Goal: Information Seeking & Learning: Find specific fact

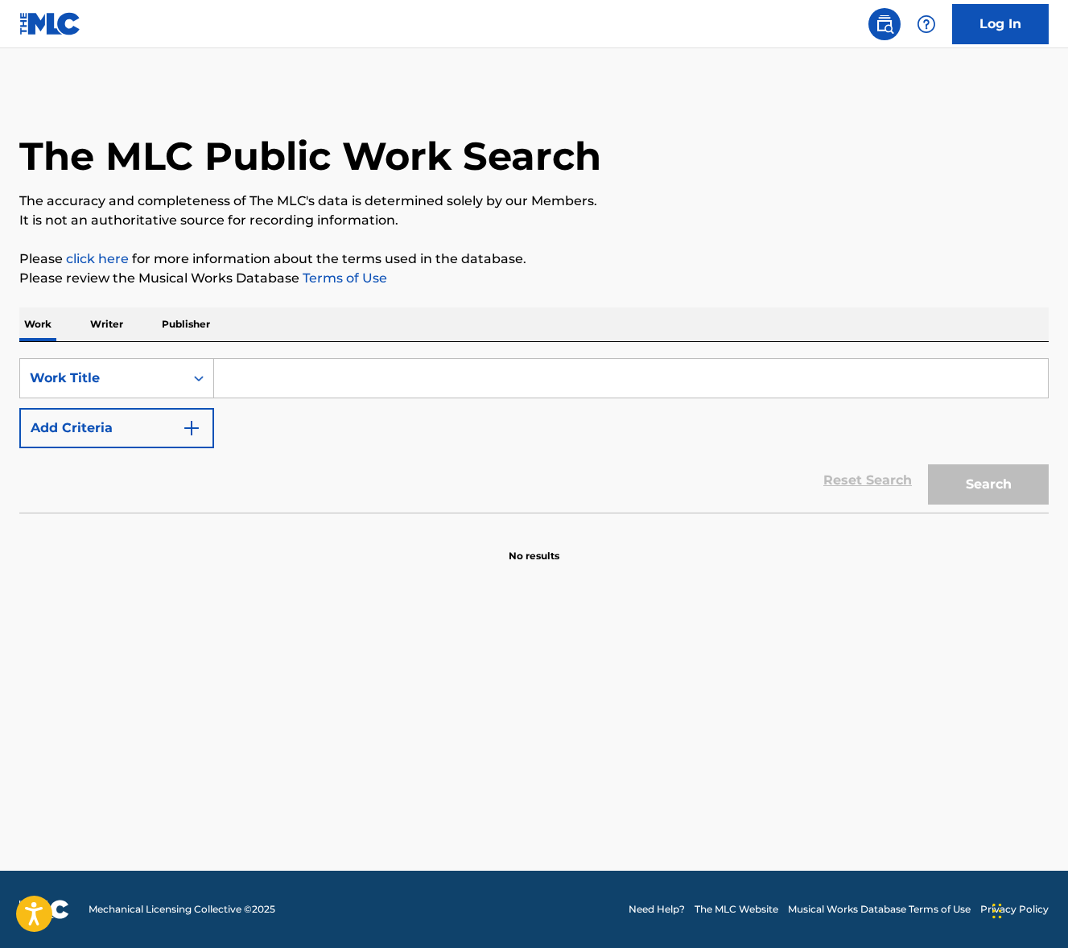
click at [333, 374] on input "Search Form" at bounding box center [631, 378] width 834 height 39
paste input "Brainrot Rap"
type input "Brainrot Rap"
click at [997, 506] on div "Search" at bounding box center [984, 480] width 129 height 64
click at [990, 487] on button "Search" at bounding box center [988, 485] width 121 height 40
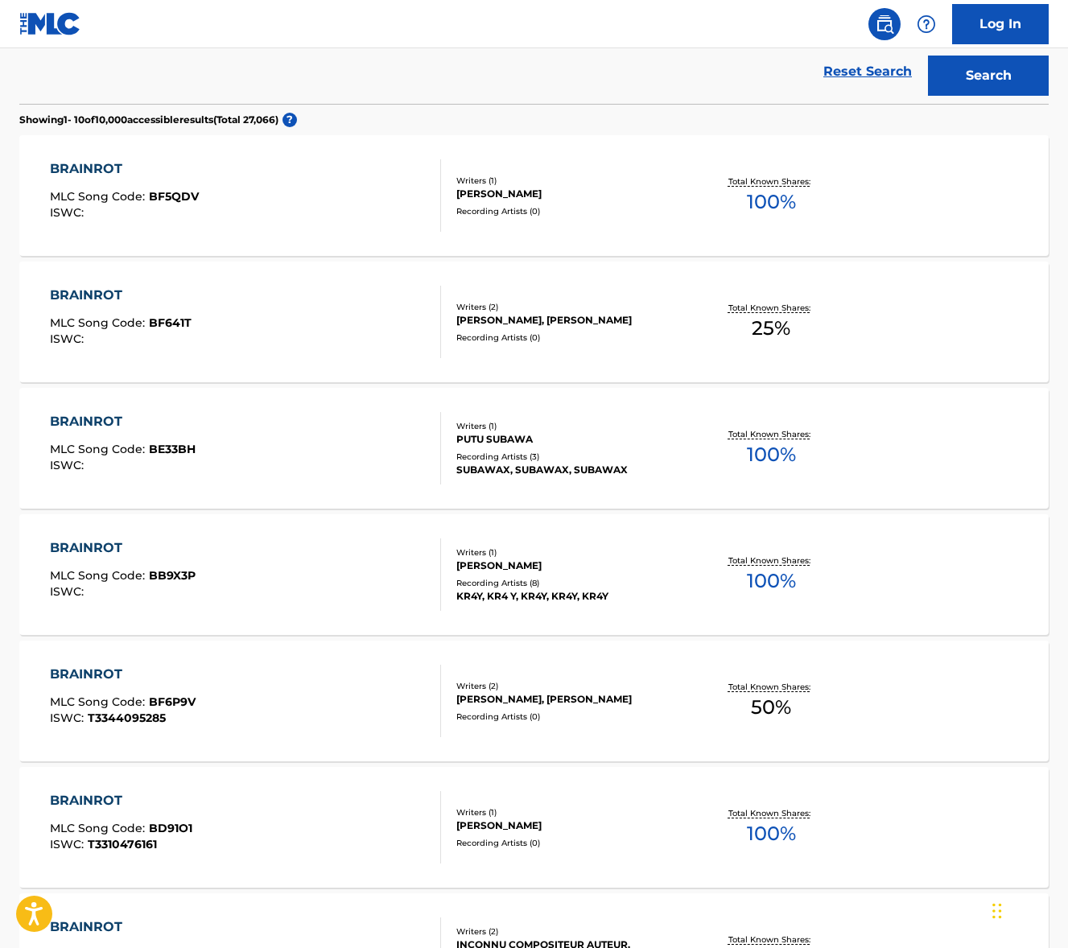
scroll to position [484, 0]
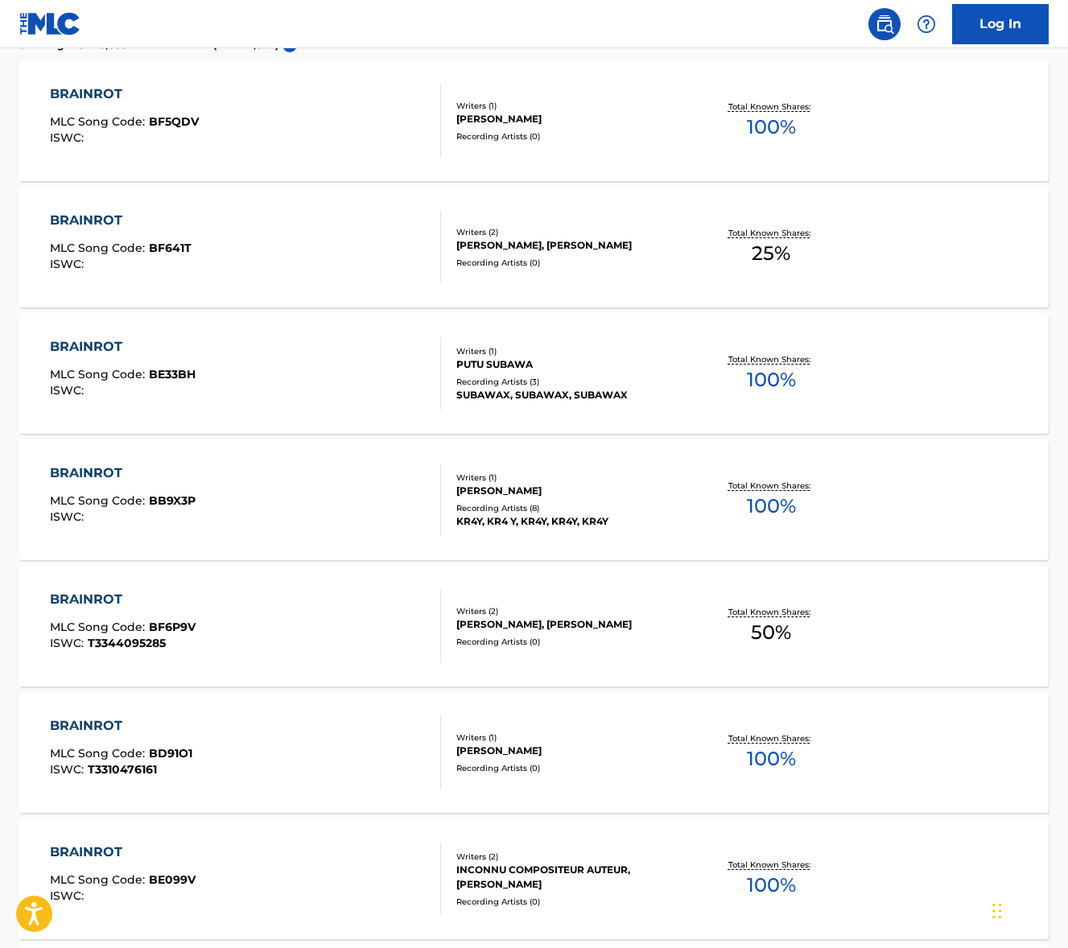
click at [308, 135] on div "BRAINROT MLC Song Code : BF5QDV ISWC :" at bounding box center [245, 121] width 391 height 72
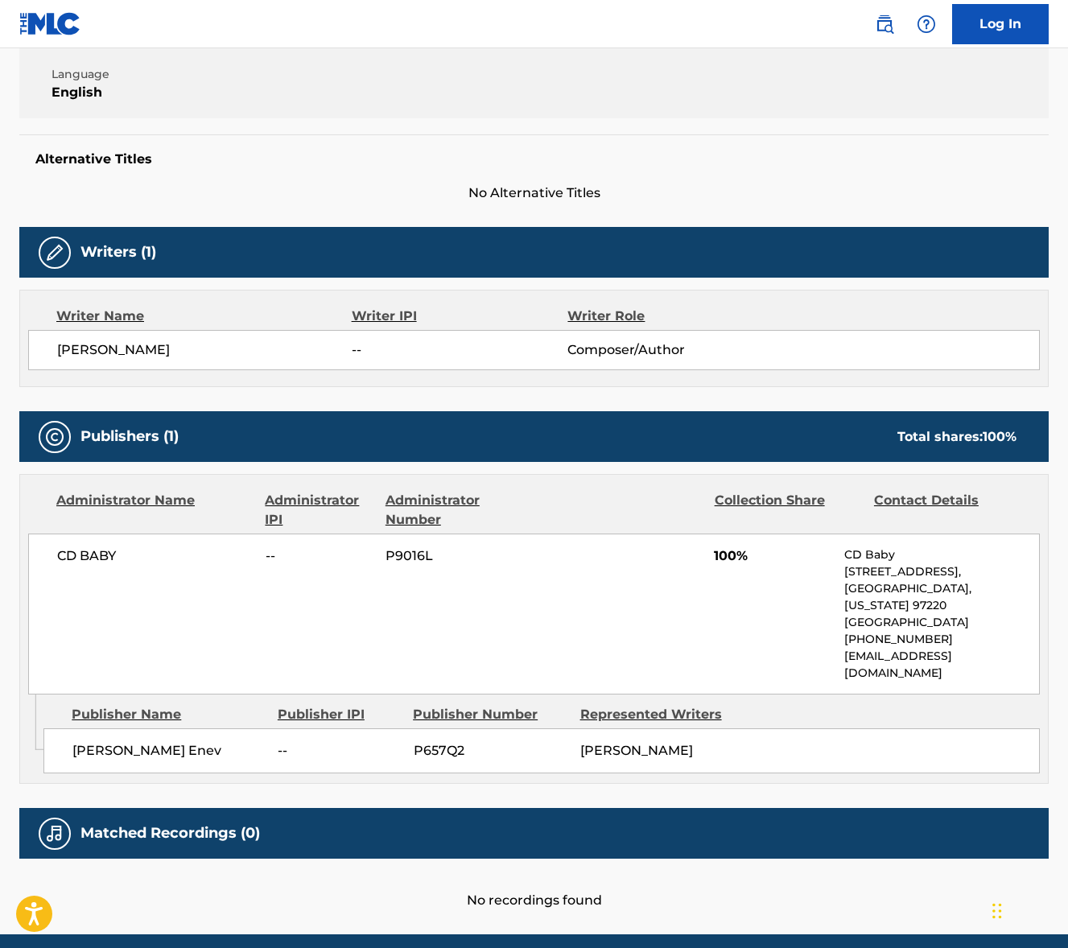
scroll to position [386, 0]
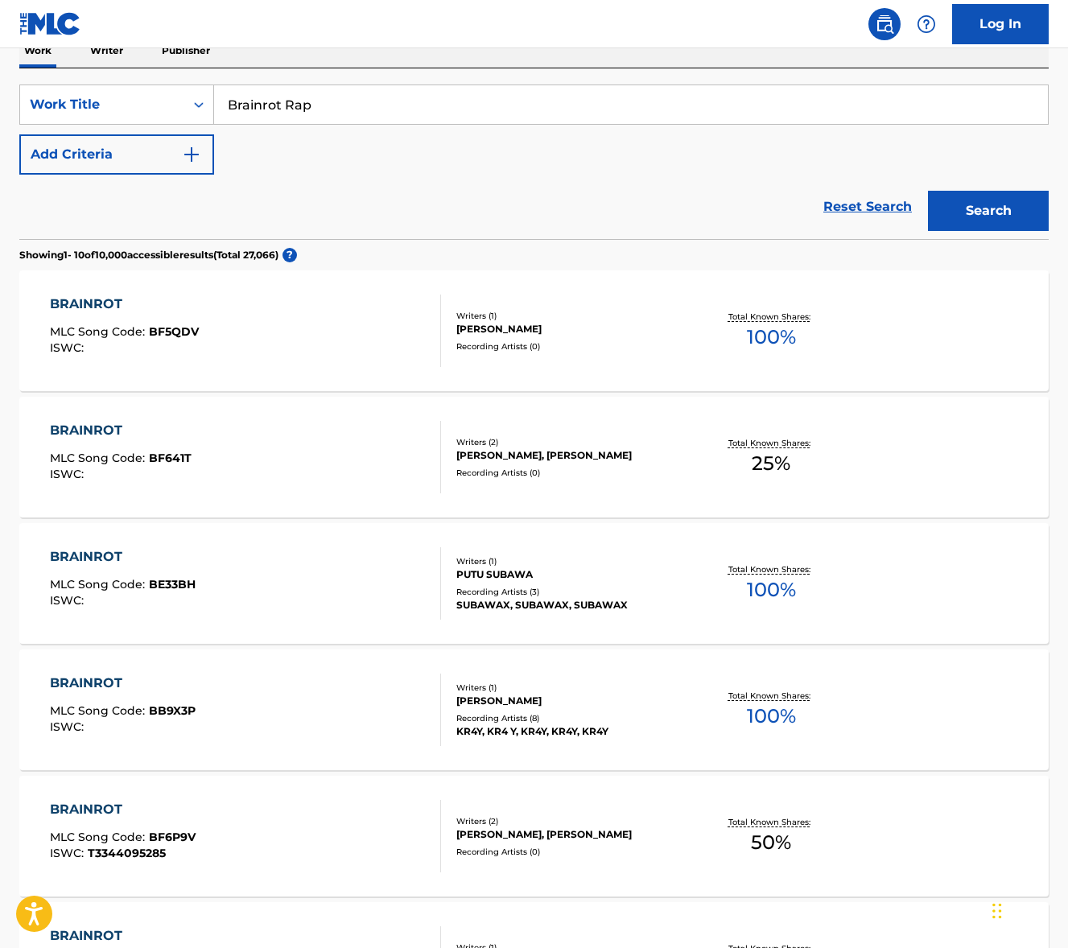
scroll to position [277, 0]
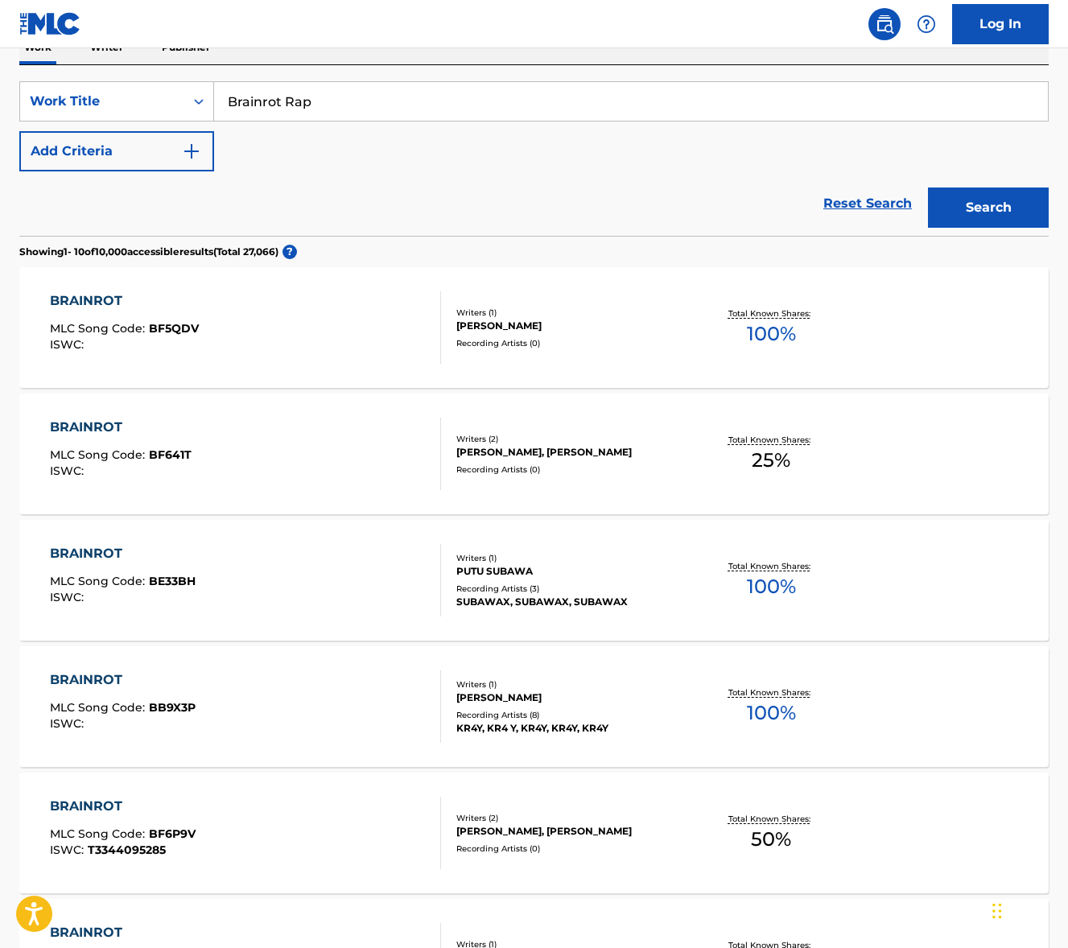
click at [297, 108] on input "Brainrot Rap" at bounding box center [631, 101] width 834 height 39
paste input "Pretty Girl"
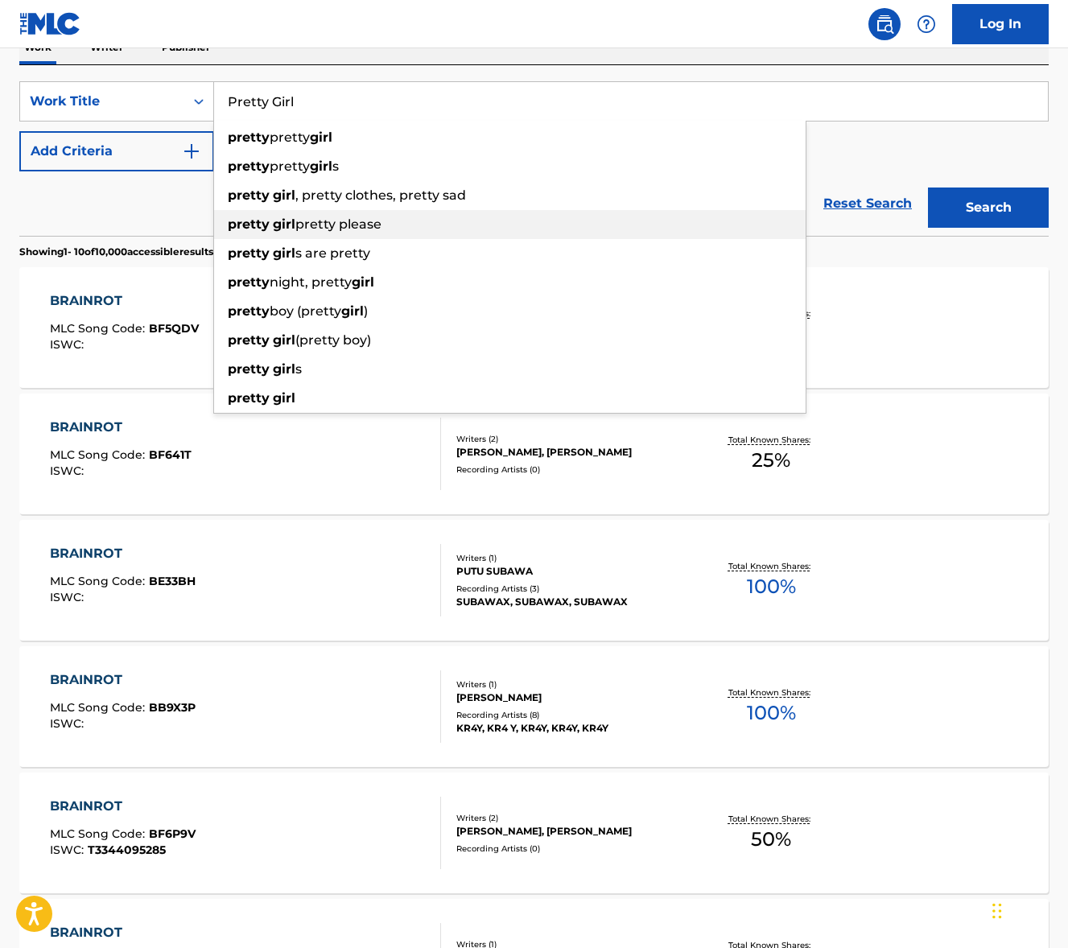
type input "Pretty Girl"
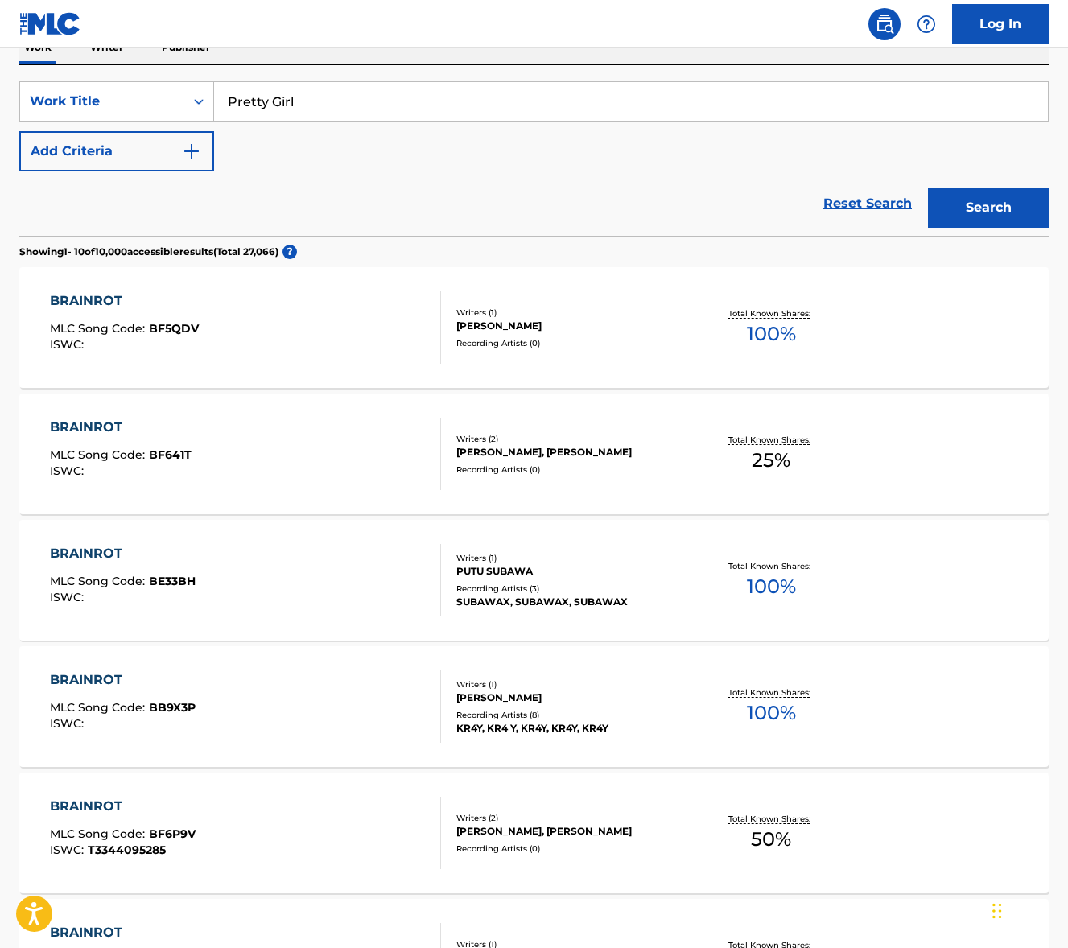
click at [143, 211] on div "Reset Search Search" at bounding box center [534, 203] width 1030 height 64
click at [159, 160] on button "Add Criteria" at bounding box center [116, 151] width 195 height 40
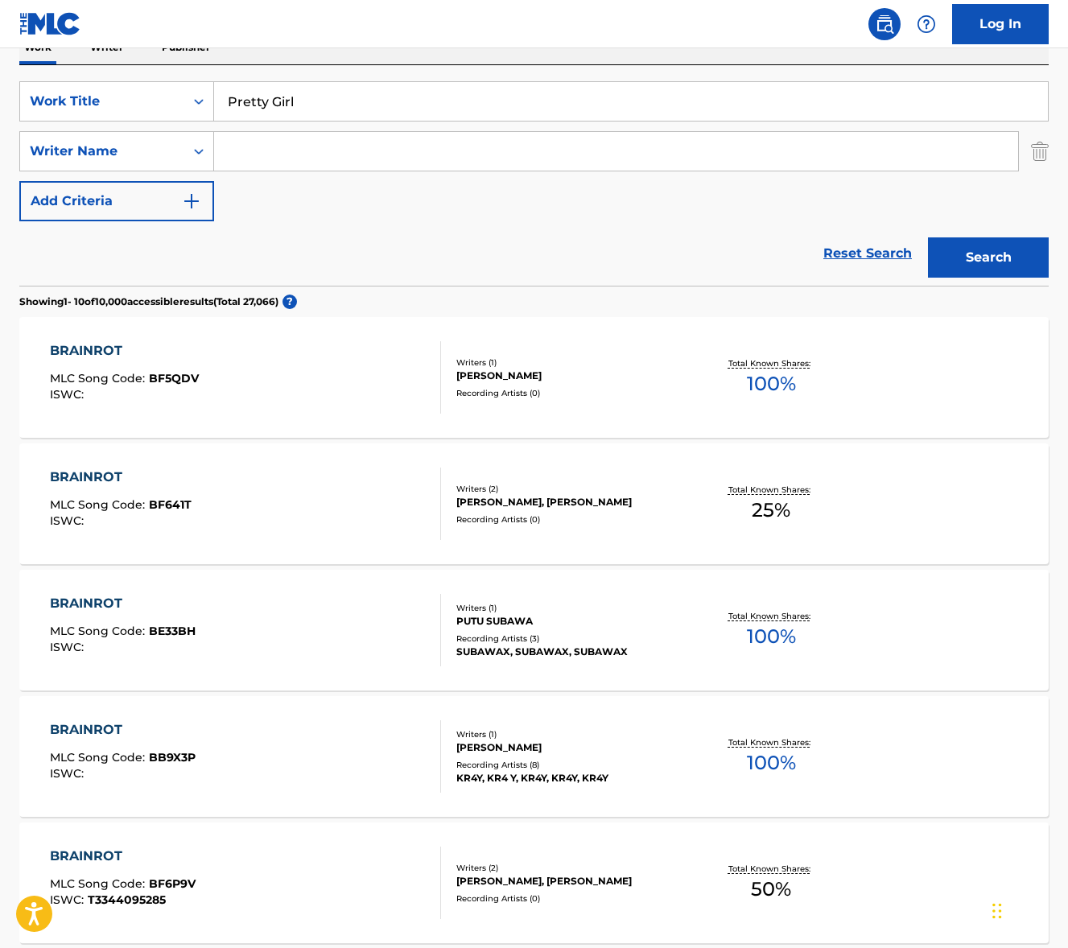
click at [260, 160] on input "Search Form" at bounding box center [616, 151] width 804 height 39
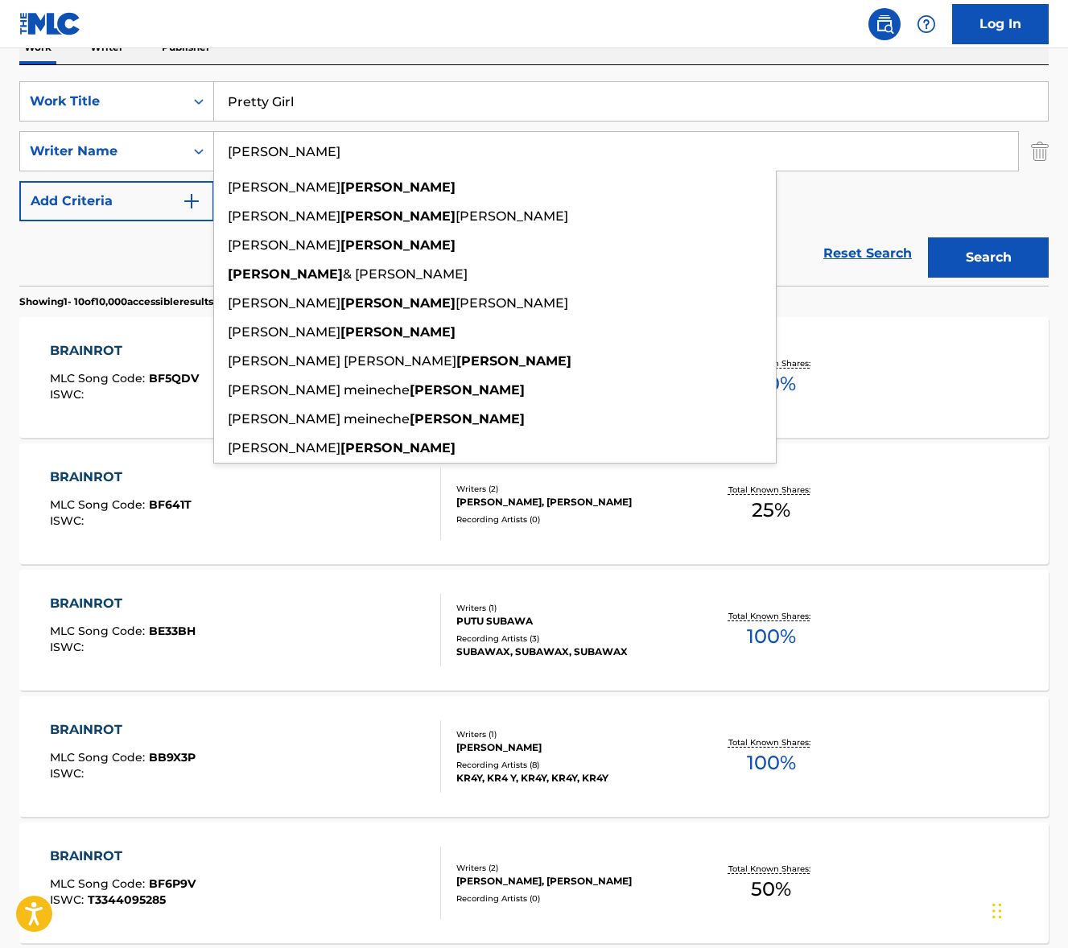
type input "[PERSON_NAME]"
click at [1008, 275] on button "Search" at bounding box center [988, 258] width 121 height 40
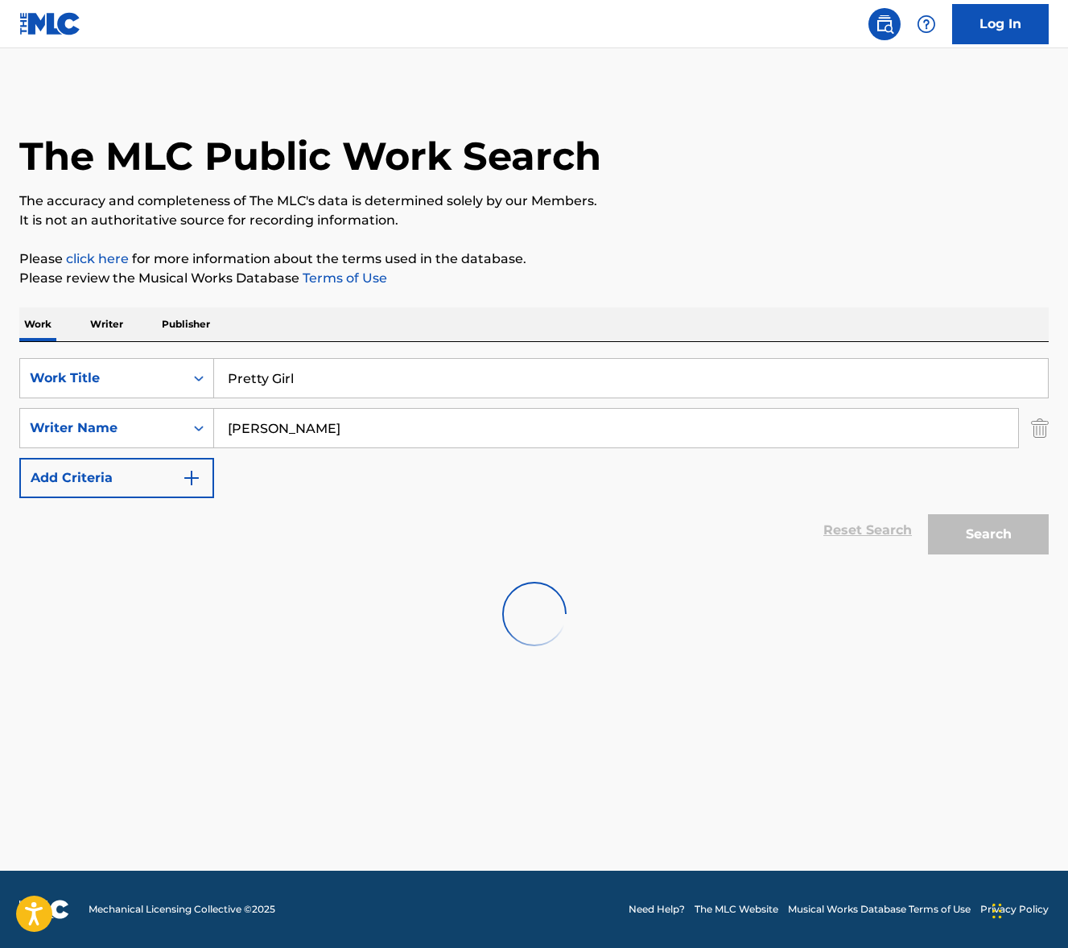
scroll to position [0, 0]
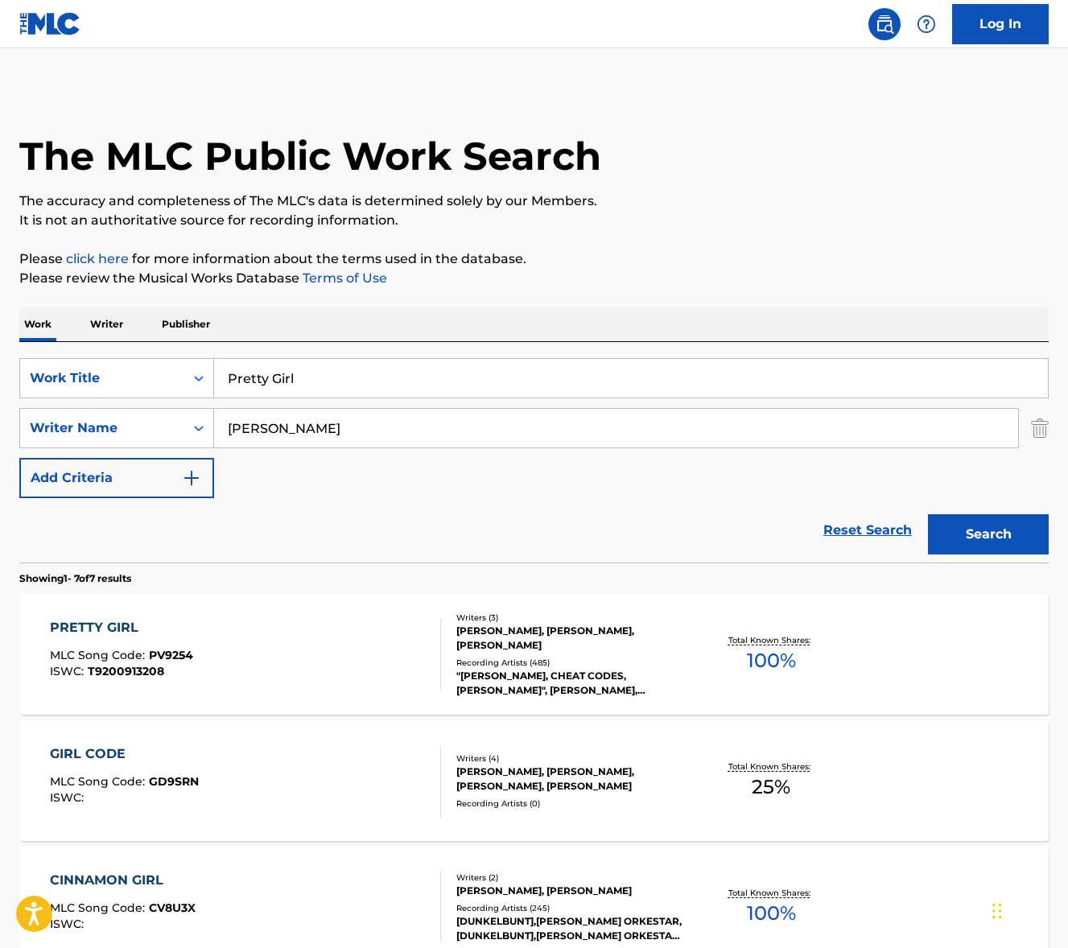
click at [324, 671] on div "PRETTY GIRL MLC Song Code : PV9254 ISWC : T9200913208" at bounding box center [245, 654] width 391 height 72
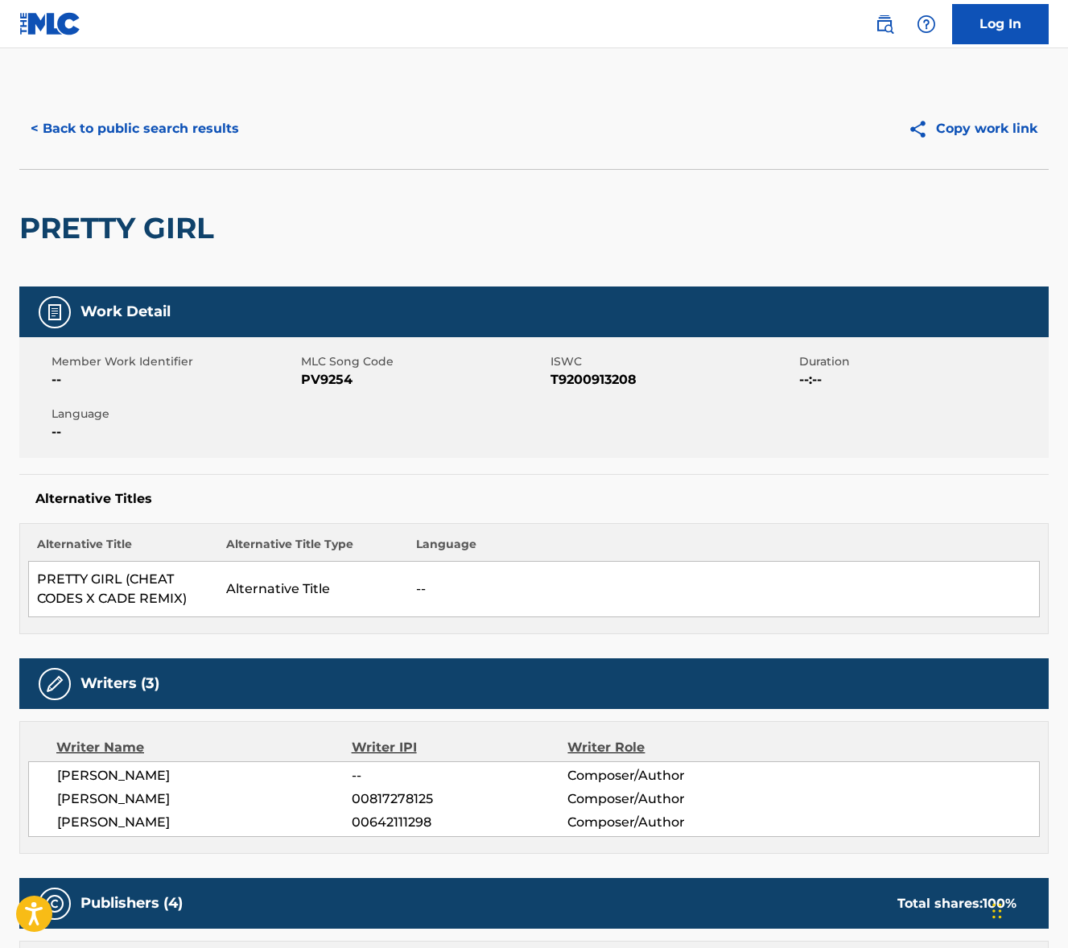
scroll to position [130, 0]
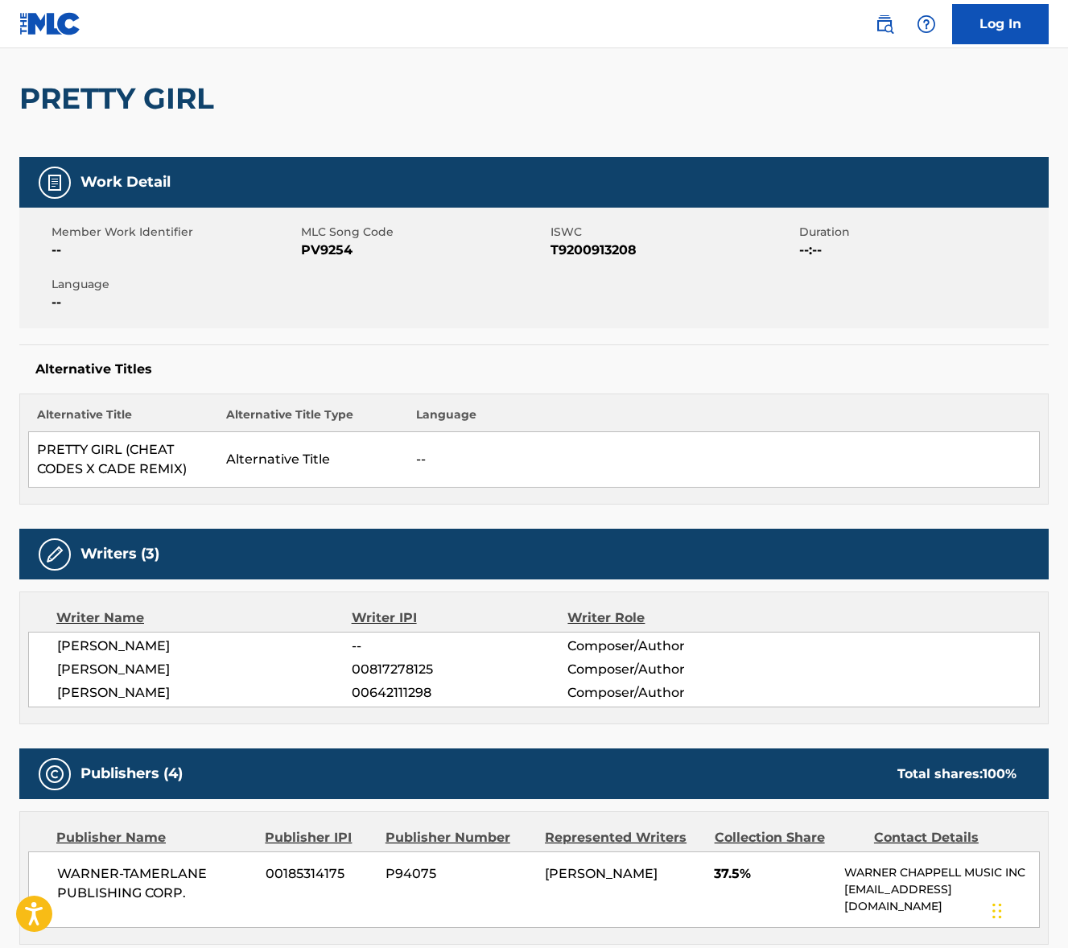
click at [109, 646] on span "[PERSON_NAME]" at bounding box center [204, 646] width 295 height 19
copy div "[PERSON_NAME]"
click at [163, 673] on span "[PERSON_NAME]" at bounding box center [204, 669] width 295 height 19
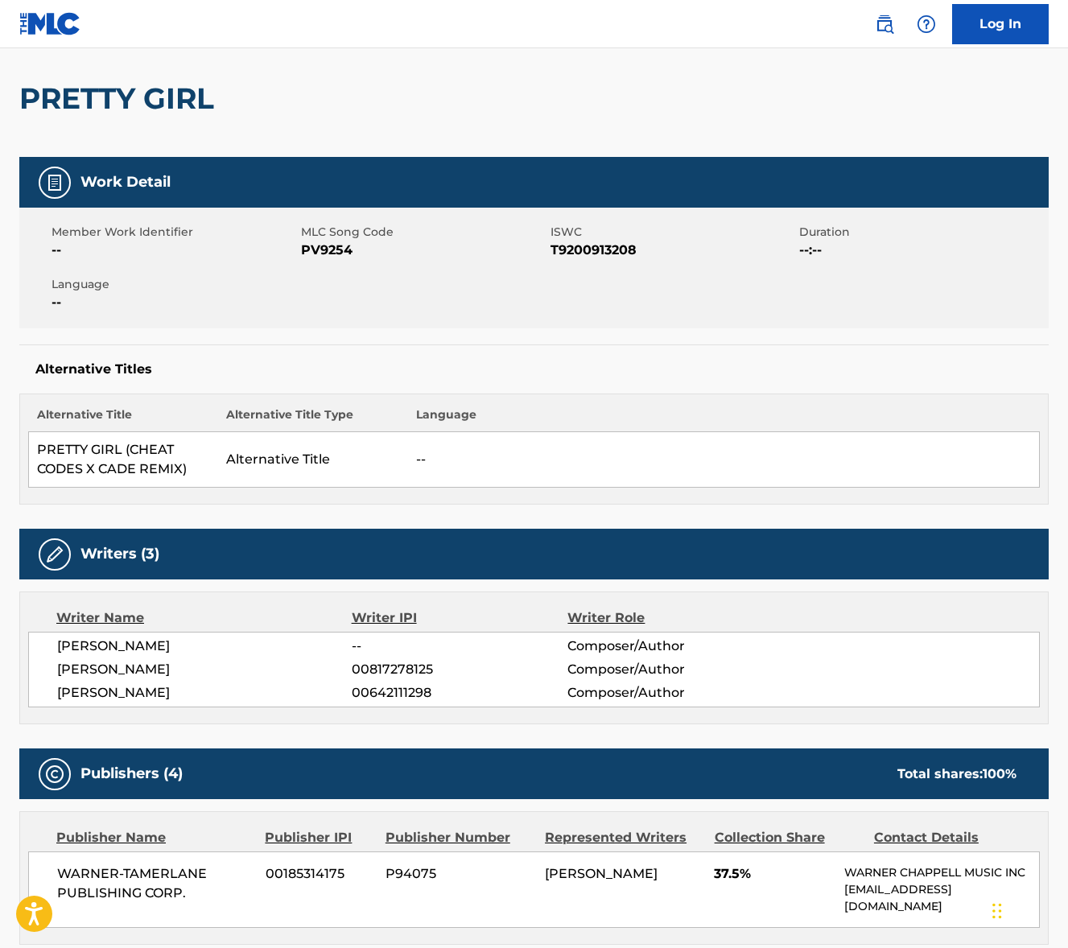
click at [163, 673] on span "[PERSON_NAME]" at bounding box center [204, 669] width 295 height 19
copy div "[PERSON_NAME]"
click at [202, 693] on span "[PERSON_NAME]" at bounding box center [204, 693] width 295 height 19
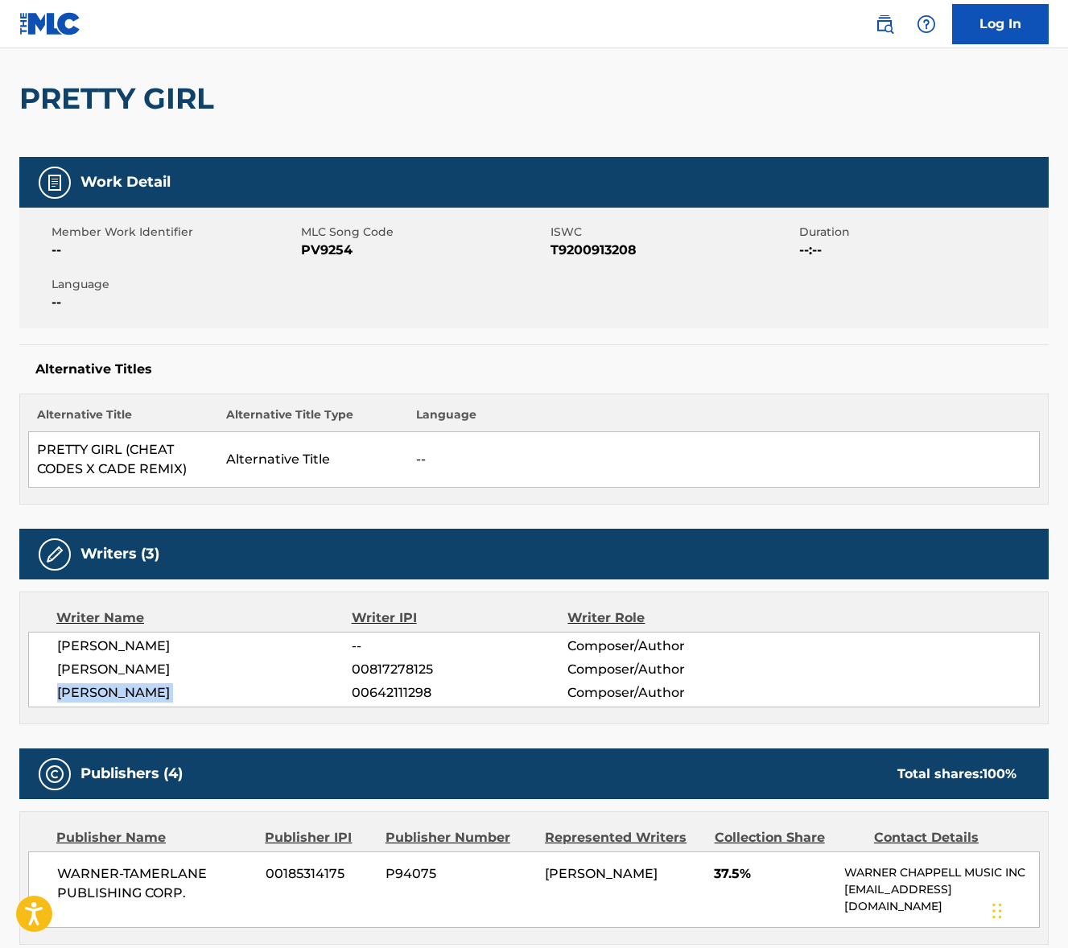
click at [202, 693] on span "[PERSON_NAME]" at bounding box center [204, 693] width 295 height 19
copy div "[PERSON_NAME]"
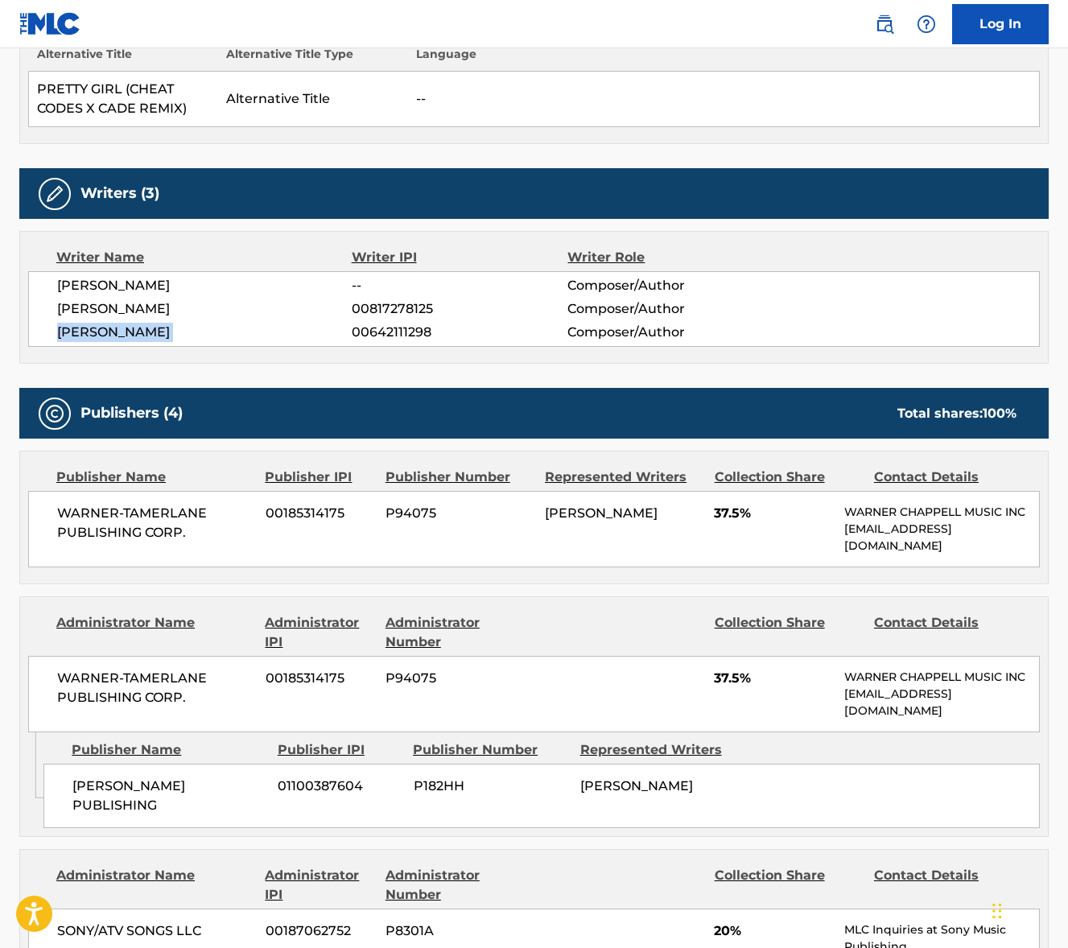
scroll to position [608, 0]
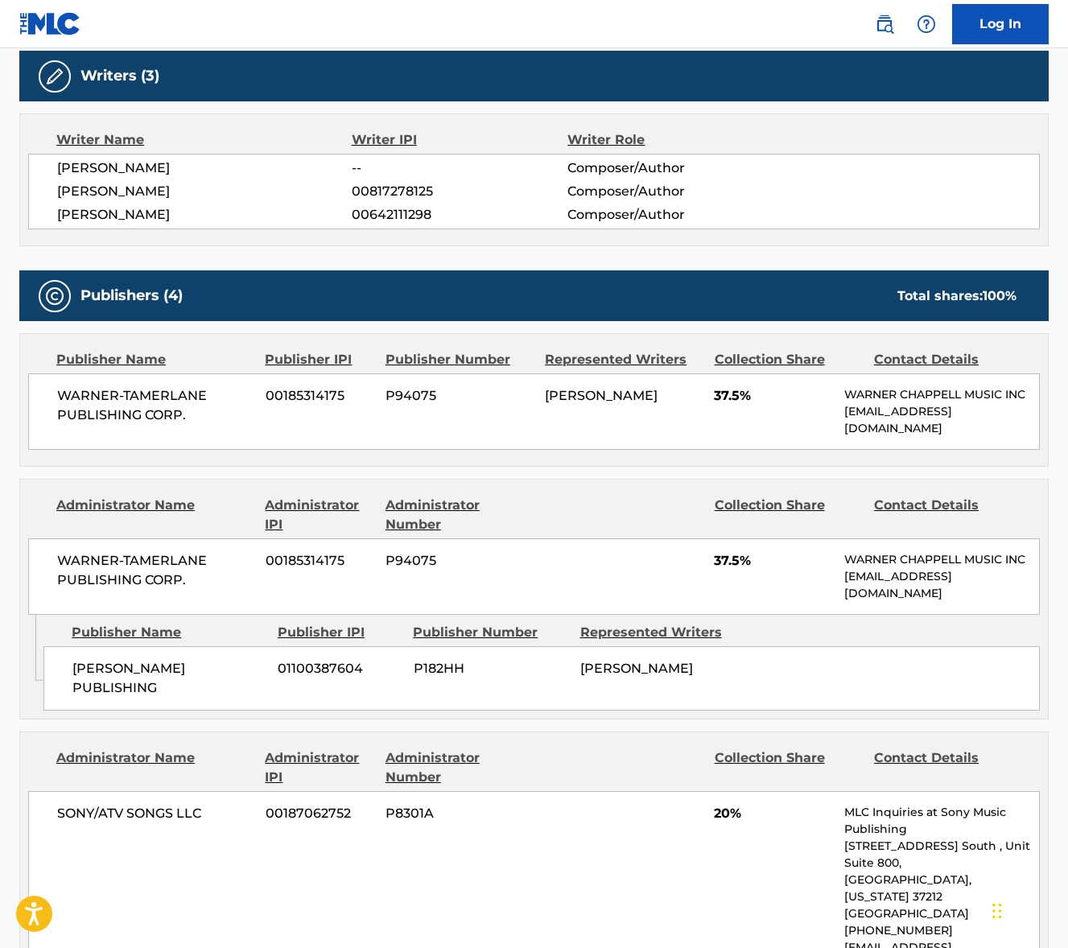
click at [107, 393] on span "WARNER-TAMERLANE PUBLISHING CORP." at bounding box center [155, 405] width 196 height 39
drag, startPoint x: 107, startPoint y: 393, endPoint x: 36, endPoint y: 395, distance: 70.9
click at [105, 394] on span "WARNER-TAMERLANE PUBLISHING CORP." at bounding box center [155, 405] width 196 height 39
copy div "WARNER-TAMERLANE PUBLISHING CORP."
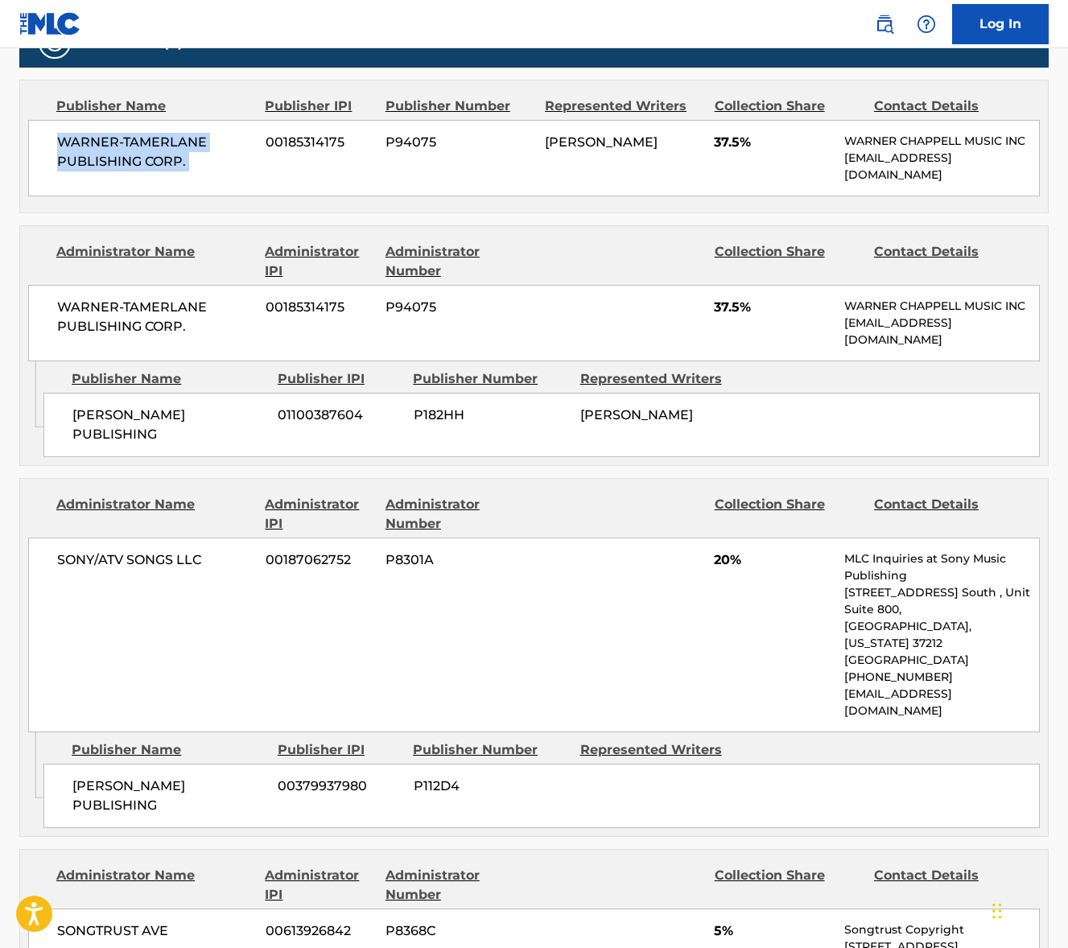
scroll to position [962, 0]
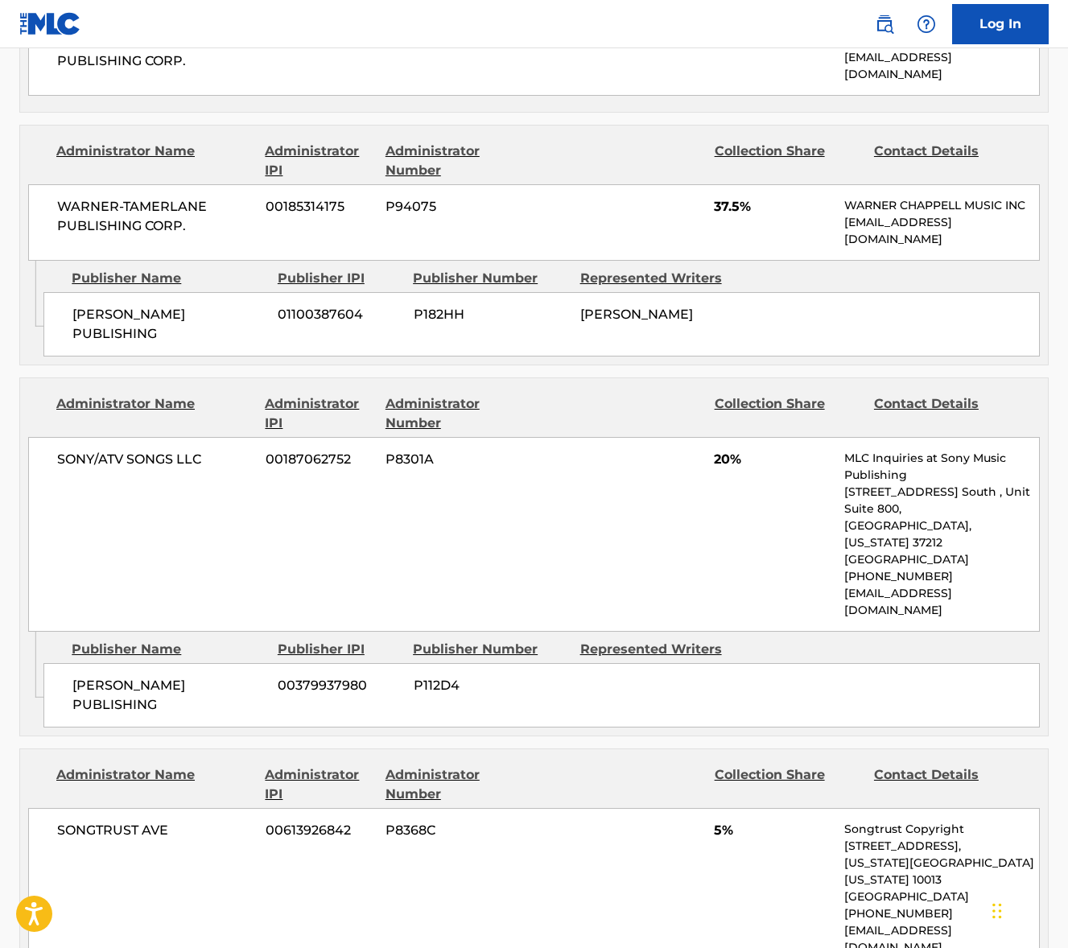
click at [118, 469] on span "SONY/ATV SONGS LLC" at bounding box center [155, 459] width 196 height 19
drag, startPoint x: 118, startPoint y: 488, endPoint x: 19, endPoint y: 485, distance: 99.9
click at [112, 469] on span "SONY/ATV SONGS LLC" at bounding box center [155, 459] width 196 height 19
copy div "SONY/ATV SONGS LLC"
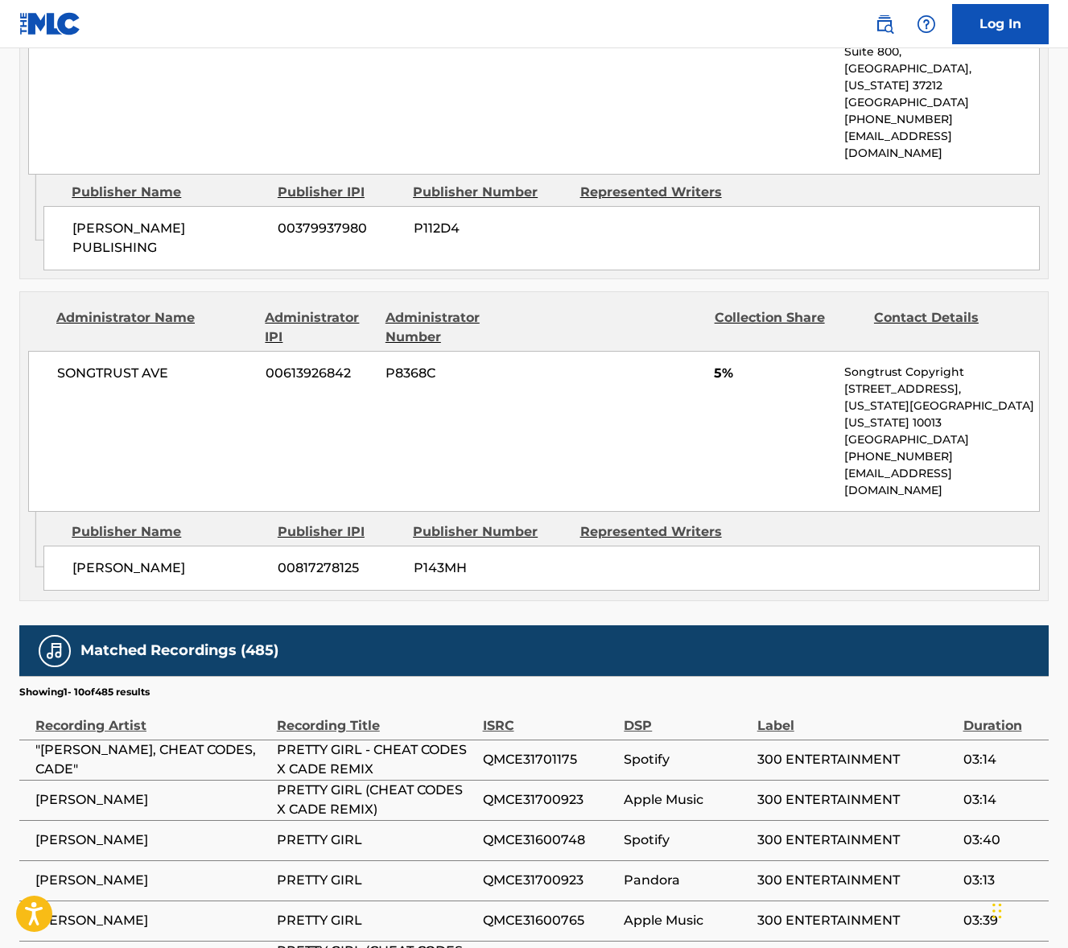
scroll to position [1444, 0]
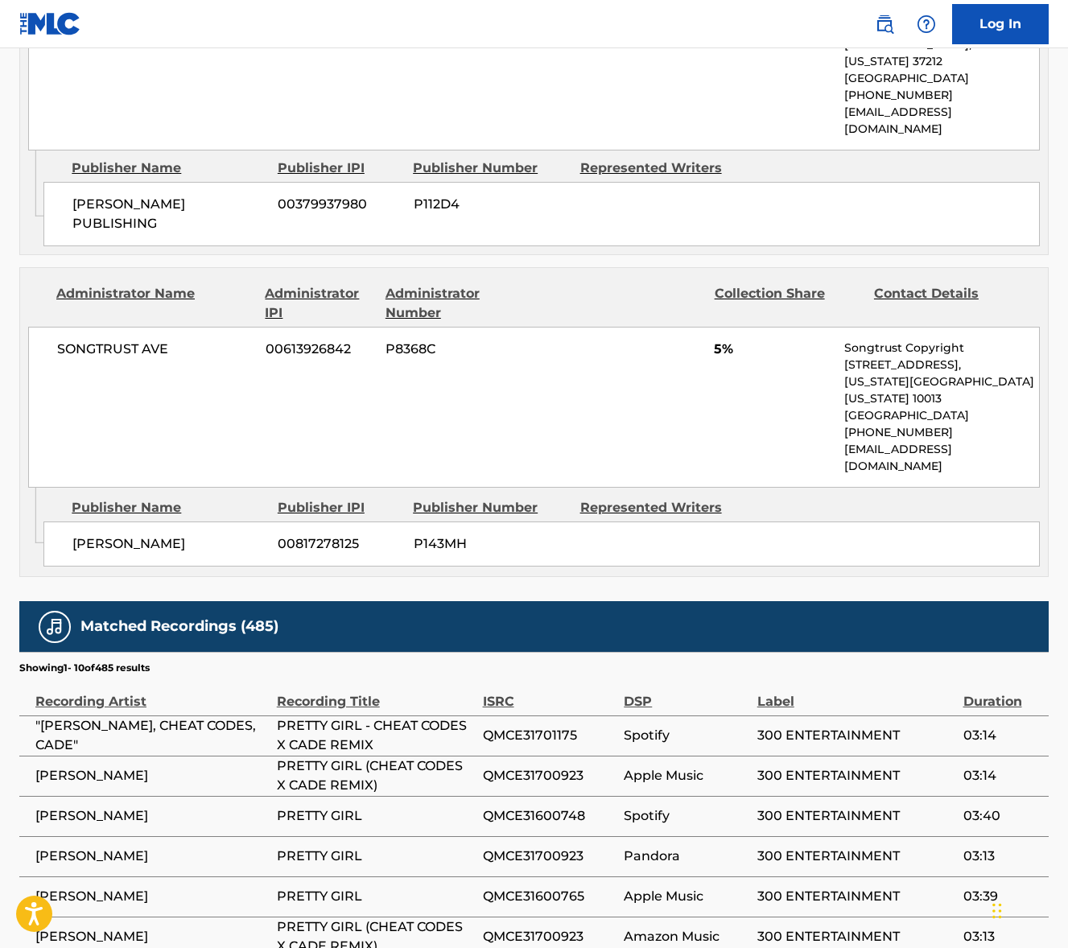
click at [118, 340] on span "SONGTRUST AVE" at bounding box center [155, 349] width 196 height 19
copy div "SONGTRUST AVE"
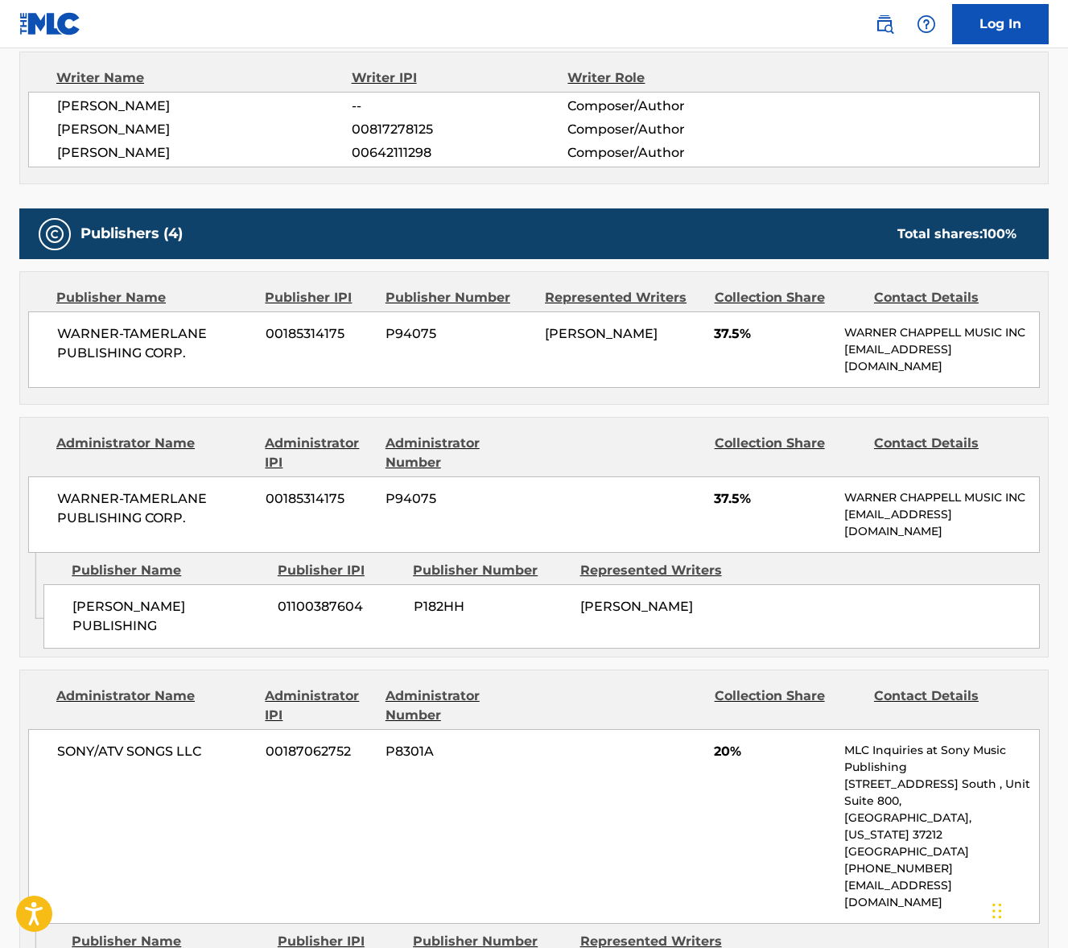
scroll to position [0, 0]
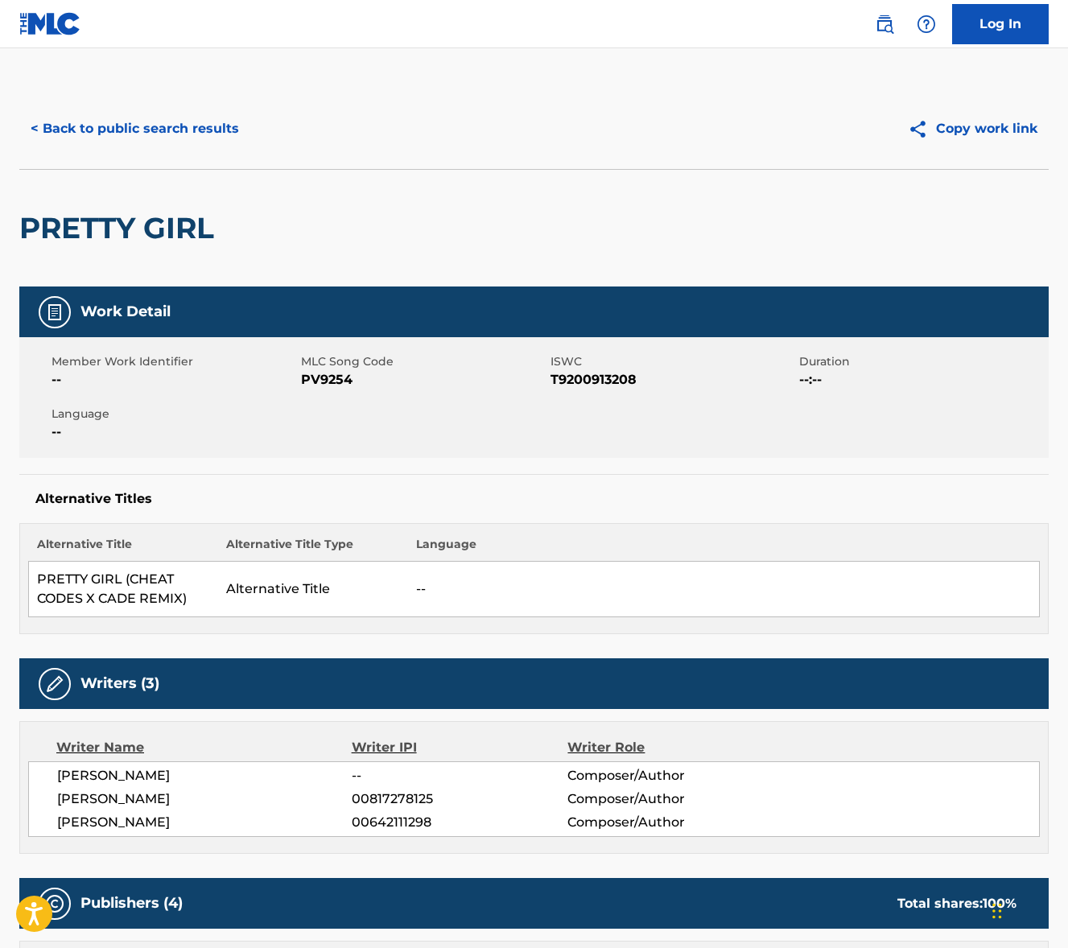
click at [148, 121] on button "< Back to public search results" at bounding box center [134, 129] width 231 height 40
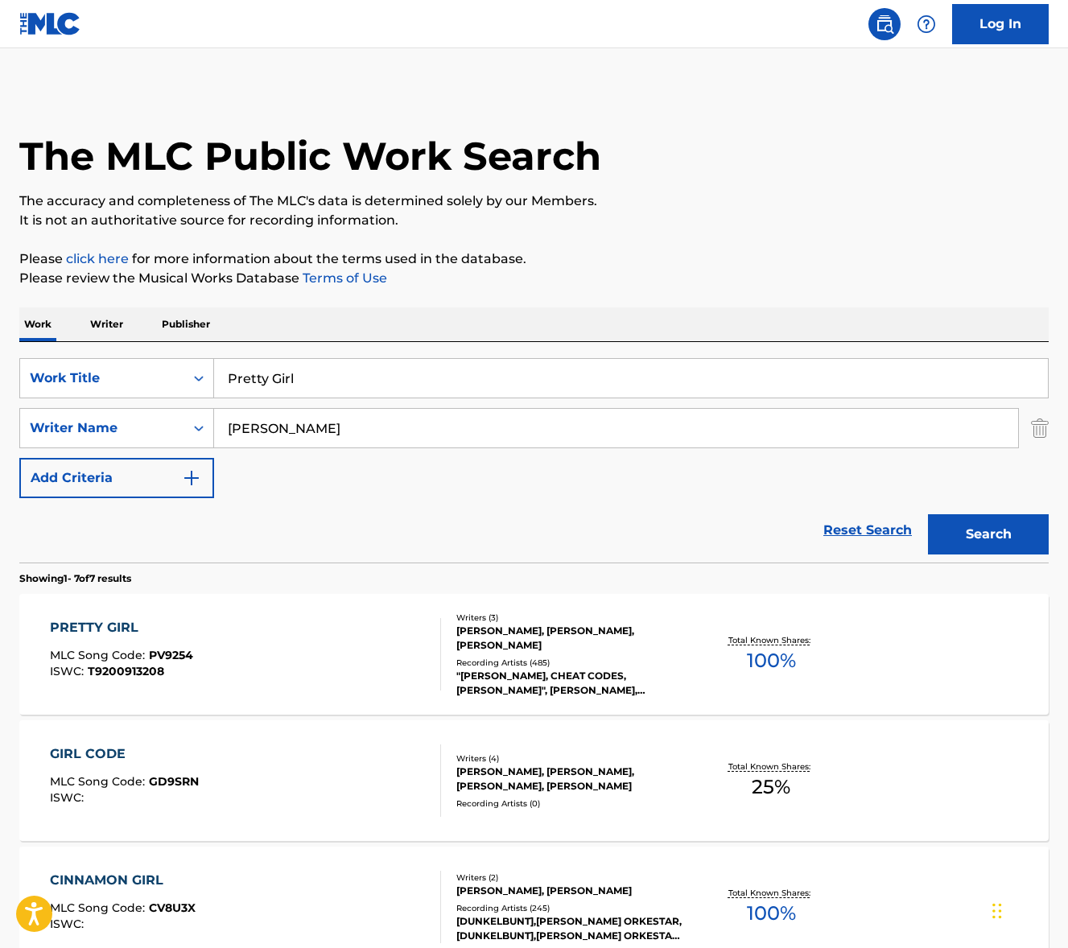
click at [332, 388] on input "Pretty Girl" at bounding box center [631, 378] width 834 height 39
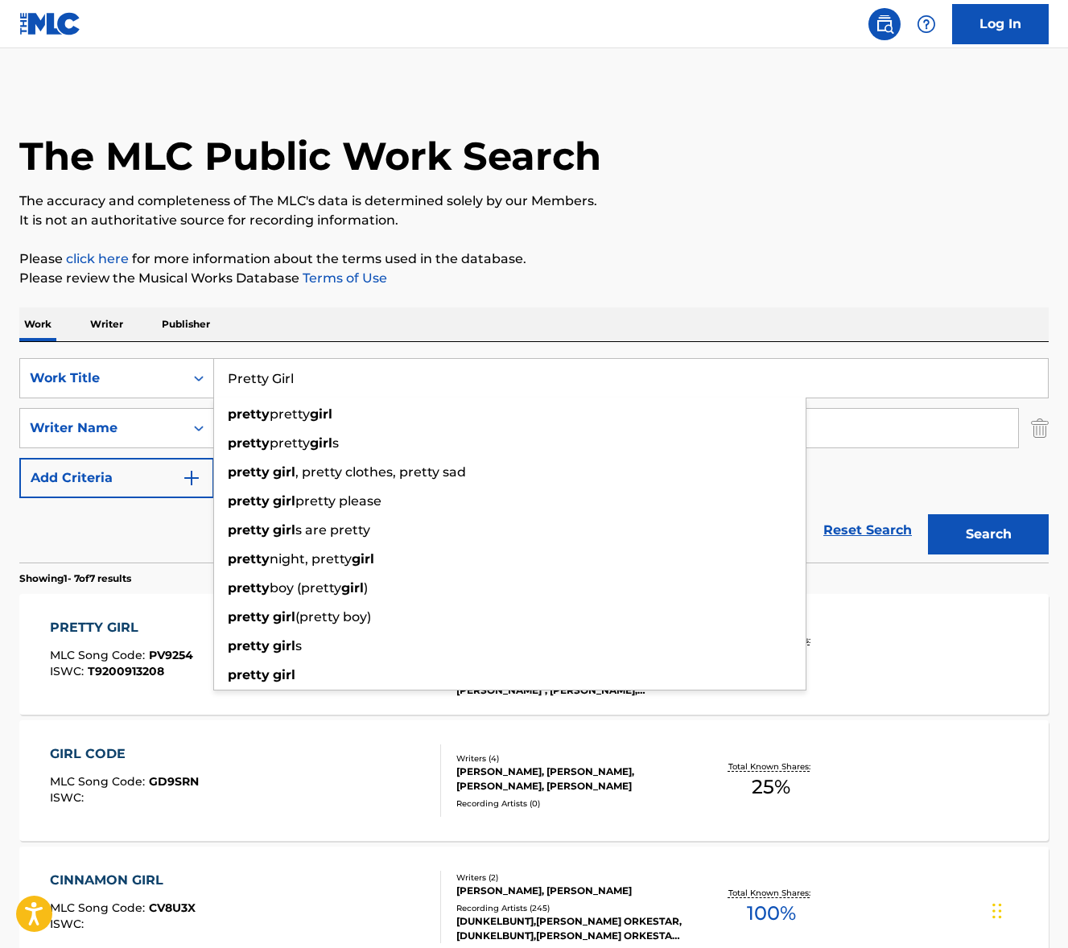
click at [332, 388] on input "Pretty Girl" at bounding box center [631, 378] width 834 height 39
paste input "So Far So Fake"
type input "So Far So Fake"
drag, startPoint x: 562, startPoint y: 306, endPoint x: 552, endPoint y: 312, distance: 11.2
click at [560, 307] on div "The MLC Public Work Search The accuracy and completeness of The MLC's data is d…" at bounding box center [534, 819] width 1068 height 1461
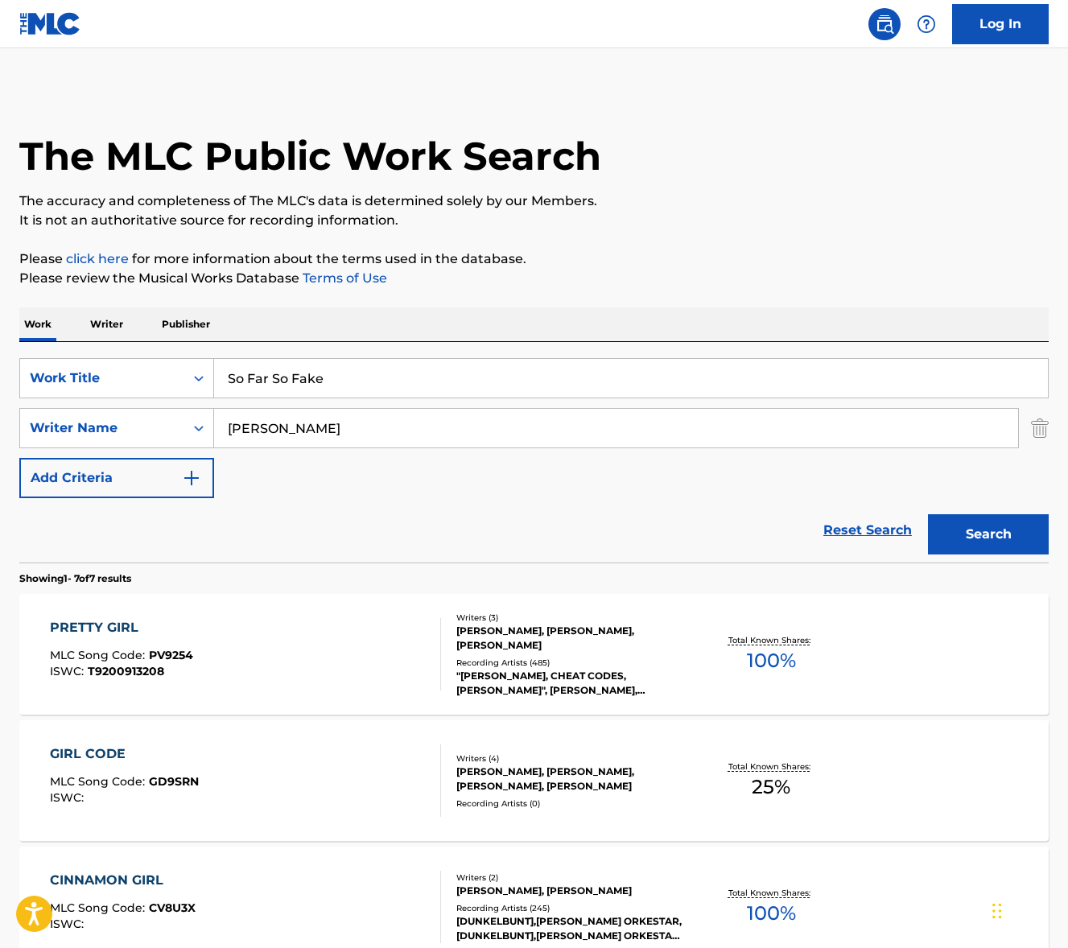
click at [394, 432] on input "[PERSON_NAME]" at bounding box center [616, 428] width 804 height 39
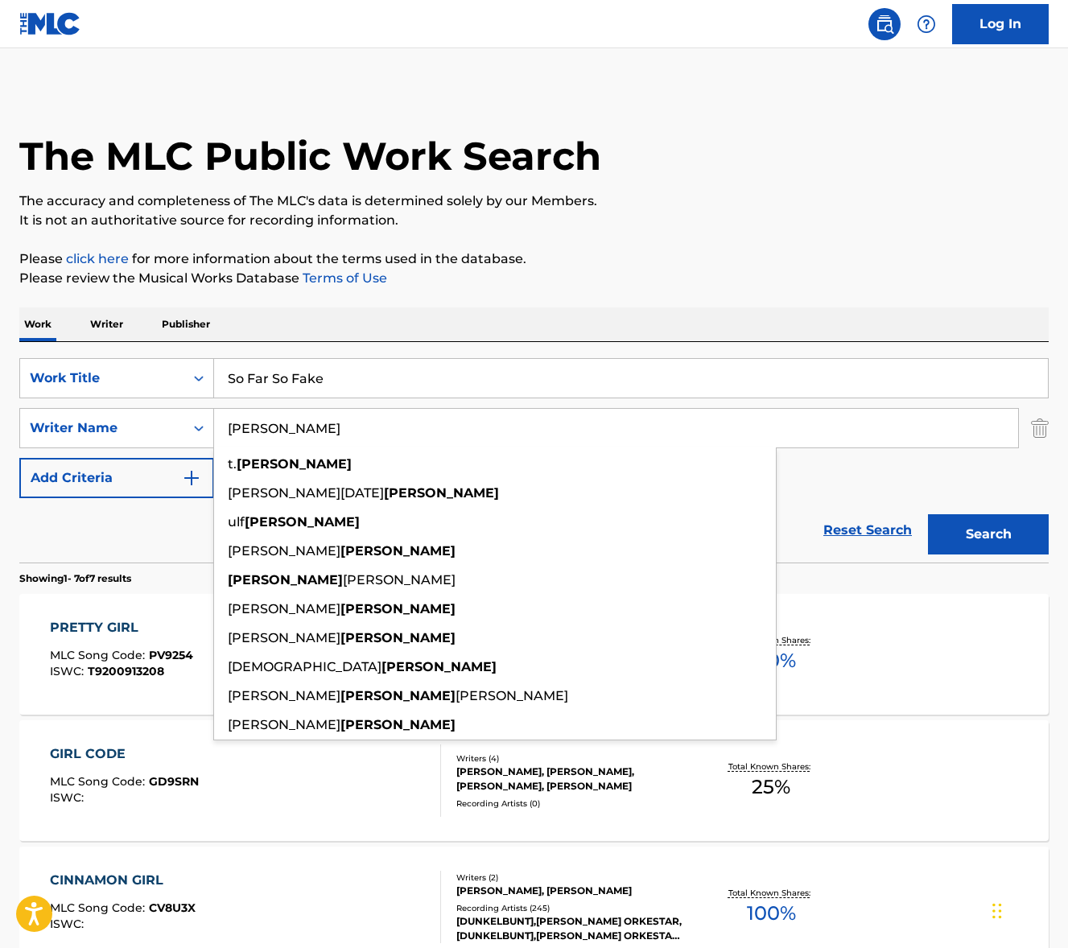
click at [394, 432] on input "[PERSON_NAME]" at bounding box center [616, 428] width 804 height 39
click at [928, 514] on button "Search" at bounding box center [988, 534] width 121 height 40
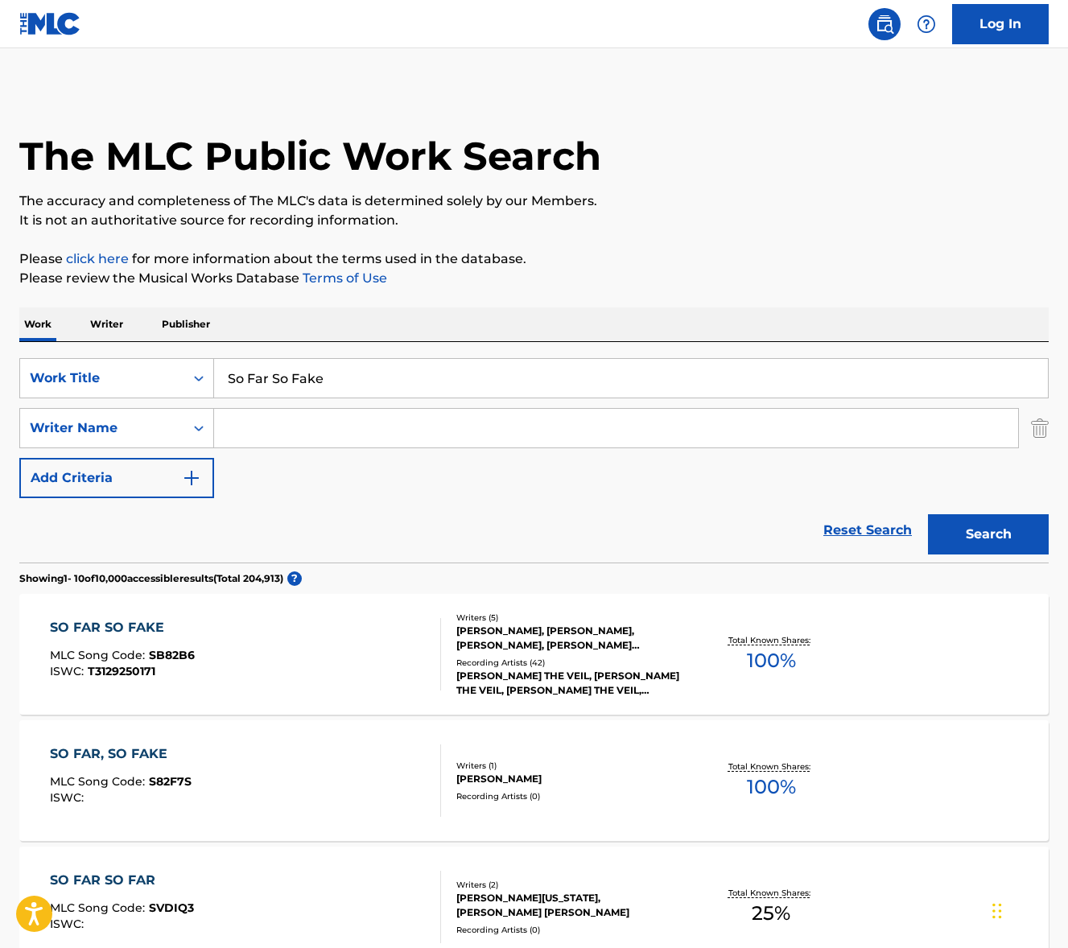
click at [281, 652] on div "SO FAR SO FAKE MLC Song Code : SB82B6 ISWC : T3129250171" at bounding box center [245, 654] width 391 height 72
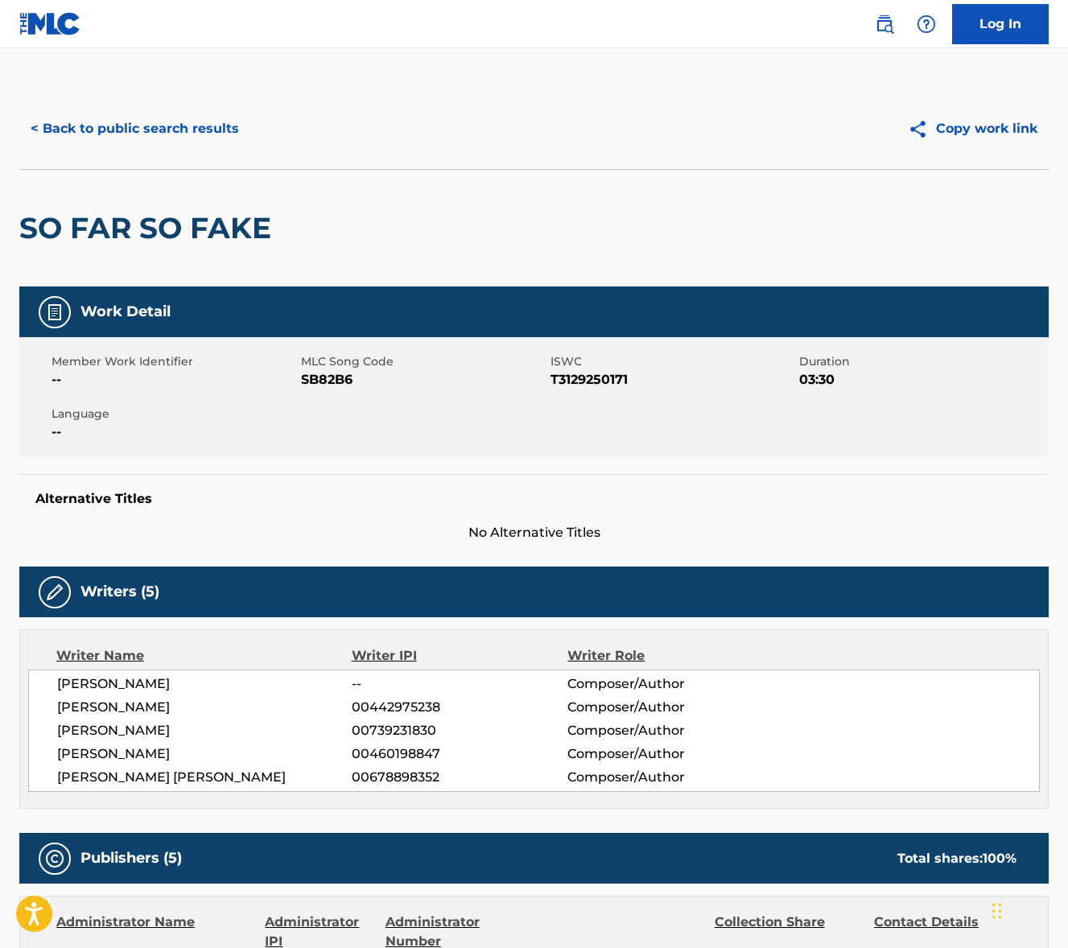
click at [78, 685] on span "[PERSON_NAME]" at bounding box center [204, 684] width 295 height 19
copy div "[PERSON_NAME]"
click at [114, 709] on span "[PERSON_NAME]" at bounding box center [204, 707] width 295 height 19
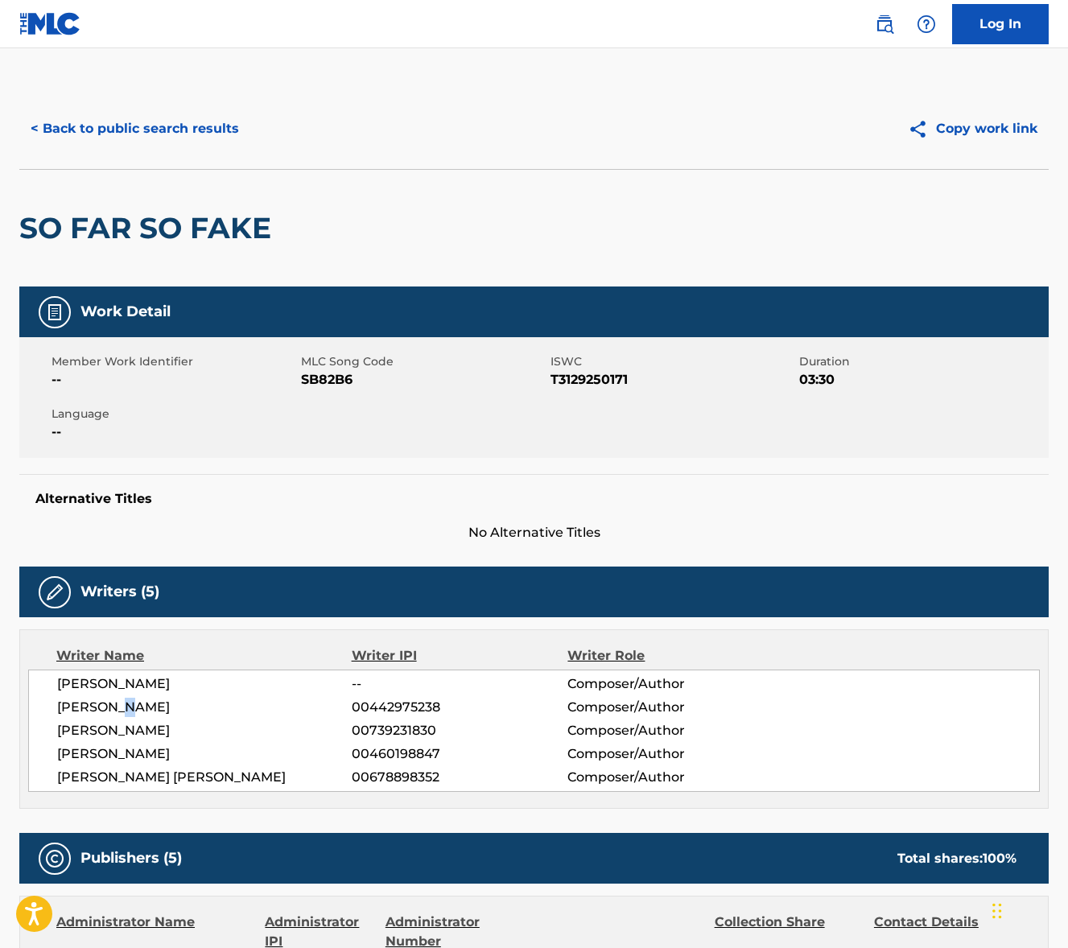
click at [114, 709] on span "[PERSON_NAME]" at bounding box center [204, 707] width 295 height 19
copy div "[PERSON_NAME]"
click at [161, 736] on span "[PERSON_NAME]" at bounding box center [204, 730] width 295 height 19
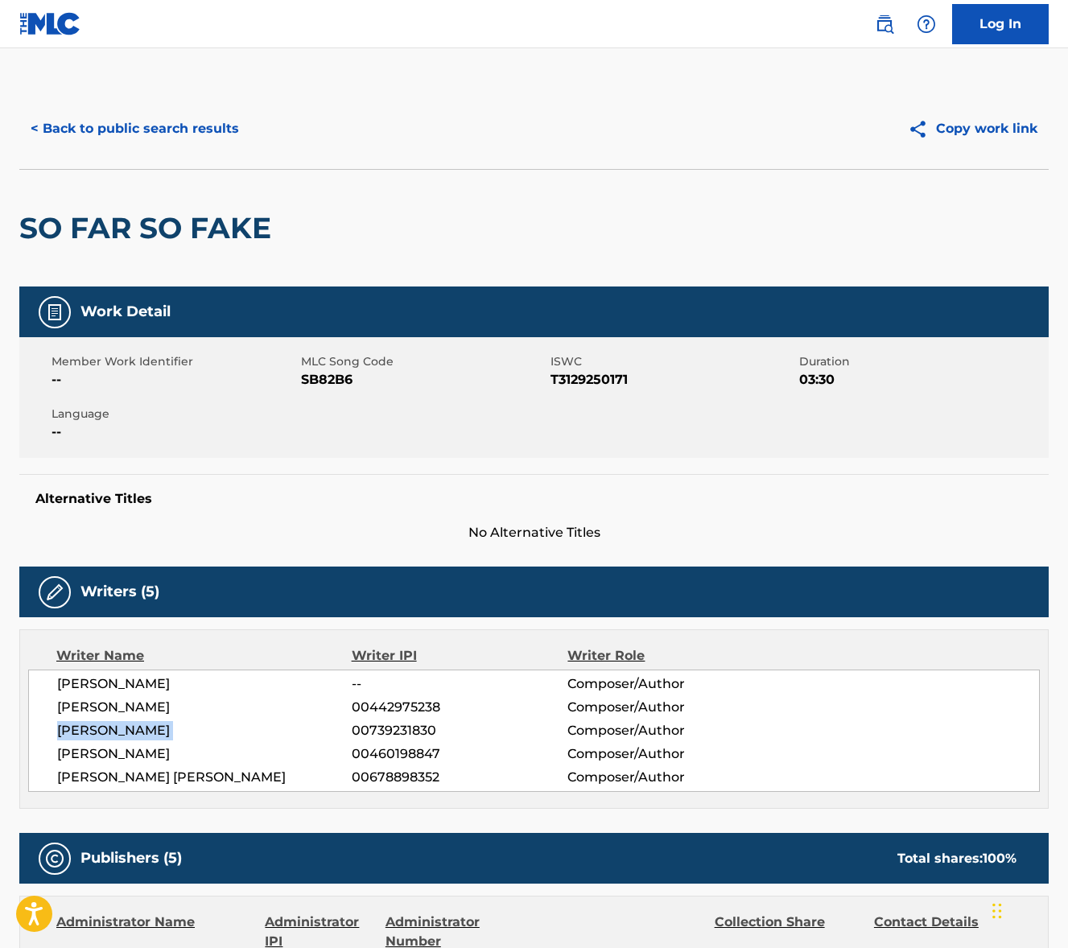
click at [161, 736] on span "[PERSON_NAME]" at bounding box center [204, 730] width 295 height 19
copy div "[PERSON_NAME]"
click at [171, 750] on span "[PERSON_NAME]" at bounding box center [204, 754] width 295 height 19
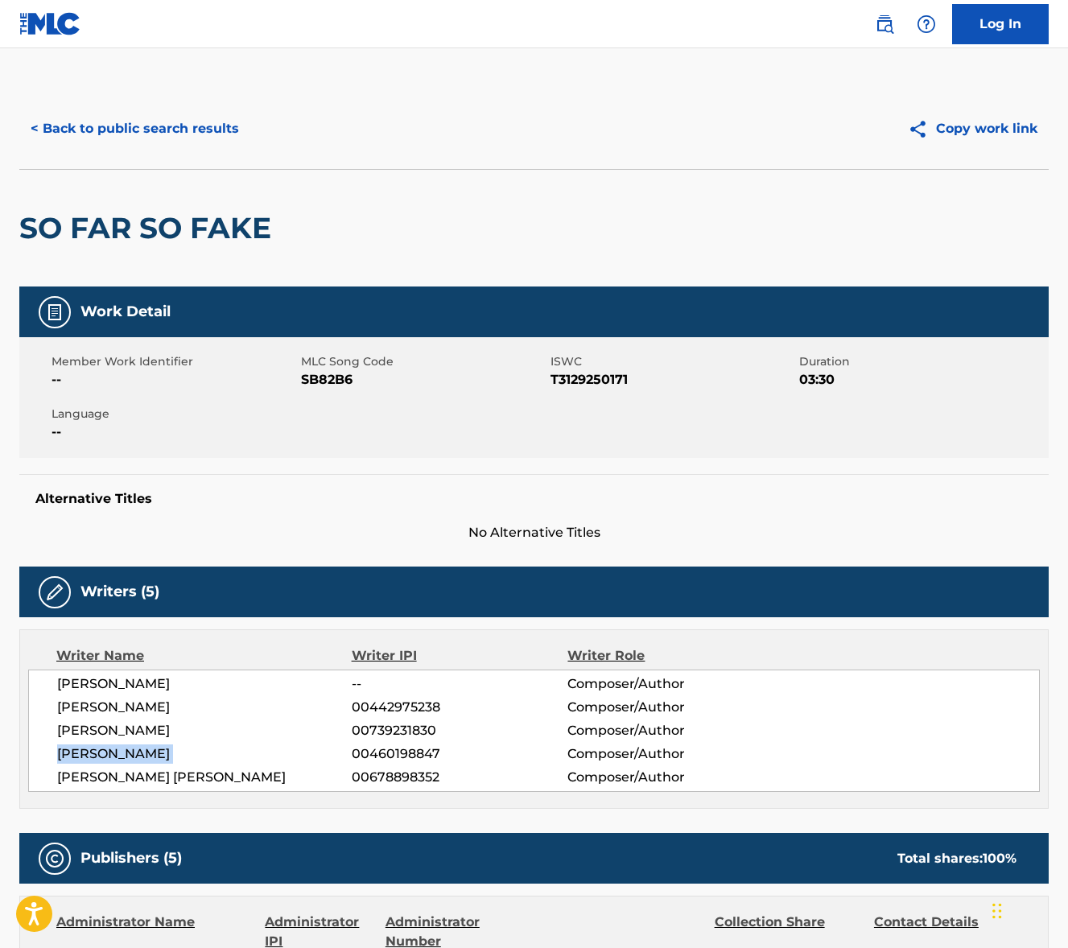
copy div "[PERSON_NAME]"
click at [200, 774] on span "[PERSON_NAME] [PERSON_NAME]" at bounding box center [204, 777] width 295 height 19
click at [200, 775] on span "[PERSON_NAME] [PERSON_NAME]" at bounding box center [204, 777] width 295 height 19
click at [201, 774] on span "[PERSON_NAME] [PERSON_NAME]" at bounding box center [204, 777] width 295 height 19
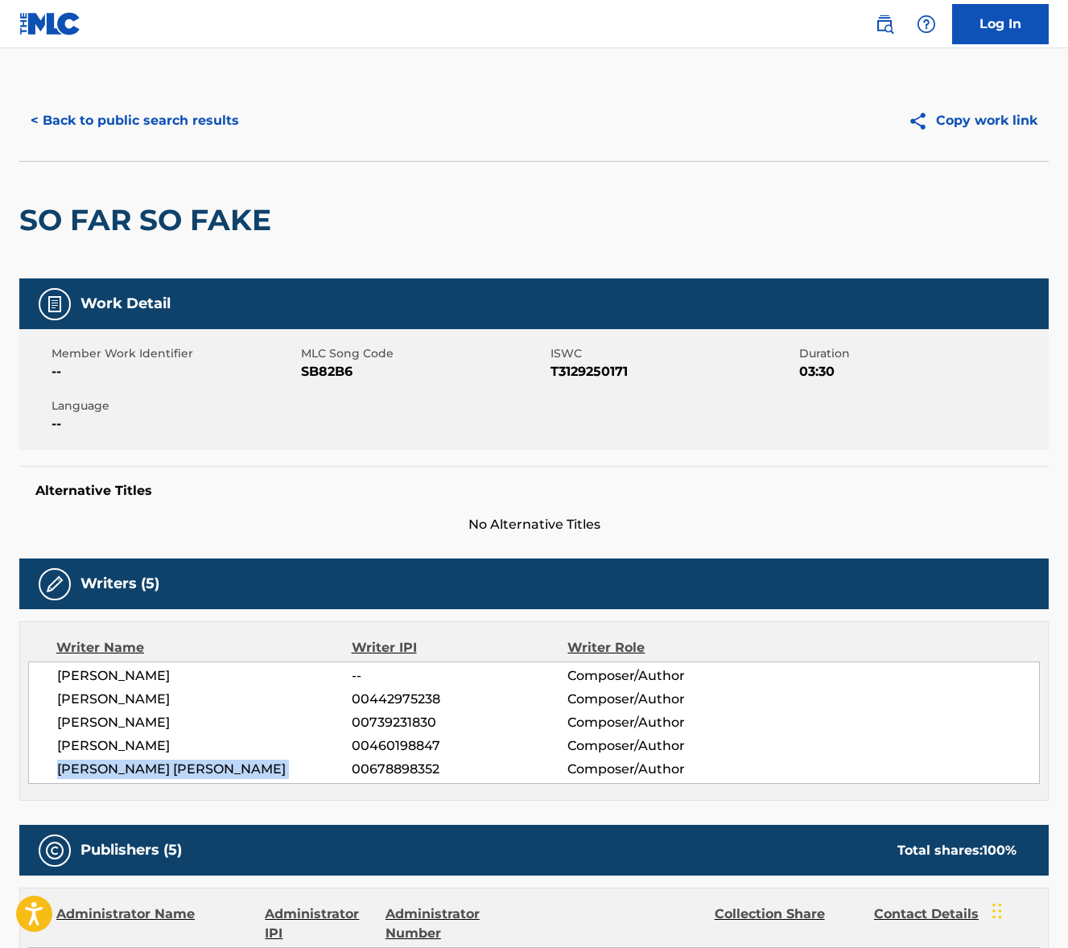
scroll to position [402, 0]
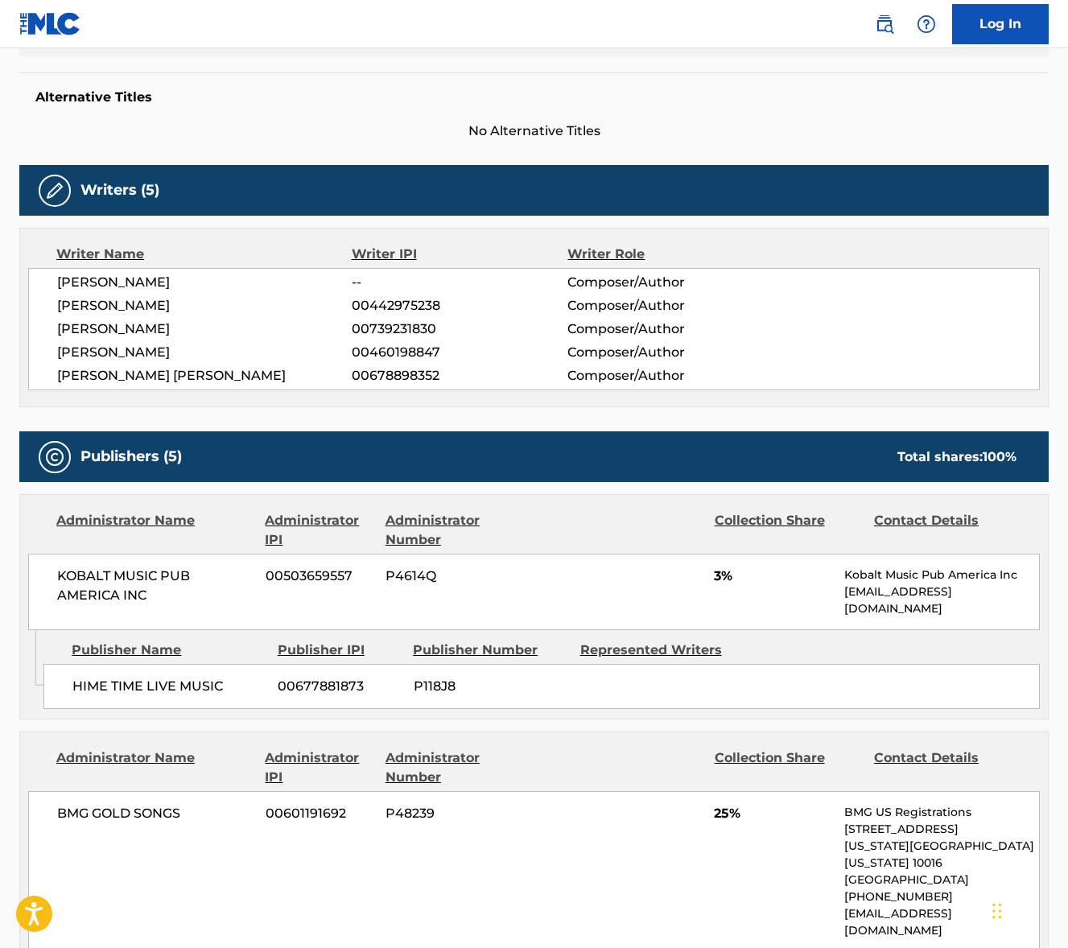
click at [123, 576] on span "KOBALT MUSIC PUB AMERICA INC" at bounding box center [155, 586] width 196 height 39
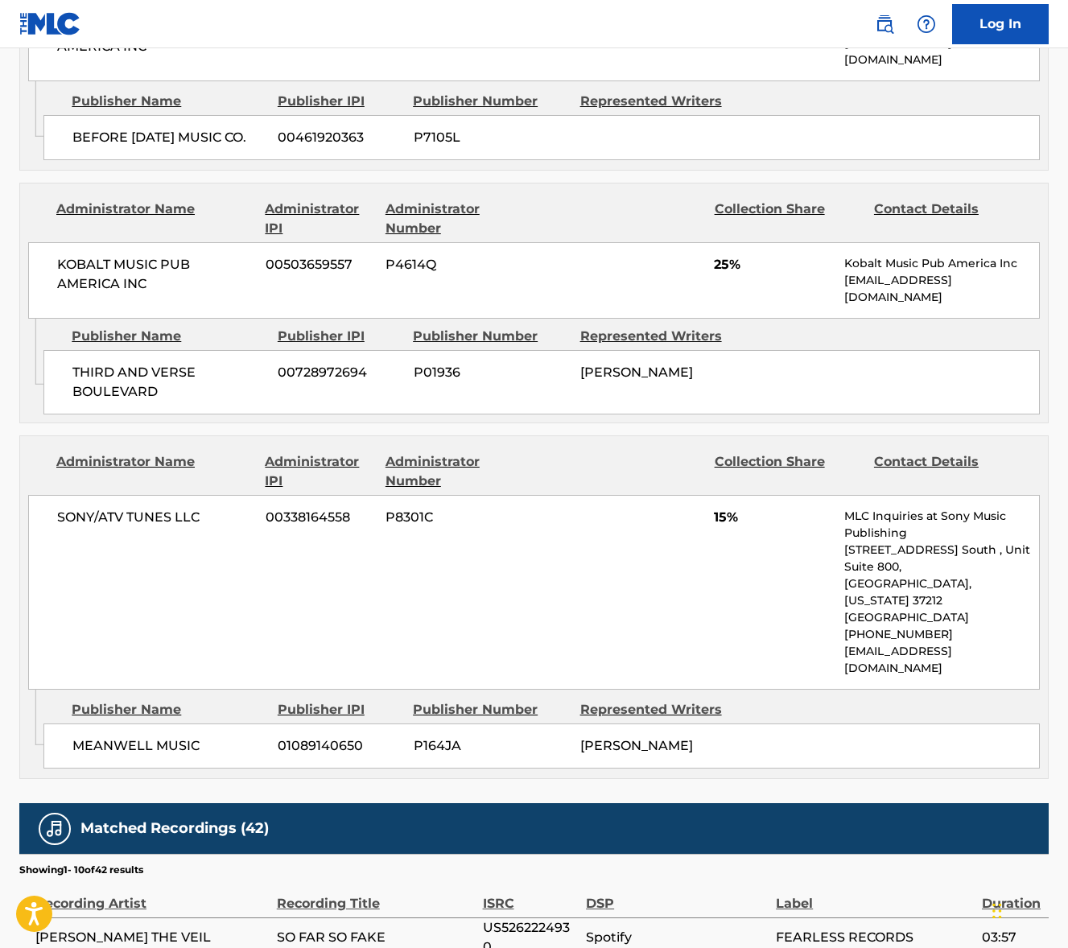
scroll to position [1529, 0]
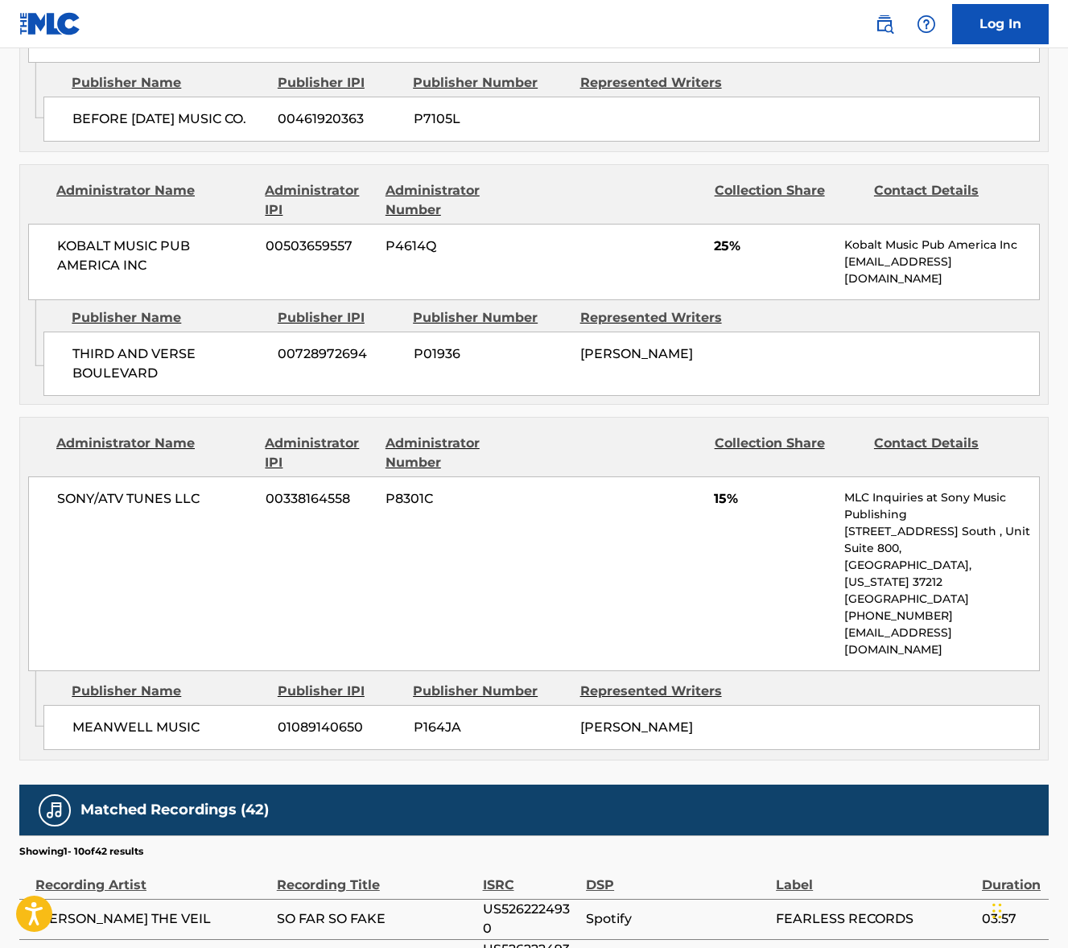
click at [113, 477] on div "SONY/ATV TUNES LLC 00338164558 P8301C 15% MLC Inquiries at Sony Music Publishin…" at bounding box center [534, 574] width 1012 height 195
click at [129, 237] on span "KOBALT MUSIC PUB AMERICA INC" at bounding box center [155, 256] width 196 height 39
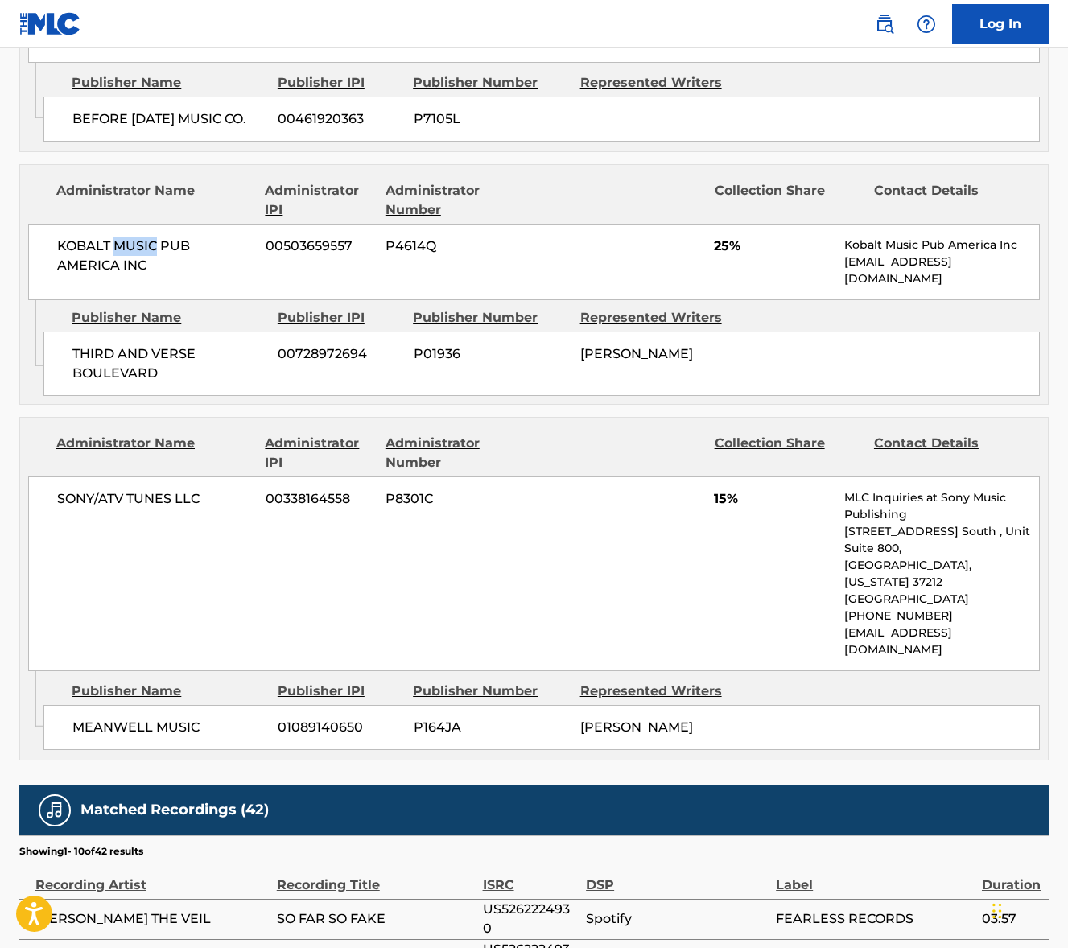
click at [129, 237] on span "KOBALT MUSIC PUB AMERICA INC" at bounding box center [155, 256] width 196 height 39
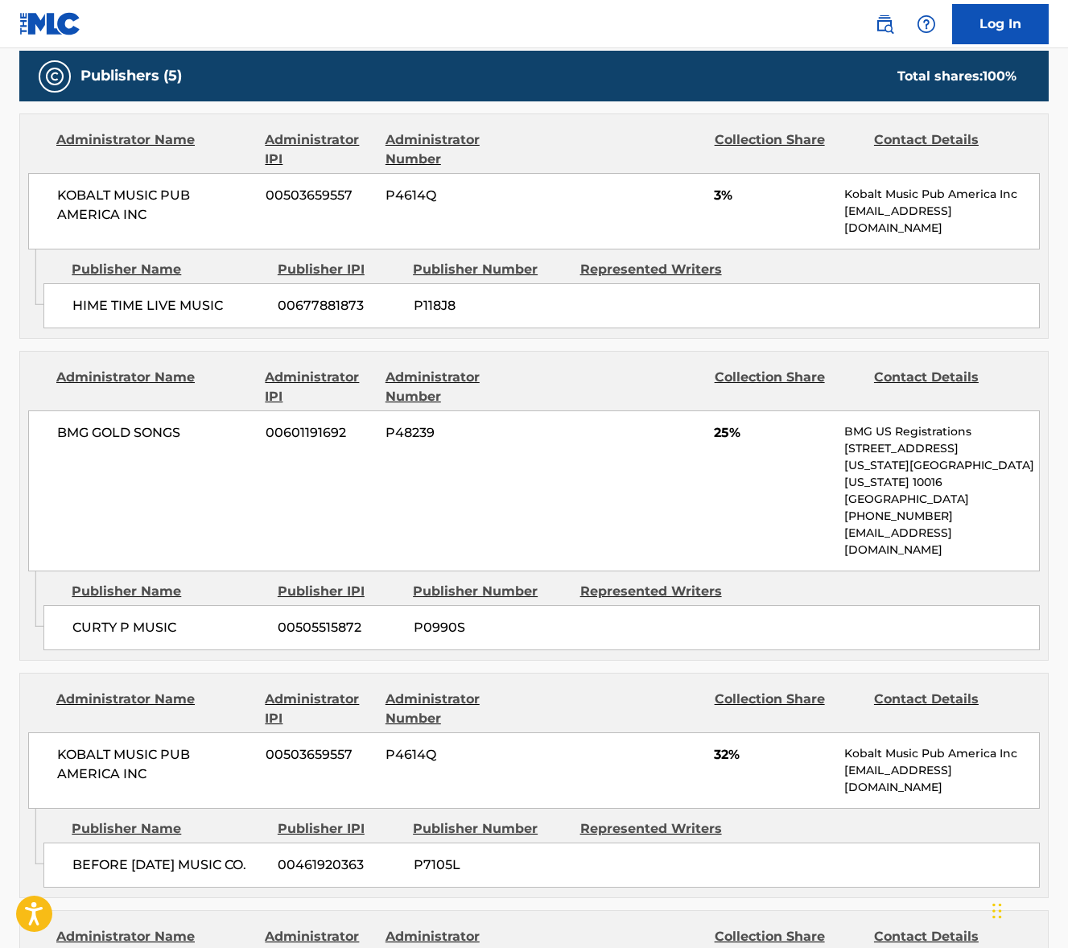
scroll to position [758, 0]
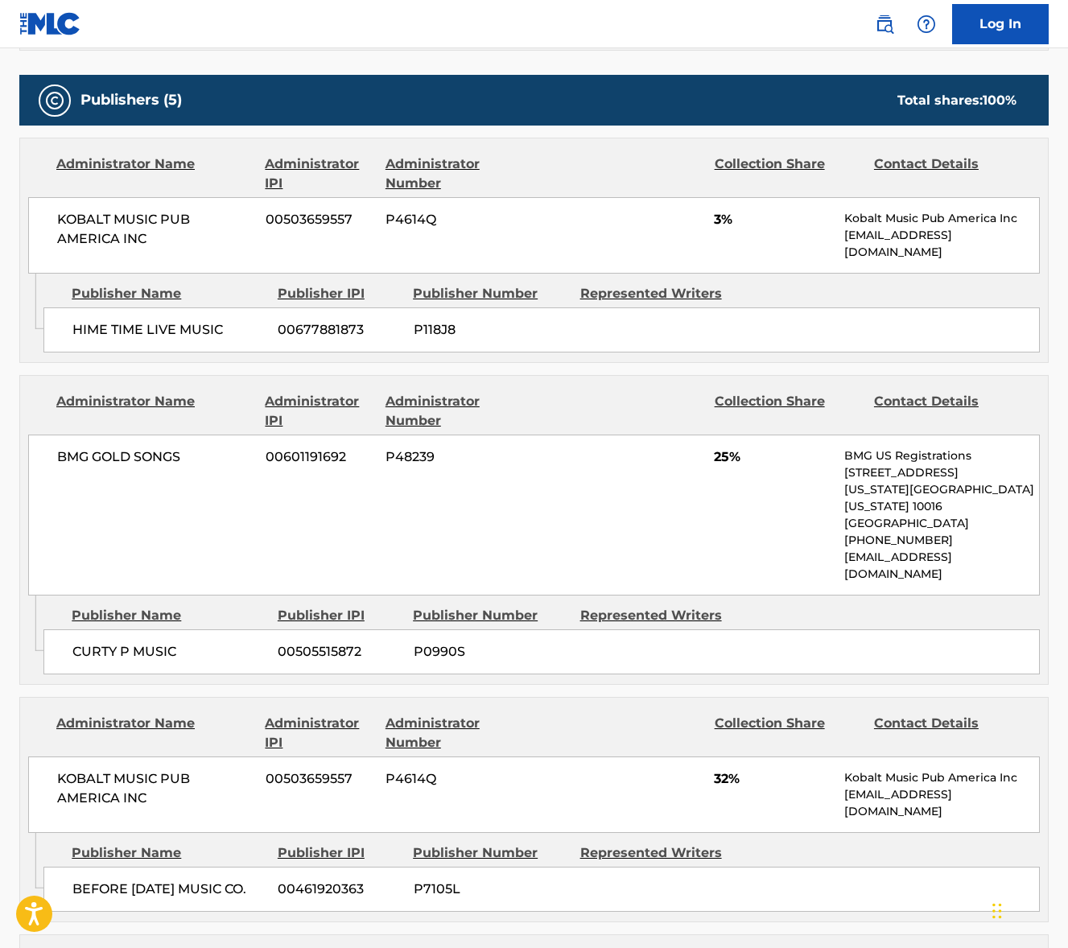
click at [140, 452] on span "BMG GOLD SONGS" at bounding box center [155, 457] width 196 height 19
drag, startPoint x: 140, startPoint y: 452, endPoint x: 88, endPoint y: 465, distance: 53.7
click at [139, 453] on span "BMG GOLD SONGS" at bounding box center [155, 457] width 196 height 19
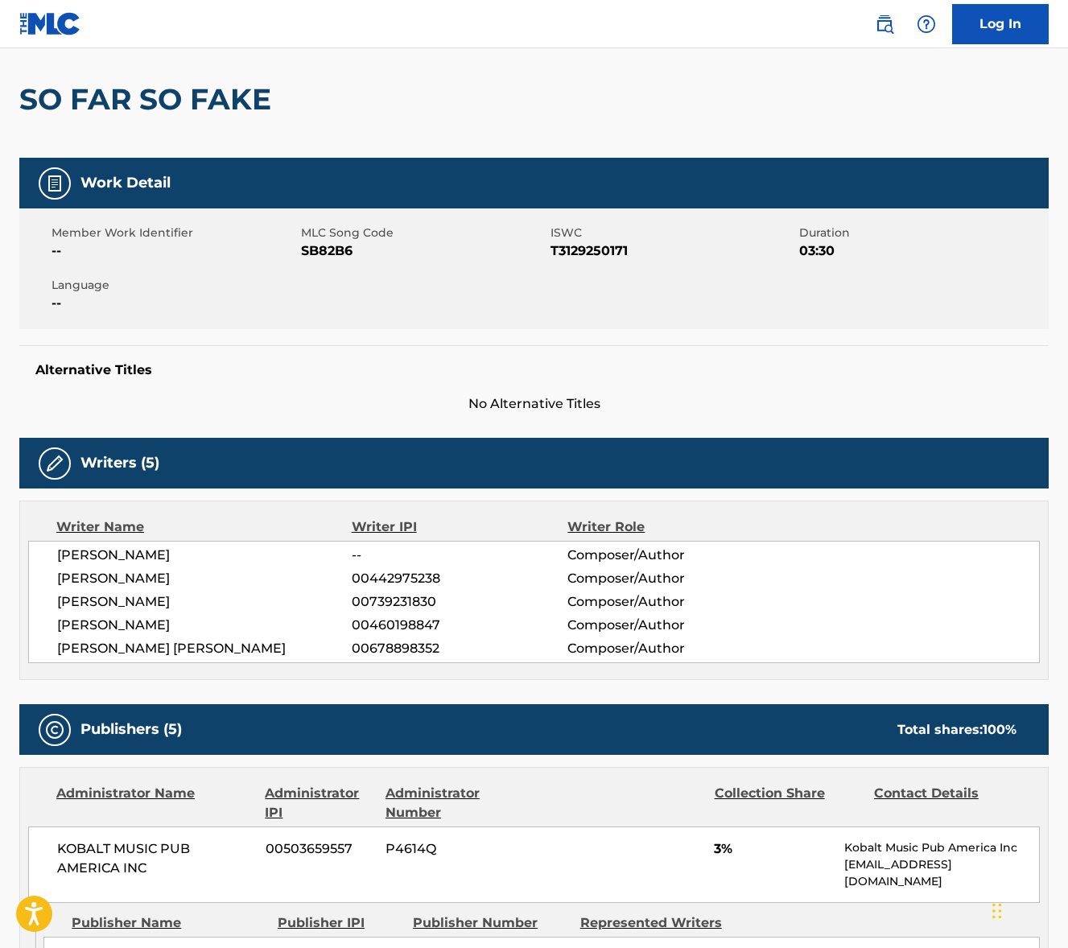
scroll to position [0, 0]
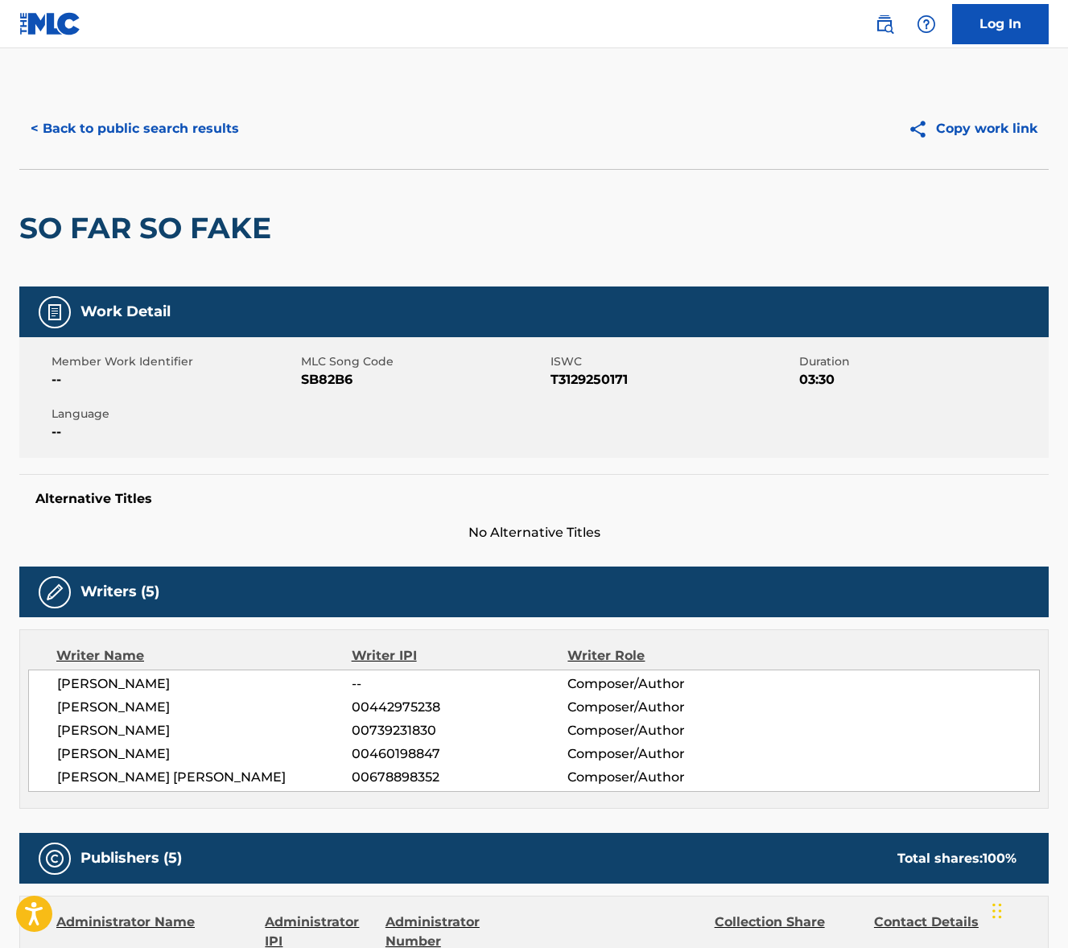
click at [138, 122] on button "< Back to public search results" at bounding box center [134, 129] width 231 height 40
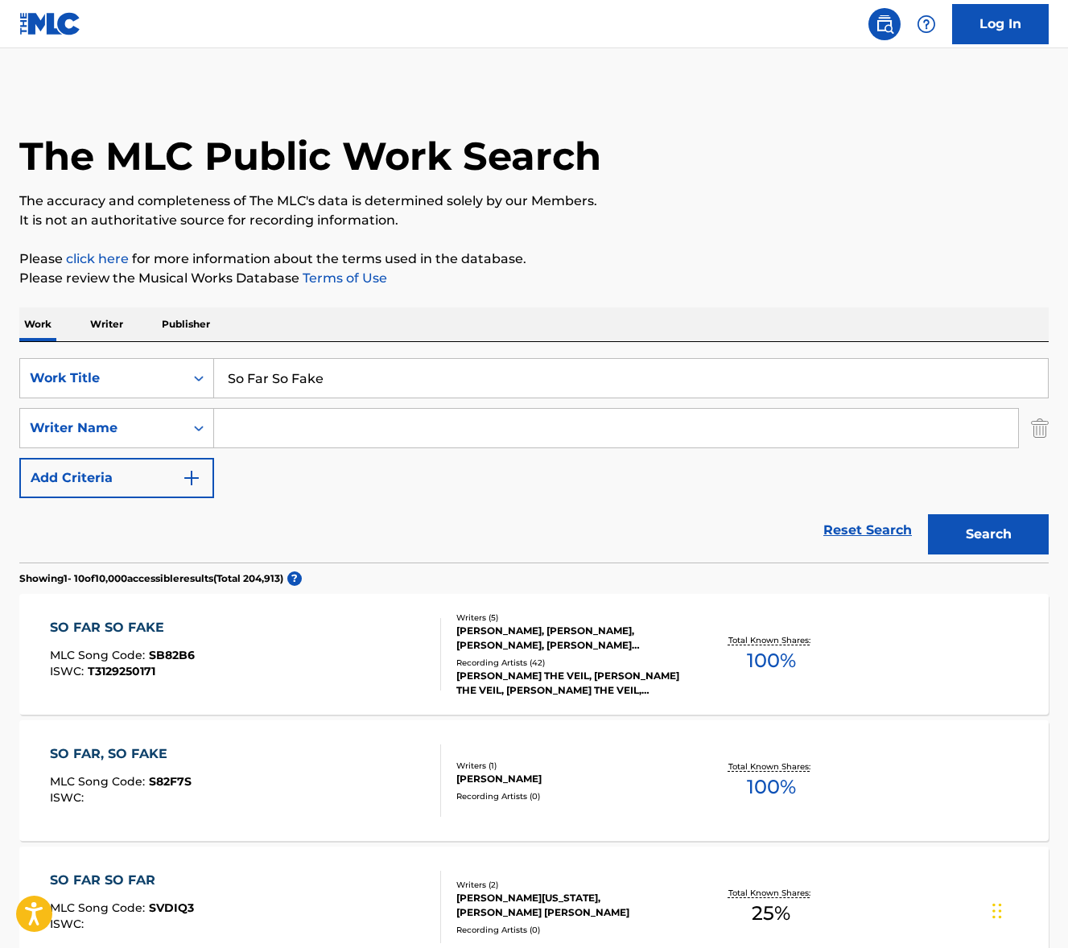
click at [323, 365] on input "So Far So Fake" at bounding box center [631, 378] width 834 height 39
click at [324, 366] on input "So Far So Fake" at bounding box center [631, 378] width 834 height 39
paste input "How wonderful it is to know You"
click at [382, 373] on input "How wonderful it is to know You Far So Fake" at bounding box center [631, 378] width 834 height 39
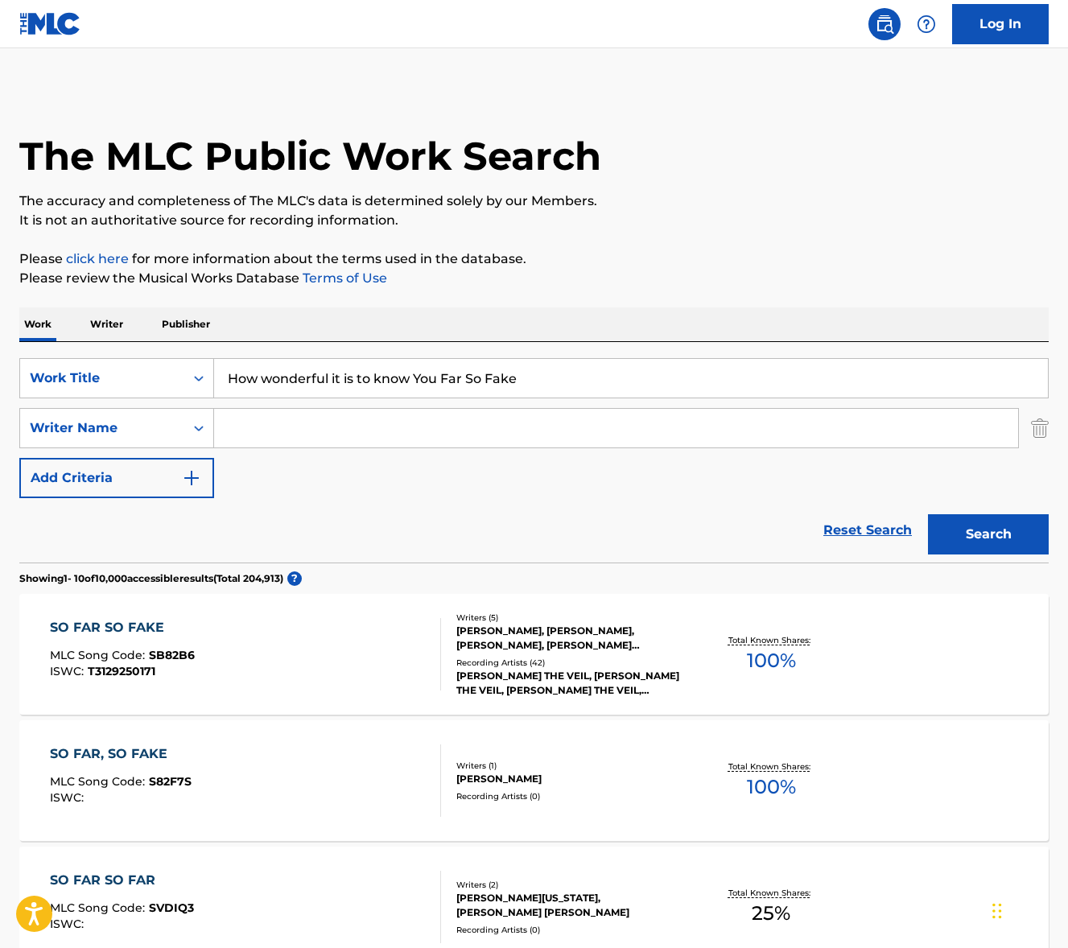
click at [382, 373] on input "How wonderful it is to know You Far So Fake" at bounding box center [631, 378] width 834 height 39
paste input "Search Form"
type input "How wonderful it is to know You"
click at [539, 316] on div "Work Writer Publisher" at bounding box center [534, 325] width 1030 height 34
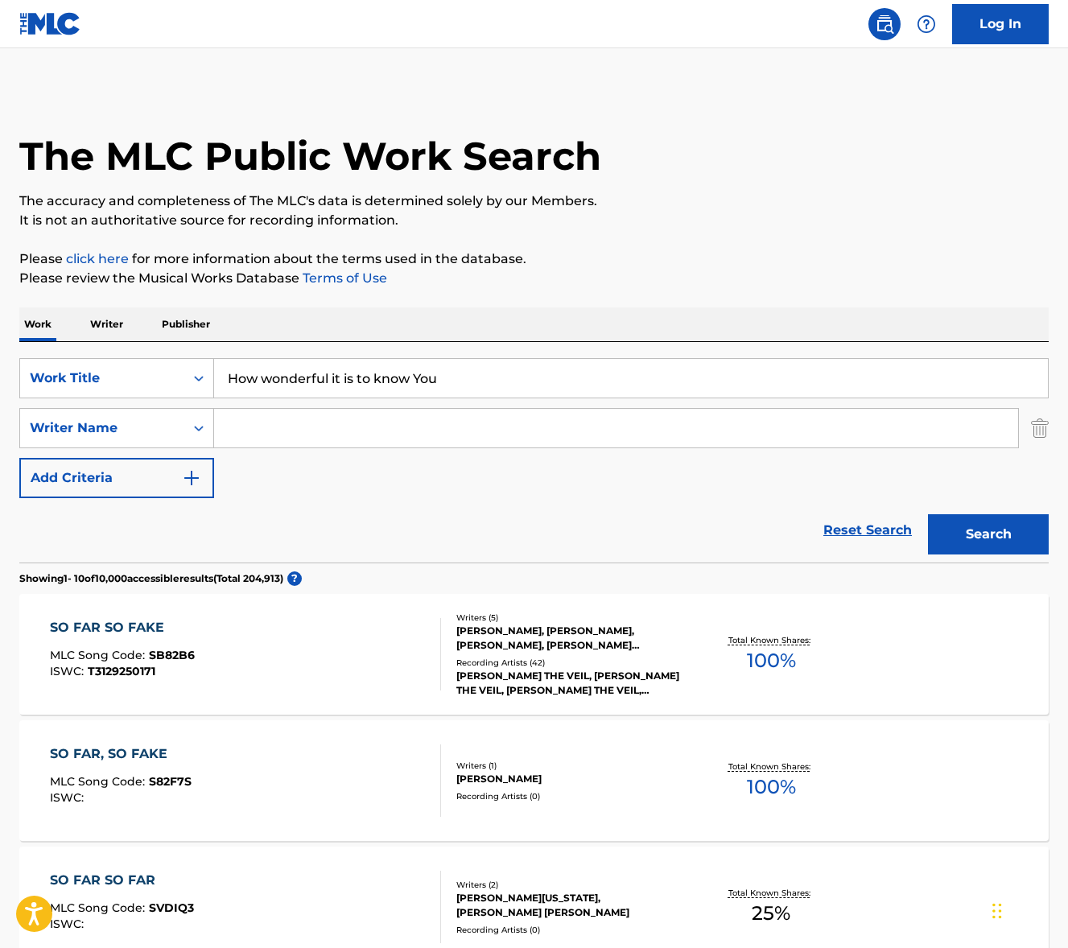
click at [350, 436] on input "Search Form" at bounding box center [616, 428] width 804 height 39
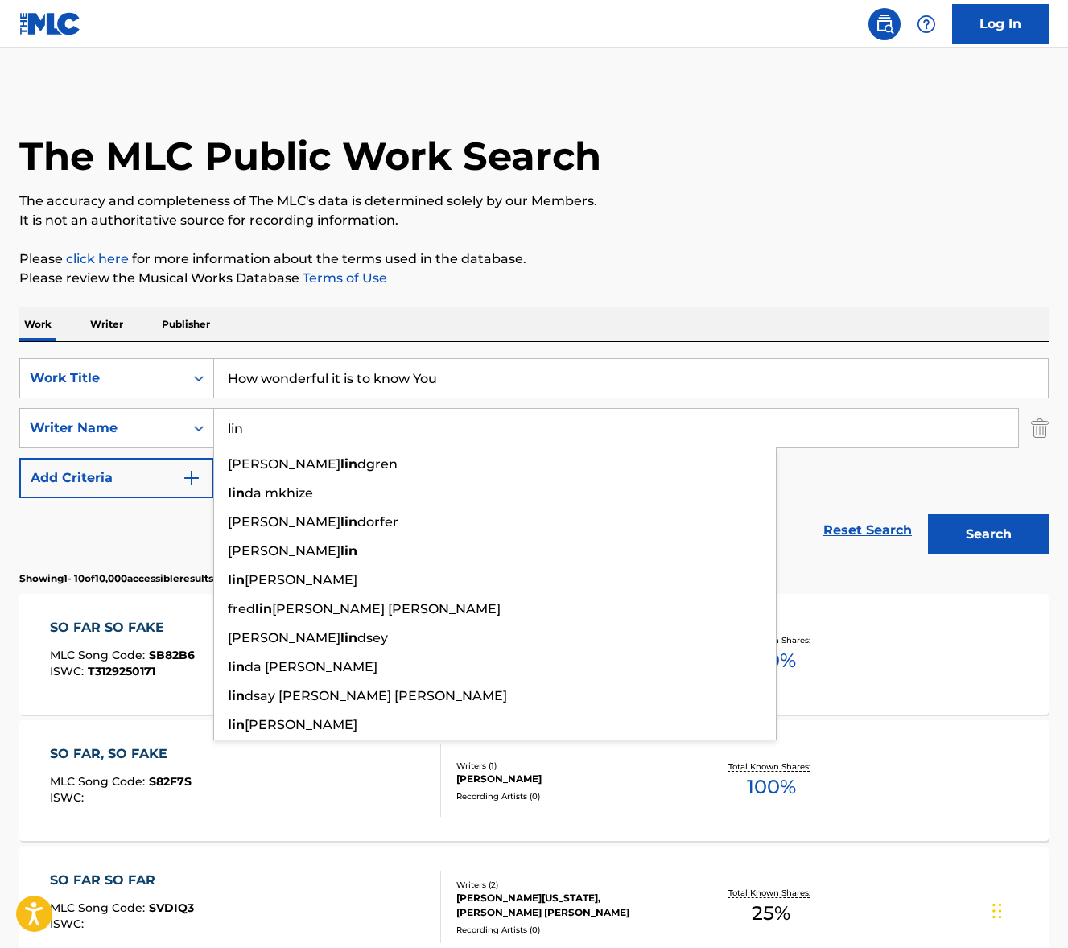
type input "lin"
click at [928, 514] on button "Search" at bounding box center [988, 534] width 121 height 40
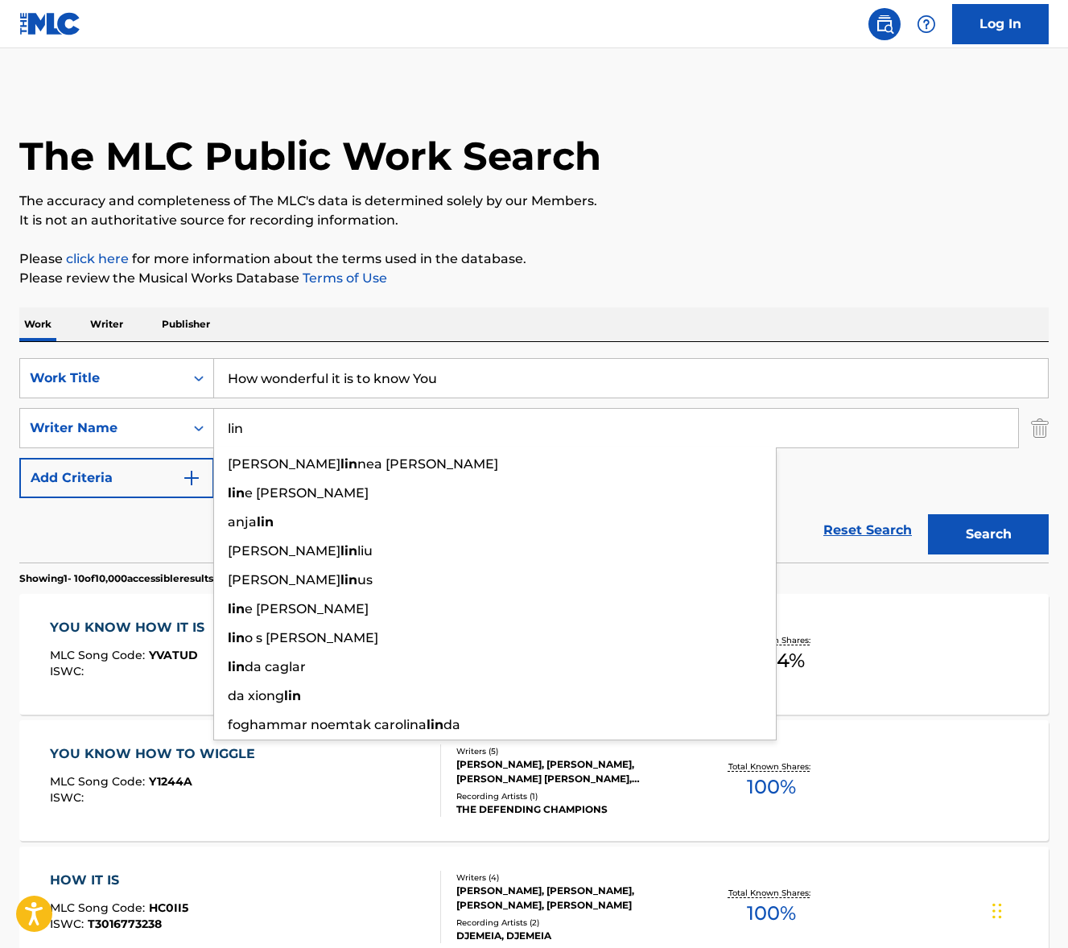
click at [307, 370] on input "How wonderful it is to know You" at bounding box center [631, 378] width 834 height 39
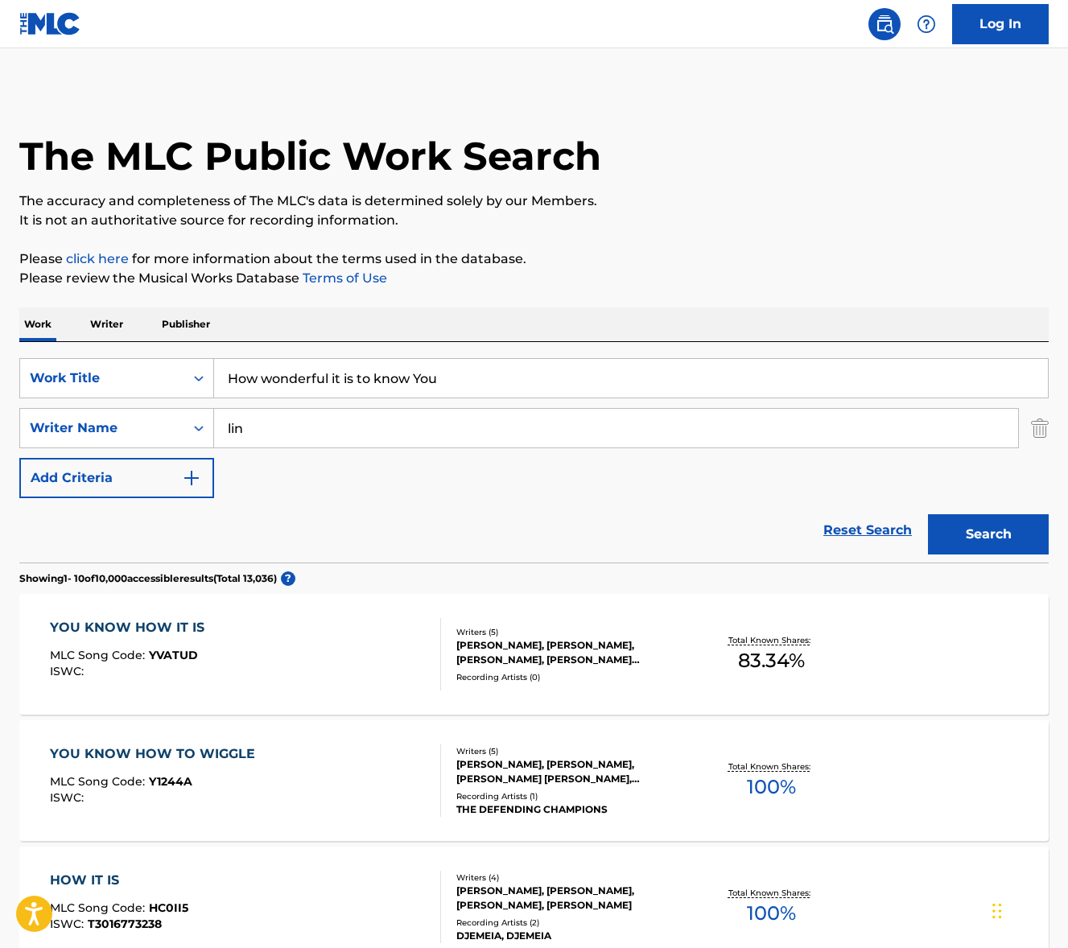
click at [307, 370] on input "How wonderful it is to know You" at bounding box center [631, 378] width 834 height 39
paste input "éděng měimiào rènshí mí"
drag, startPoint x: 554, startPoint y: 294, endPoint x: 560, endPoint y: 301, distance: 9.7
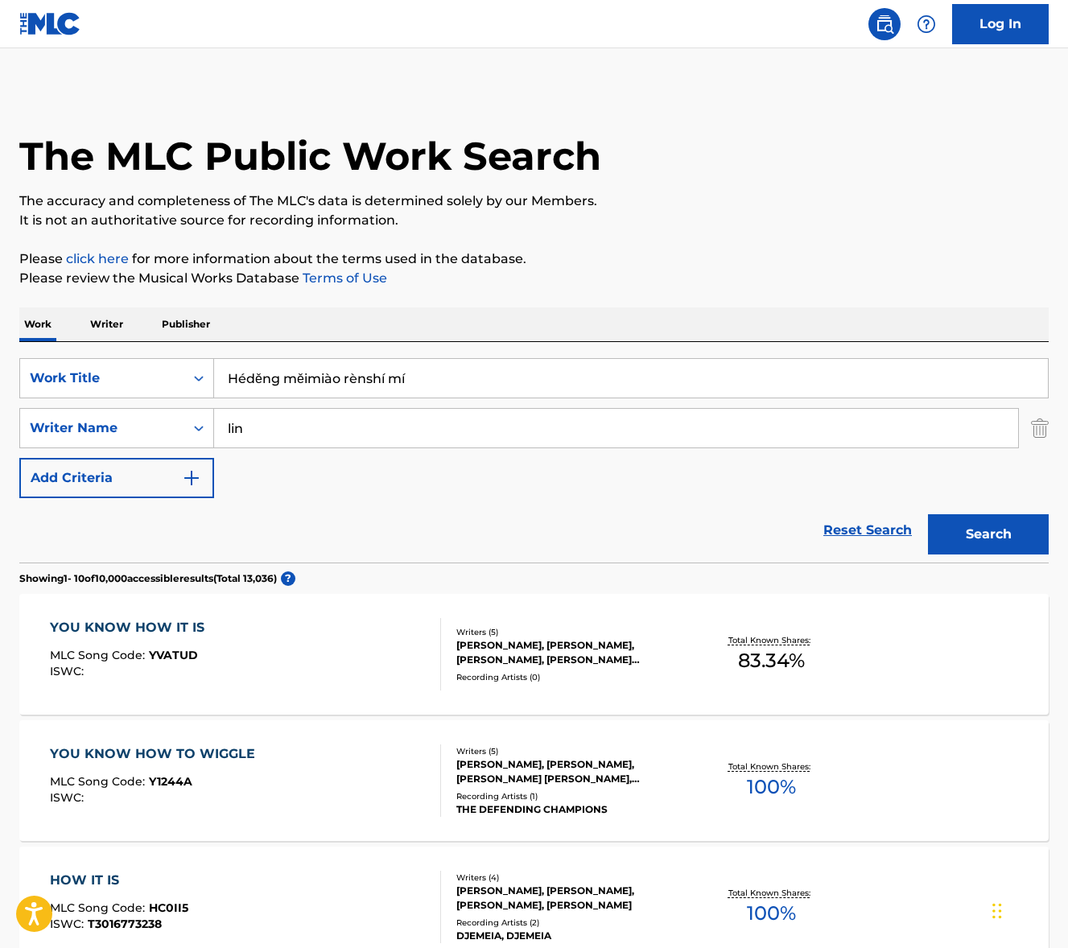
click at [1010, 543] on button "Search" at bounding box center [988, 534] width 121 height 40
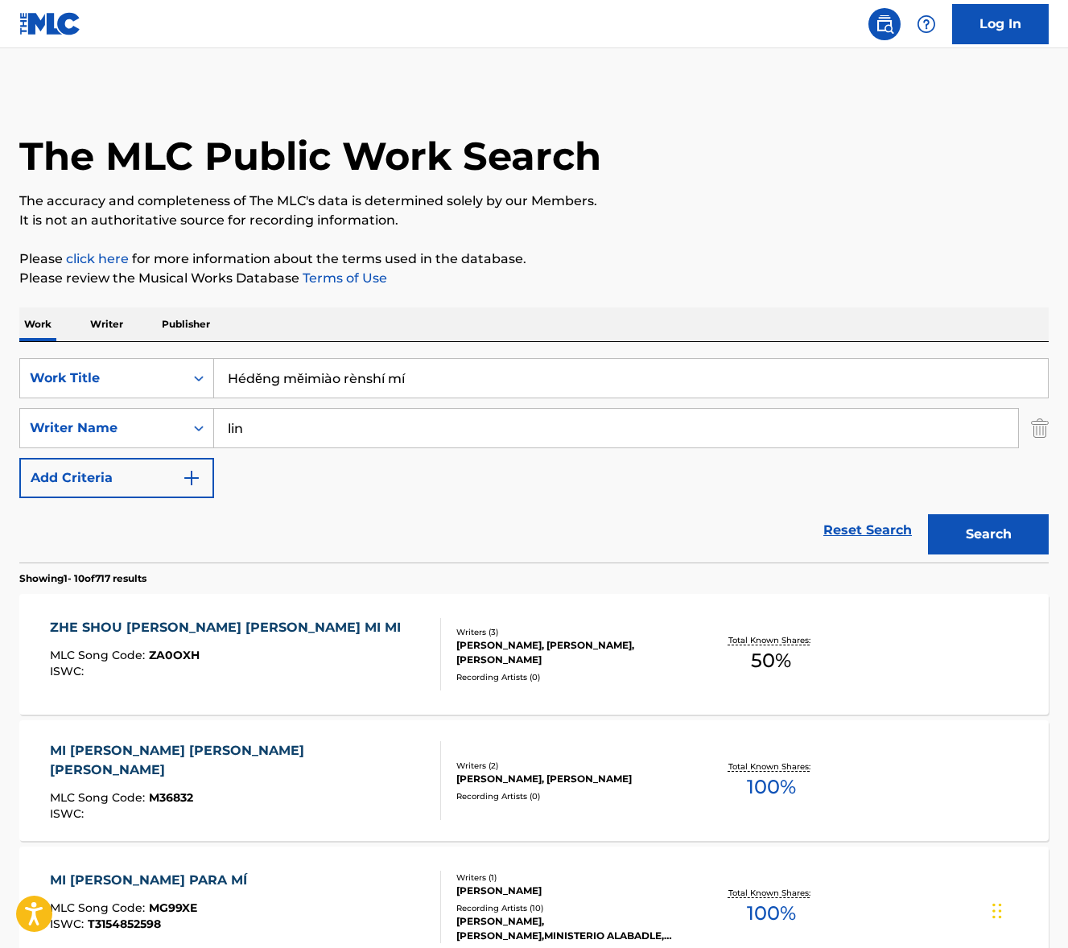
click at [248, 381] on input "Héděng měimiào rènshí mí" at bounding box center [631, 378] width 834 height 39
click at [928, 514] on button "Search" at bounding box center [988, 534] width 121 height 40
click at [303, 374] on input "Hedeng meimiao renshi mi" at bounding box center [631, 378] width 834 height 39
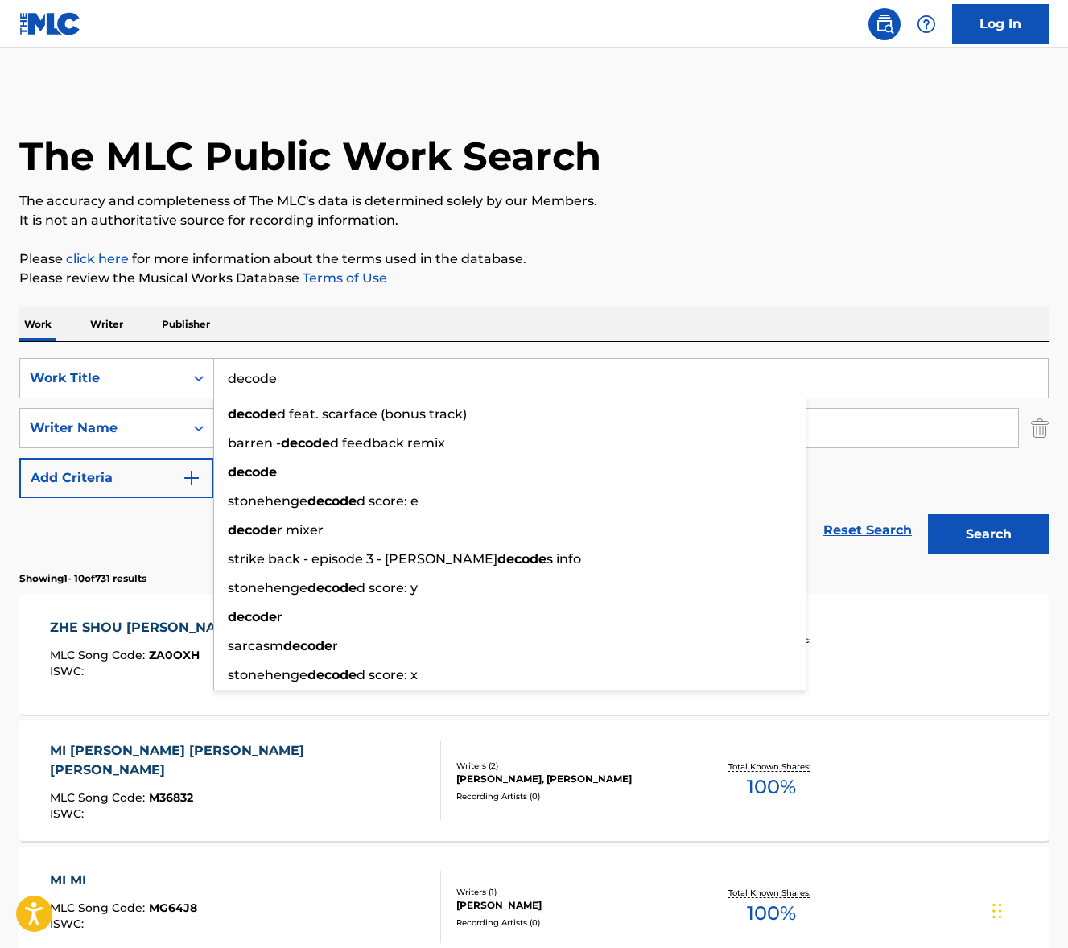
type input "decode"
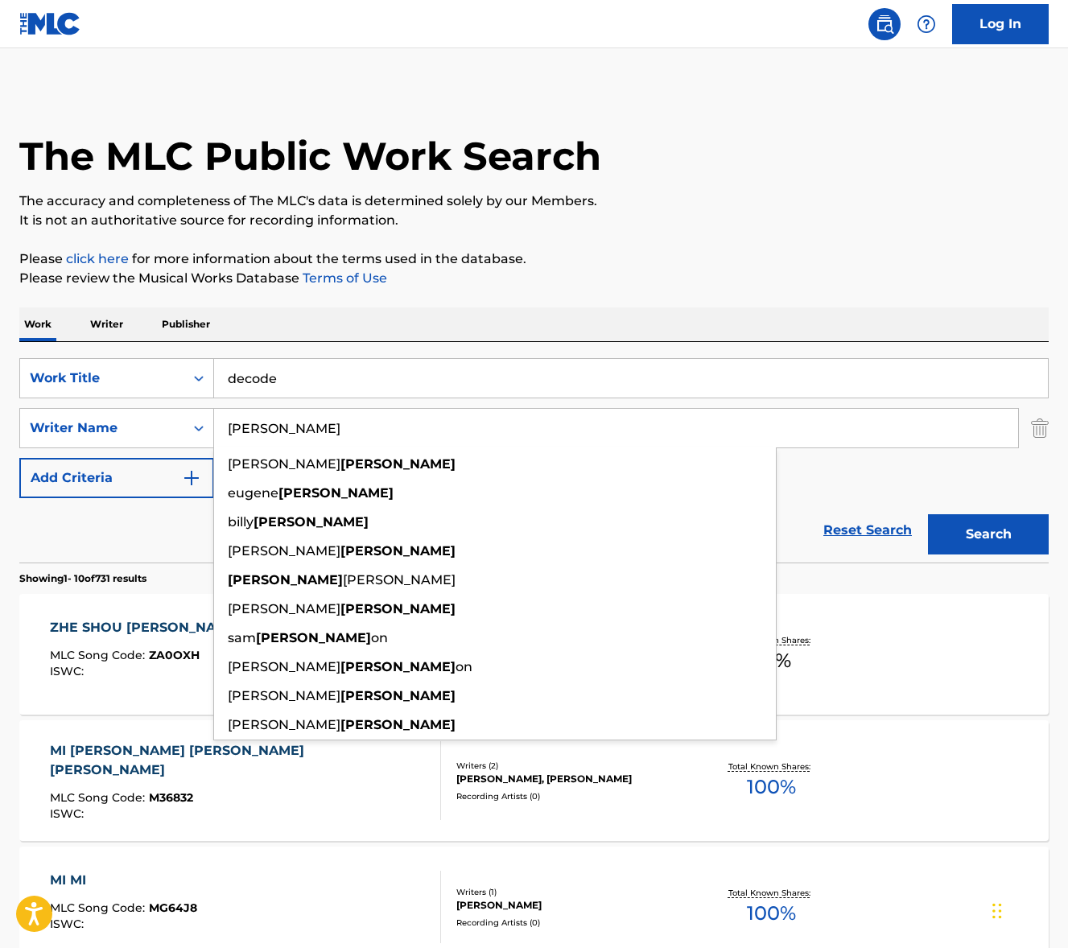
type input "[PERSON_NAME]"
click at [928, 514] on button "Search" at bounding box center [988, 534] width 121 height 40
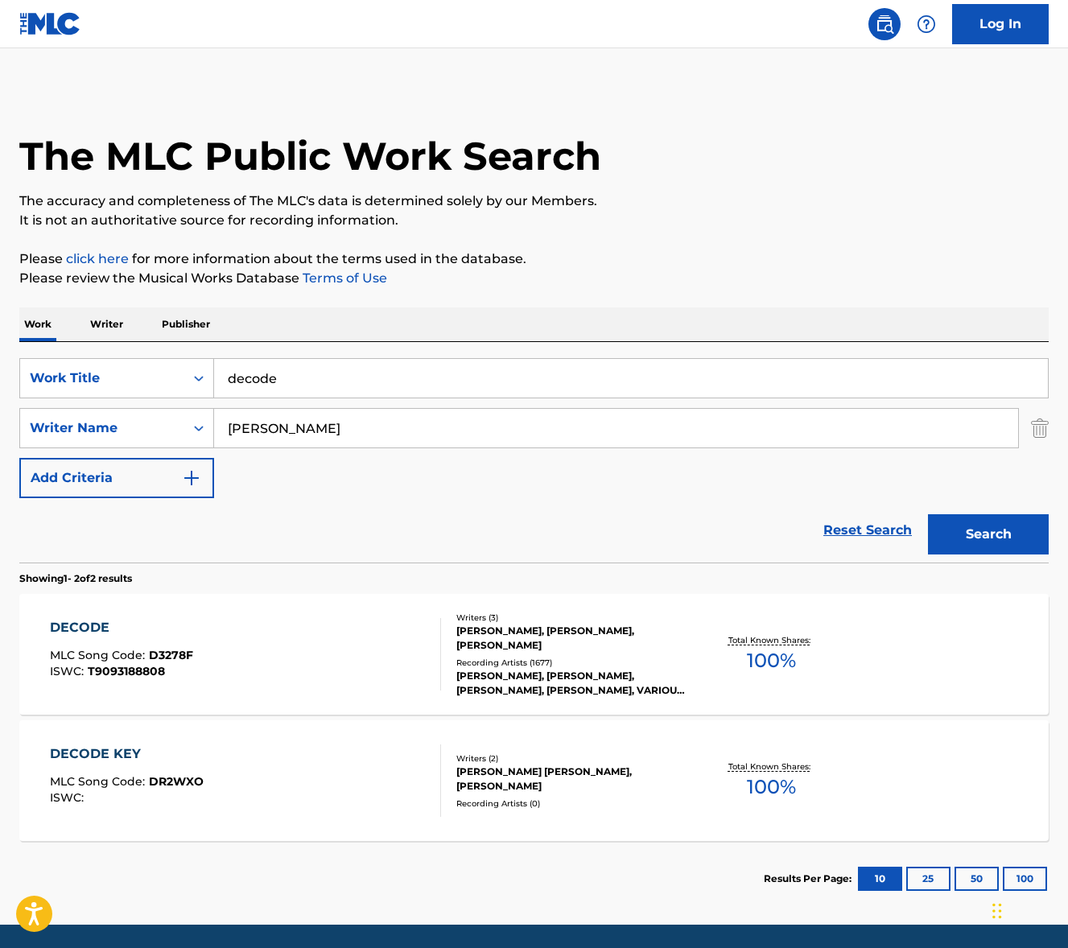
click at [297, 631] on div "DECODE MLC Song Code : D3278F ISWC : T9093188808" at bounding box center [245, 654] width 391 height 72
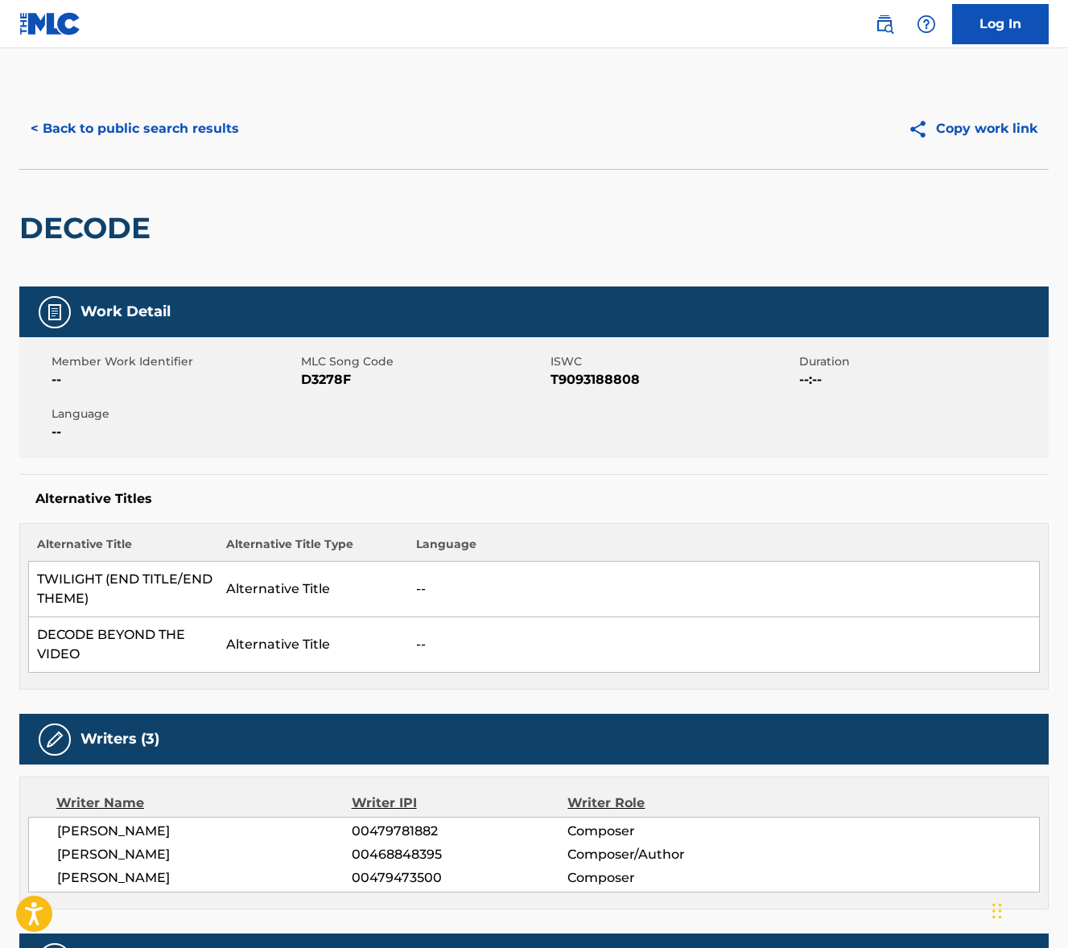
click at [159, 837] on span "[PERSON_NAME]" at bounding box center [204, 831] width 295 height 19
click at [160, 836] on span "[PERSON_NAME]" at bounding box center [204, 831] width 295 height 19
click at [184, 825] on span "[PERSON_NAME]" at bounding box center [204, 831] width 295 height 19
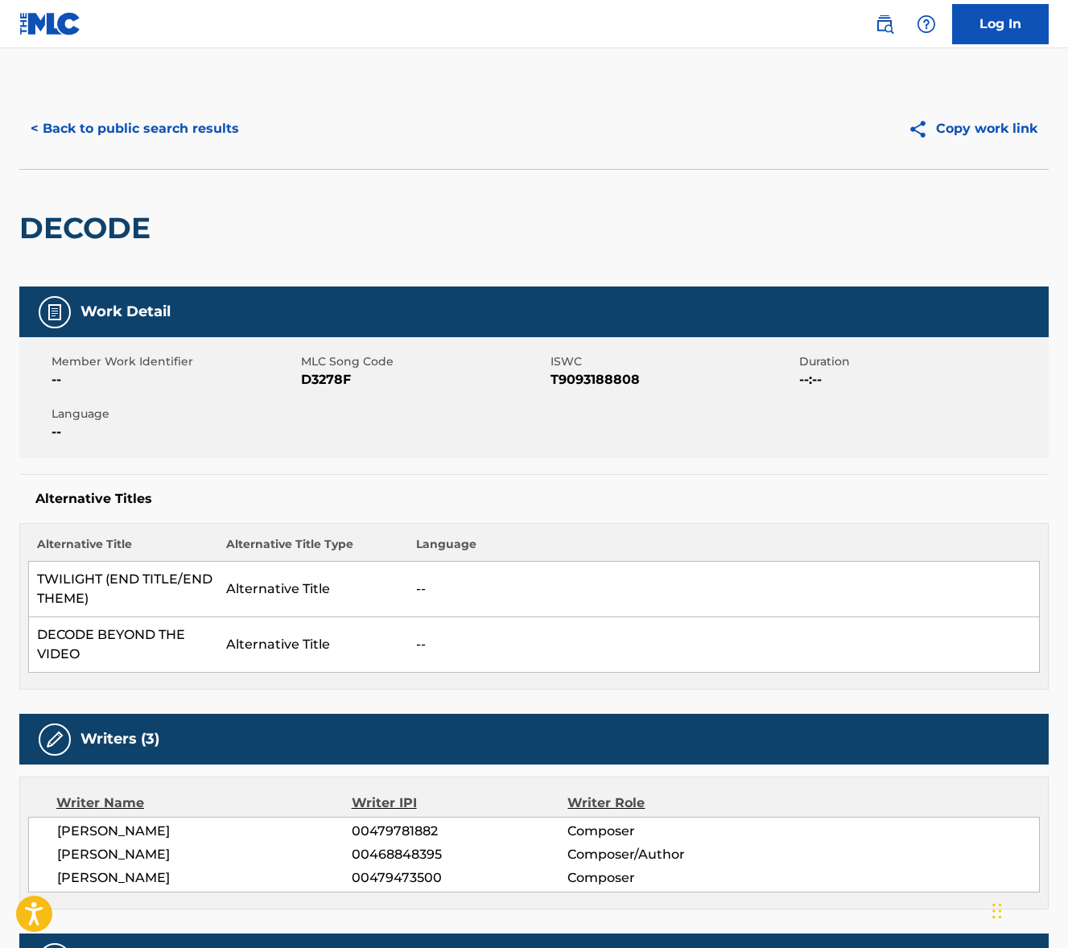
click at [182, 824] on span "[PERSON_NAME]" at bounding box center [204, 831] width 295 height 19
click at [168, 830] on span "[PERSON_NAME]" at bounding box center [204, 831] width 295 height 19
click at [151, 854] on span "[PERSON_NAME]" at bounding box center [204, 854] width 295 height 19
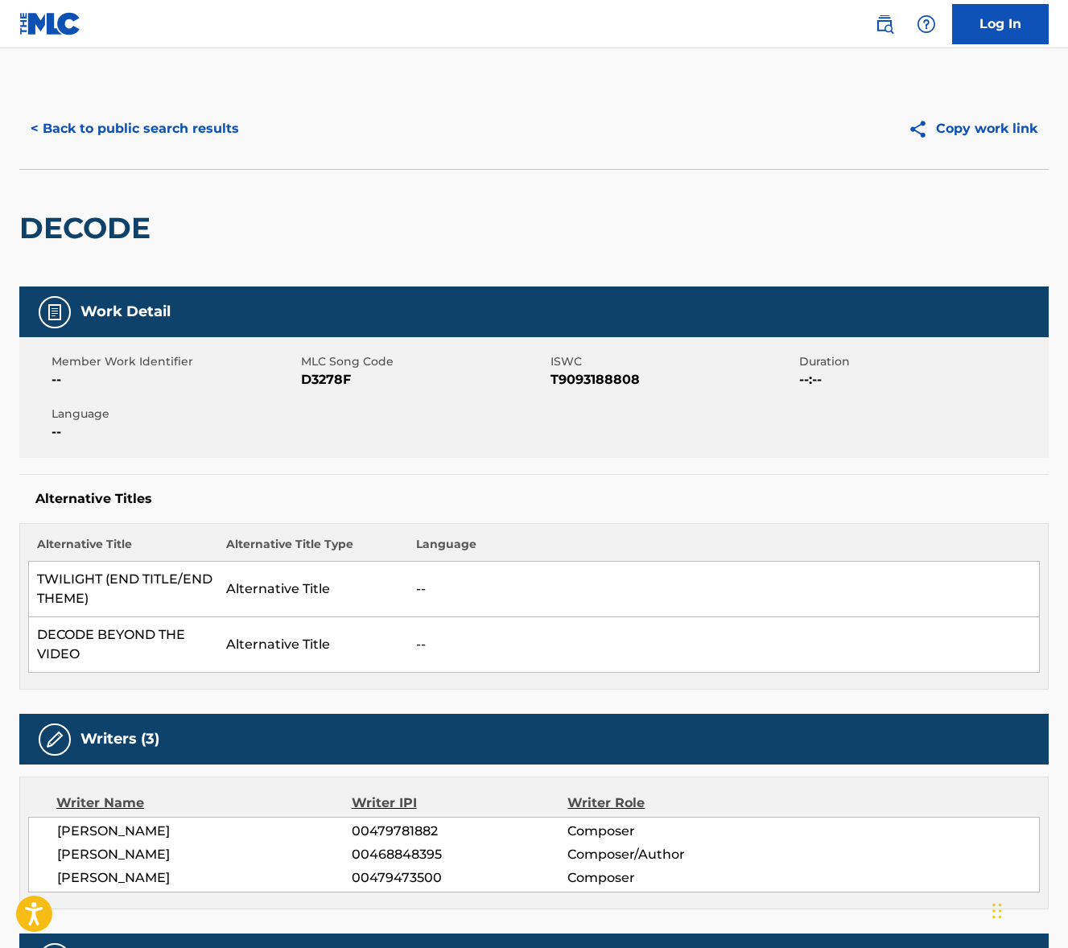
click at [151, 854] on span "[PERSON_NAME]" at bounding box center [204, 854] width 295 height 19
click at [143, 876] on span "[PERSON_NAME]" at bounding box center [204, 878] width 295 height 19
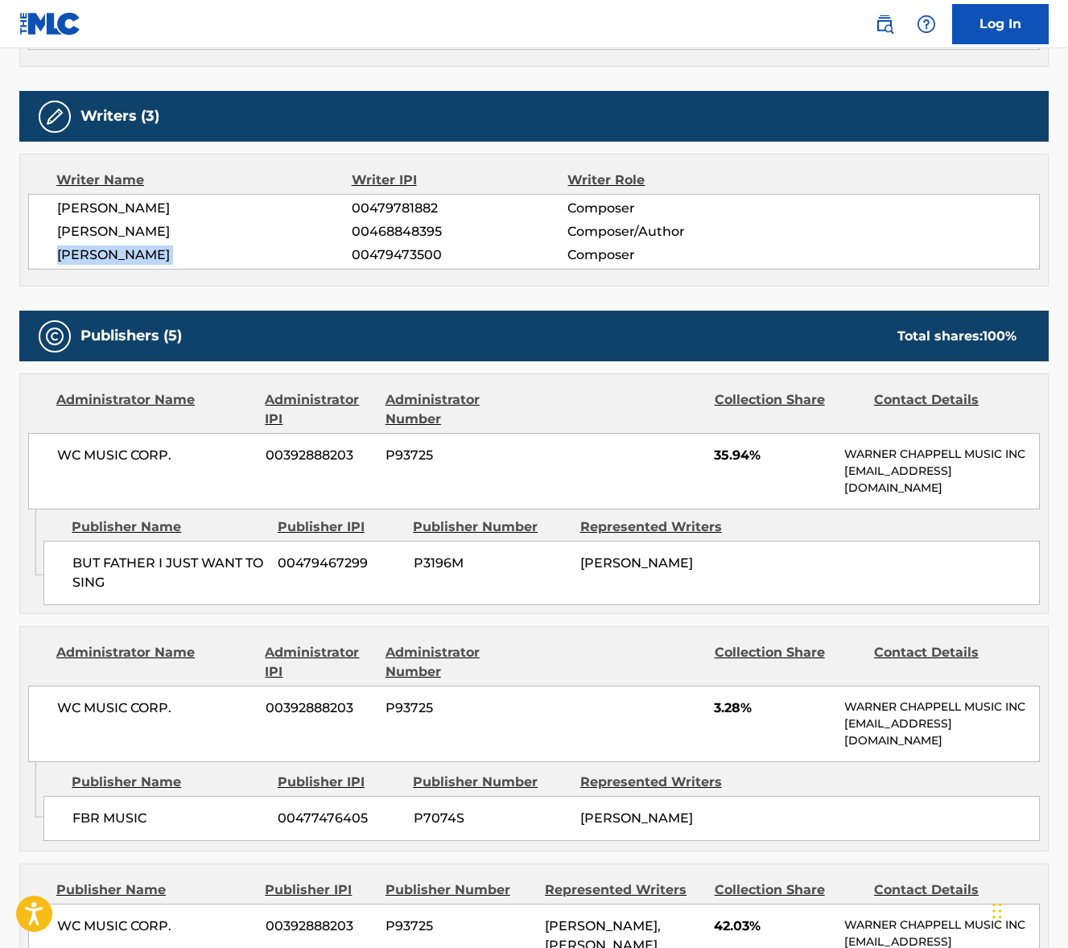
scroll to position [868, 0]
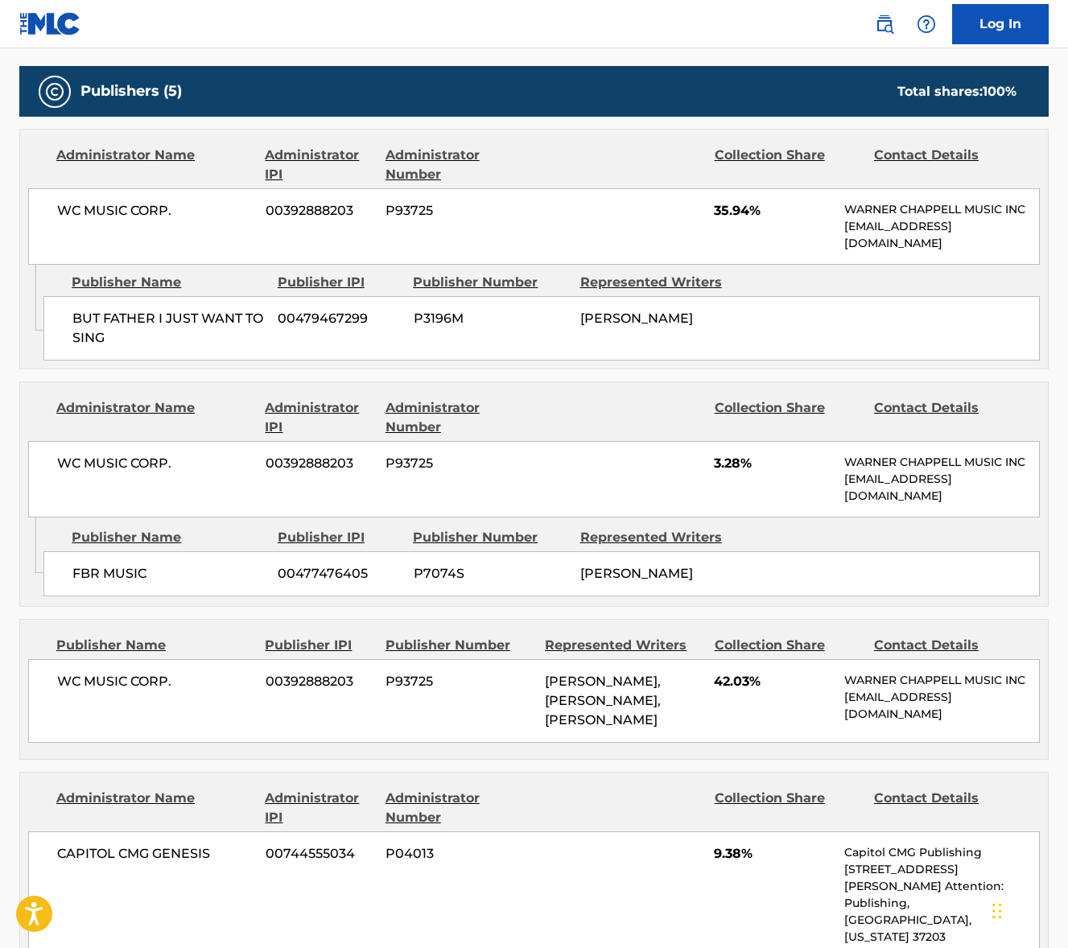
click at [96, 212] on span "WC MUSIC CORP." at bounding box center [155, 210] width 196 height 19
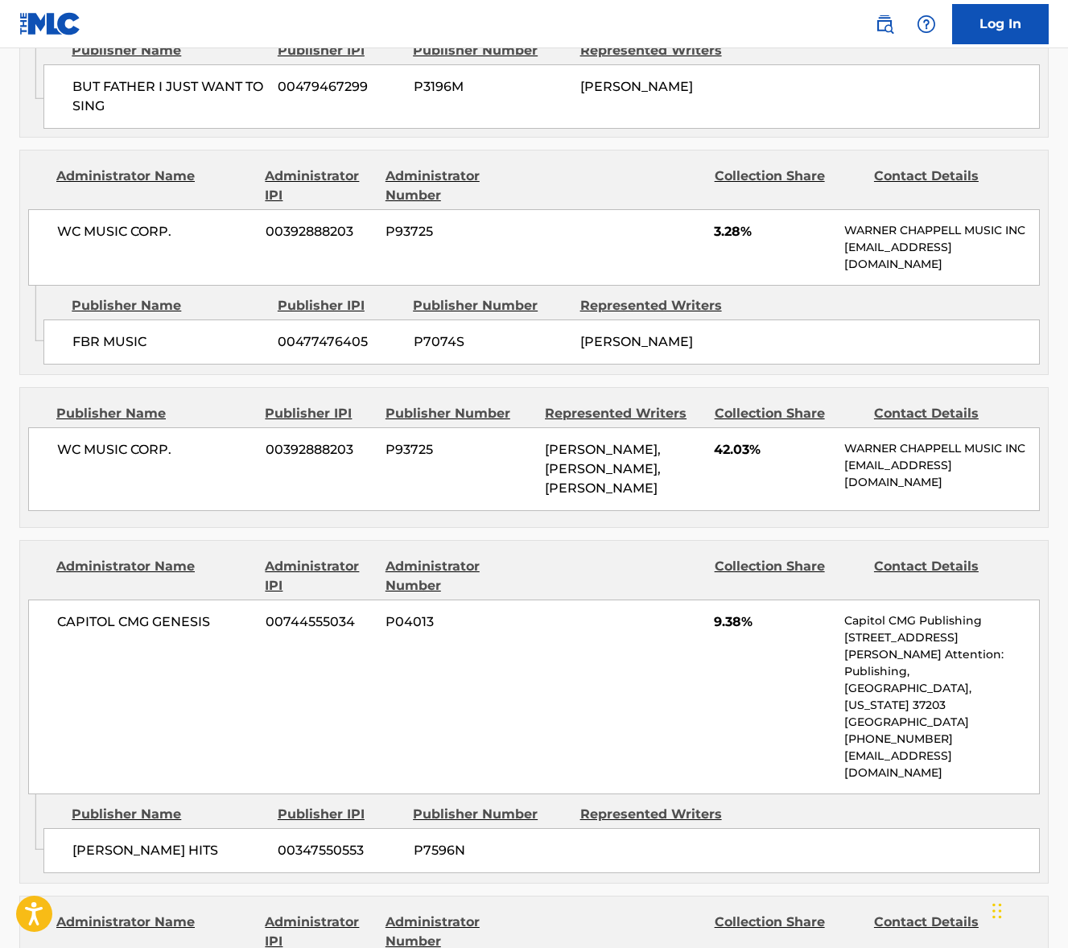
scroll to position [1380, 0]
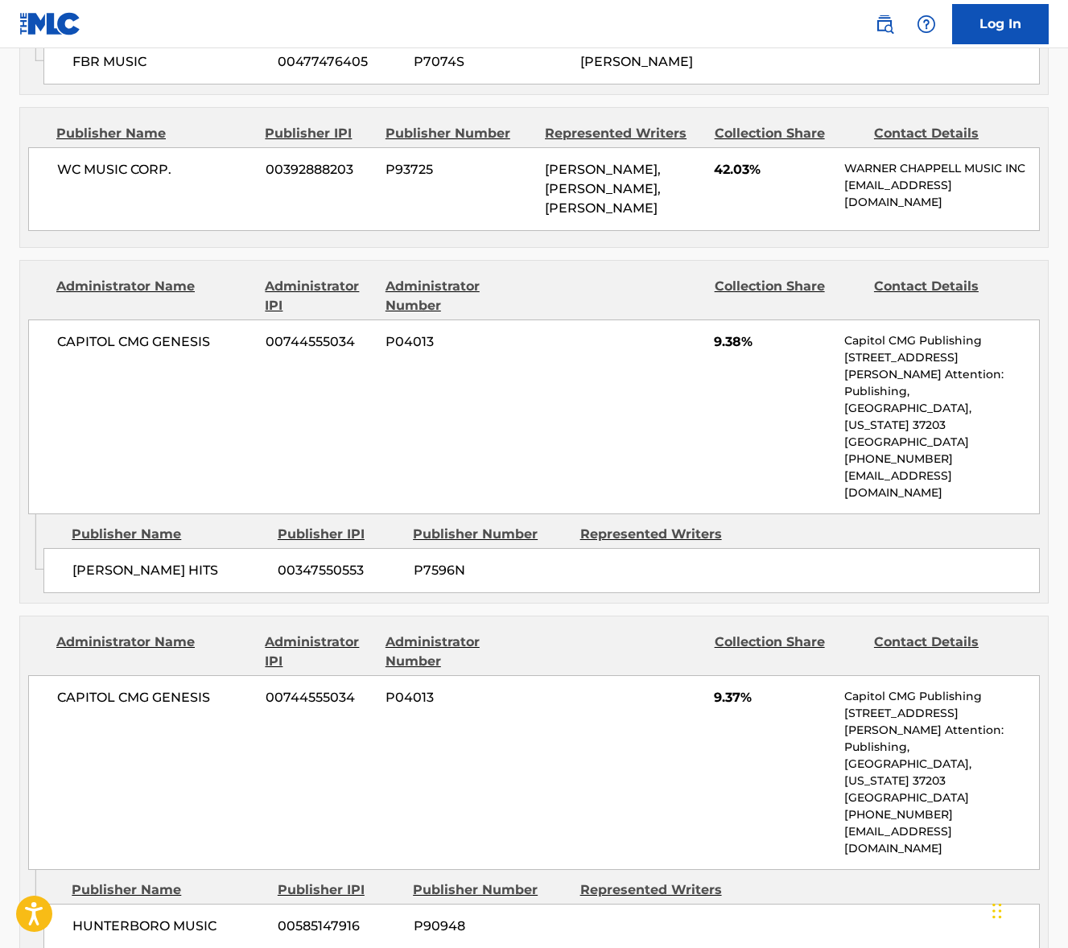
click at [164, 352] on span "CAPITOL CMG GENESIS" at bounding box center [155, 342] width 196 height 19
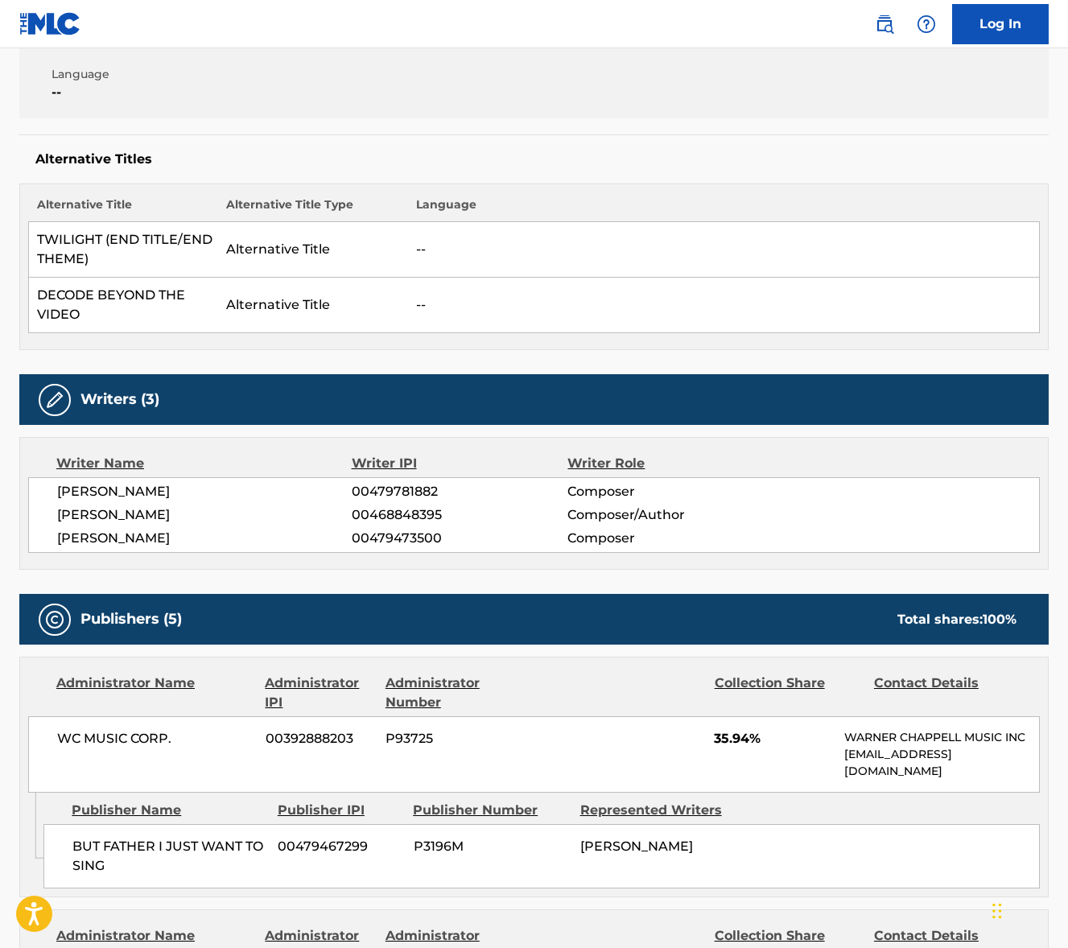
scroll to position [0, 0]
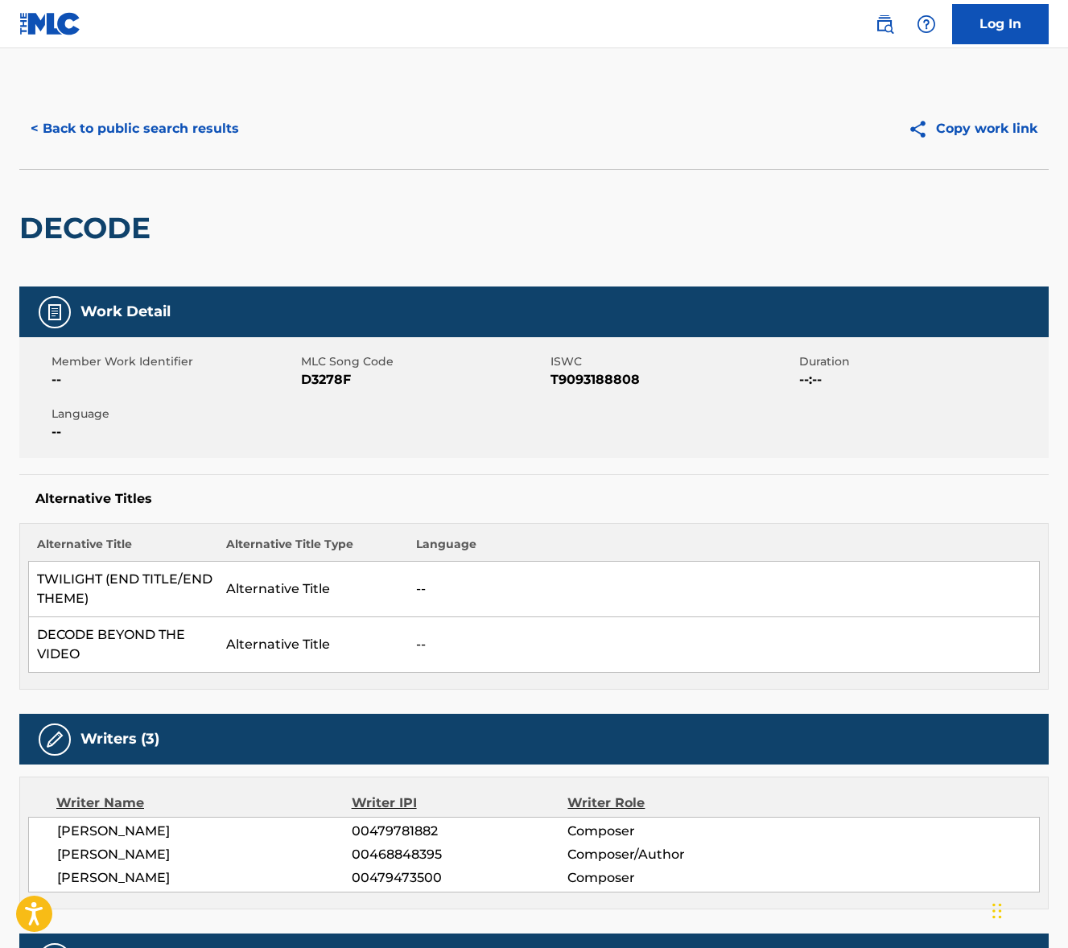
click at [144, 122] on button "< Back to public search results" at bounding box center [134, 129] width 231 height 40
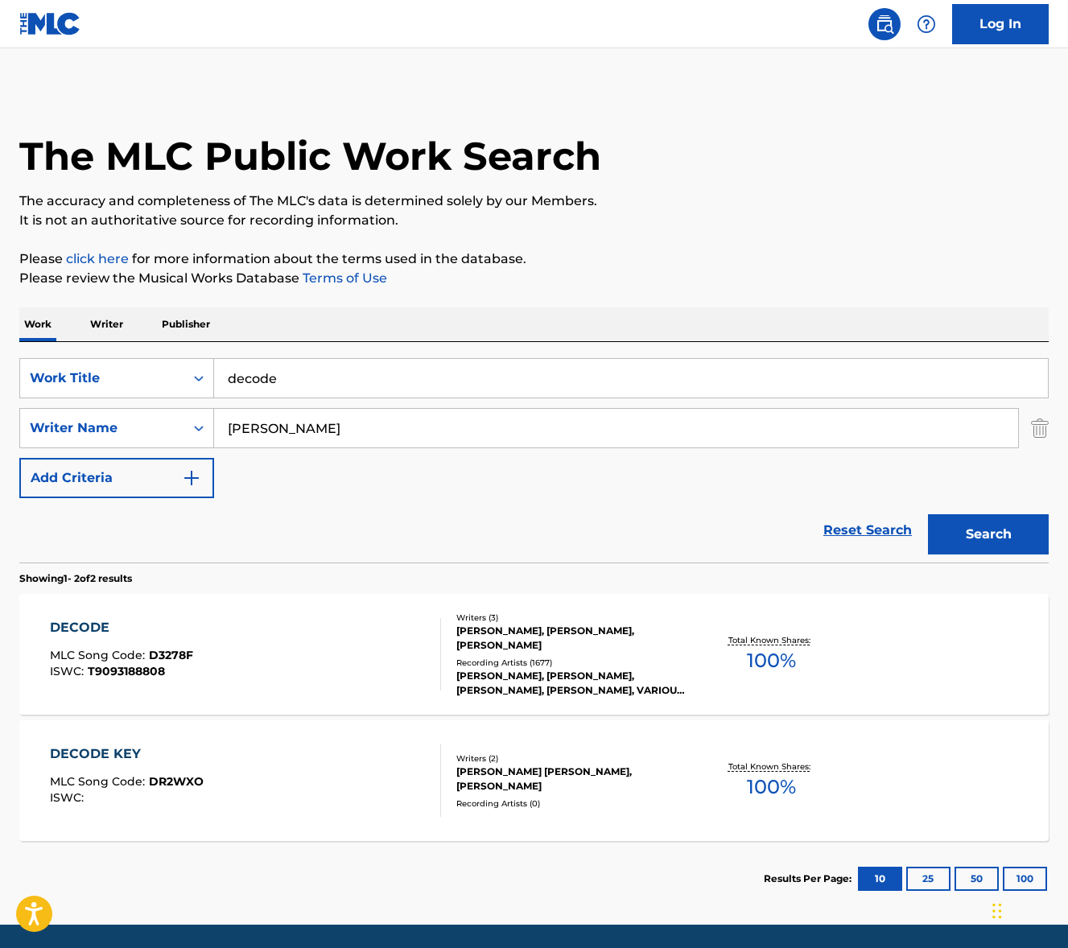
click at [316, 386] on input "decode" at bounding box center [631, 378] width 834 height 39
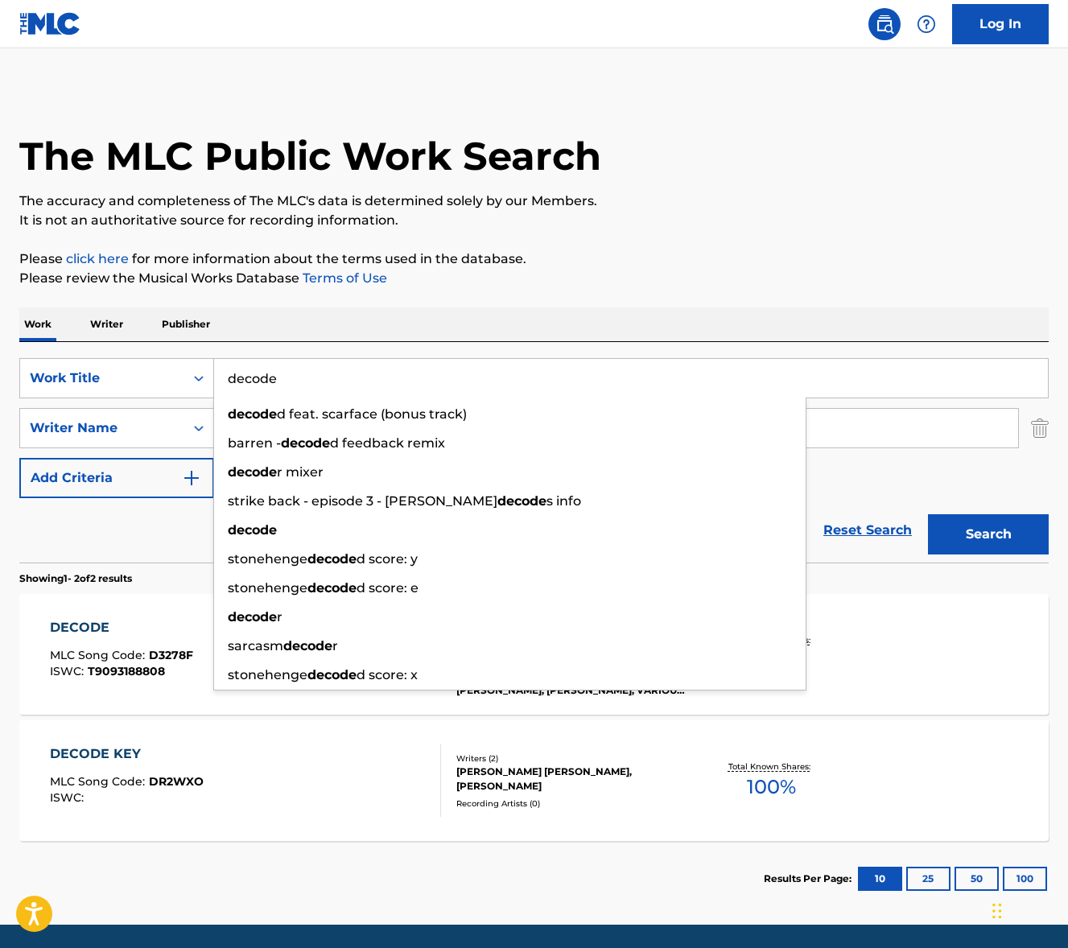
paste input "Come Thou Fount"
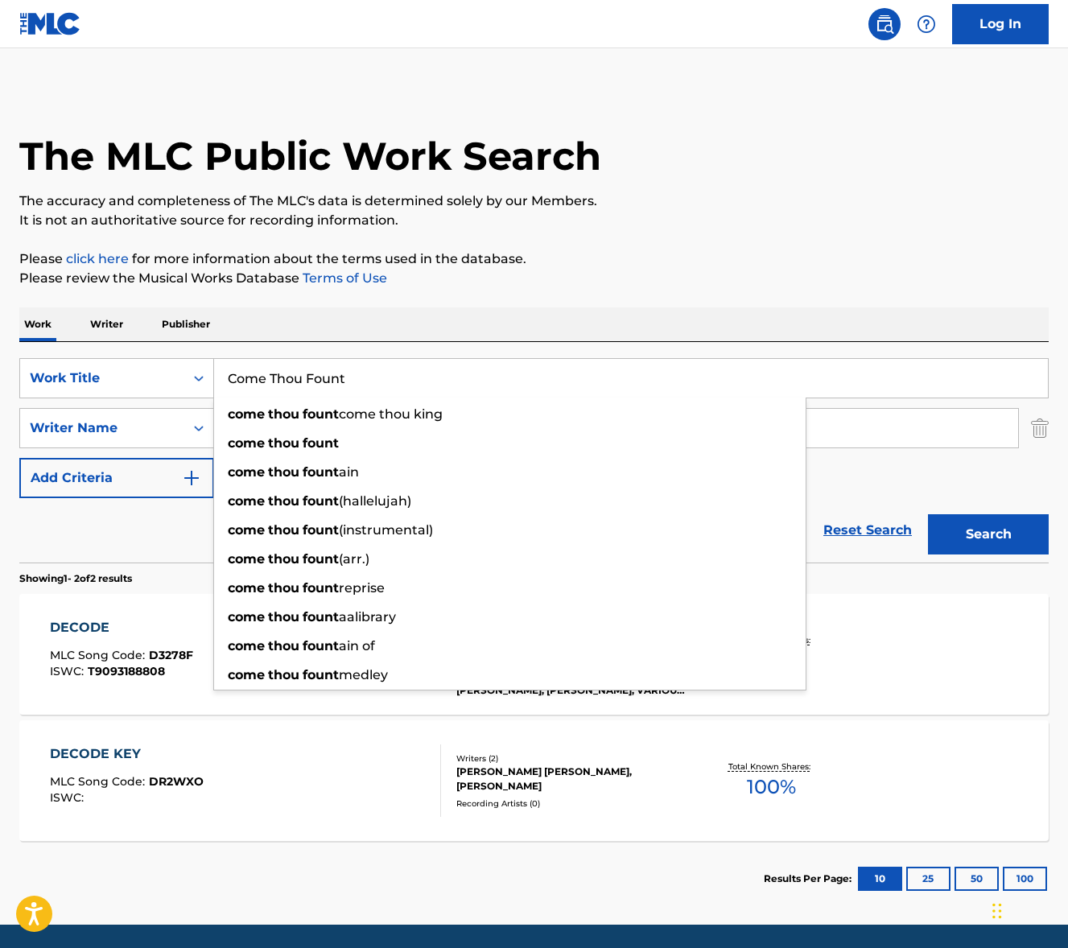
type input "Come Thou Fount"
drag, startPoint x: 436, startPoint y: 313, endPoint x: 435, endPoint y: 322, distance: 9.0
click at [436, 313] on div "Work Writer Publisher" at bounding box center [534, 325] width 1030 height 34
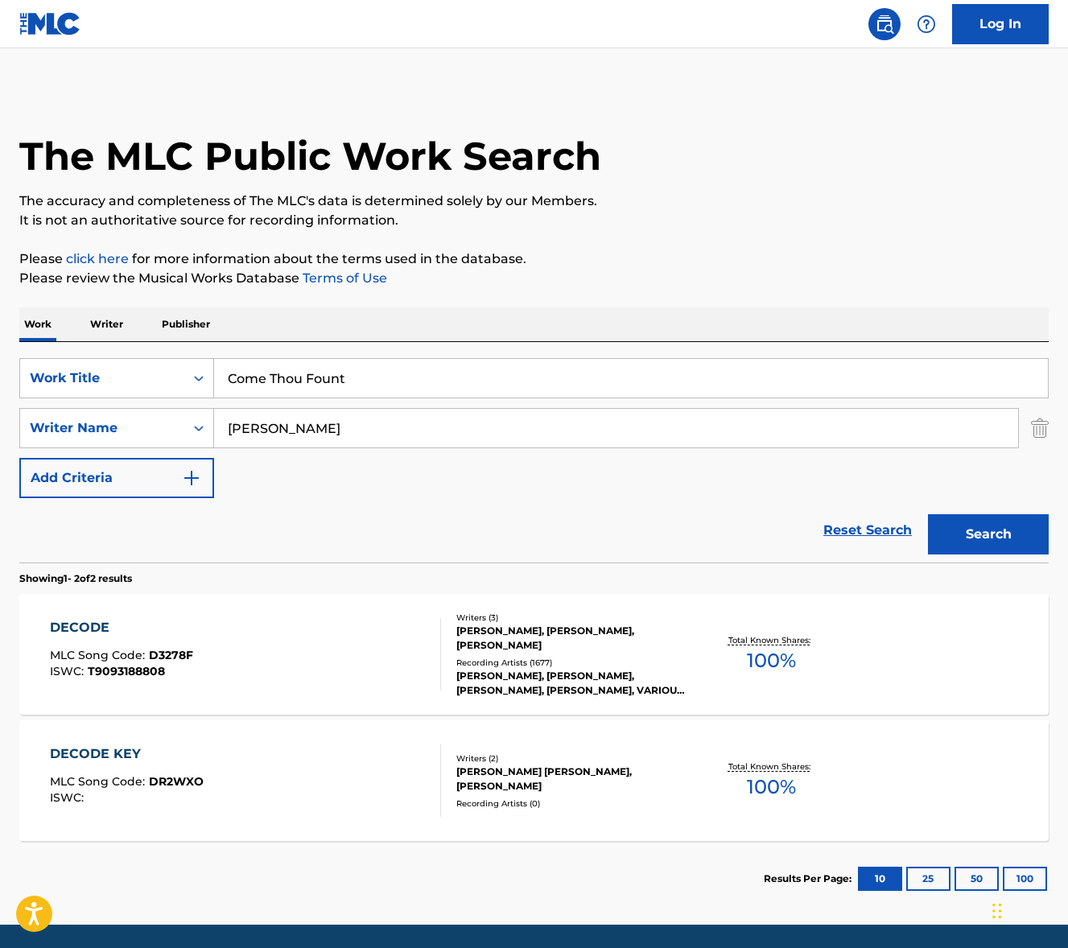
click at [353, 416] on input "[PERSON_NAME]" at bounding box center [616, 428] width 804 height 39
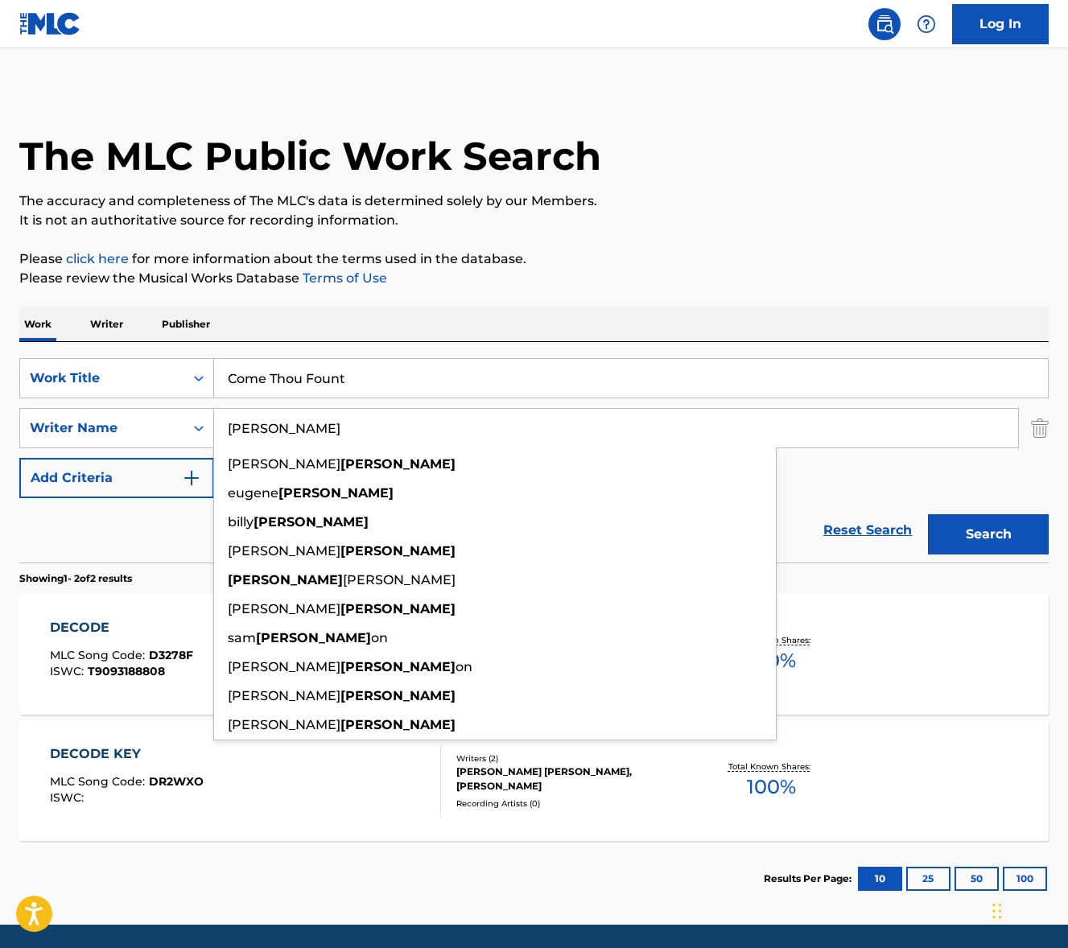
click at [353, 416] on input "[PERSON_NAME]" at bounding box center [616, 428] width 804 height 39
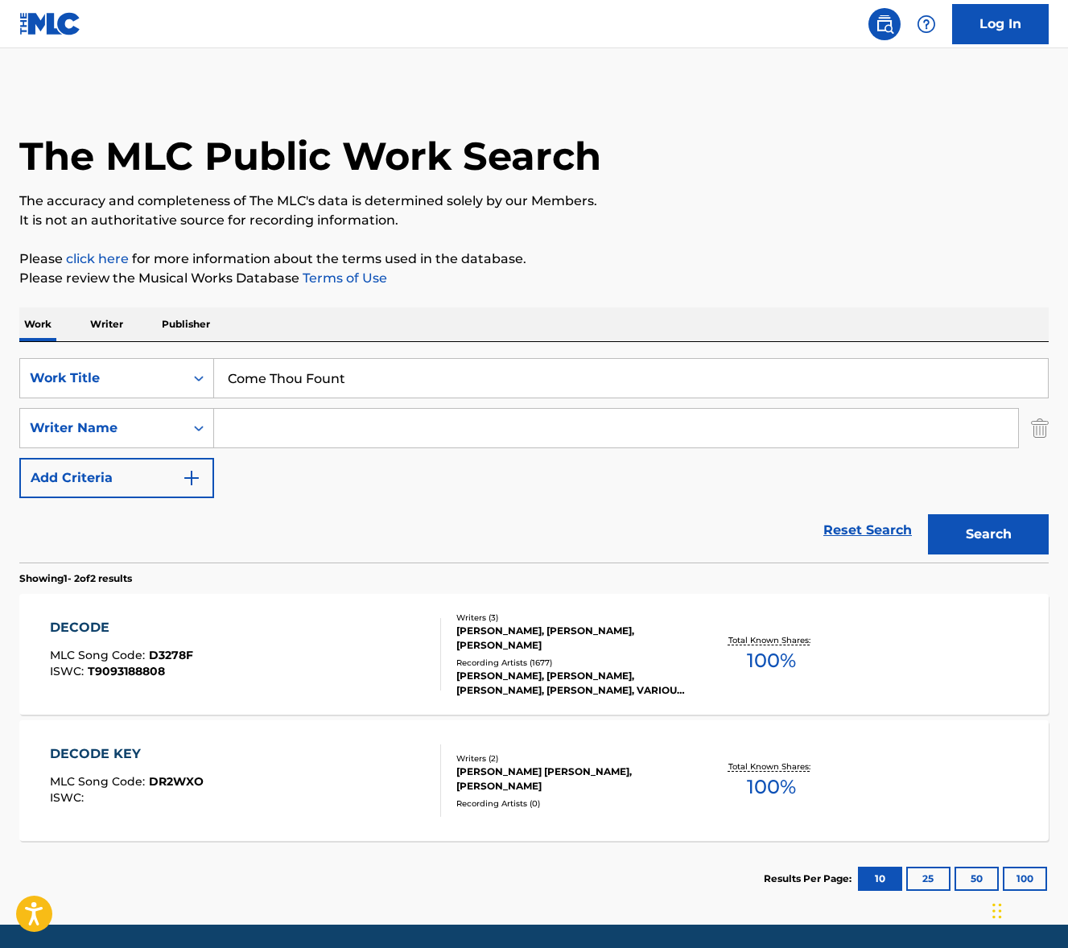
click at [928, 514] on button "Search" at bounding box center [988, 534] width 121 height 40
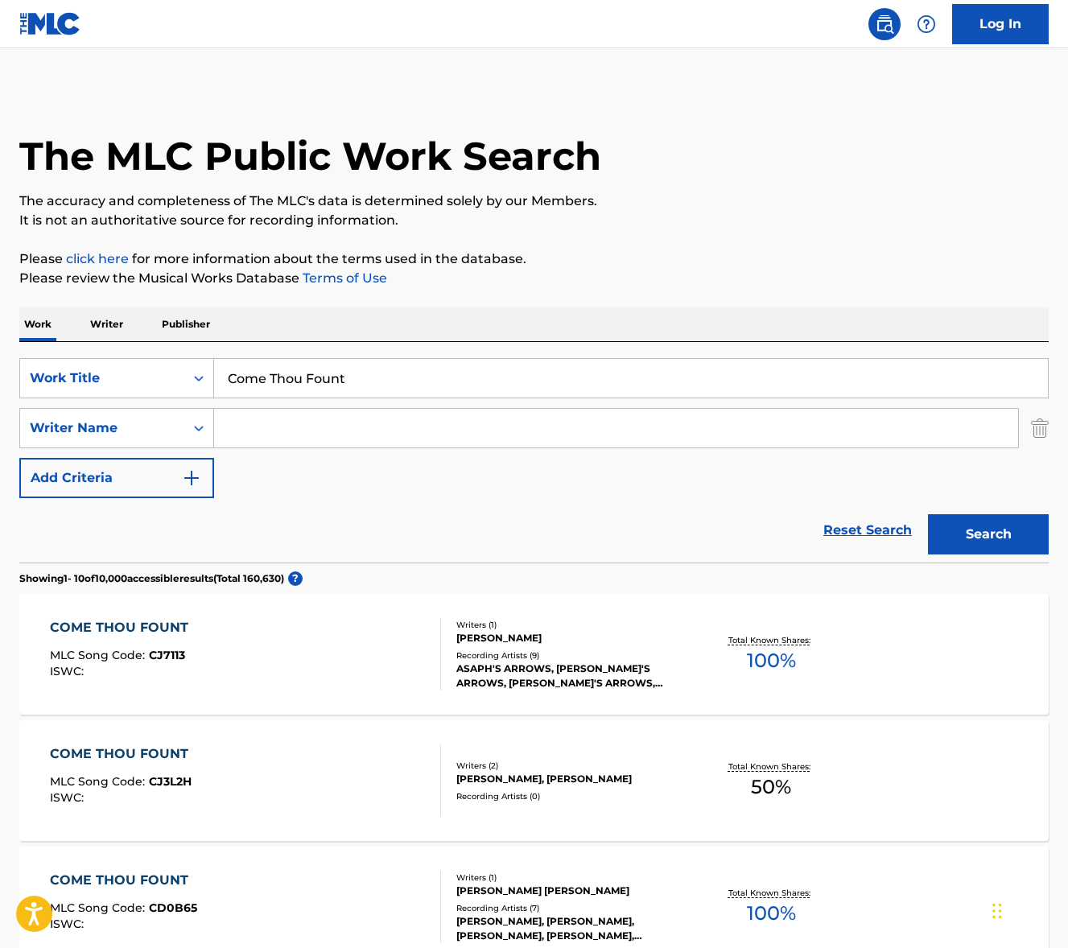
click at [280, 427] on input "Search Form" at bounding box center [616, 428] width 804 height 39
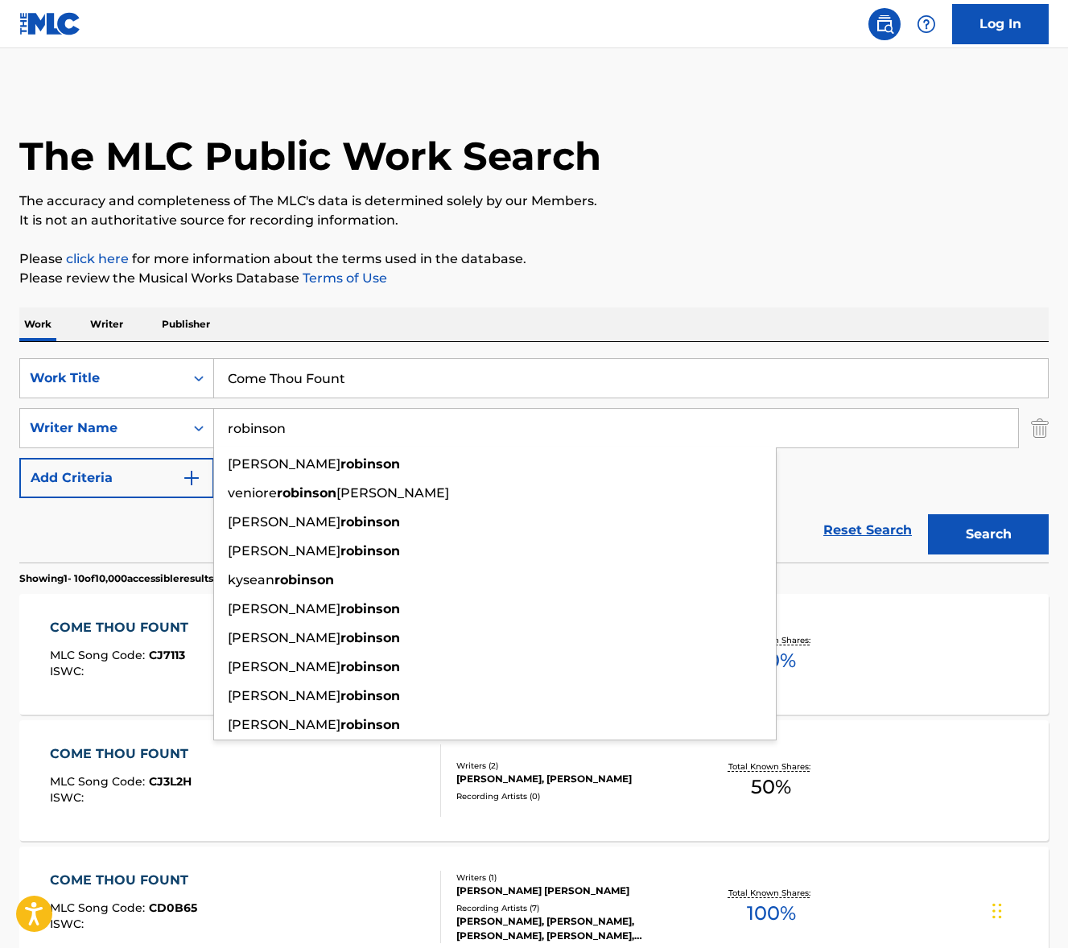
type input "robinson"
click at [928, 514] on button "Search" at bounding box center [988, 534] width 121 height 40
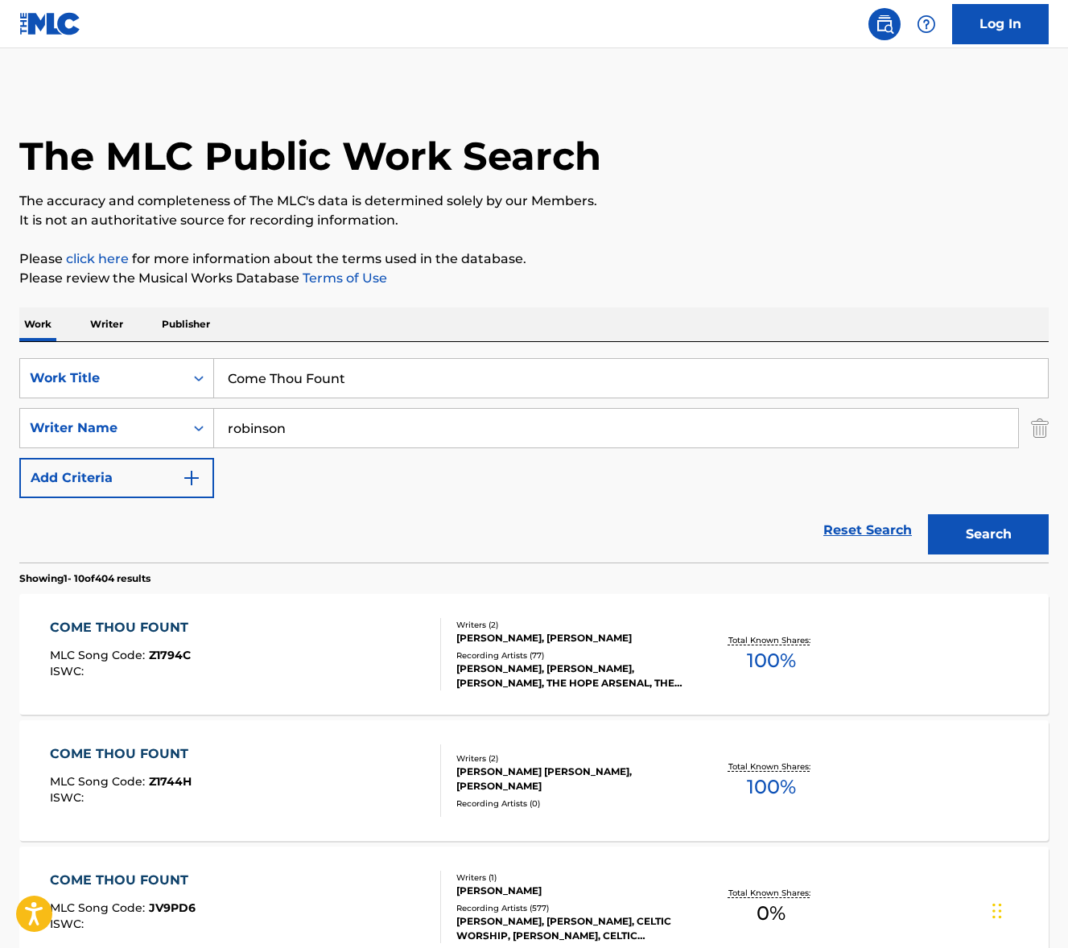
click at [284, 657] on div "COME THOU FOUNT MLC Song Code : Z1794C ISWC :" at bounding box center [245, 654] width 391 height 72
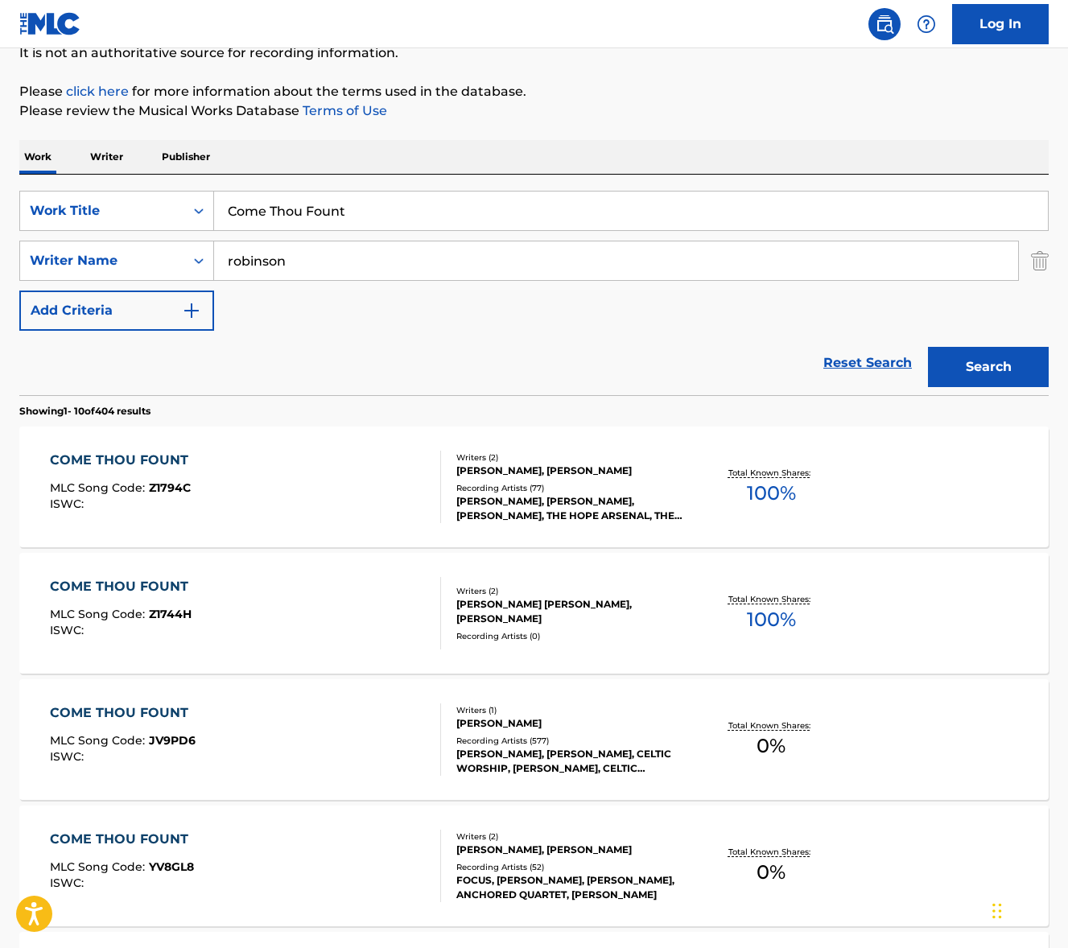
scroll to position [302, 0]
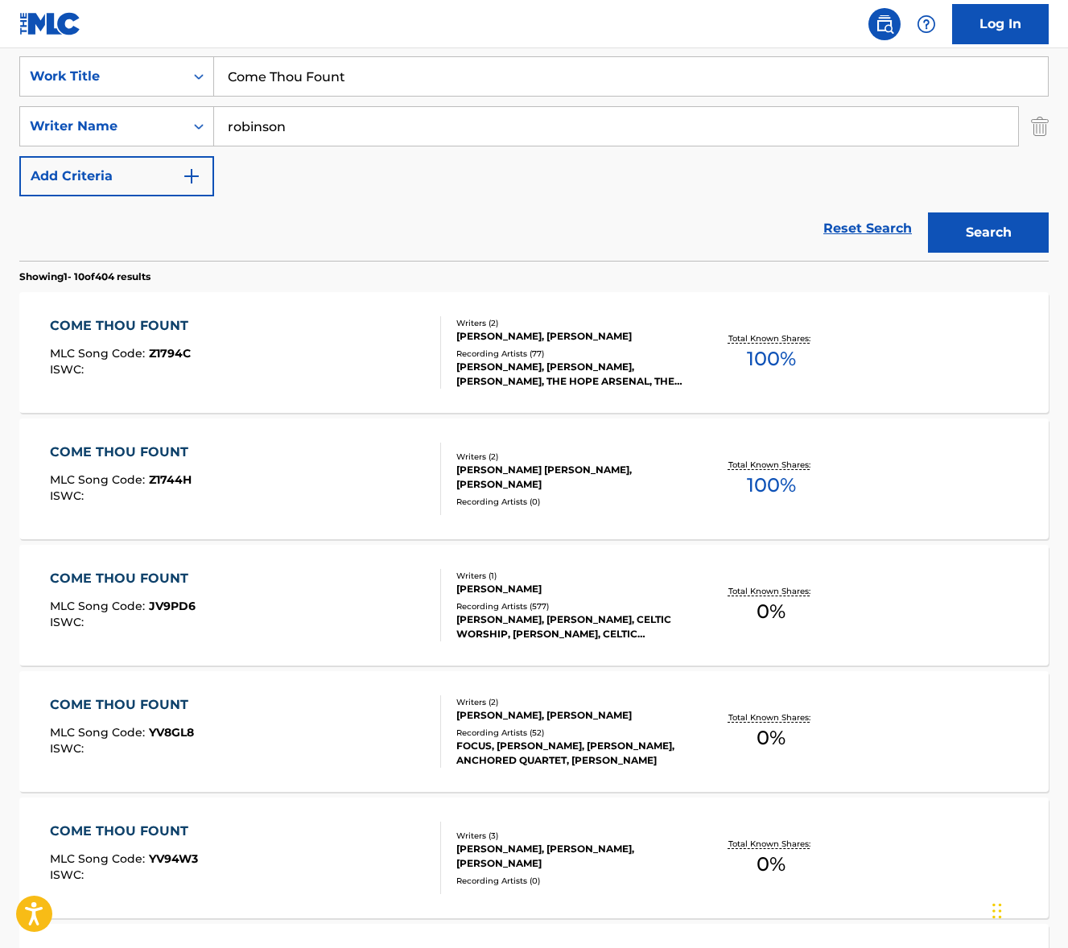
click at [325, 338] on div "COME THOU FOUNT MLC Song Code : Z1794C ISWC :" at bounding box center [245, 352] width 391 height 72
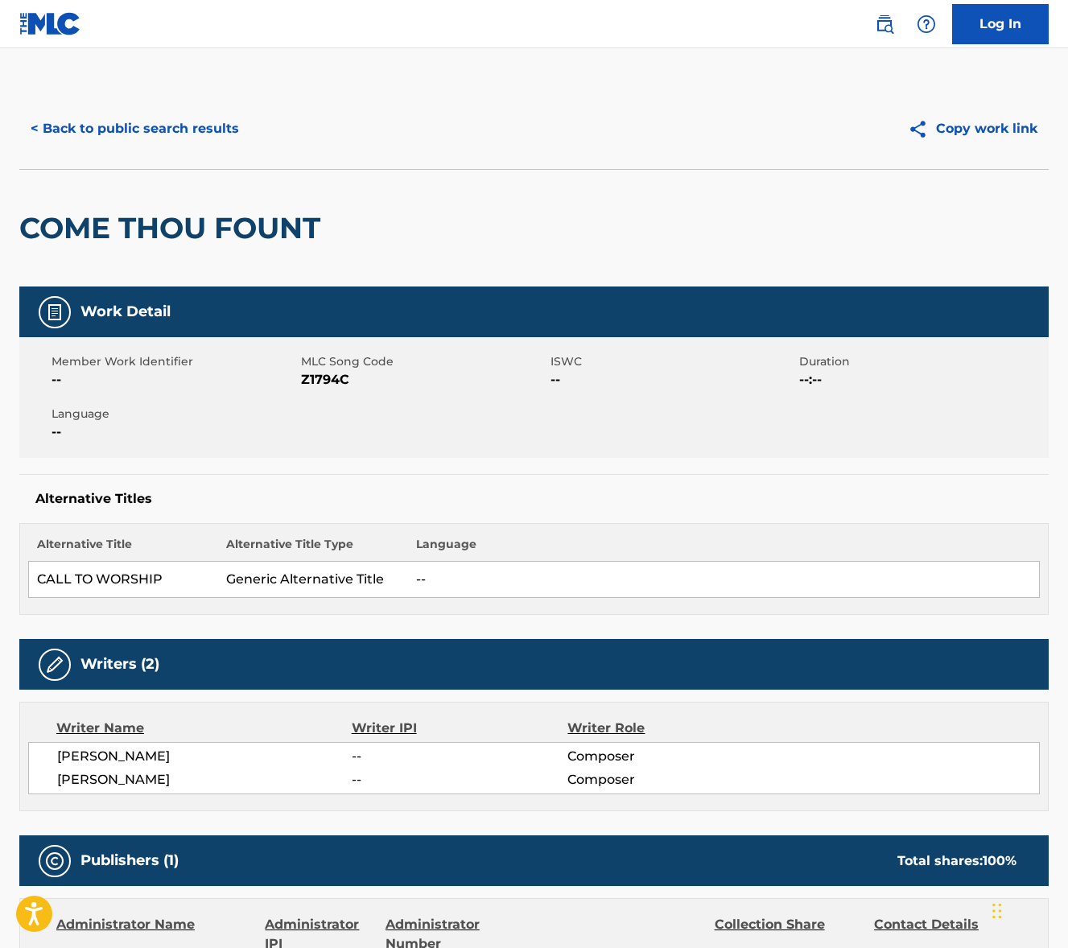
click at [114, 780] on span "[PERSON_NAME]" at bounding box center [204, 780] width 295 height 19
click at [102, 761] on span "[PERSON_NAME]" at bounding box center [204, 756] width 295 height 19
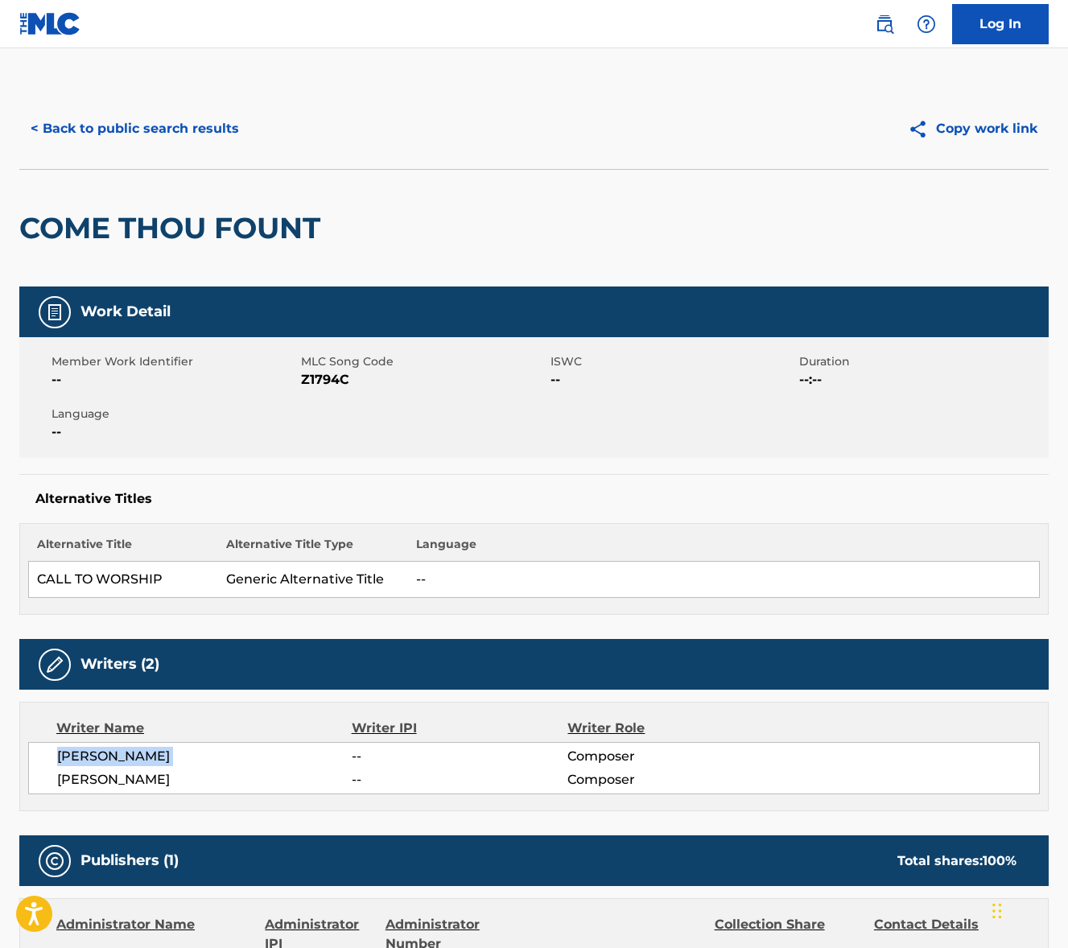
click at [102, 761] on span "[PERSON_NAME]" at bounding box center [204, 756] width 295 height 19
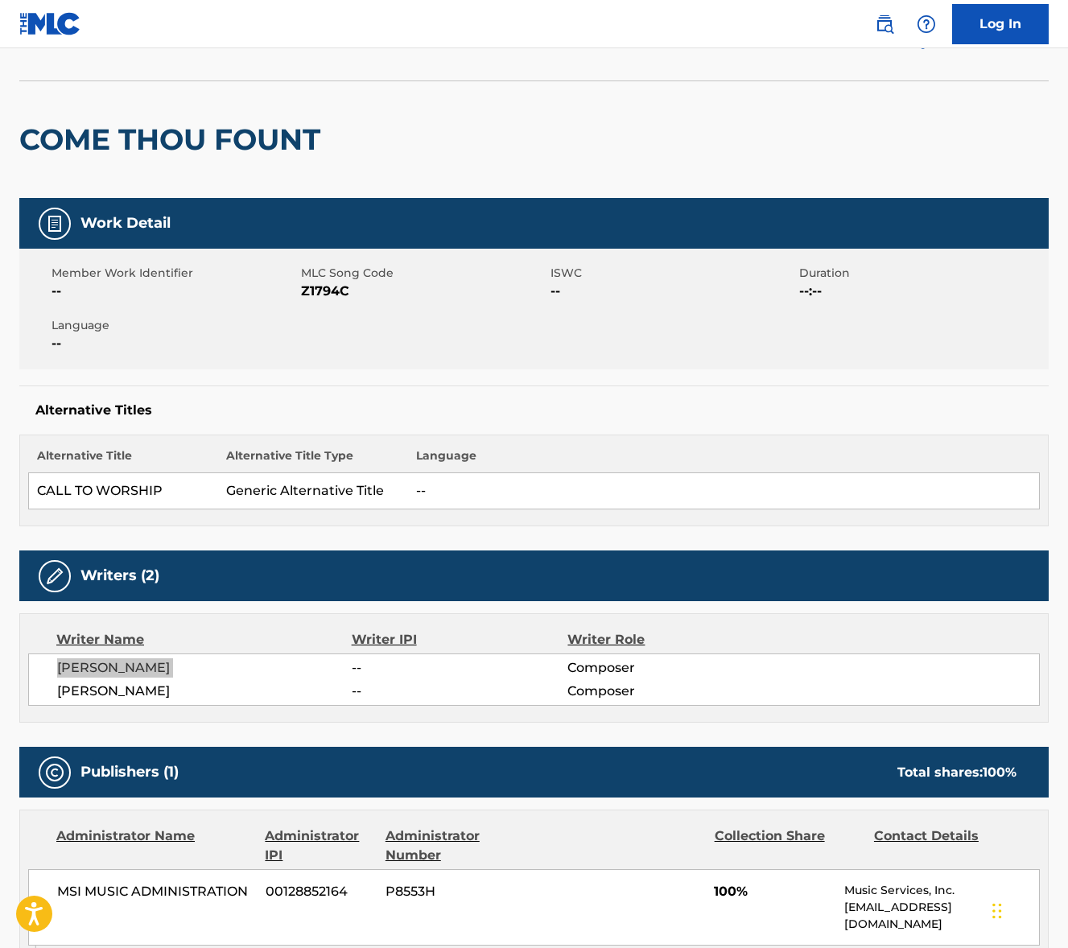
scroll to position [415, 0]
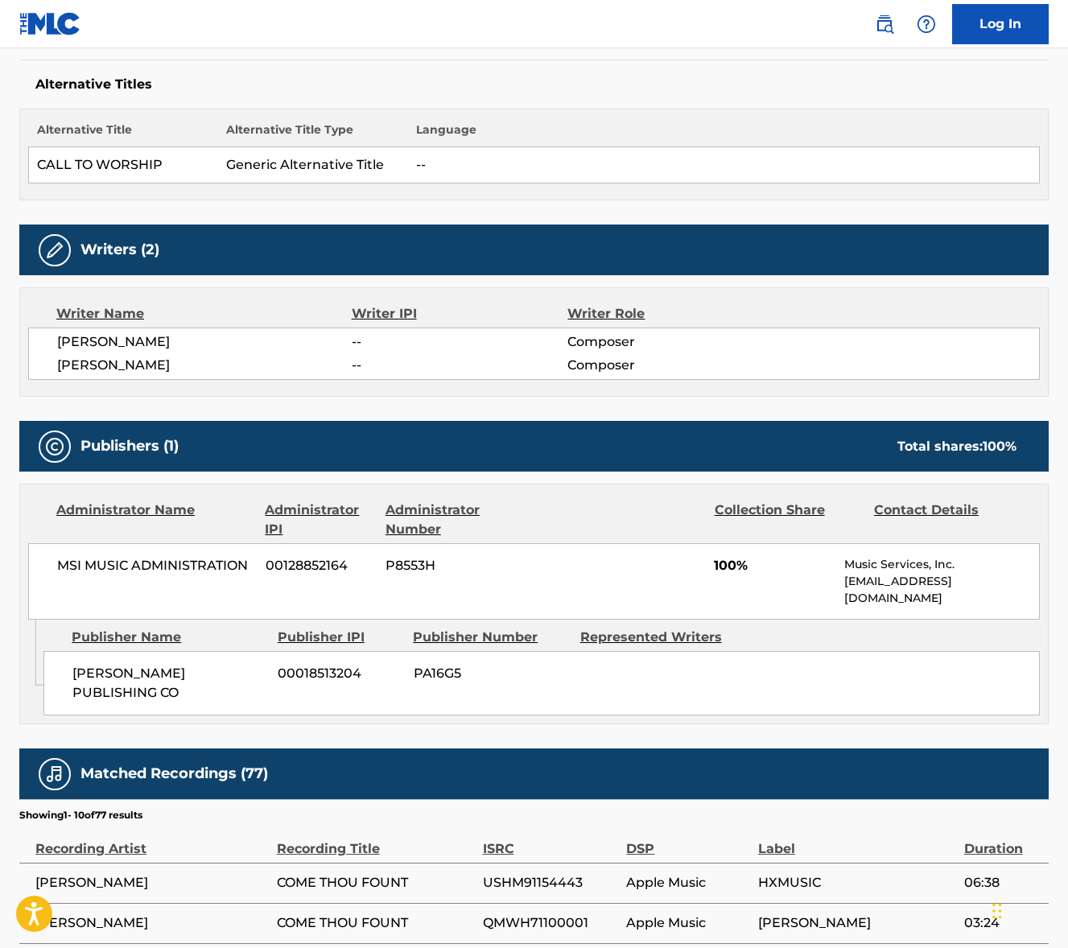
click at [143, 563] on span "MSI MUSIC ADMINISTRATION" at bounding box center [155, 565] width 196 height 19
drag, startPoint x: 143, startPoint y: 563, endPoint x: 130, endPoint y: 563, distance: 12.9
click at [143, 563] on span "MSI MUSIC ADMINISTRATION" at bounding box center [155, 565] width 196 height 19
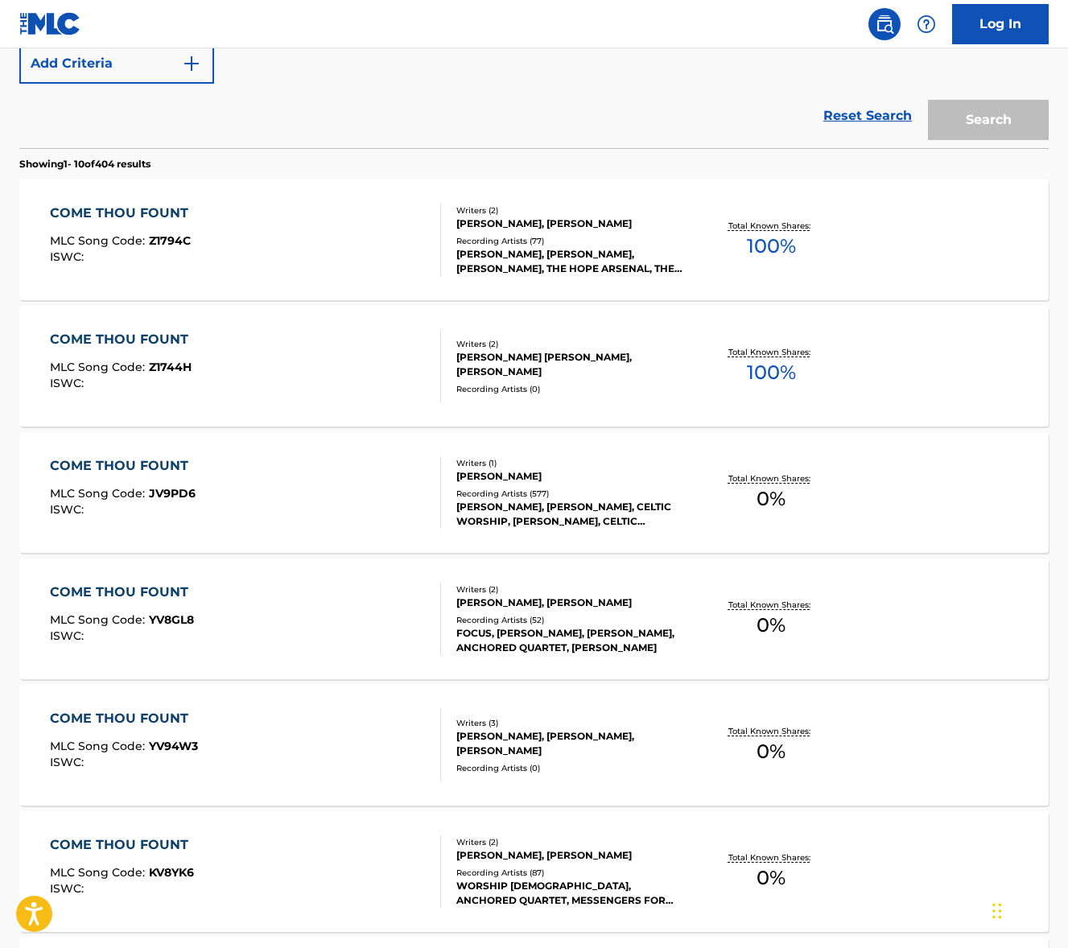
scroll to position [302, 0]
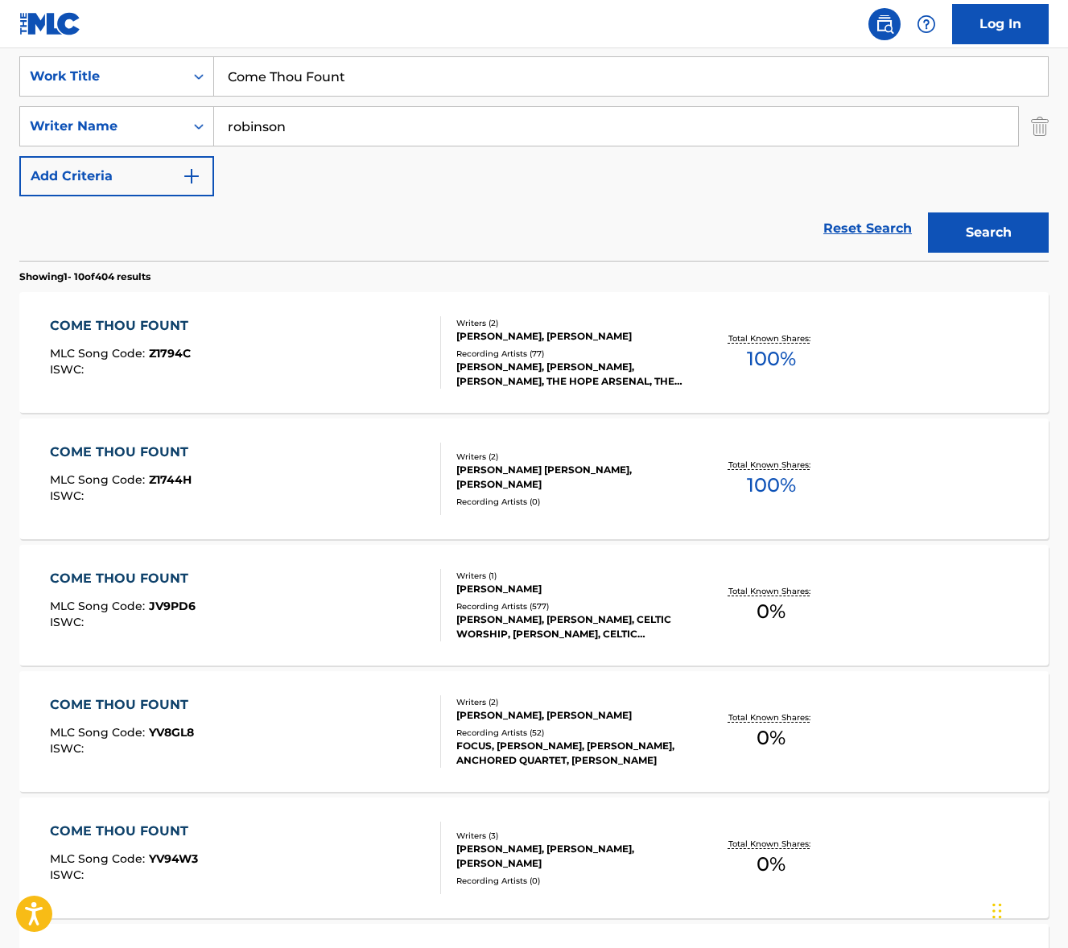
click at [283, 87] on input "Come Thou Fount" at bounding box center [631, 76] width 834 height 39
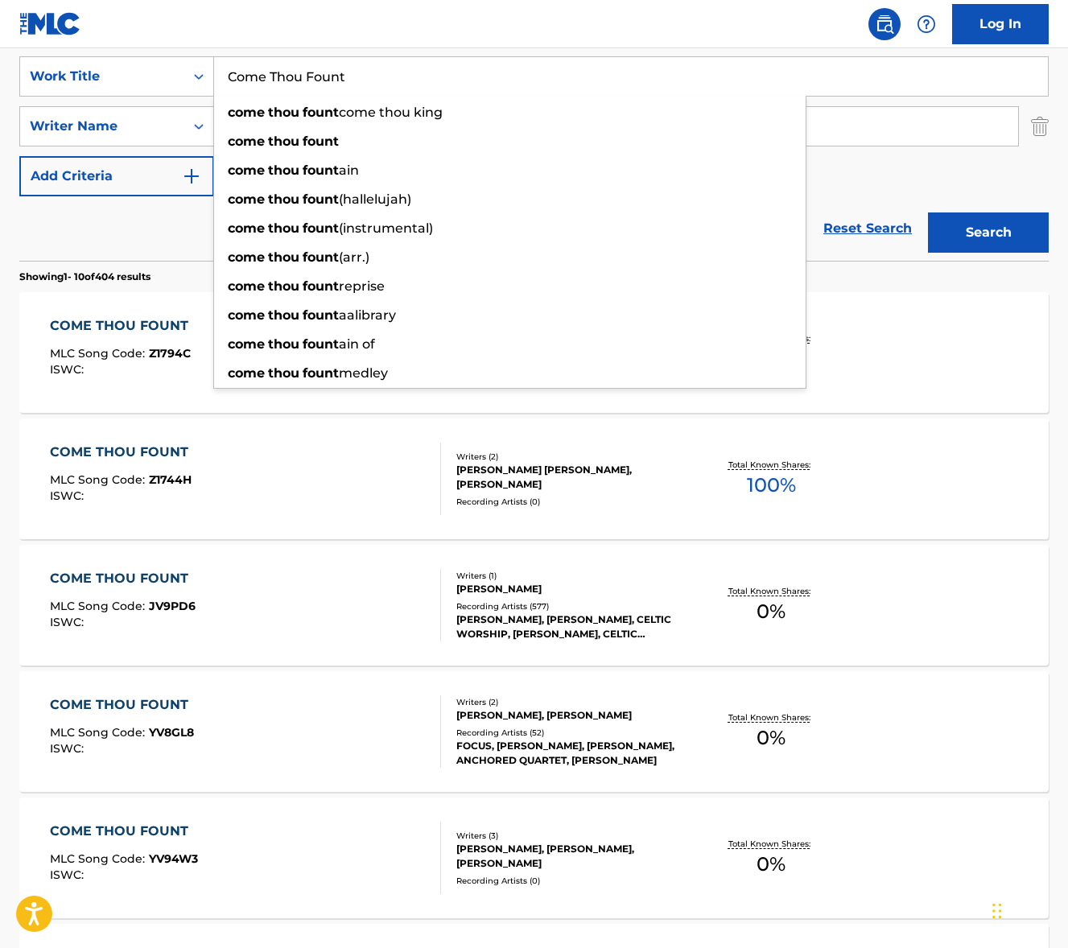
paste input "[DEMOGRAPHIC_DATA] of Knock"
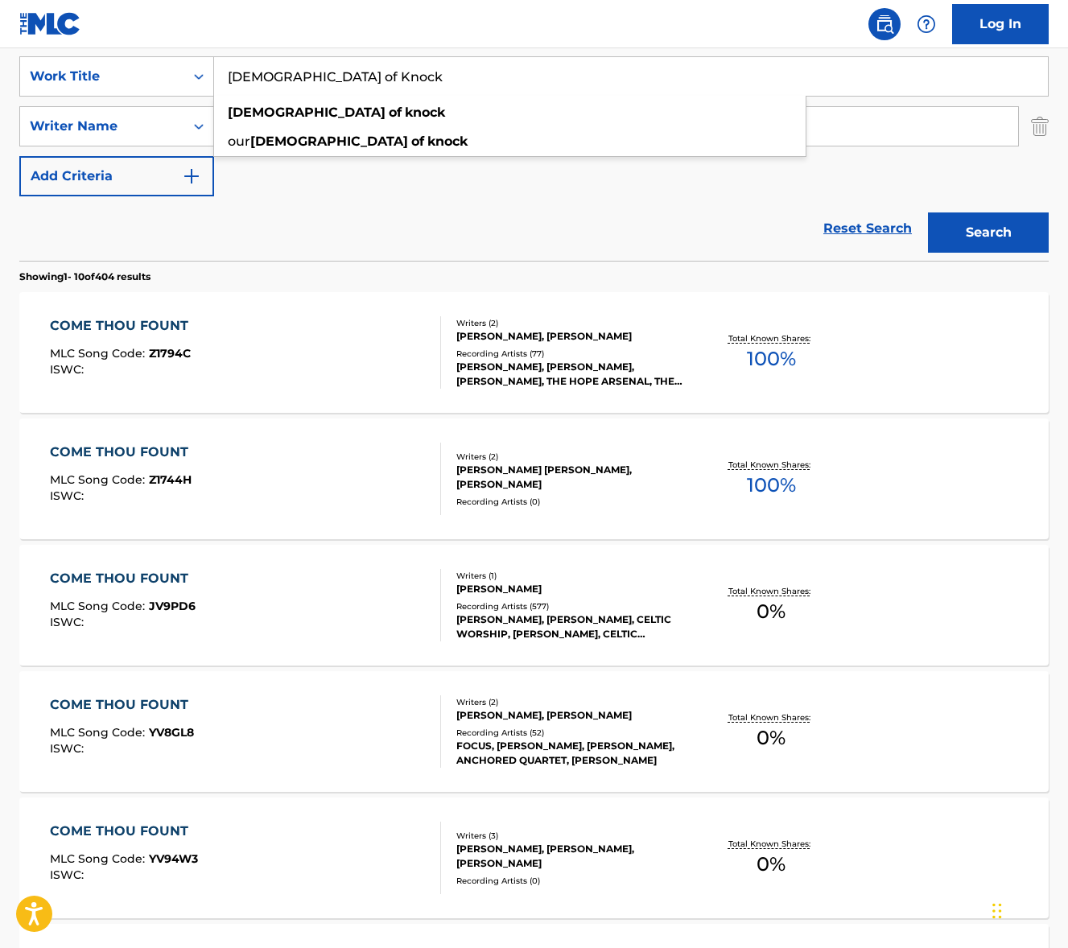
type input "[DEMOGRAPHIC_DATA] of Knock"
click at [343, 237] on div "Reset Search Search" at bounding box center [534, 228] width 1030 height 64
click at [291, 129] on input "robinson" at bounding box center [616, 126] width 804 height 39
click at [290, 128] on input "robinson" at bounding box center [616, 126] width 804 height 39
click at [928, 213] on button "Search" at bounding box center [988, 233] width 121 height 40
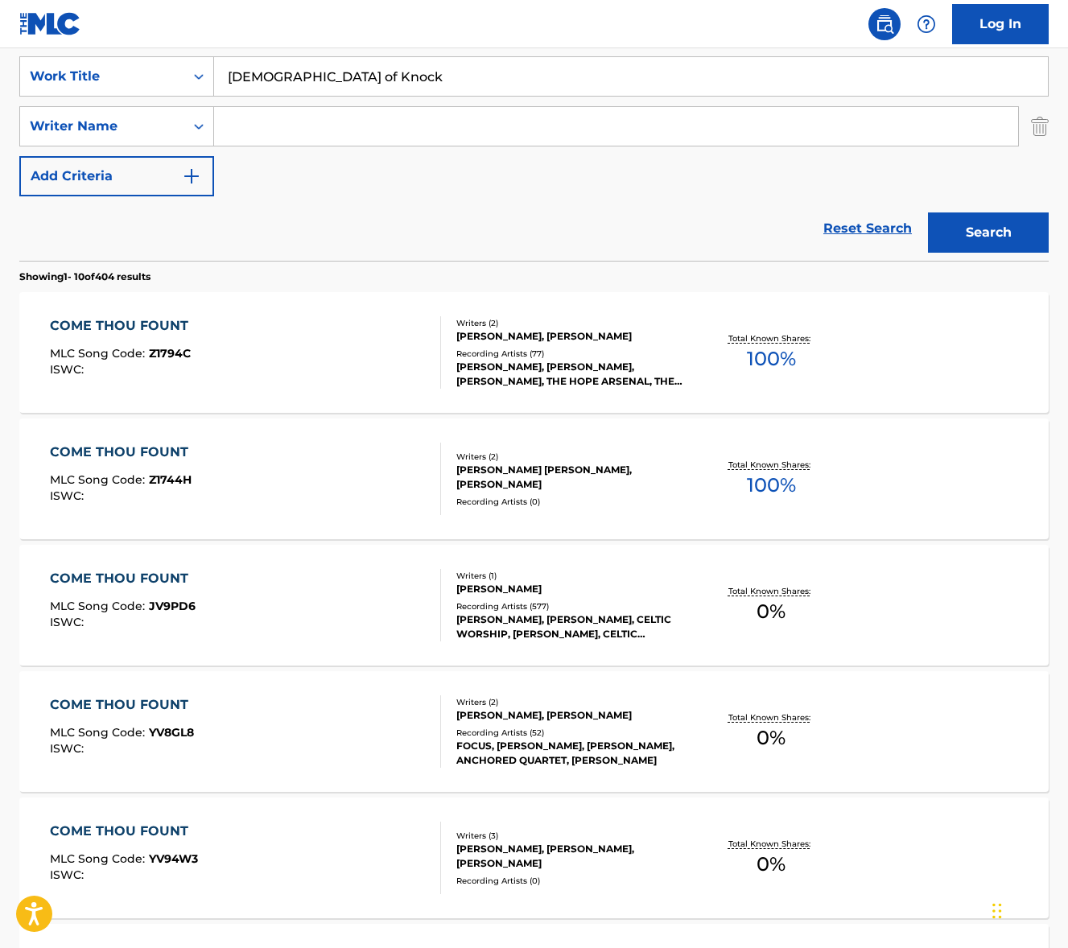
scroll to position [0, 0]
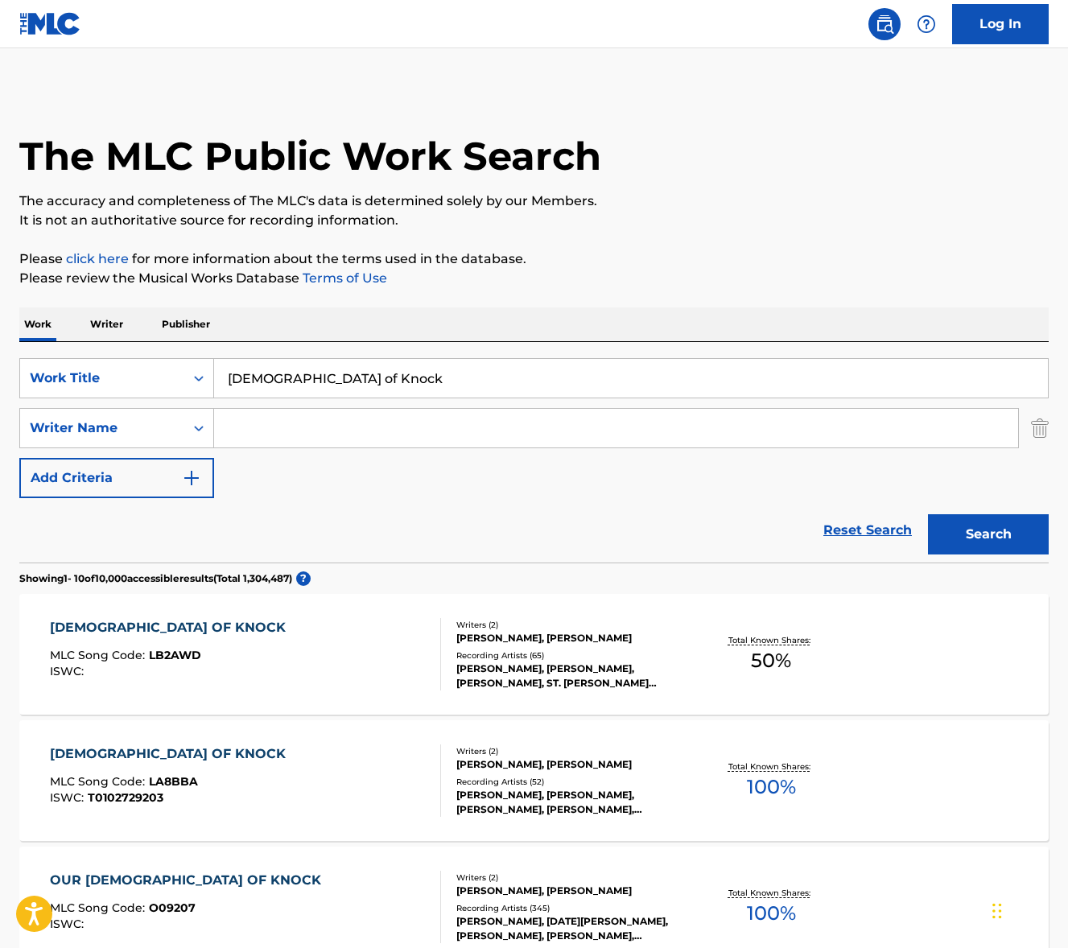
click at [300, 667] on div "[DEMOGRAPHIC_DATA] OF KNOCK MLC Song Code : LB2AWD ISWC :" at bounding box center [245, 654] width 391 height 72
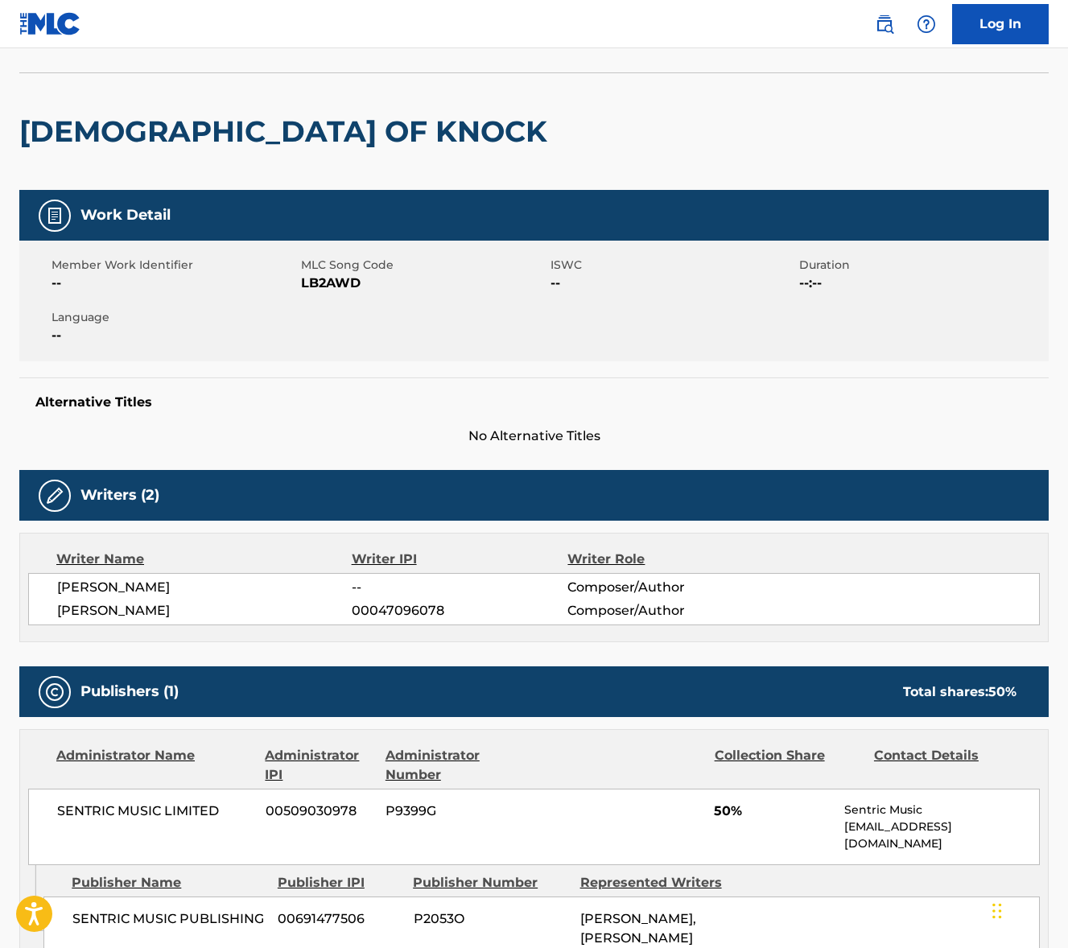
scroll to position [105, 0]
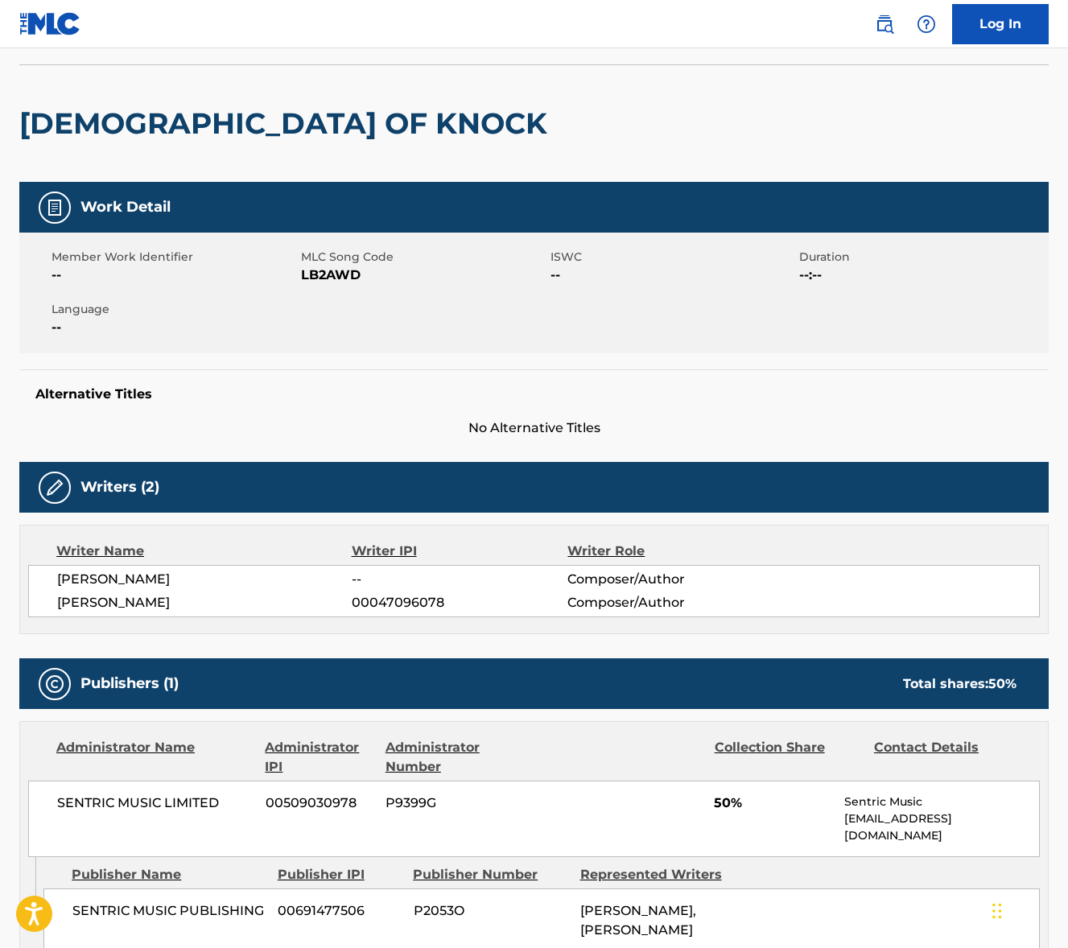
click at [138, 605] on span "[PERSON_NAME]" at bounding box center [204, 602] width 295 height 19
click at [139, 605] on span "[PERSON_NAME]" at bounding box center [204, 602] width 295 height 19
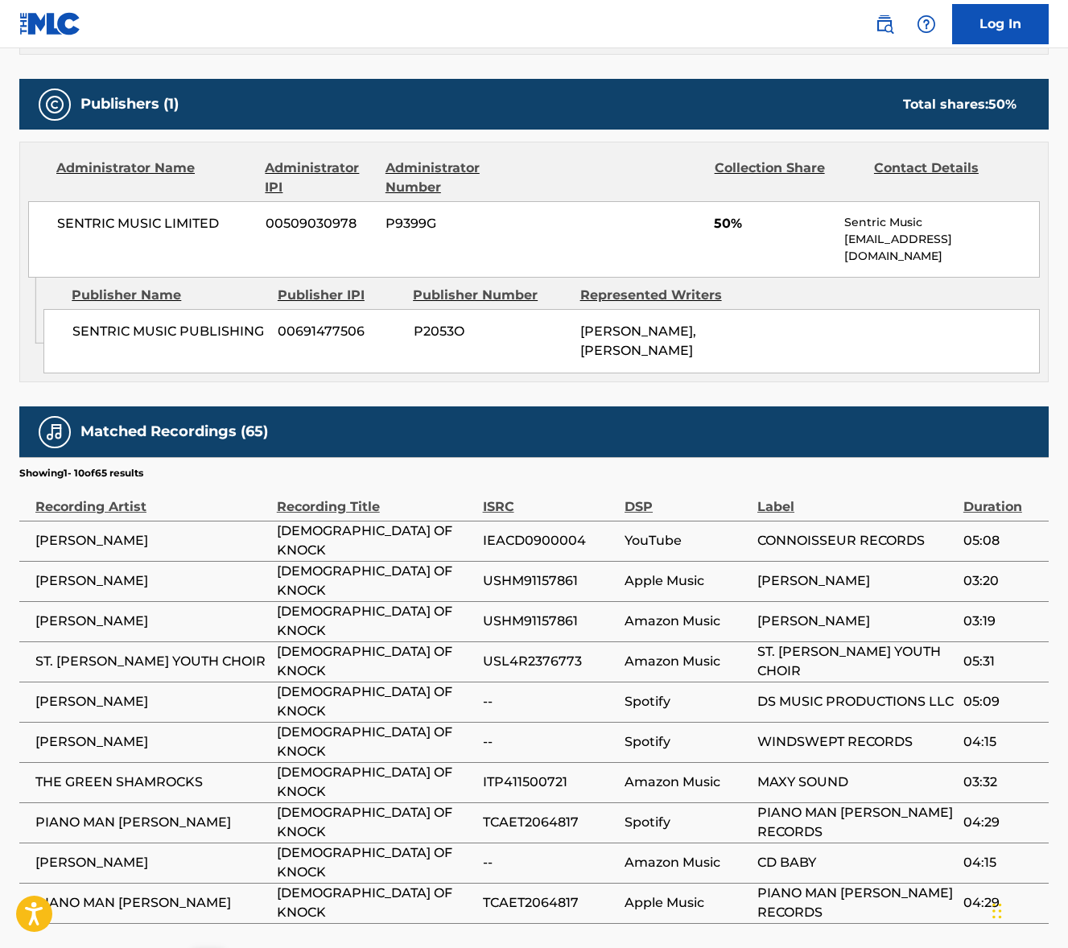
scroll to position [685, 0]
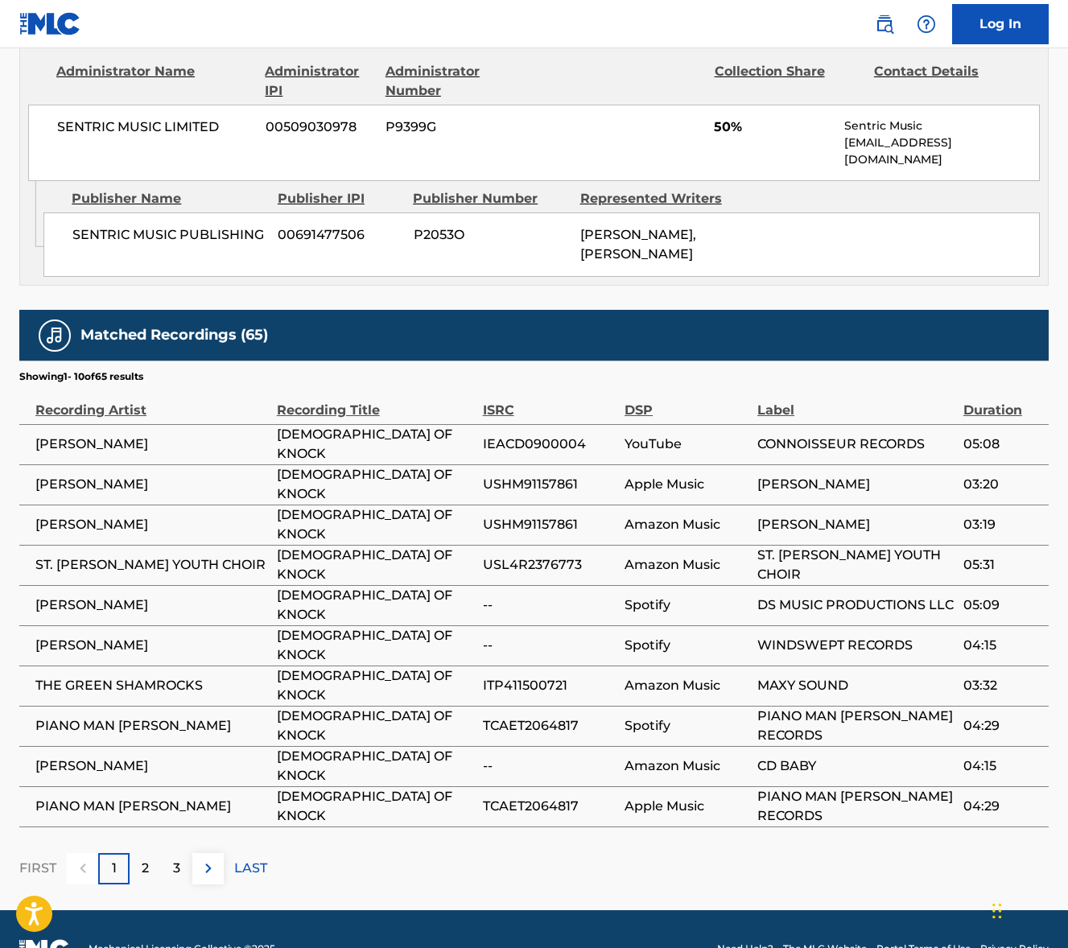
click at [151, 853] on div "2" at bounding box center [145, 868] width 31 height 31
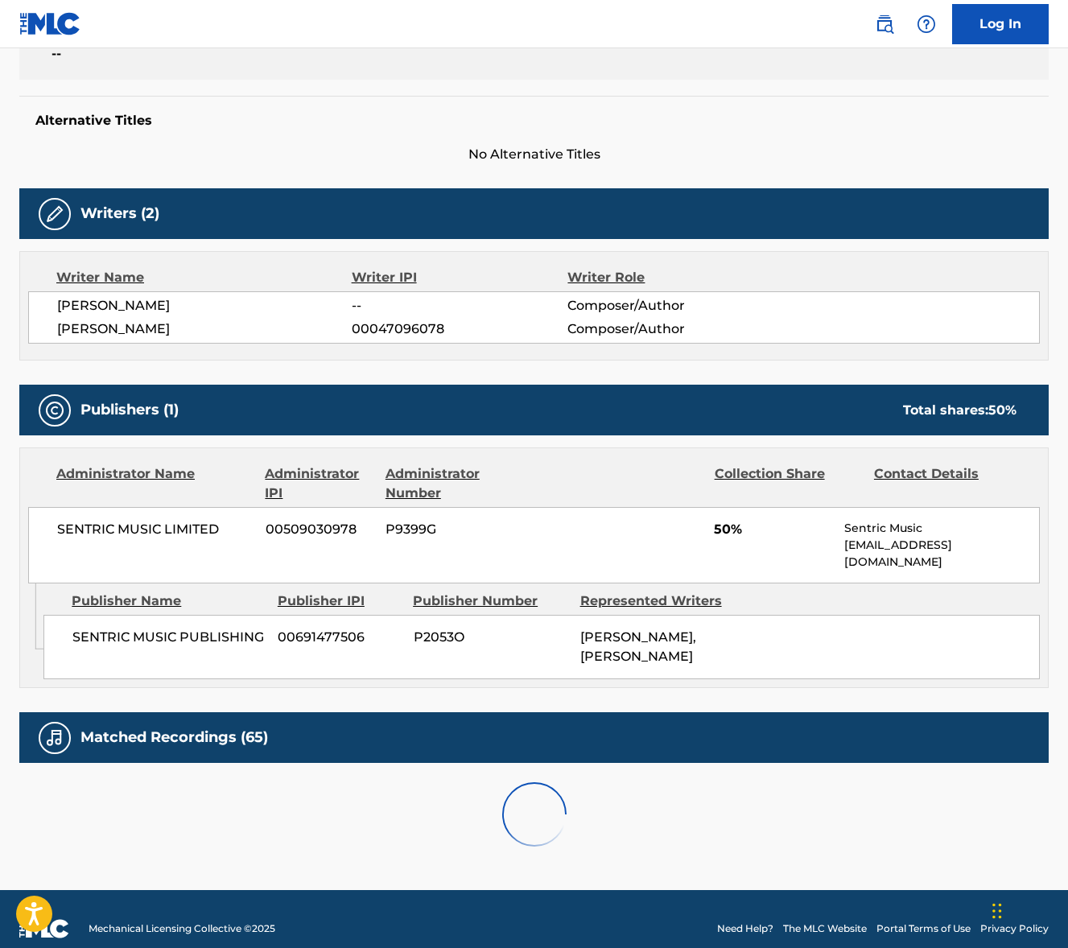
scroll to position [781, 0]
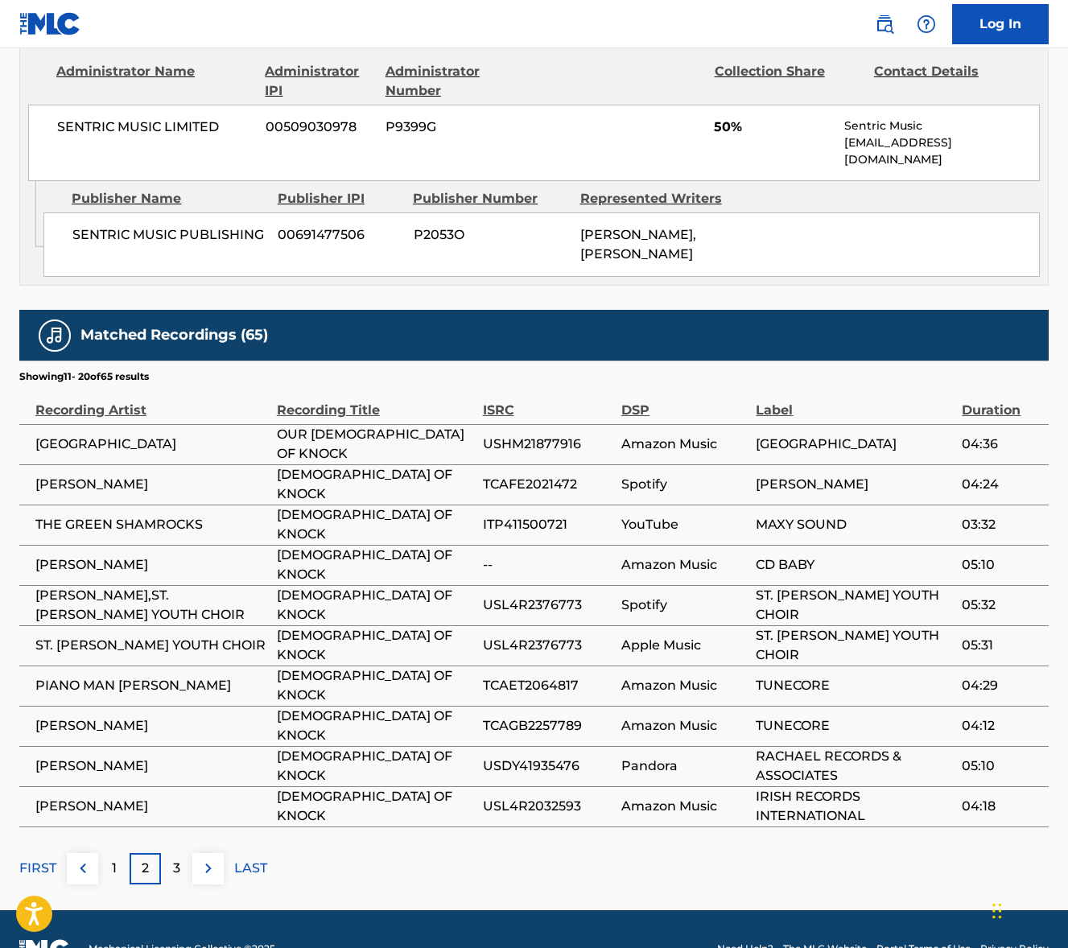
click at [167, 853] on div "3" at bounding box center [176, 868] width 31 height 31
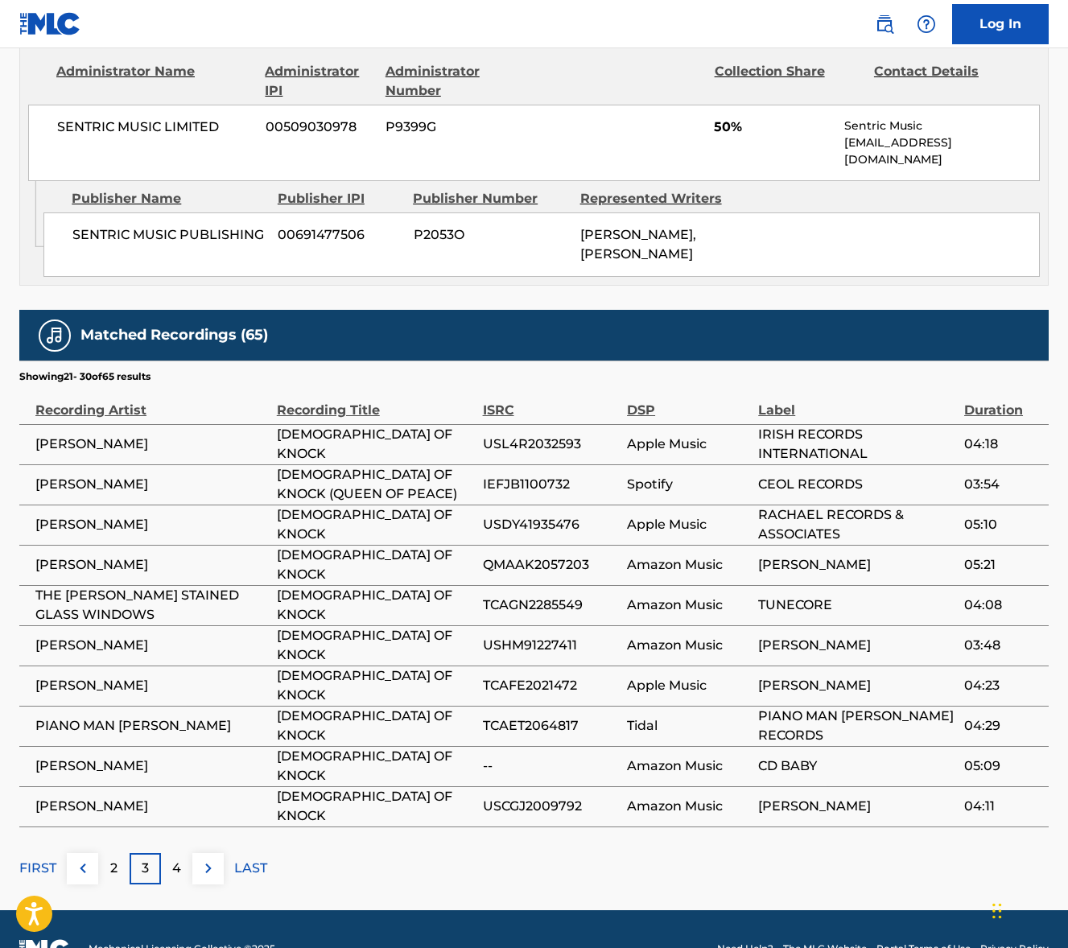
click at [177, 859] on p "4" at bounding box center [176, 868] width 9 height 19
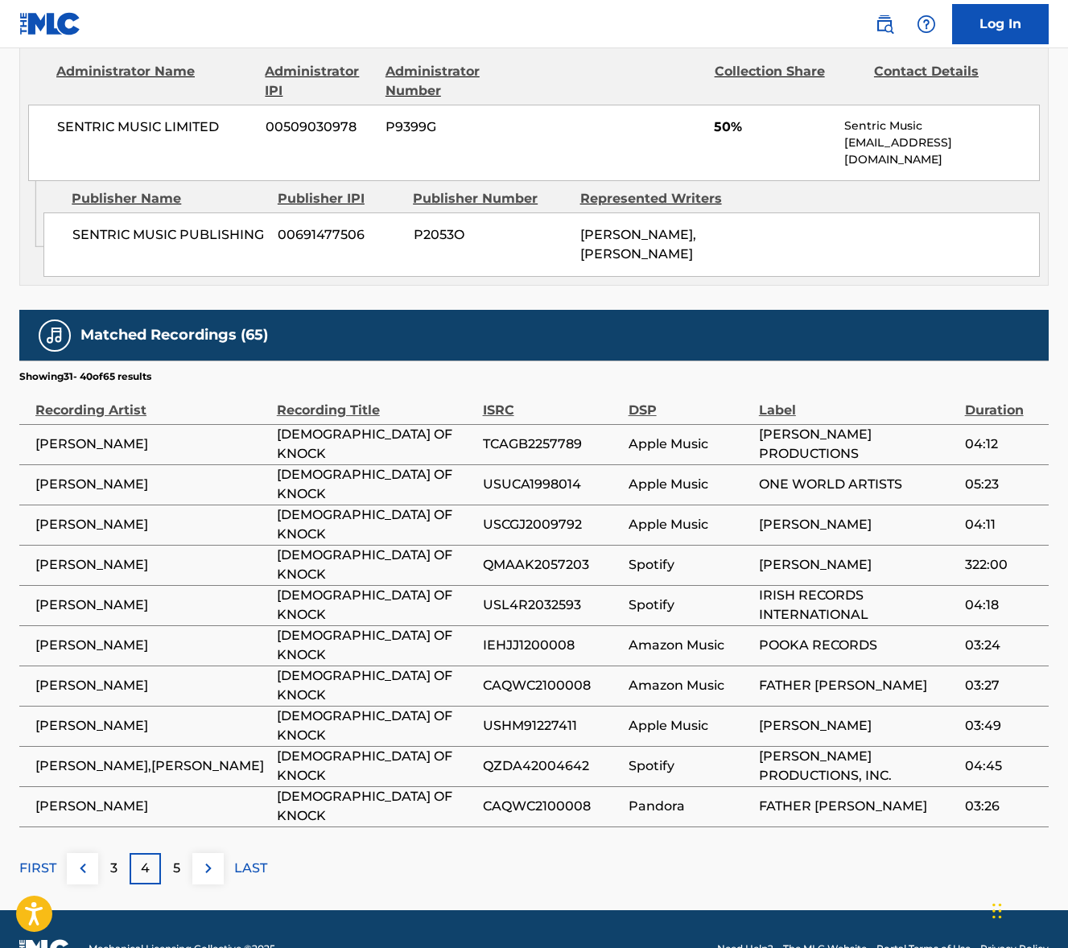
click at [176, 859] on p "5" at bounding box center [176, 868] width 7 height 19
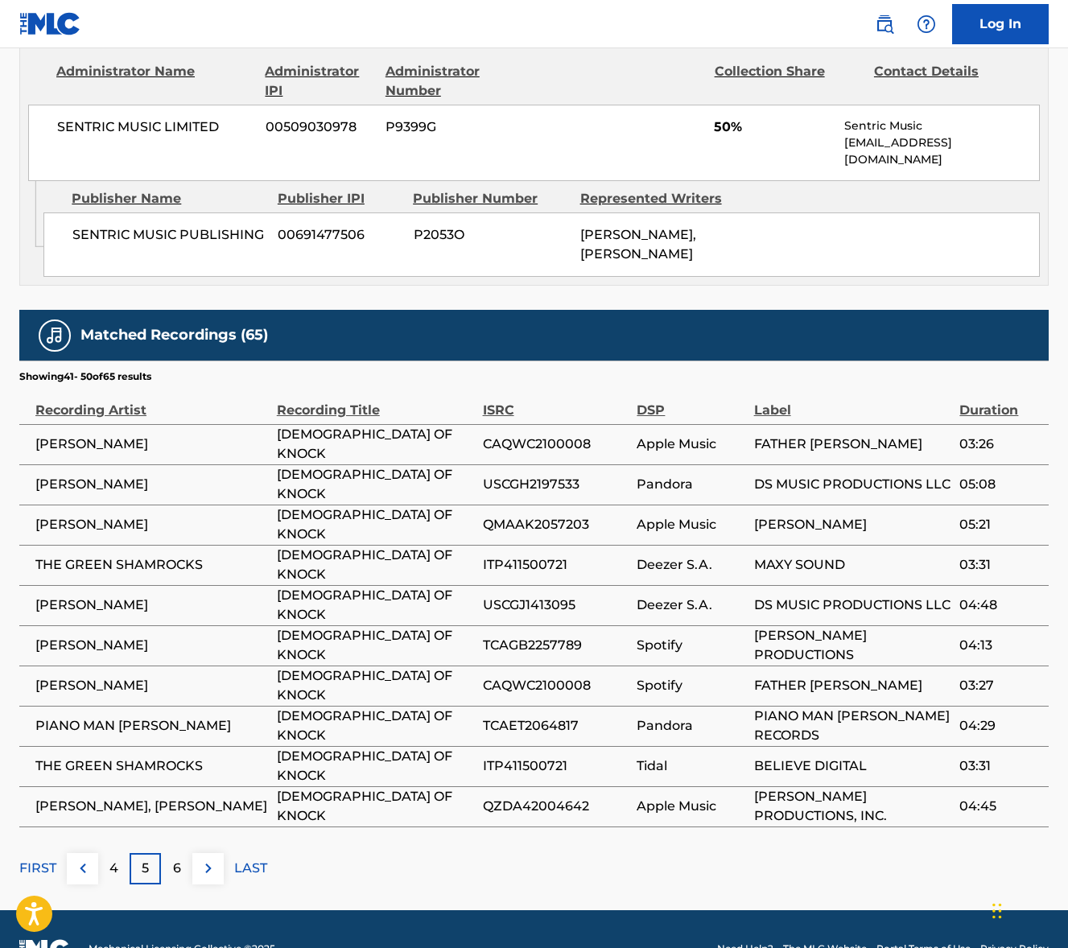
click at [120, 853] on div "4" at bounding box center [113, 868] width 31 height 31
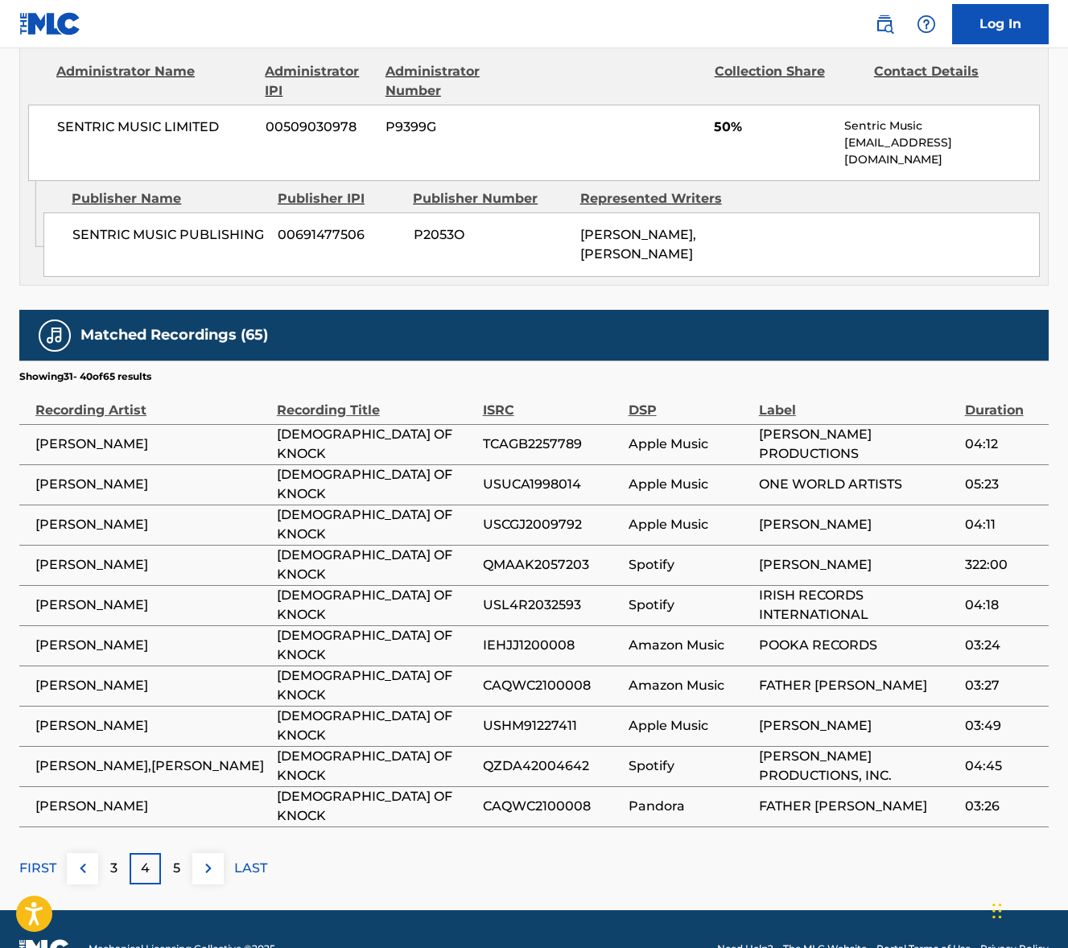
click at [154, 130] on span "SENTRIC MUSIC LIMITED" at bounding box center [155, 127] width 196 height 19
click at [154, 129] on span "SENTRIC MUSIC LIMITED" at bounding box center [155, 127] width 196 height 19
drag, startPoint x: 153, startPoint y: 129, endPoint x: 43, endPoint y: 188, distance: 125.4
click at [153, 130] on span "SENTRIC MUSIC LIMITED" at bounding box center [155, 127] width 196 height 19
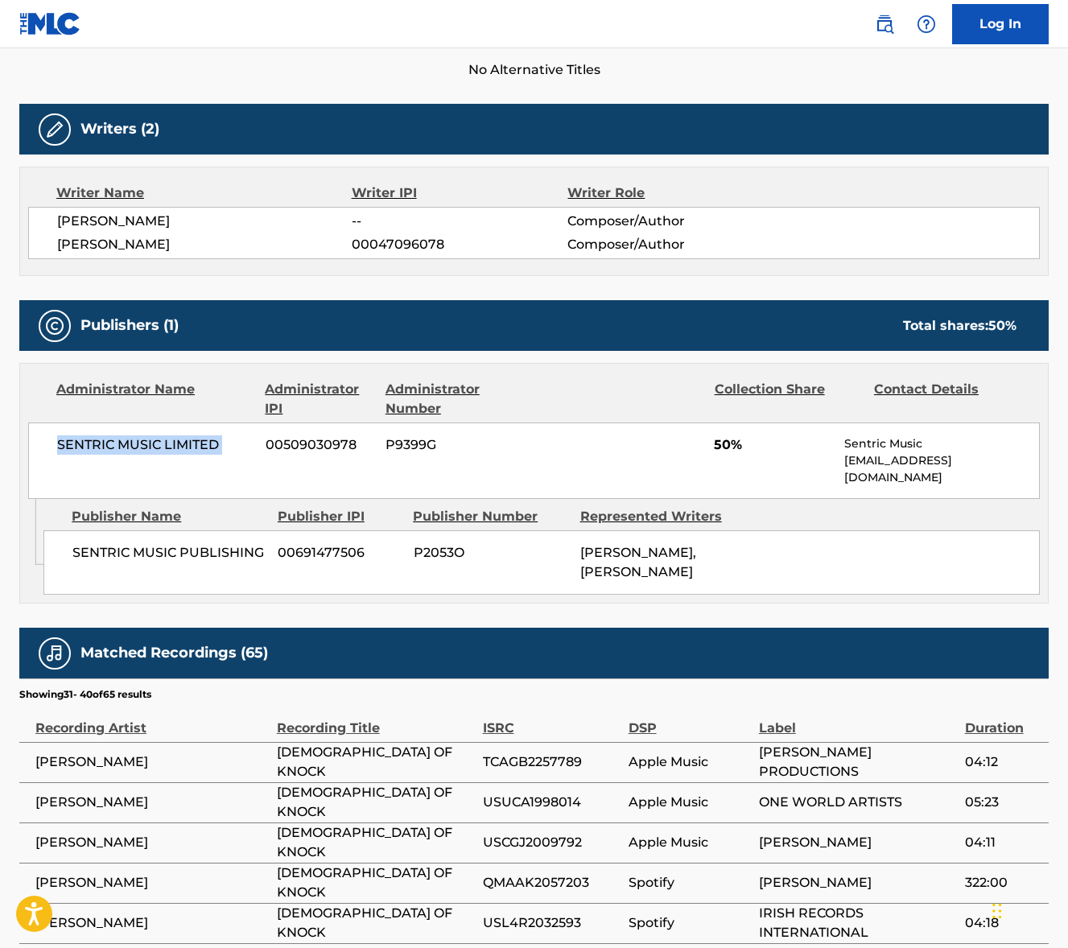
scroll to position [411, 0]
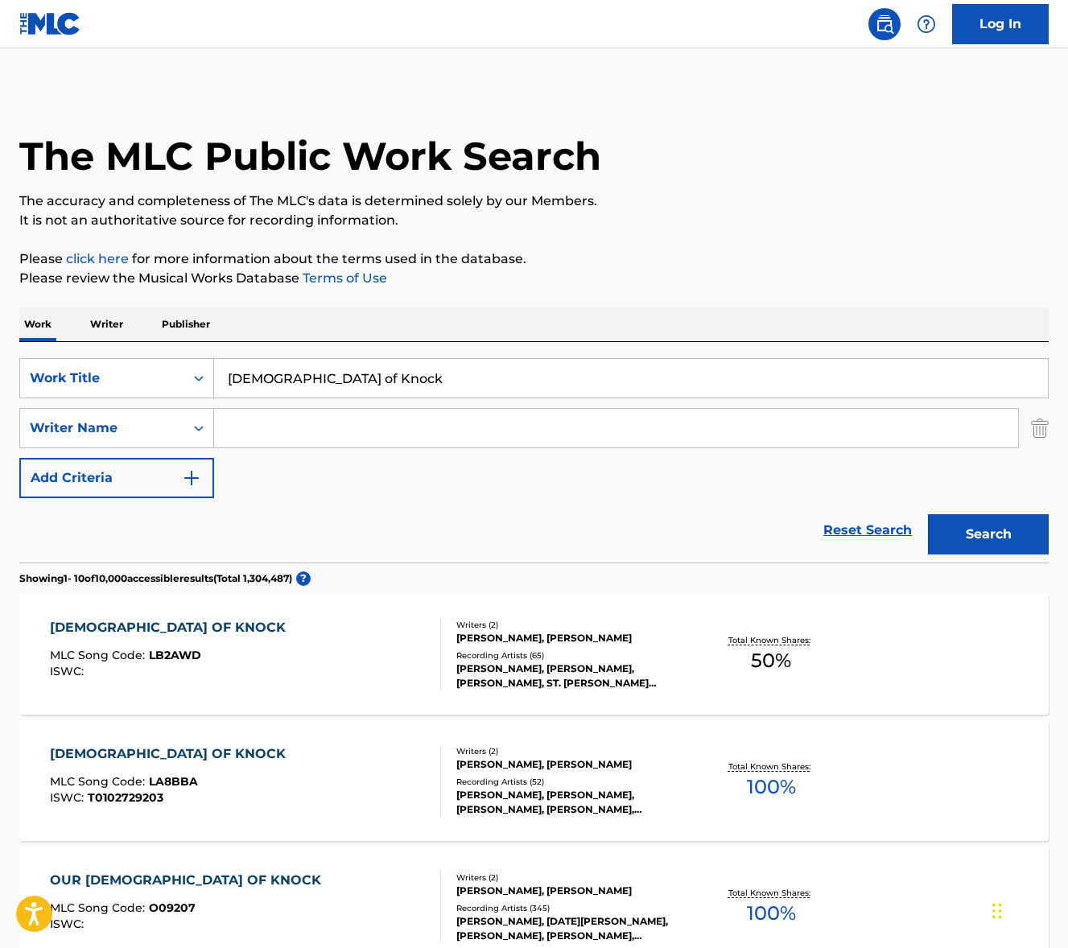
click at [288, 388] on input "[DEMOGRAPHIC_DATA] of Knock" at bounding box center [631, 378] width 834 height 39
click at [287, 388] on input "[DEMOGRAPHIC_DATA] of Knock" at bounding box center [631, 378] width 834 height 39
click at [287, 386] on input "[DEMOGRAPHIC_DATA] of Knock" at bounding box center [631, 378] width 834 height 39
click at [309, 375] on input "[DEMOGRAPHIC_DATA] of Knock" at bounding box center [631, 378] width 834 height 39
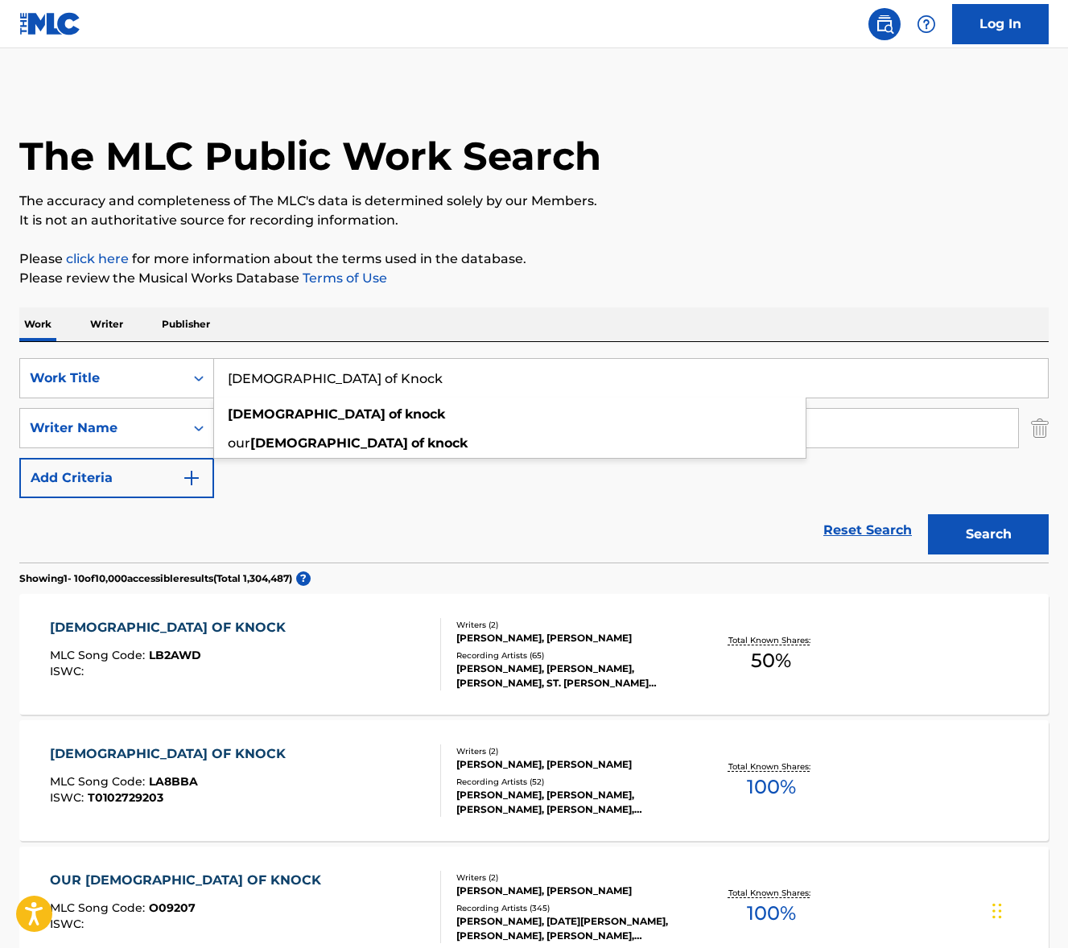
click at [308, 375] on input "[DEMOGRAPHIC_DATA] of Knock" at bounding box center [631, 378] width 834 height 39
paste input "Fall On Me"
type input "Fall On Me"
click at [591, 318] on div "Work Writer Publisher" at bounding box center [534, 325] width 1030 height 34
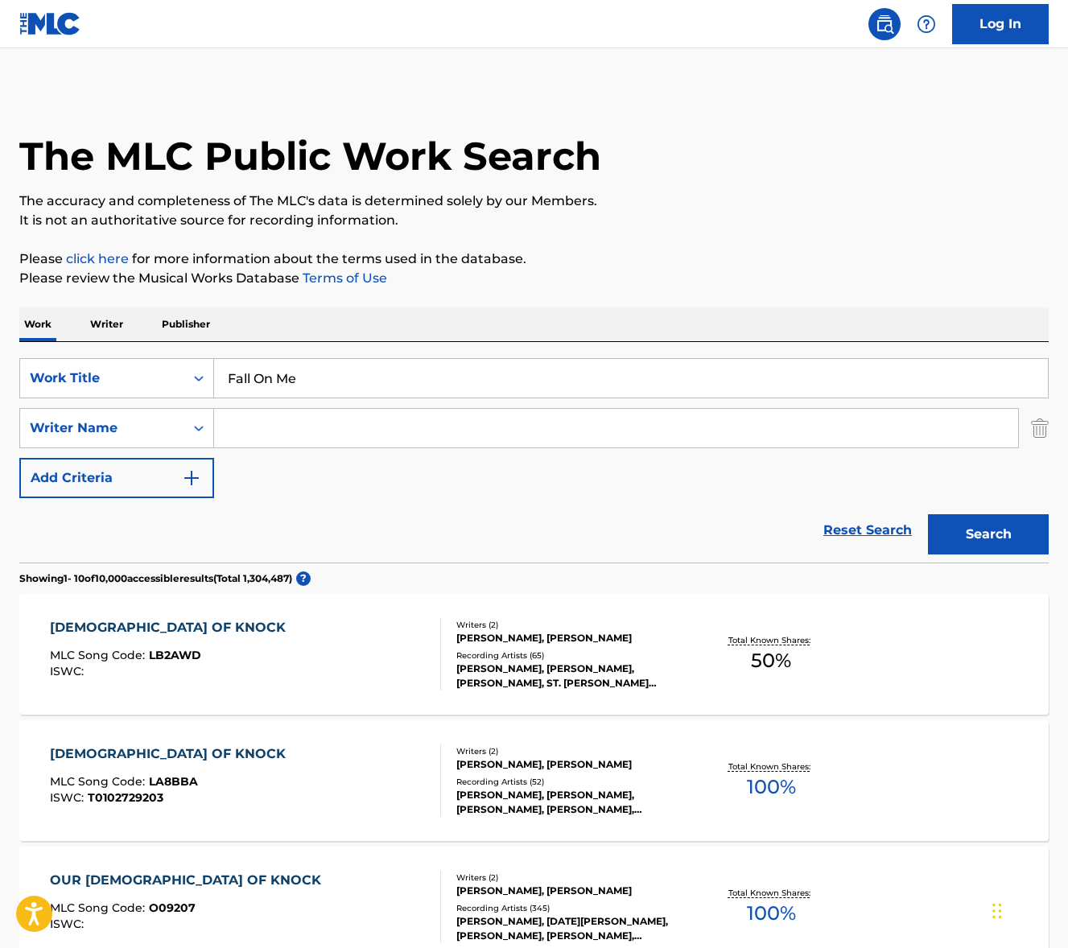
click at [375, 428] on input "Search Form" at bounding box center [616, 428] width 804 height 39
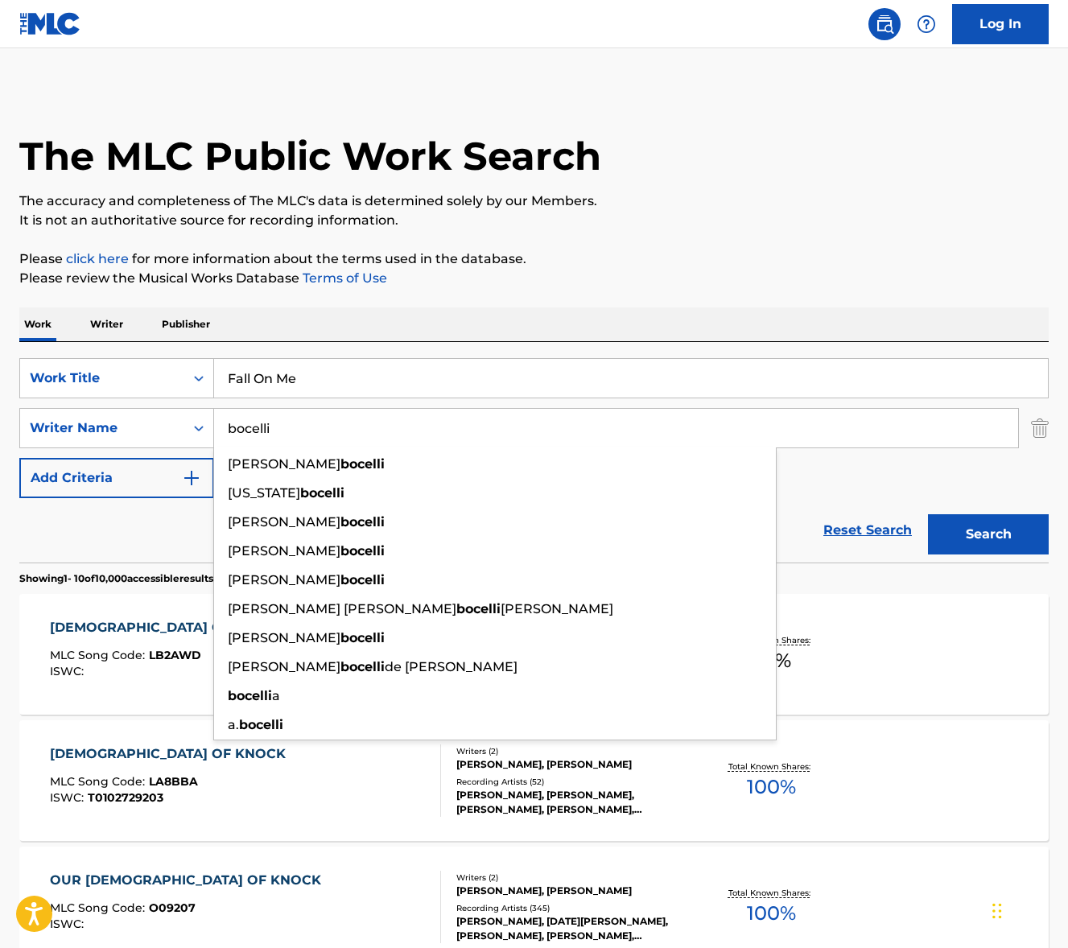
type input "bocelli"
click at [928, 514] on button "Search" at bounding box center [988, 534] width 121 height 40
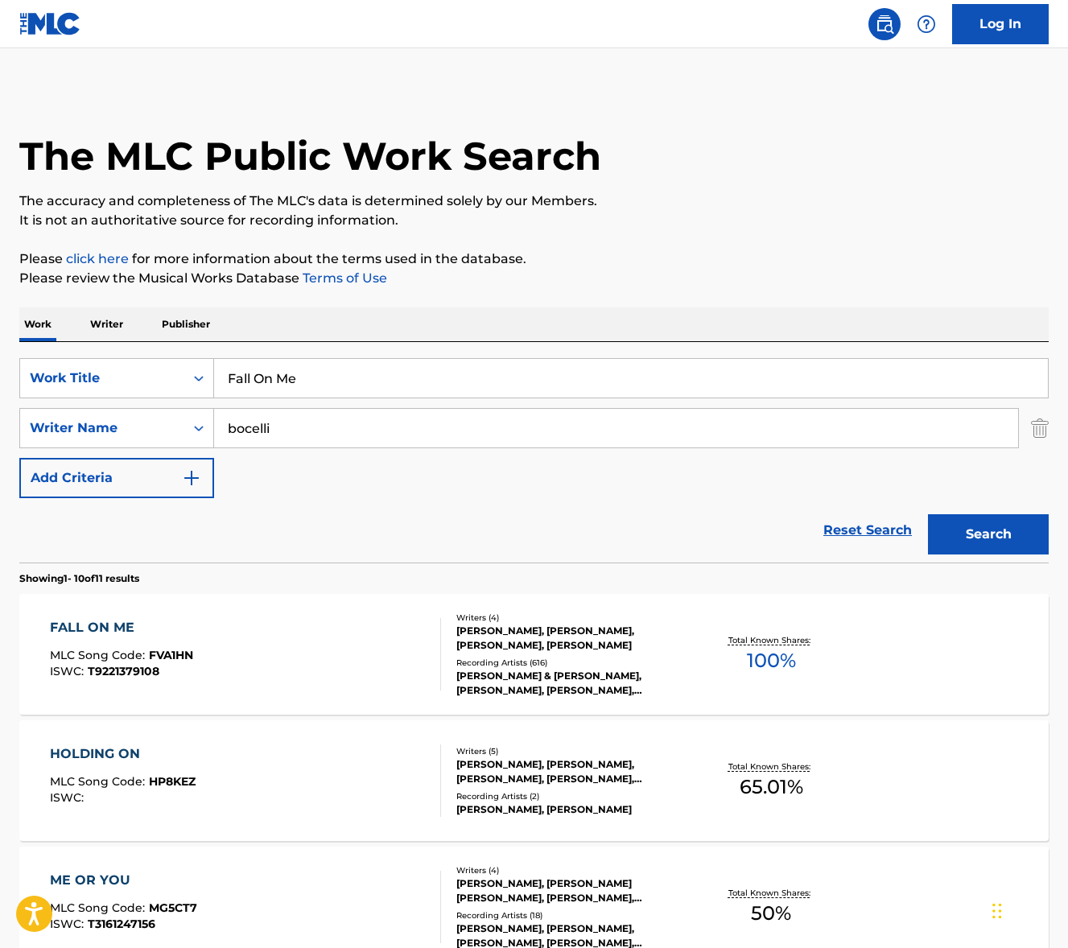
click at [332, 661] on div "FALL ON ME MLC Song Code : FVA1HN ISWC : T9221379108" at bounding box center [245, 654] width 391 height 72
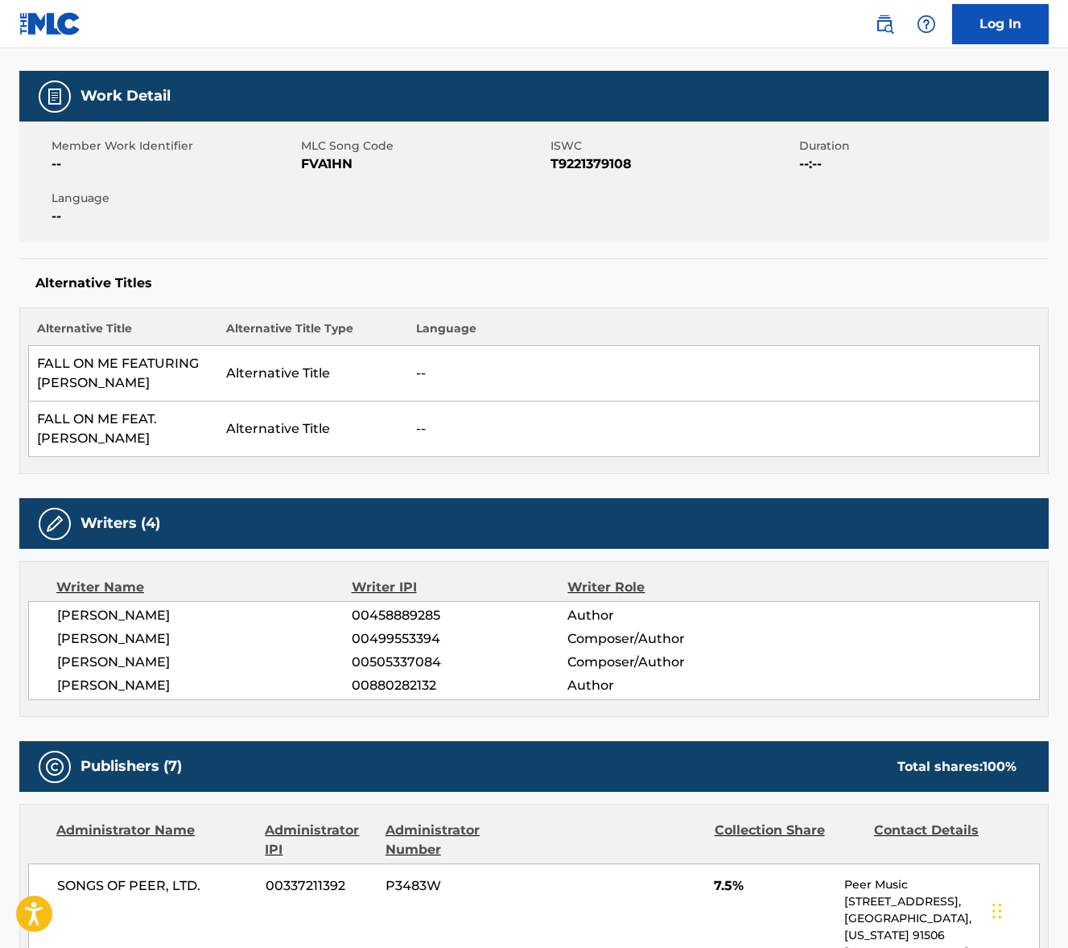
scroll to position [234, 0]
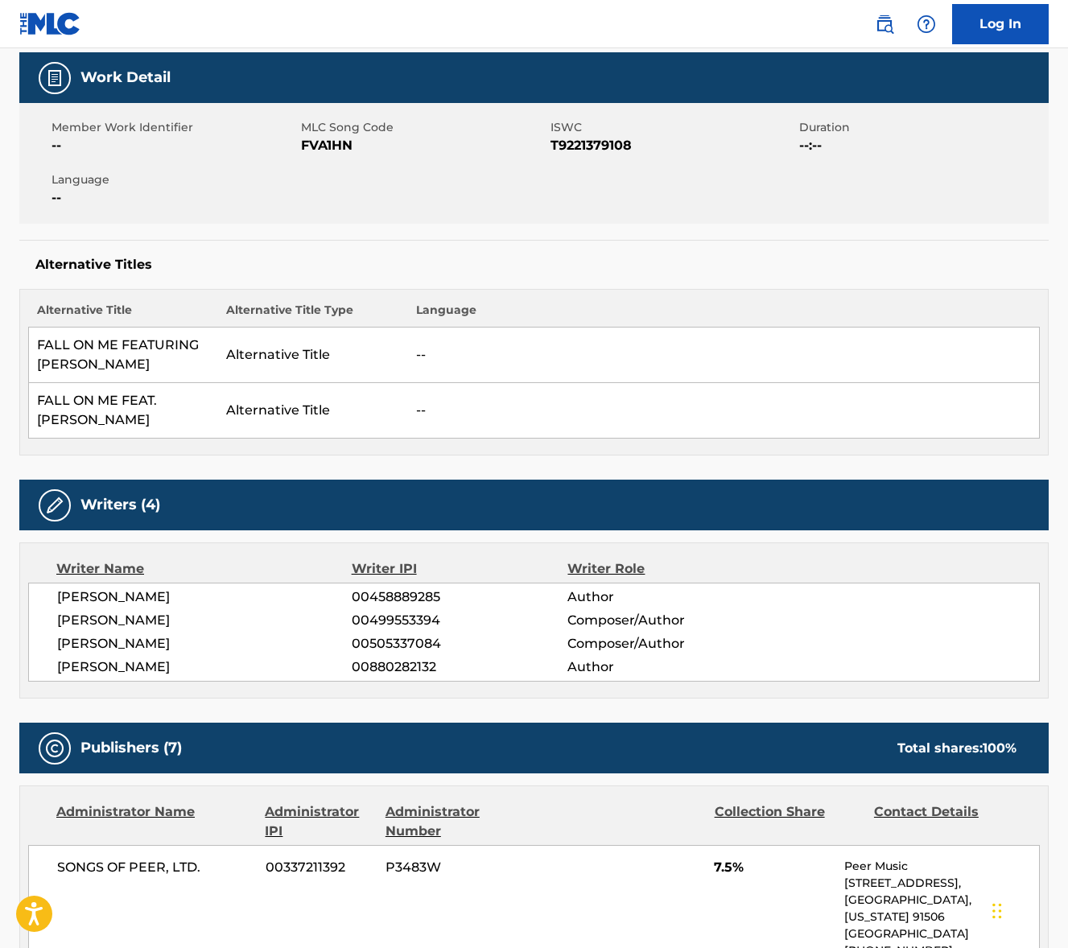
click at [184, 596] on span "[PERSON_NAME]" at bounding box center [204, 597] width 295 height 19
click at [73, 622] on span "[PERSON_NAME]" at bounding box center [204, 620] width 295 height 19
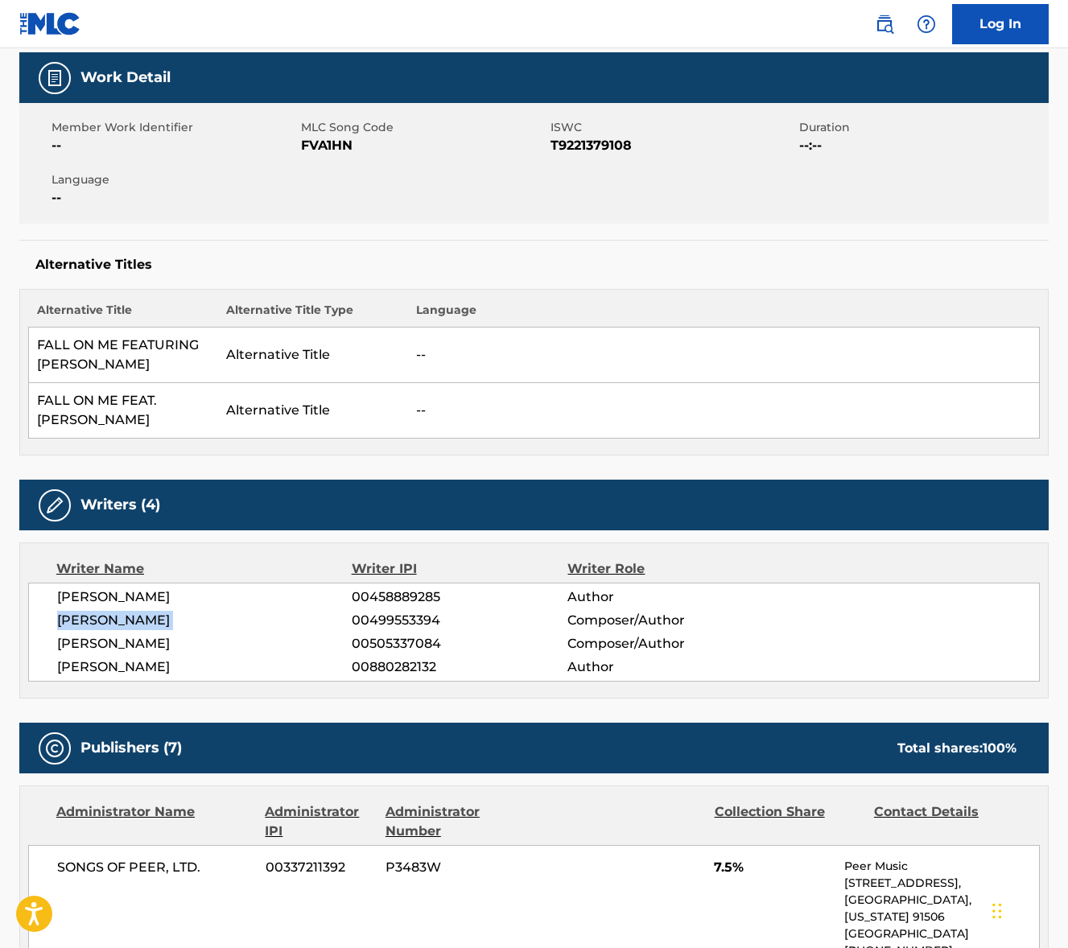
click at [73, 622] on span "[PERSON_NAME]" at bounding box center [204, 620] width 295 height 19
click at [118, 644] on span "[PERSON_NAME]" at bounding box center [204, 643] width 295 height 19
click at [120, 664] on span "[PERSON_NAME]" at bounding box center [204, 667] width 295 height 19
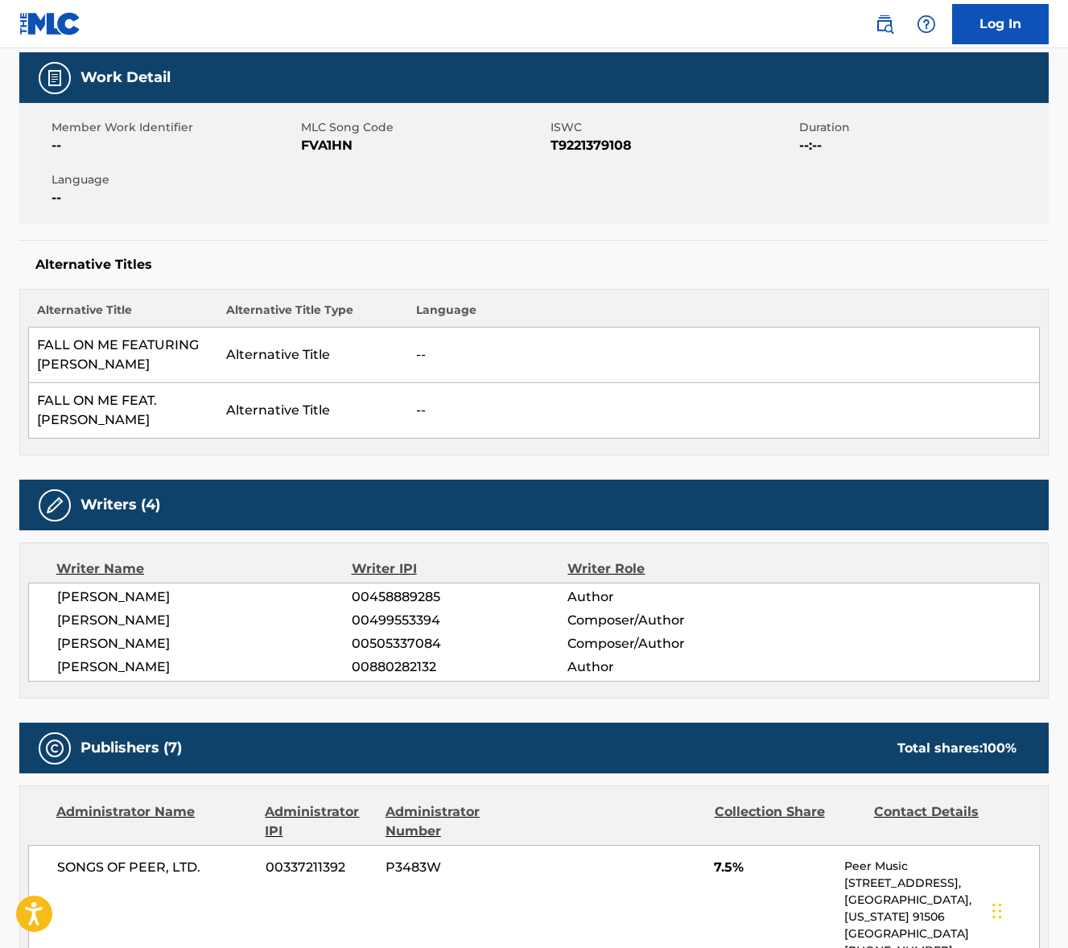
click at [120, 664] on span "[PERSON_NAME]" at bounding box center [204, 667] width 295 height 19
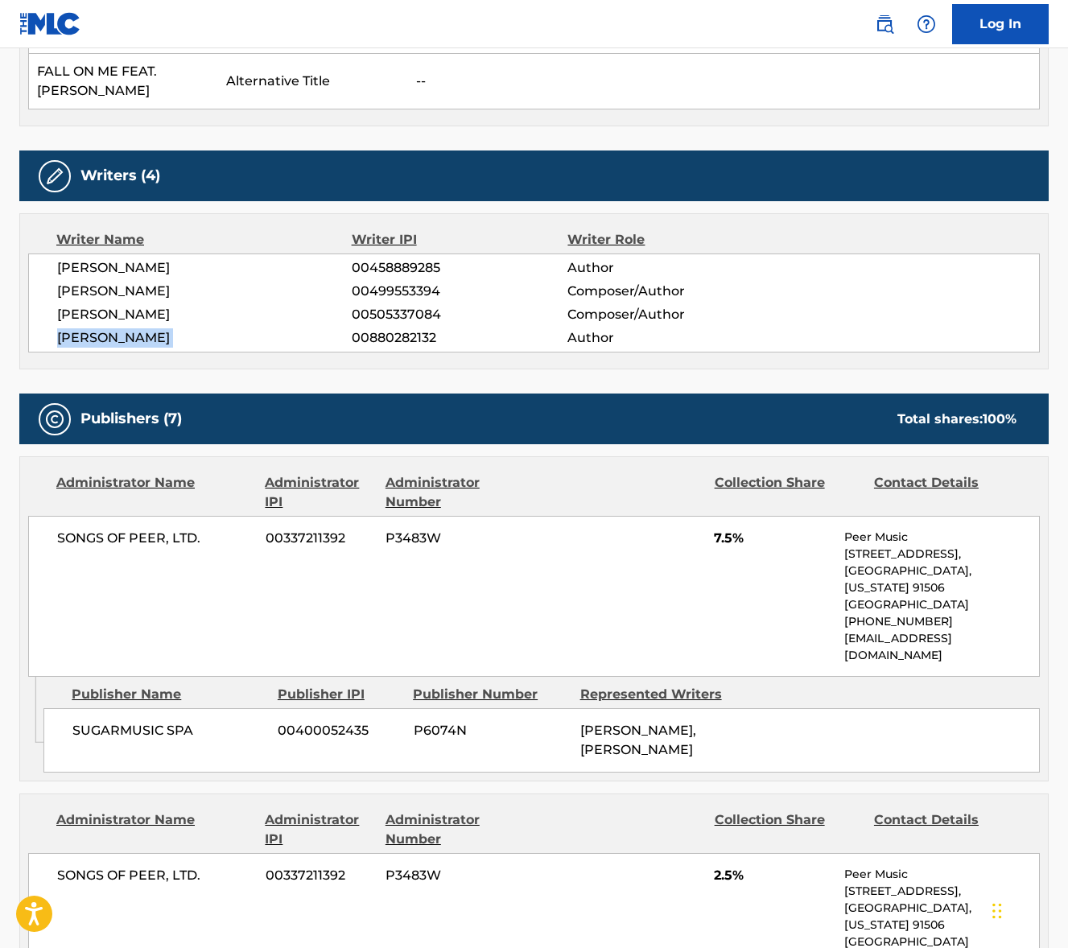
scroll to position [696, 0]
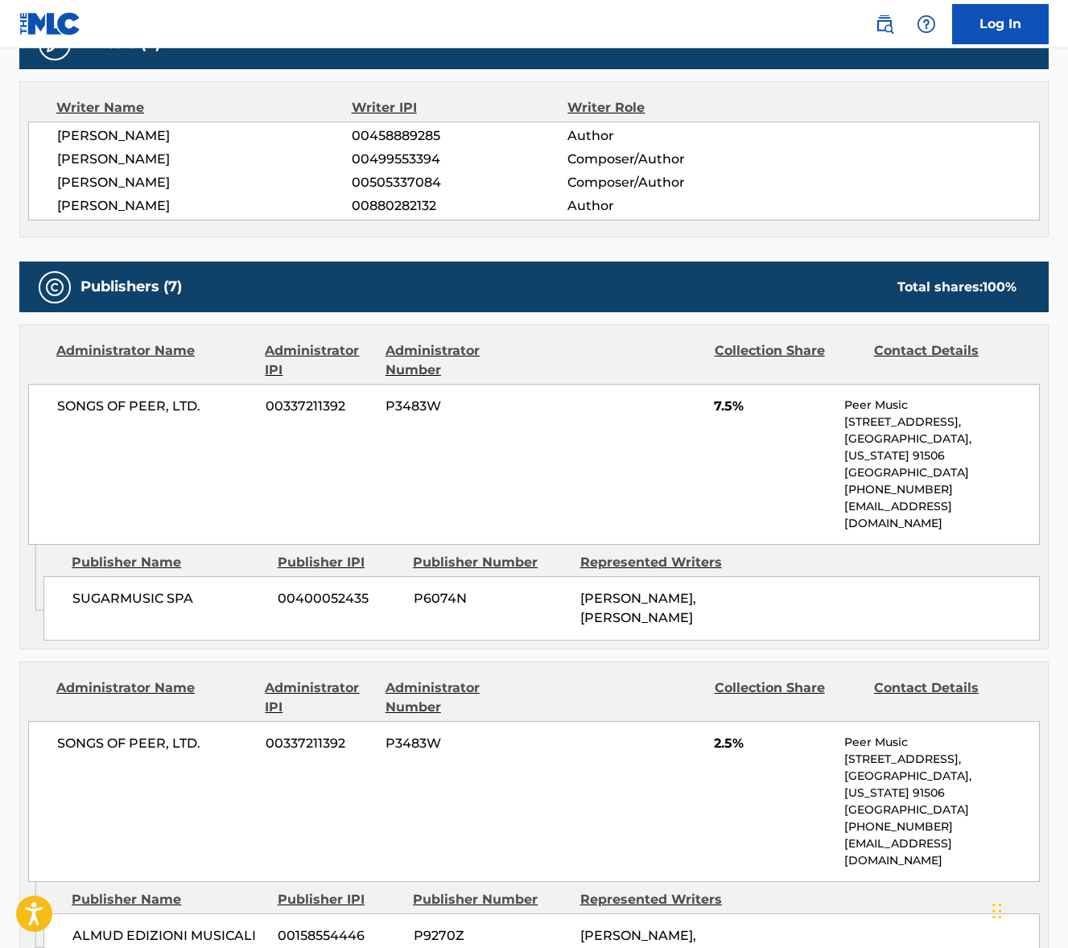
click at [122, 407] on span "SONGS OF PEER, LTD." at bounding box center [155, 406] width 196 height 19
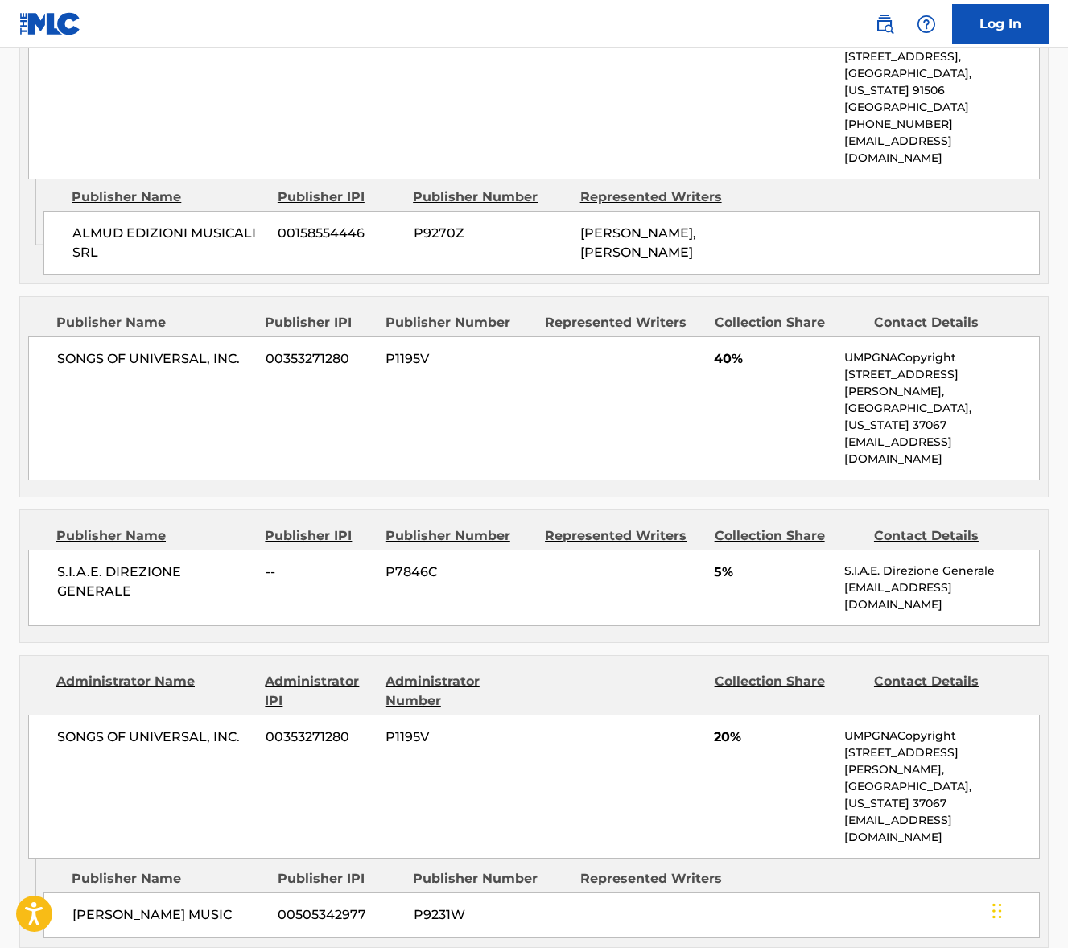
scroll to position [1400, 0]
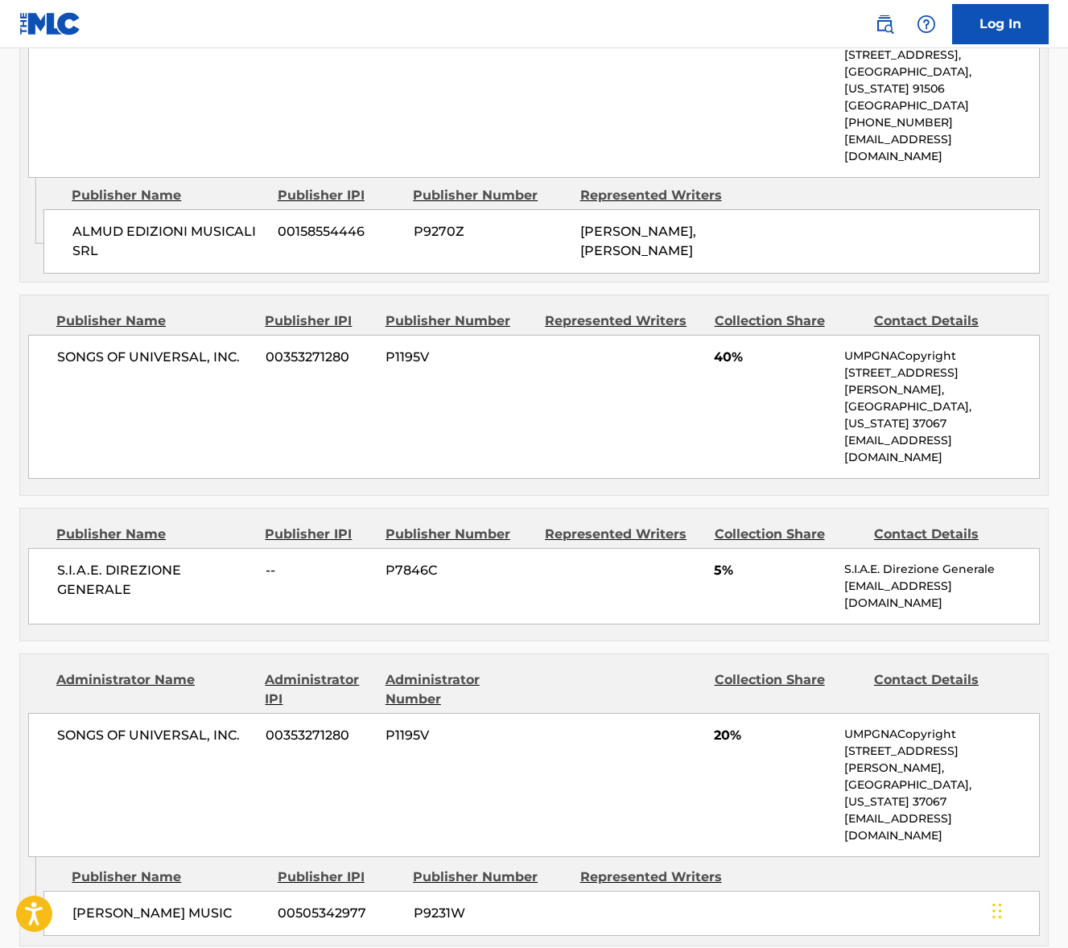
click at [163, 352] on span "SONGS OF UNIVERSAL, INC." at bounding box center [155, 357] width 196 height 19
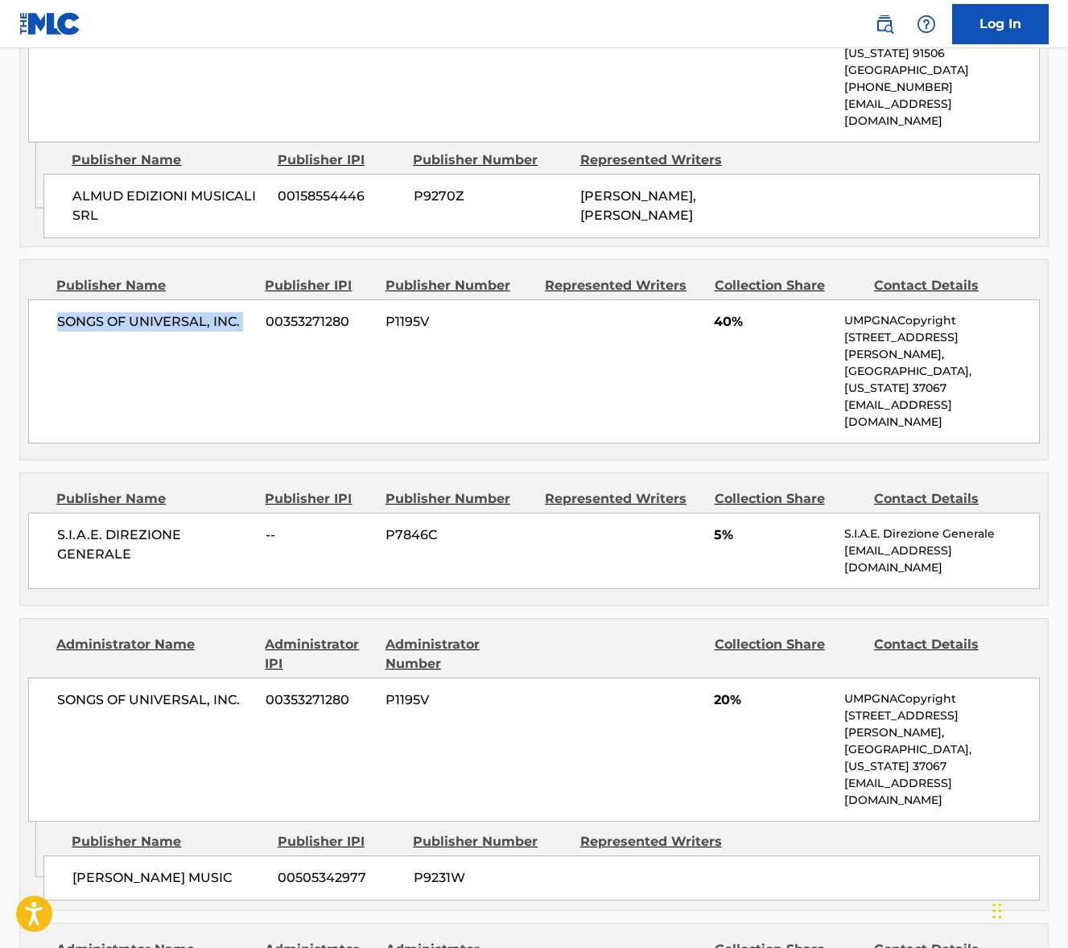
scroll to position [1452, 0]
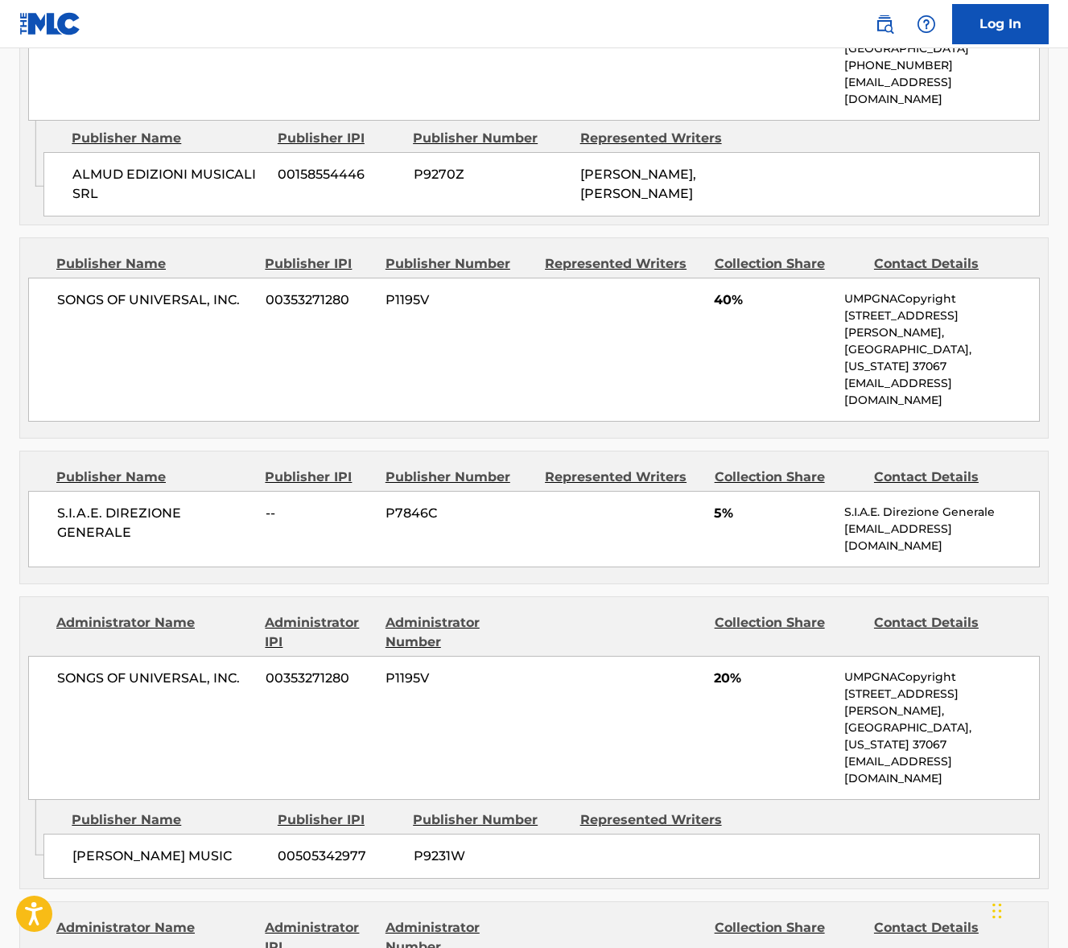
click at [118, 504] on span "S.I.A.E. DIREZIONE GENERALE" at bounding box center [155, 523] width 196 height 39
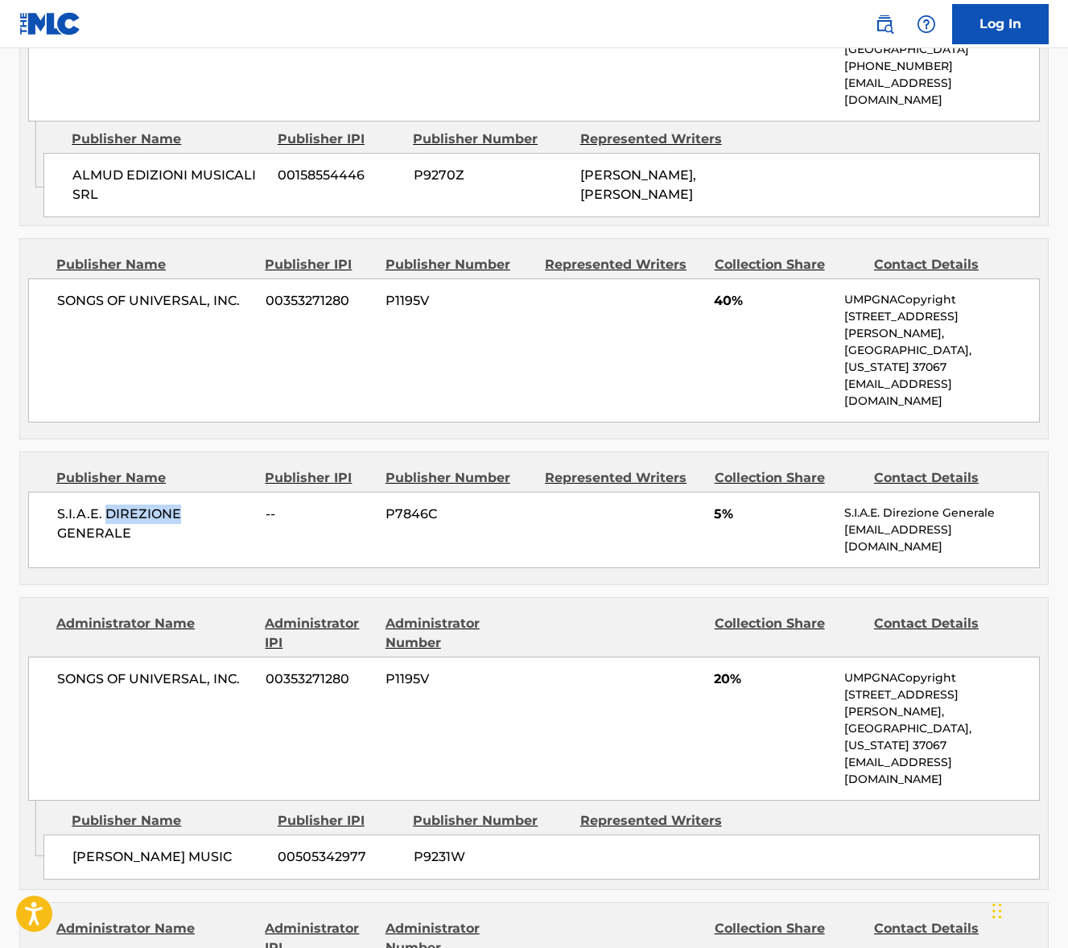
click at [118, 505] on span "S.I.A.E. DIREZIONE GENERALE" at bounding box center [155, 524] width 196 height 39
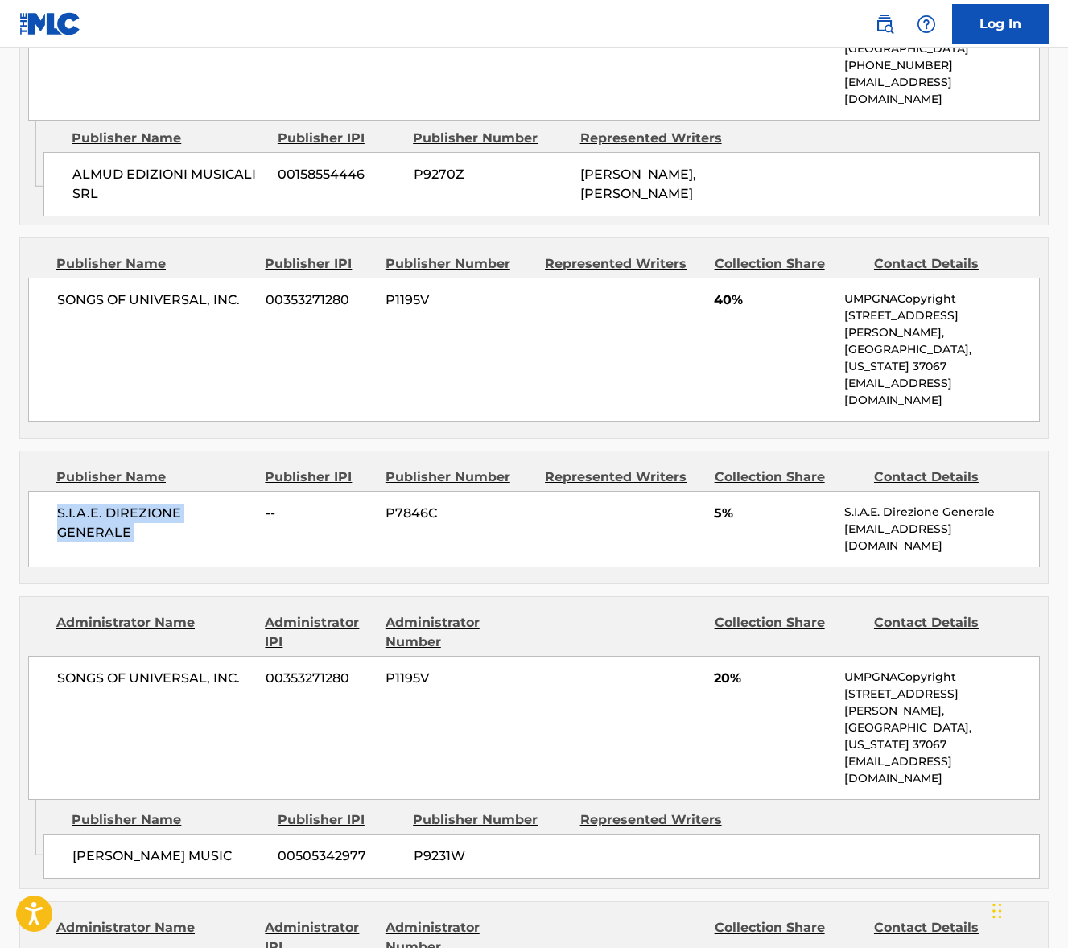
click at [118, 504] on span "S.I.A.E. DIREZIONE GENERALE" at bounding box center [155, 523] width 196 height 39
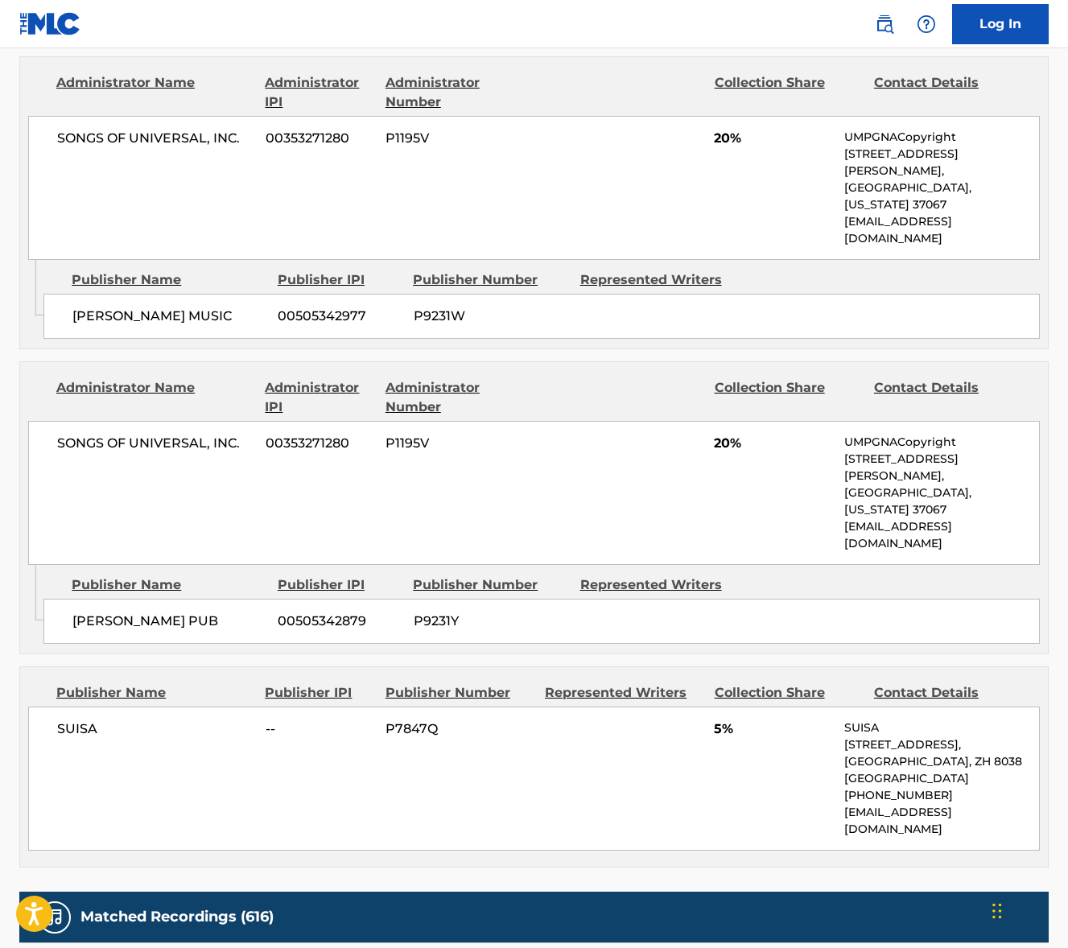
scroll to position [1999, 0]
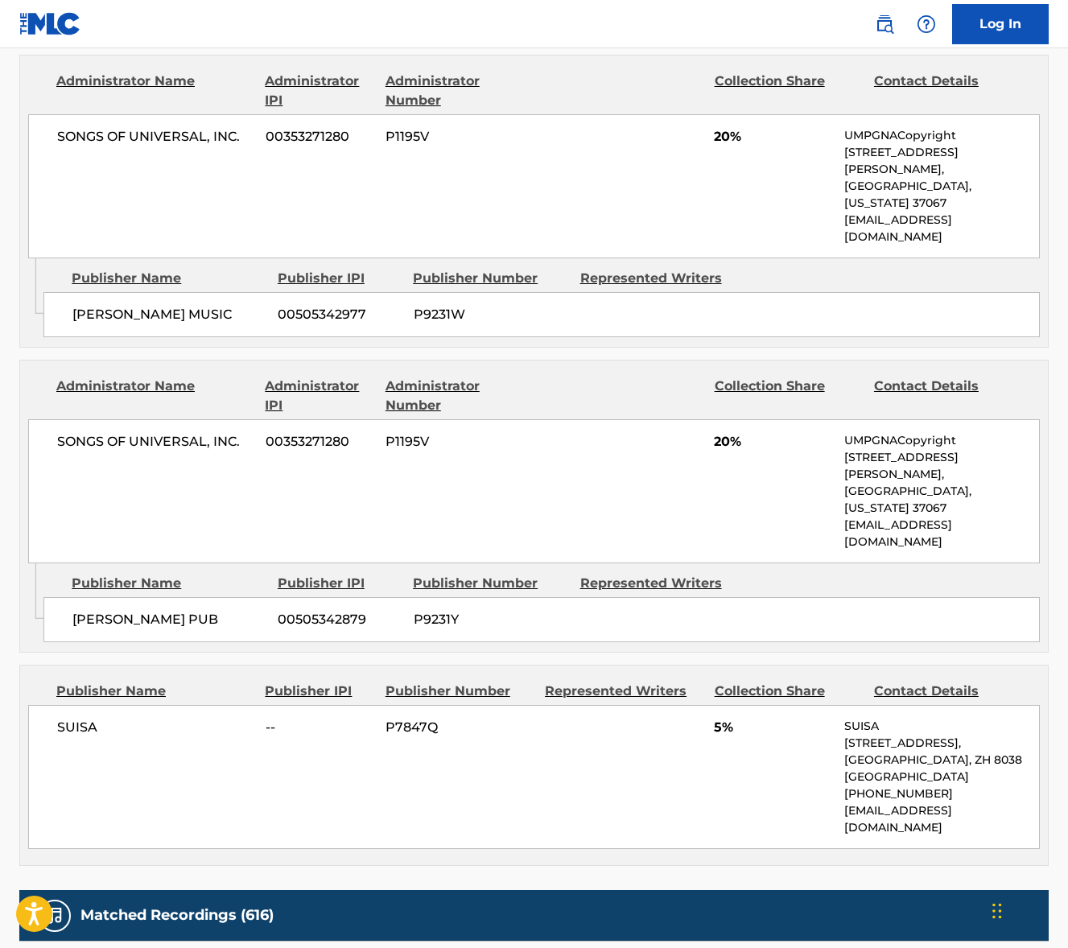
click at [74, 718] on span "SUISA" at bounding box center [155, 727] width 196 height 19
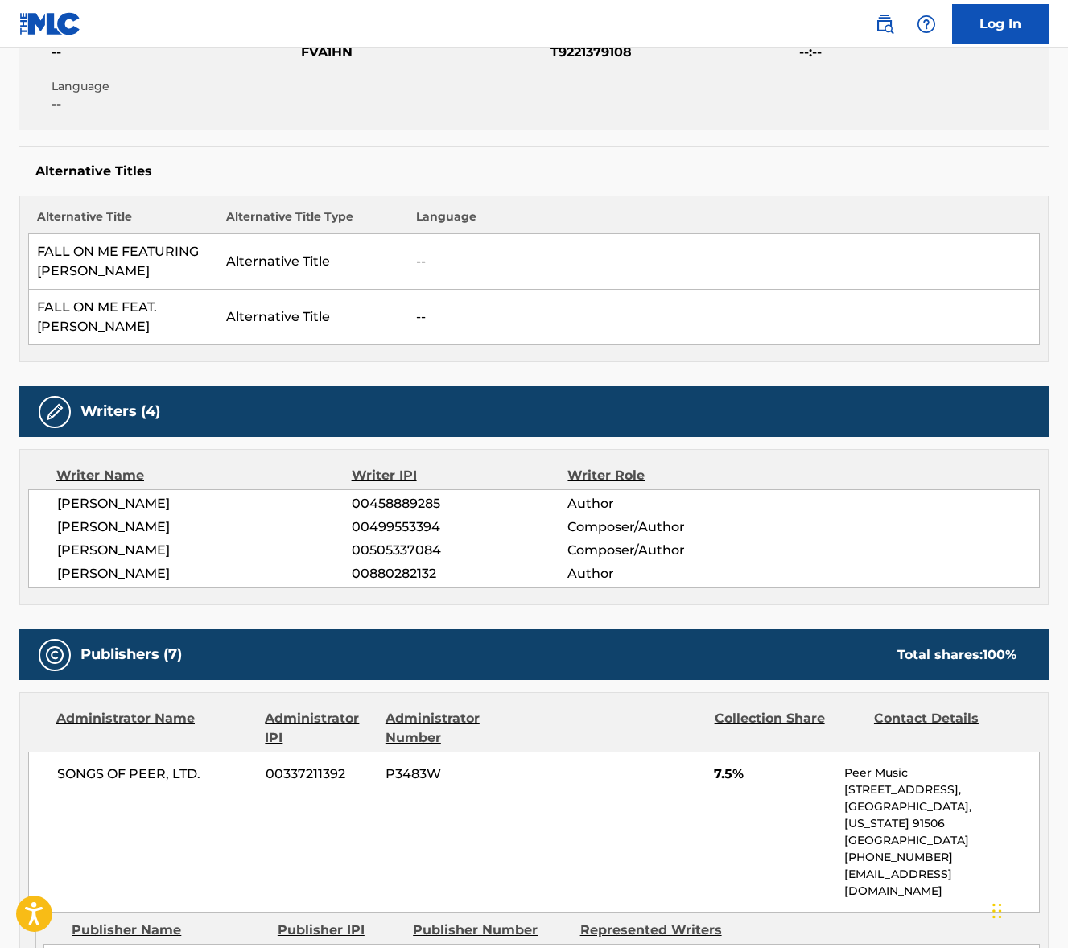
scroll to position [0, 0]
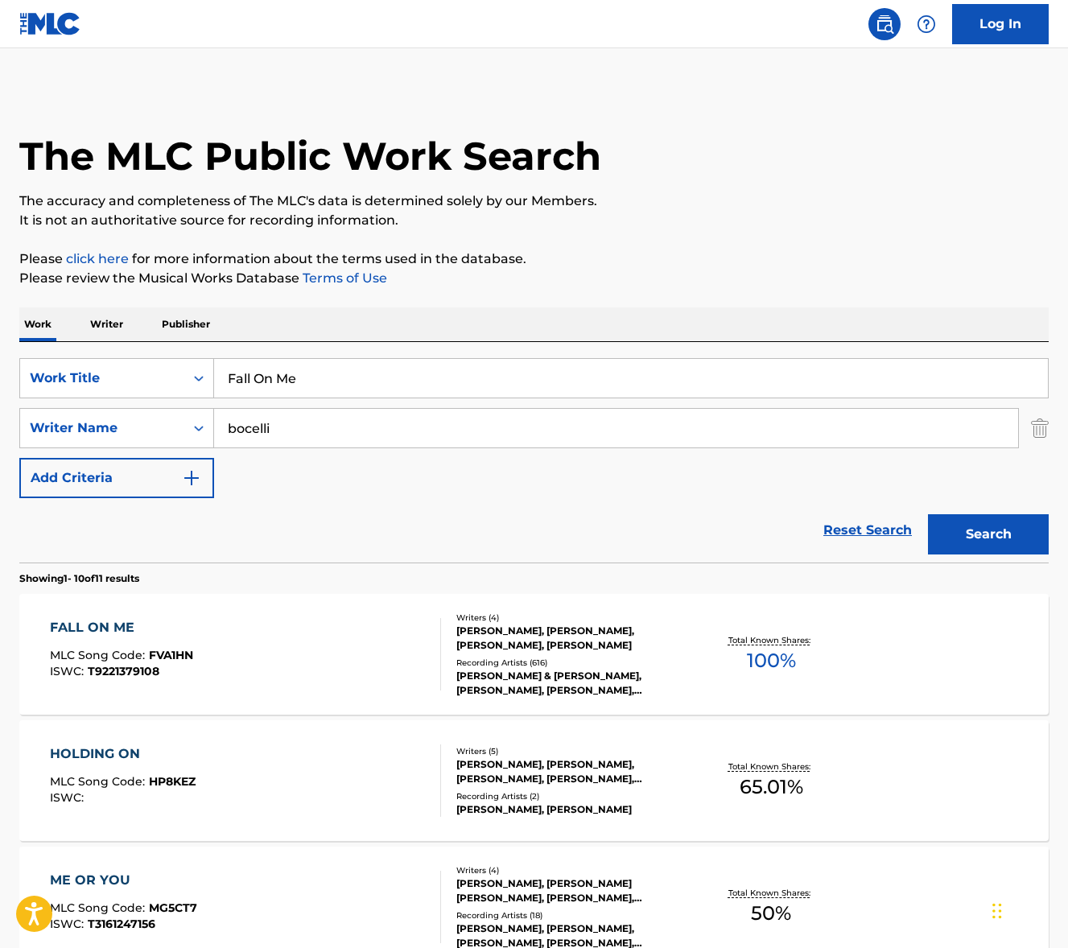
click at [311, 370] on input "Fall On Me" at bounding box center [631, 378] width 834 height 39
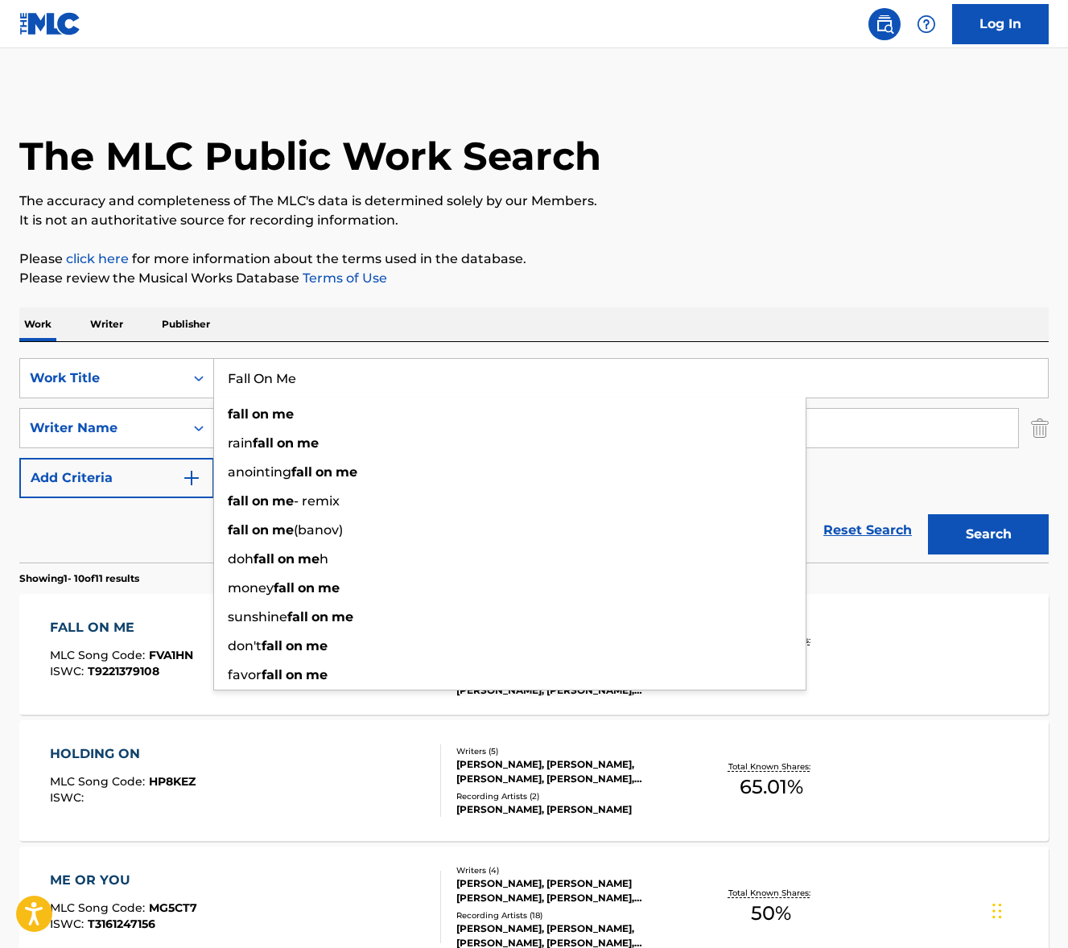
click at [311, 370] on input "Fall On Me" at bounding box center [631, 378] width 834 height 39
paste input "Song of [PERSON_NAME]"
type input "Song of [PERSON_NAME]"
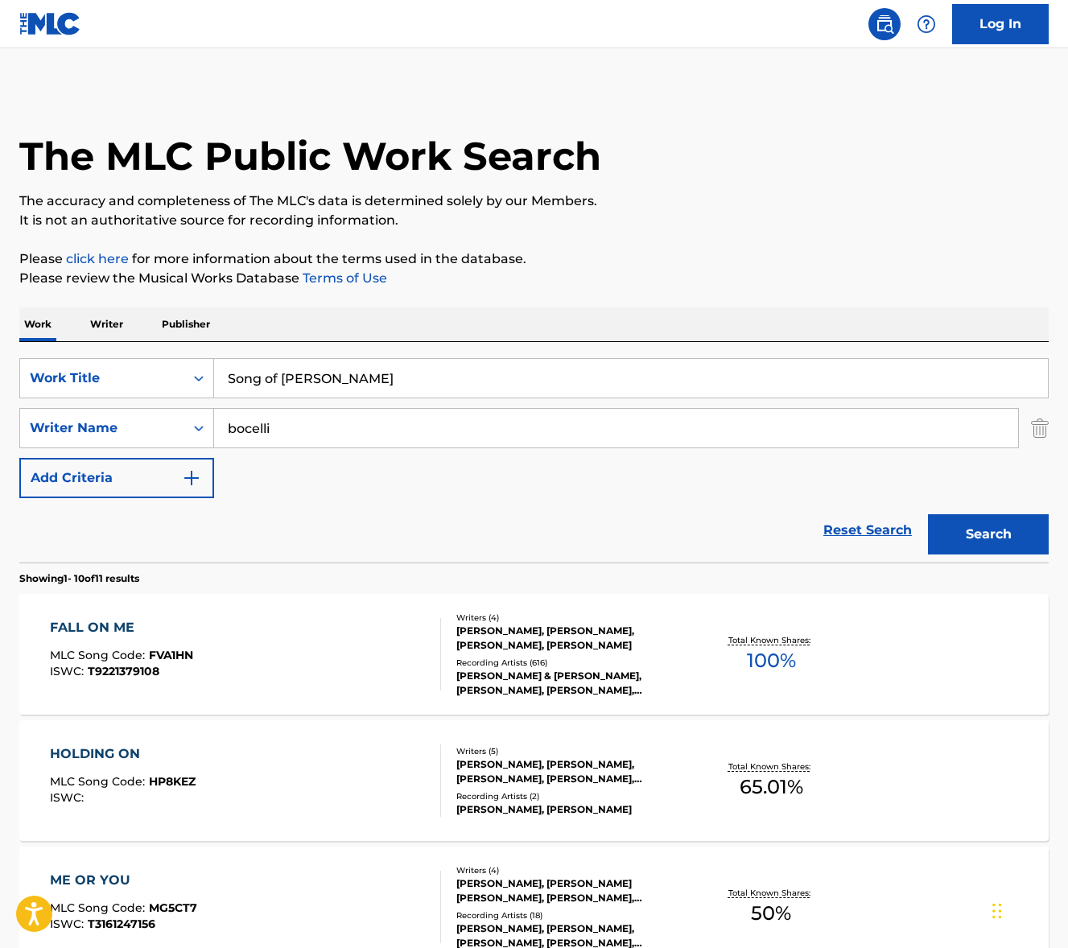
drag, startPoint x: 585, startPoint y: 324, endPoint x: 392, endPoint y: 412, distance: 211.5
click at [585, 324] on div "Work Writer Publisher" at bounding box center [534, 325] width 1030 height 34
click at [375, 418] on input "bocelli" at bounding box center [616, 428] width 804 height 39
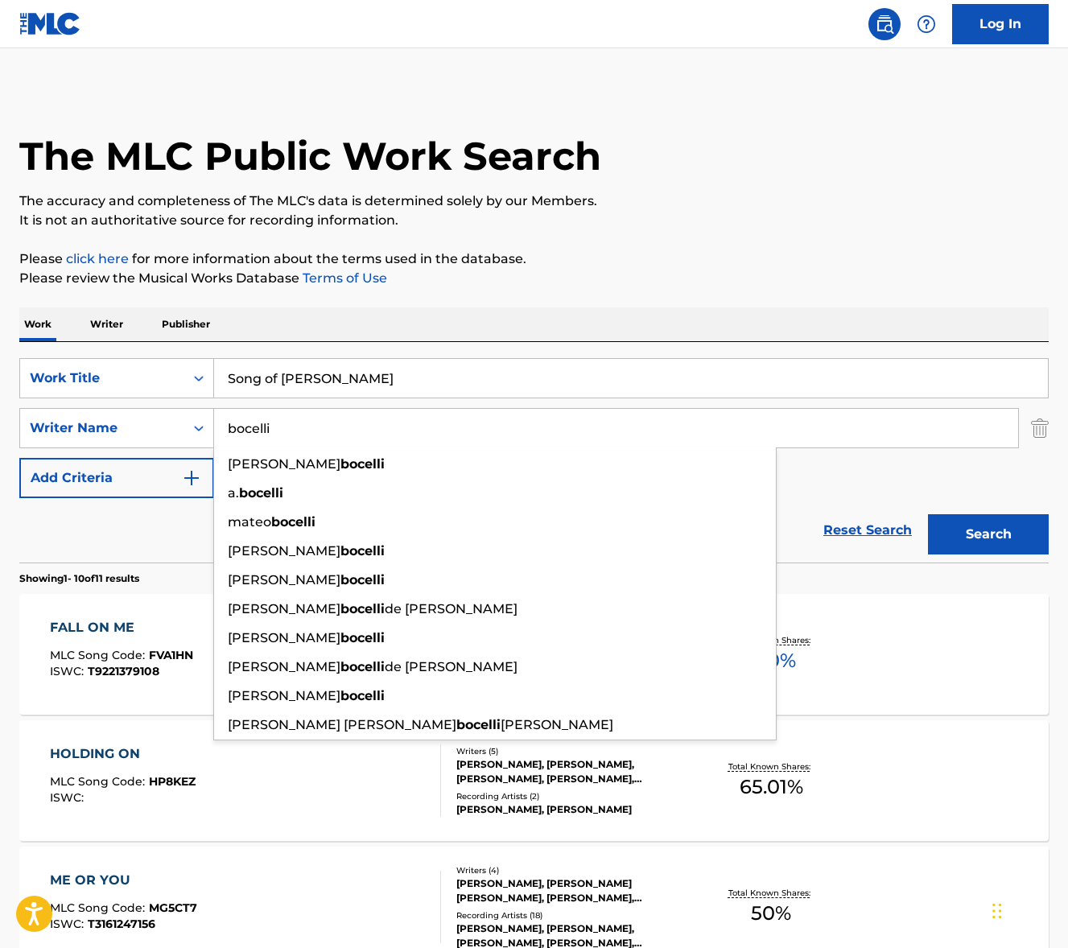
click at [375, 418] on input "bocelli" at bounding box center [616, 428] width 804 height 39
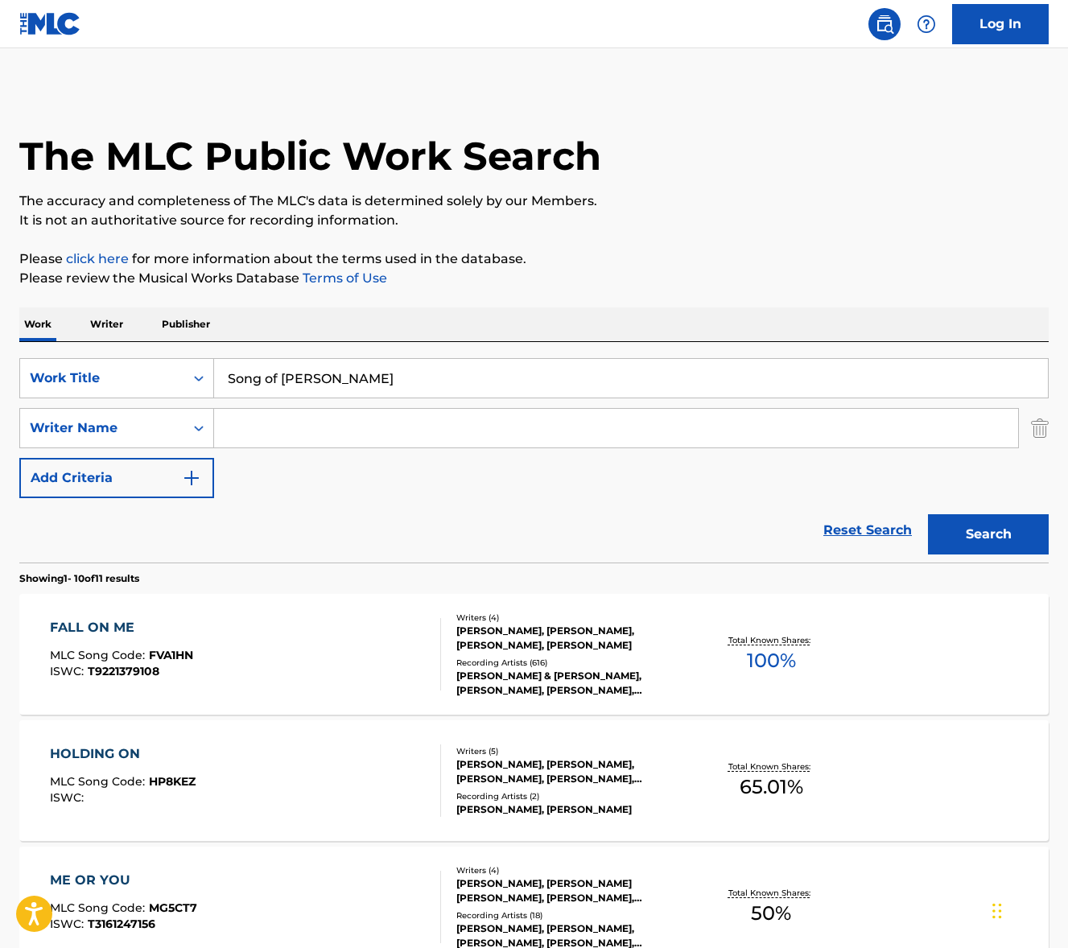
click at [928, 514] on button "Search" at bounding box center [988, 534] width 121 height 40
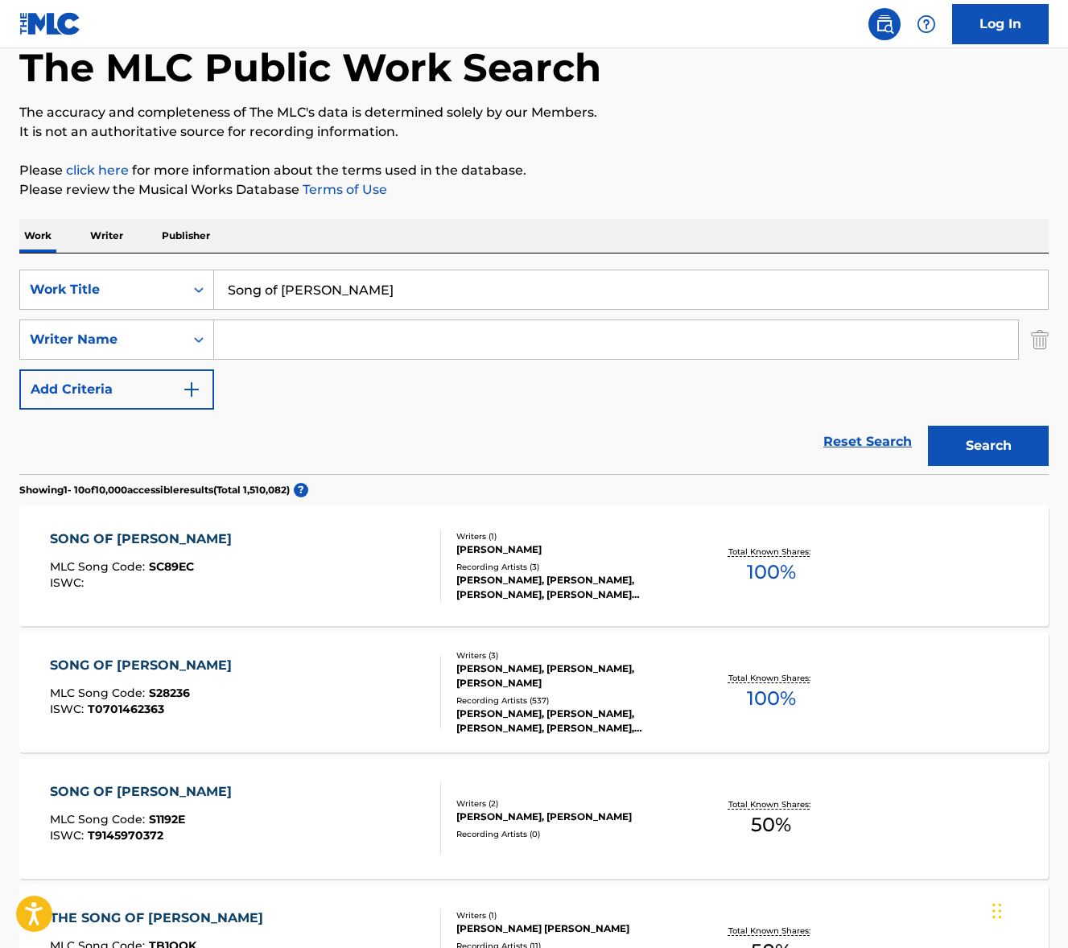
scroll to position [90, 0]
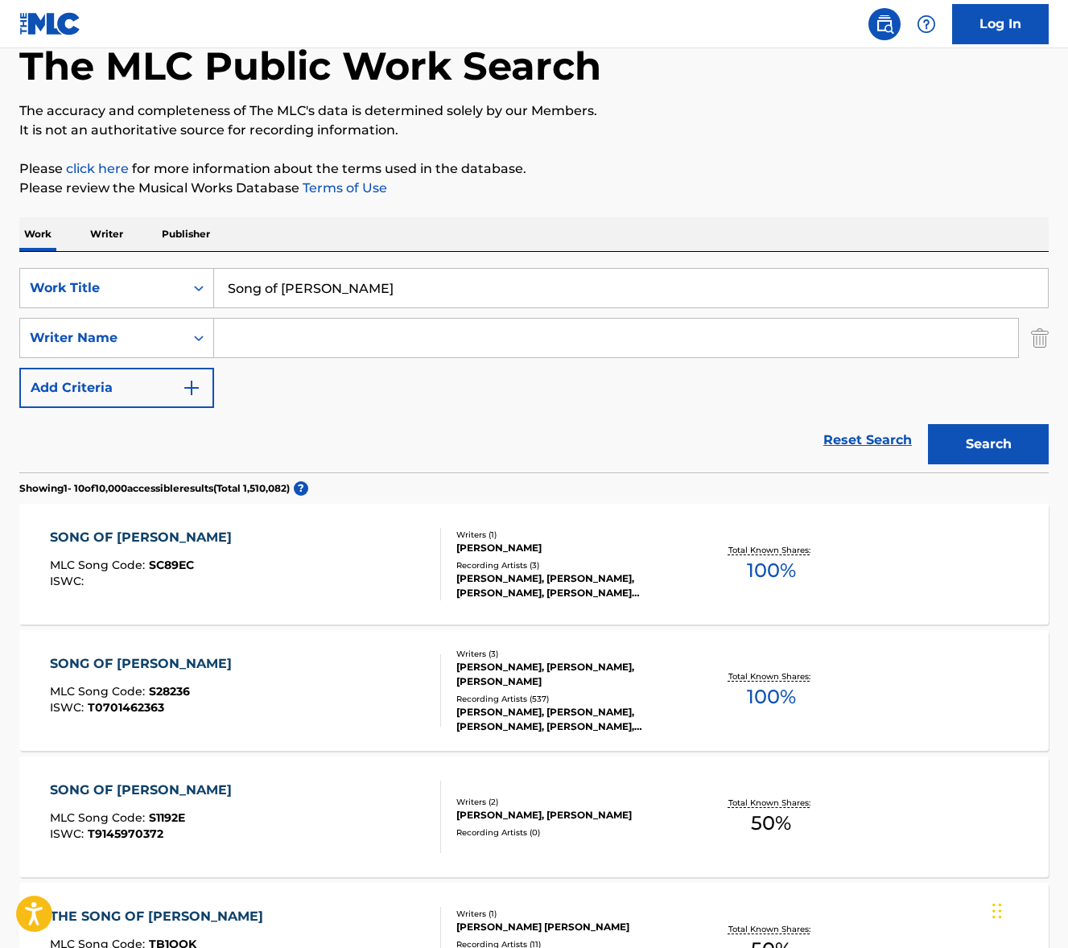
click at [292, 695] on div "SONG OF [PERSON_NAME] MLC Song Code : S28236 ISWC : T0701462363" at bounding box center [245, 691] width 391 height 72
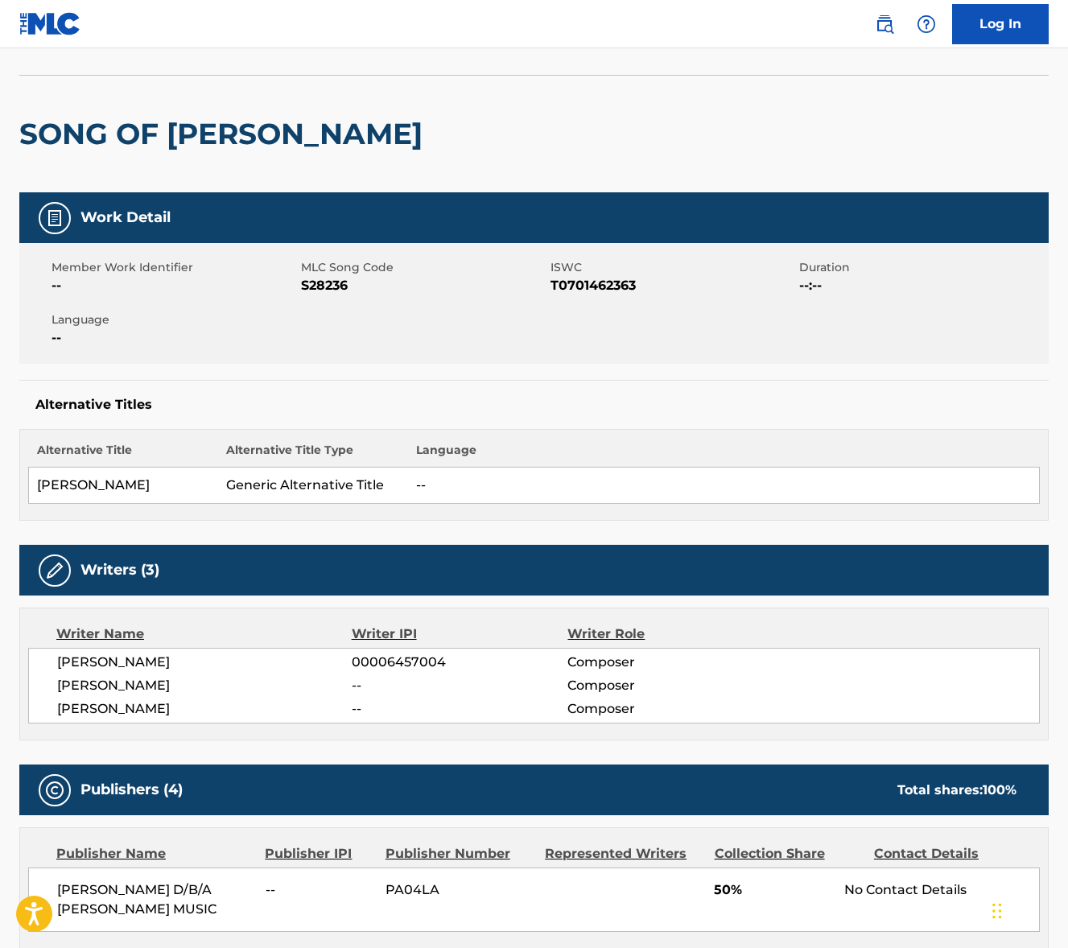
scroll to position [353, 0]
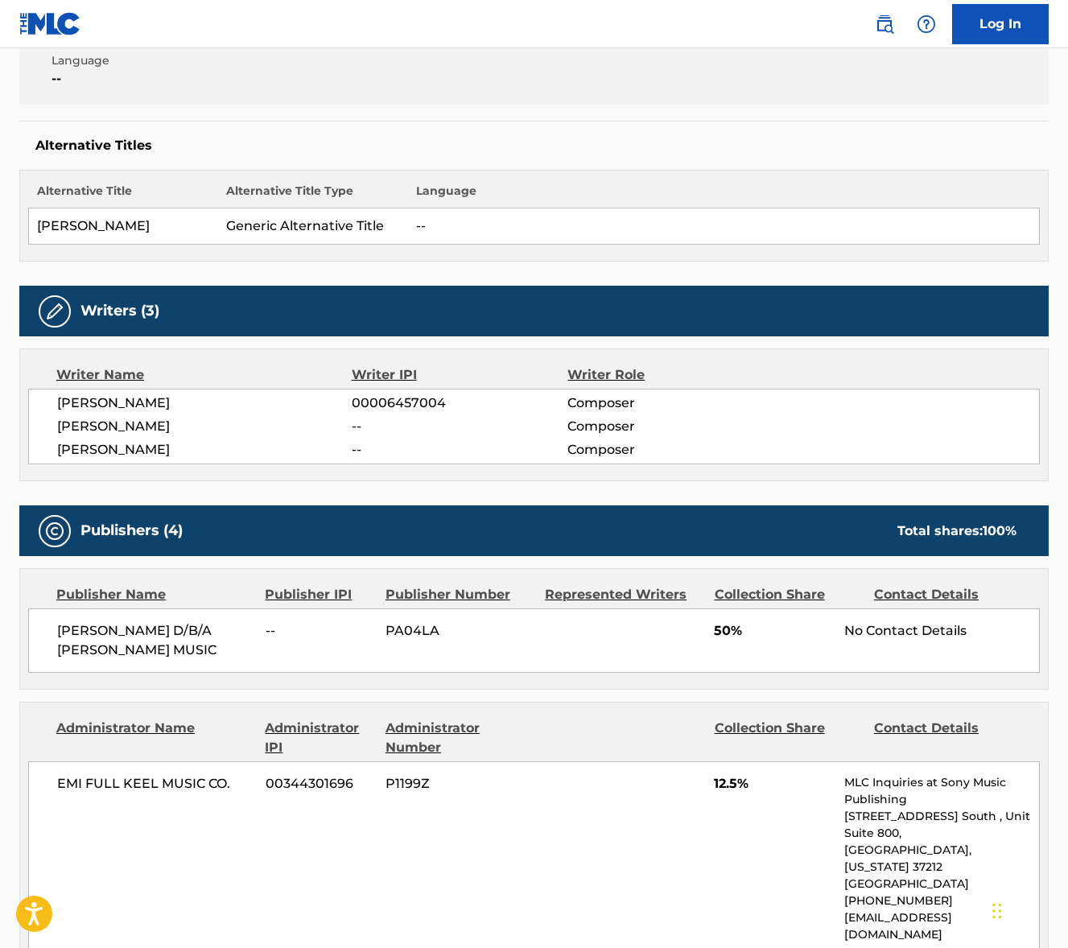
click at [130, 400] on span "[PERSON_NAME]" at bounding box center [204, 403] width 295 height 19
drag, startPoint x: 85, startPoint y: 416, endPoint x: 91, endPoint y: 425, distance: 11.0
click at [85, 417] on span "[PERSON_NAME]" at bounding box center [204, 426] width 295 height 19
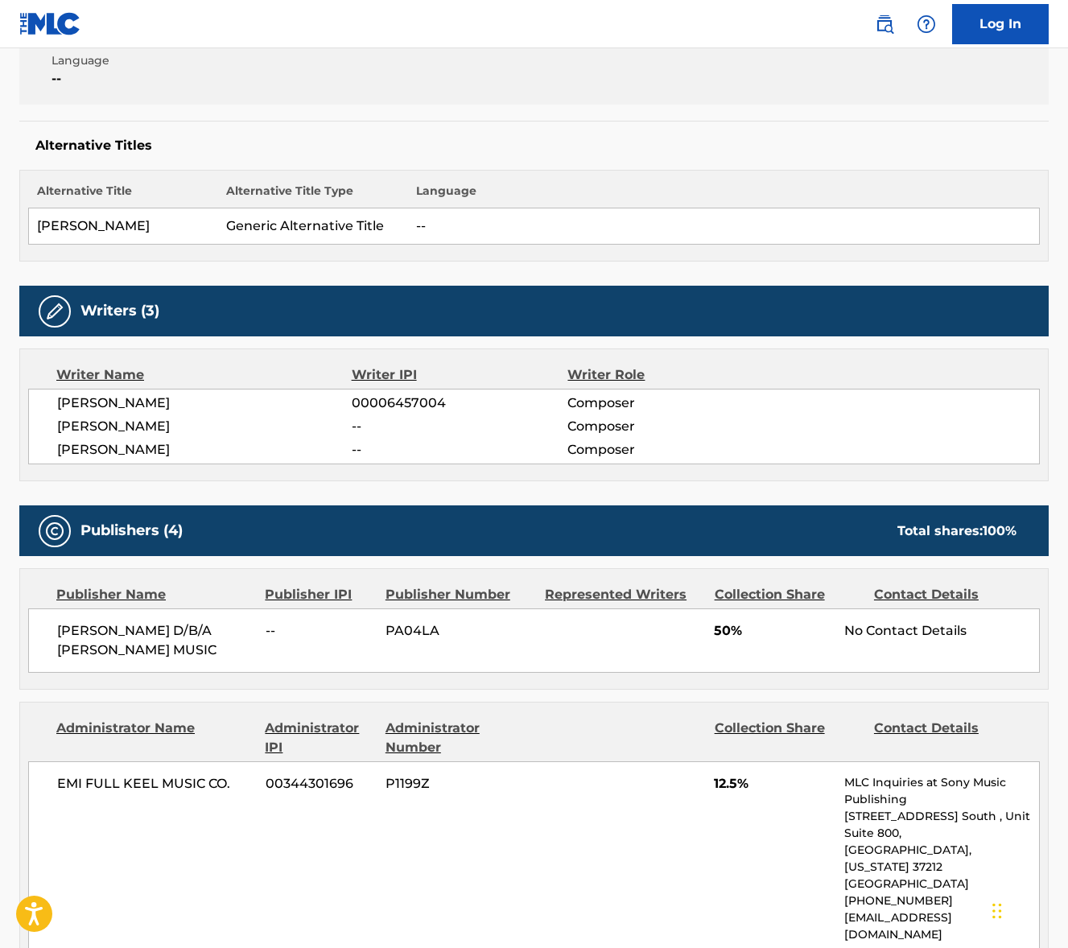
click at [92, 426] on span "[PERSON_NAME]" at bounding box center [204, 426] width 295 height 19
click at [108, 448] on span "[PERSON_NAME]" at bounding box center [204, 449] width 295 height 19
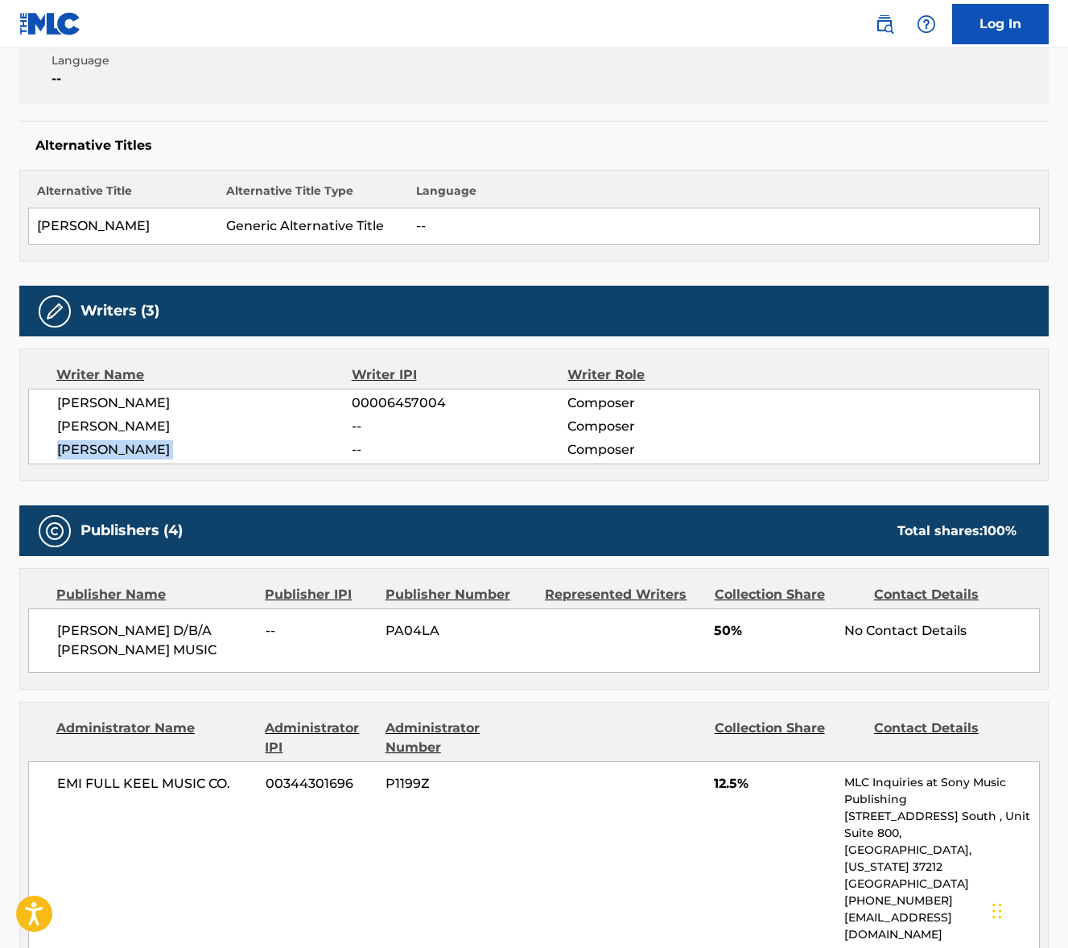
click at [108, 448] on span "[PERSON_NAME]" at bounding box center [204, 449] width 295 height 19
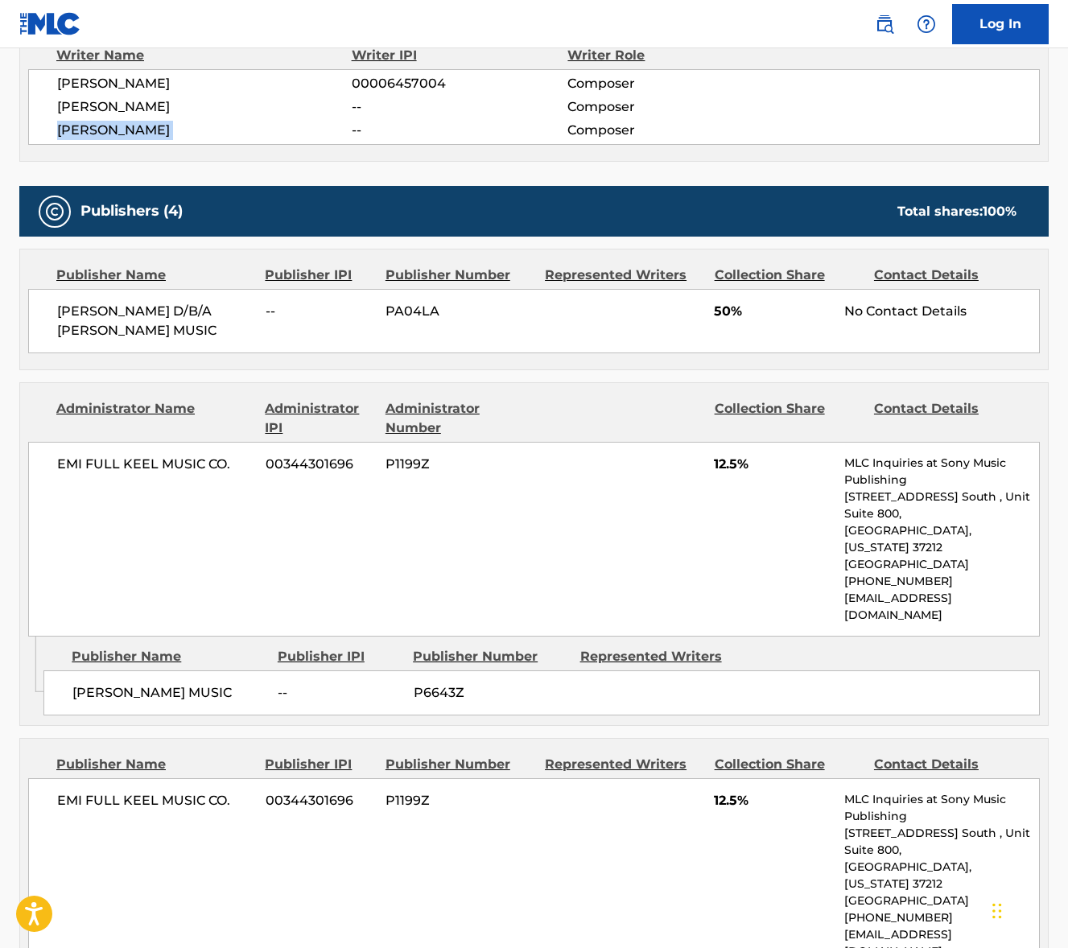
scroll to position [772, 0]
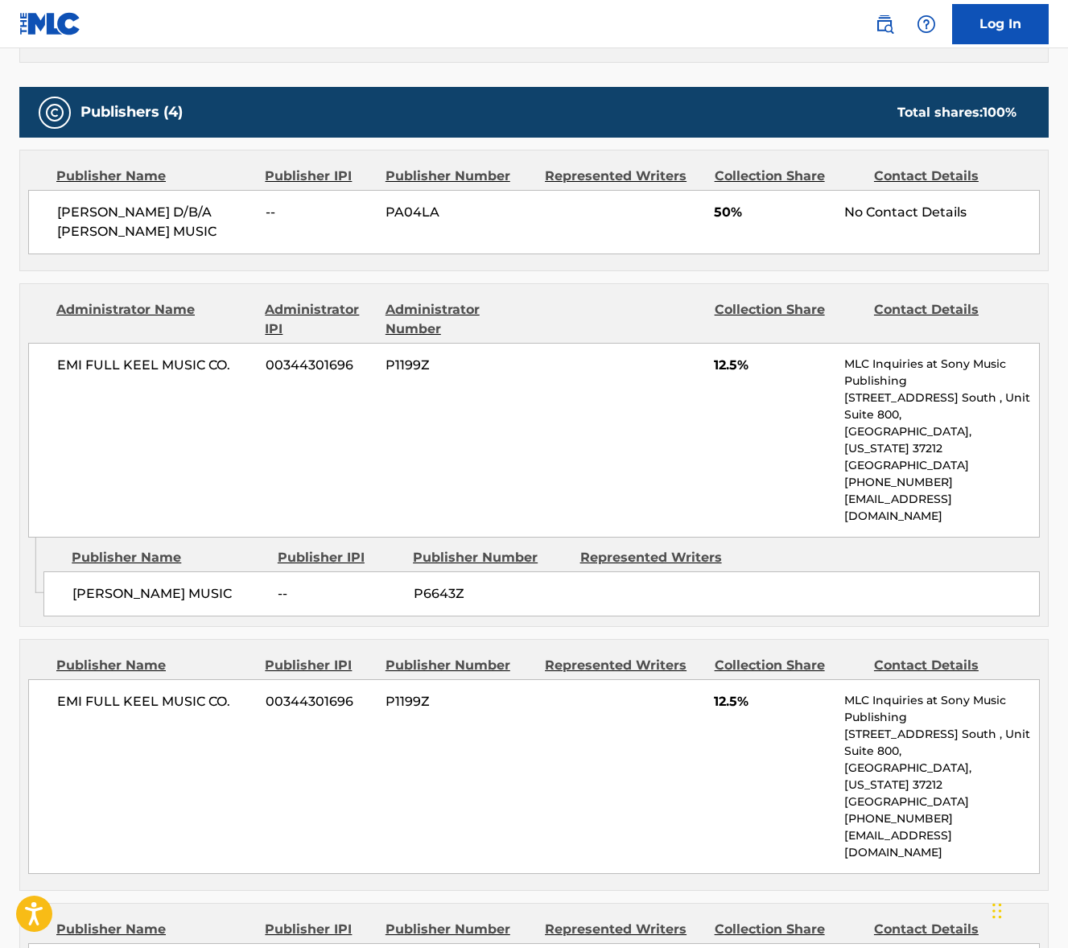
click at [131, 692] on span "EMI FULL KEEL MUSIC CO." at bounding box center [155, 701] width 196 height 19
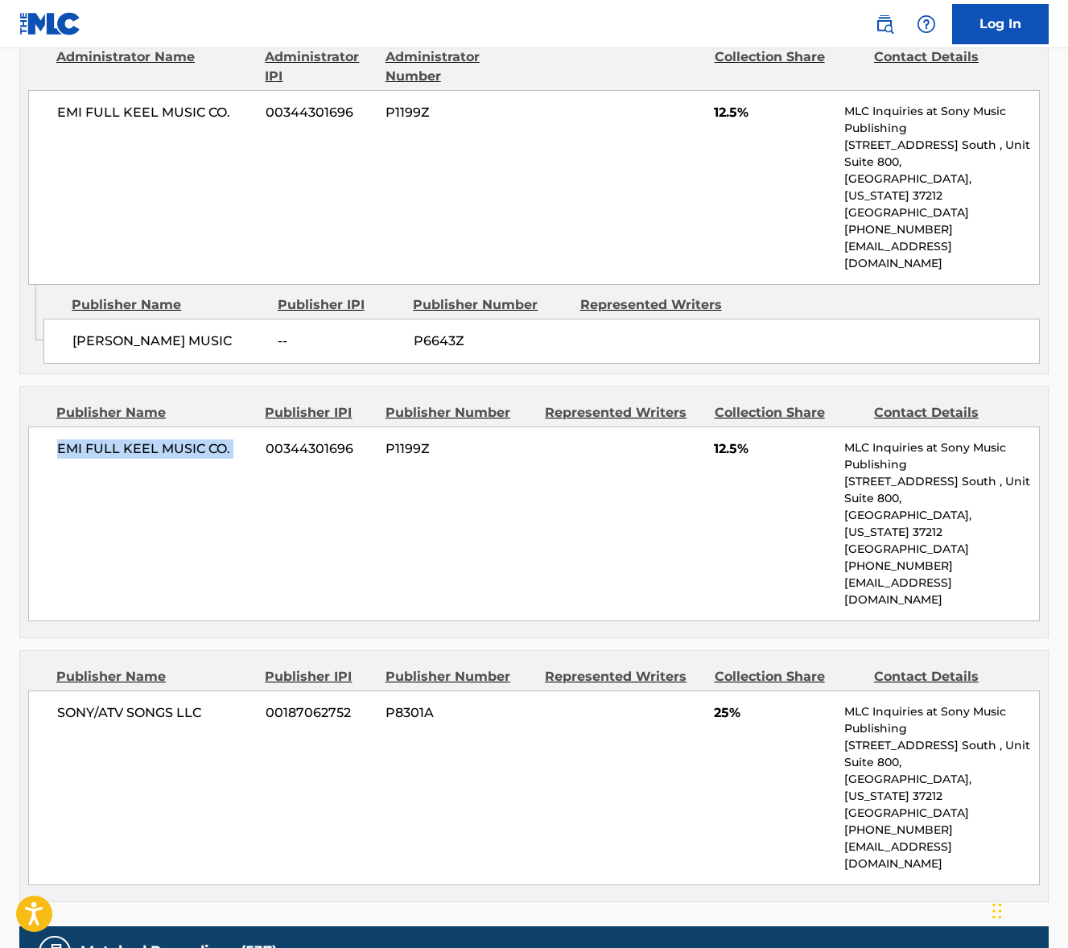
scroll to position [1054, 0]
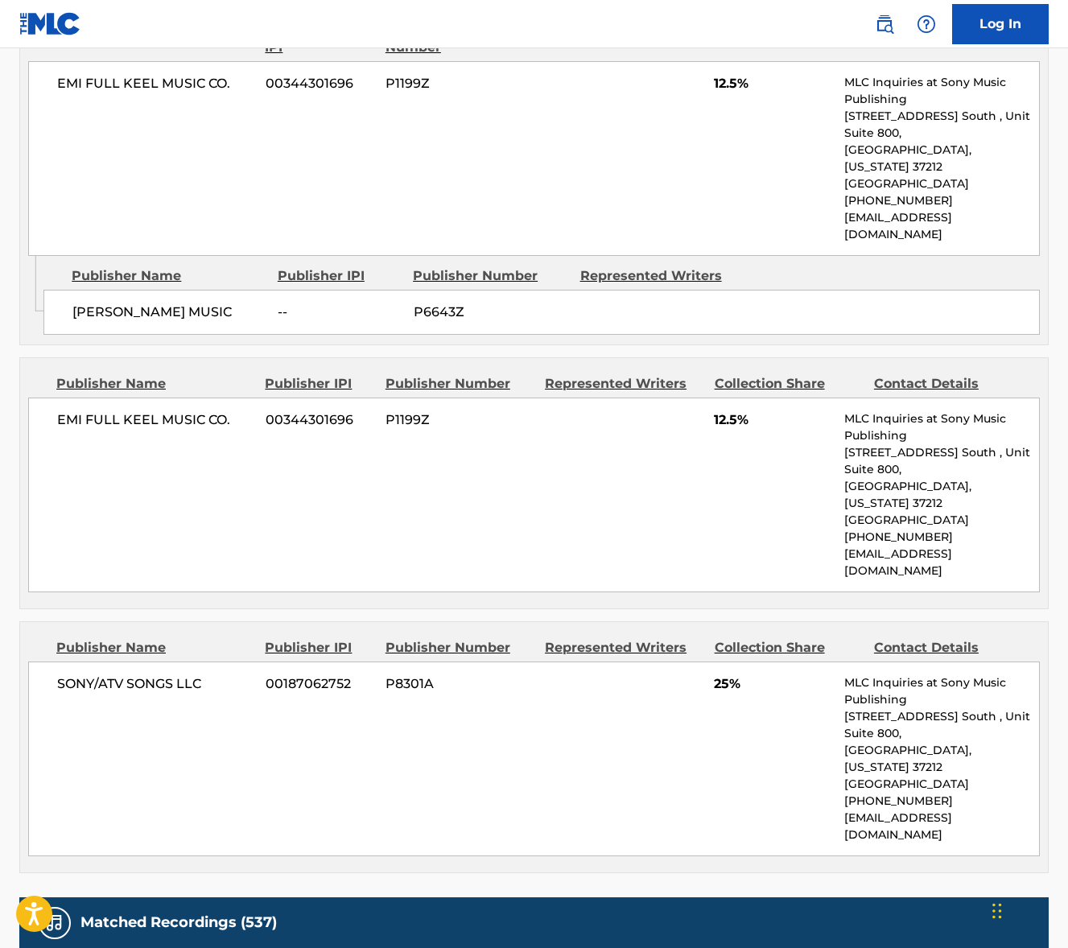
click at [157, 675] on span "SONY/ATV SONGS LLC" at bounding box center [155, 684] width 196 height 19
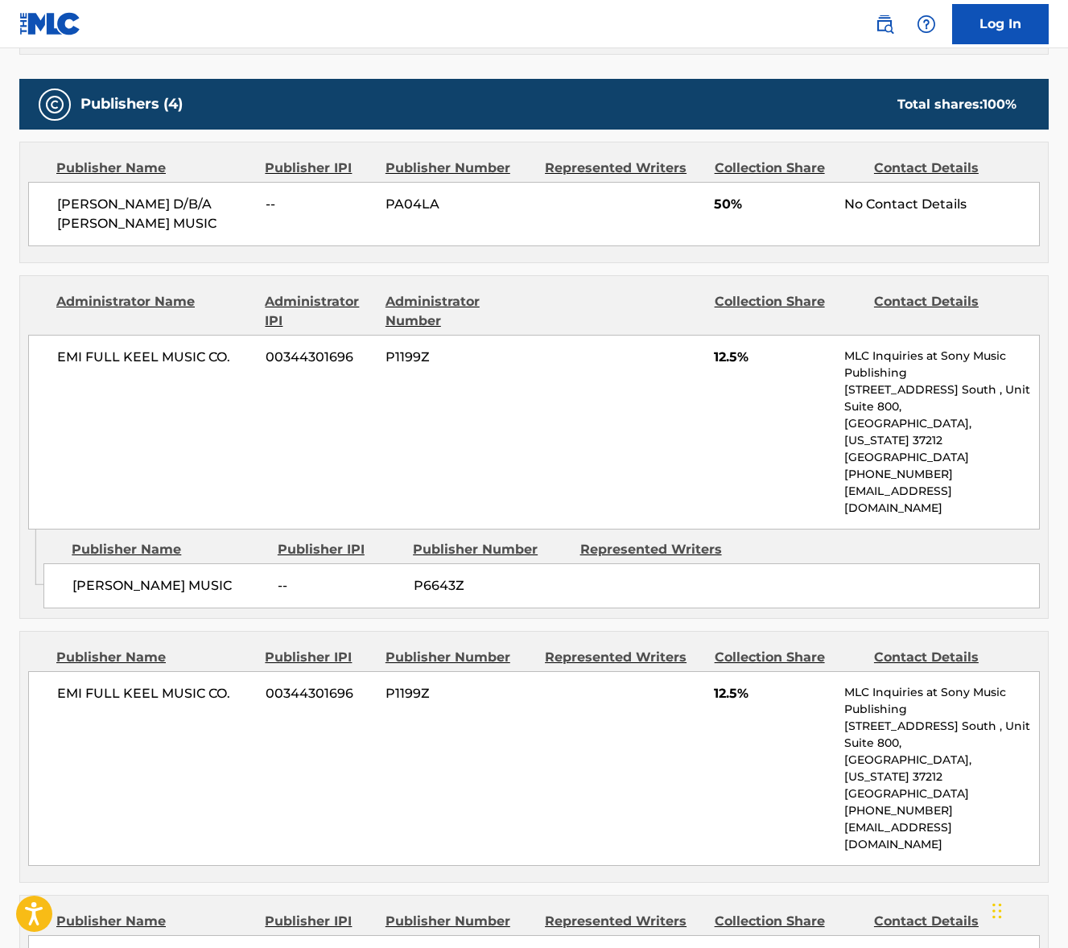
scroll to position [550, 0]
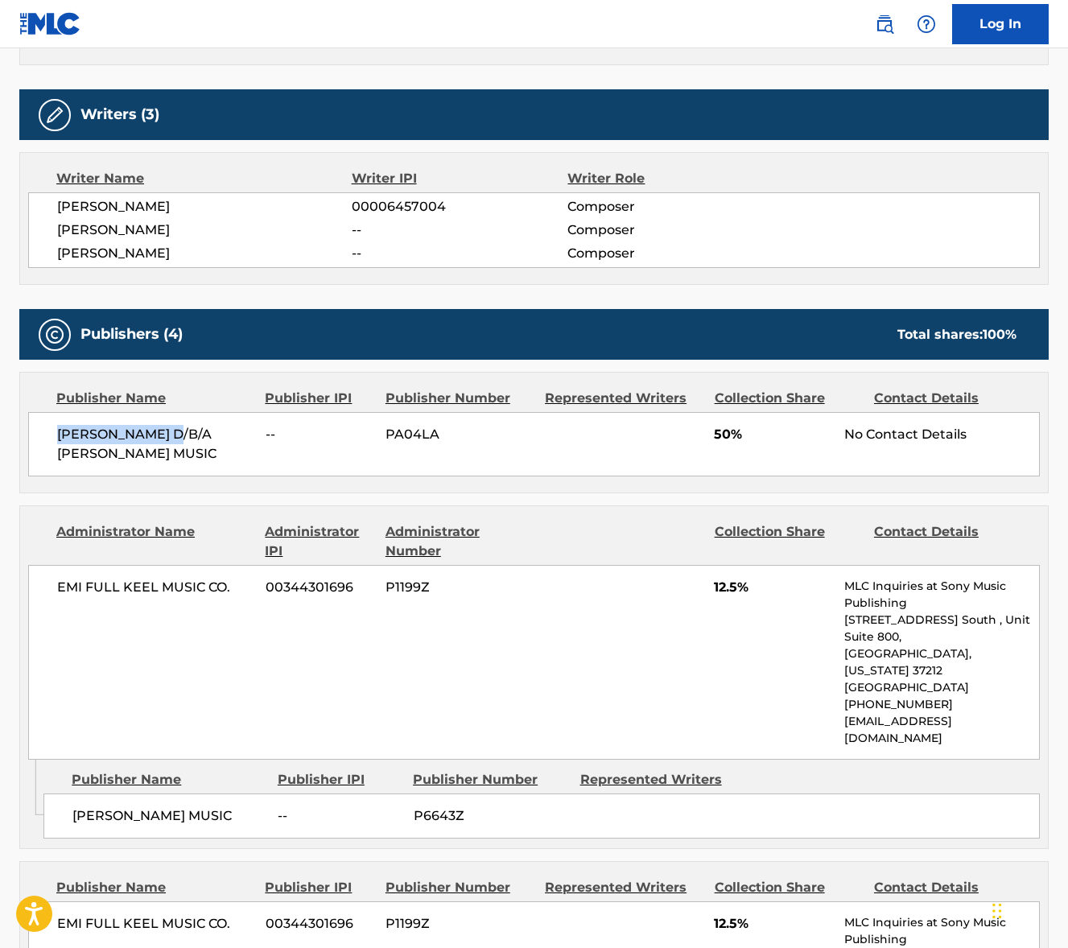
drag, startPoint x: 59, startPoint y: 431, endPoint x: 171, endPoint y: 434, distance: 112.0
click at [184, 428] on span "[PERSON_NAME] D/B/A [PERSON_NAME] MUSIC" at bounding box center [155, 444] width 196 height 39
drag, startPoint x: 60, startPoint y: 454, endPoint x: 163, endPoint y: 452, distance: 103.1
click at [163, 452] on span "[PERSON_NAME] D/B/A [PERSON_NAME] MUSIC" at bounding box center [155, 444] width 196 height 39
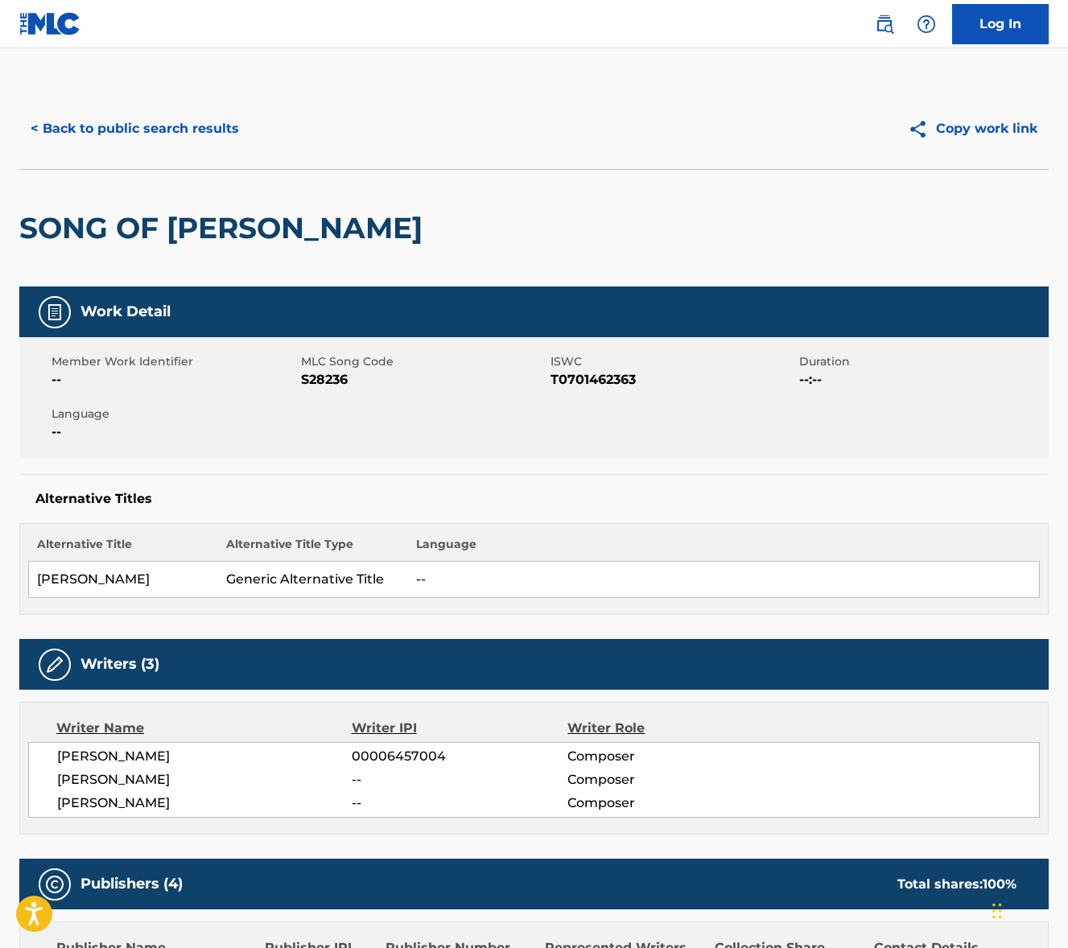
click at [179, 134] on button "< Back to public search results" at bounding box center [134, 129] width 231 height 40
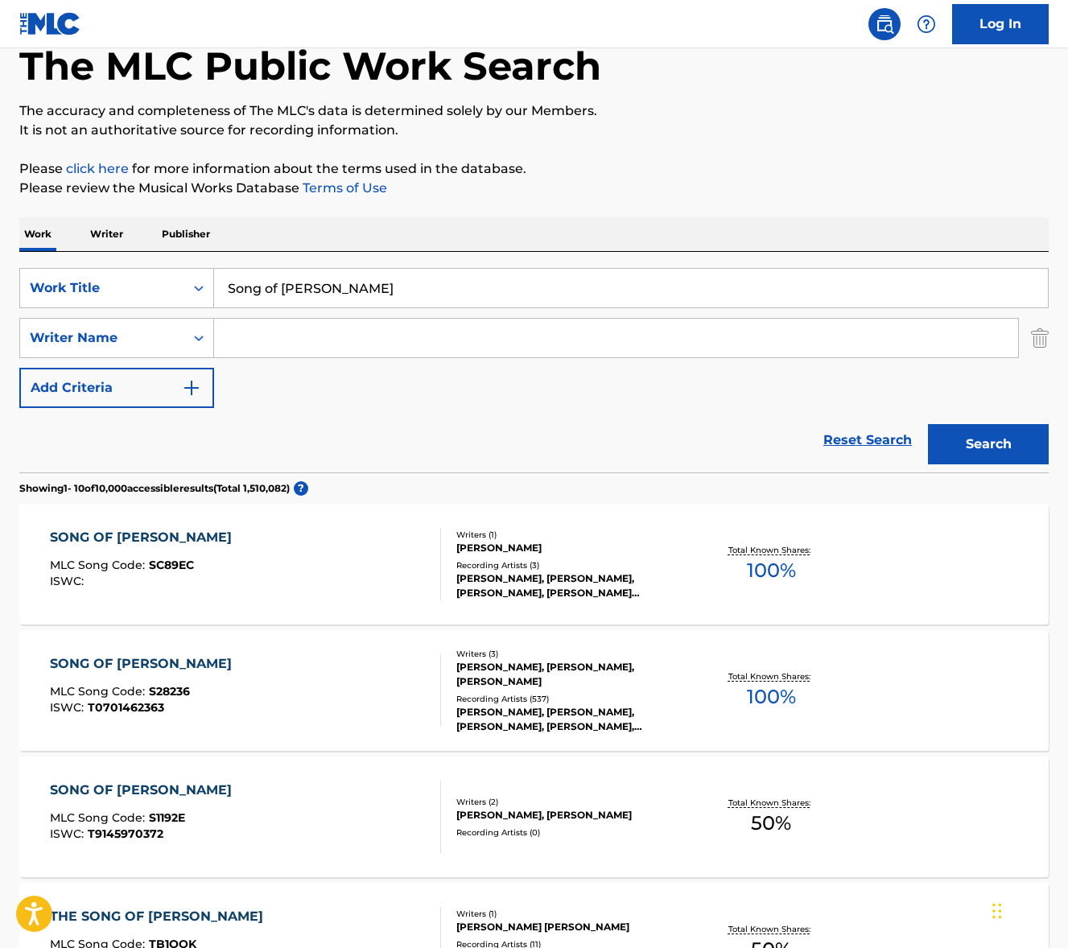
click at [335, 301] on input "Song of [PERSON_NAME]" at bounding box center [631, 288] width 834 height 39
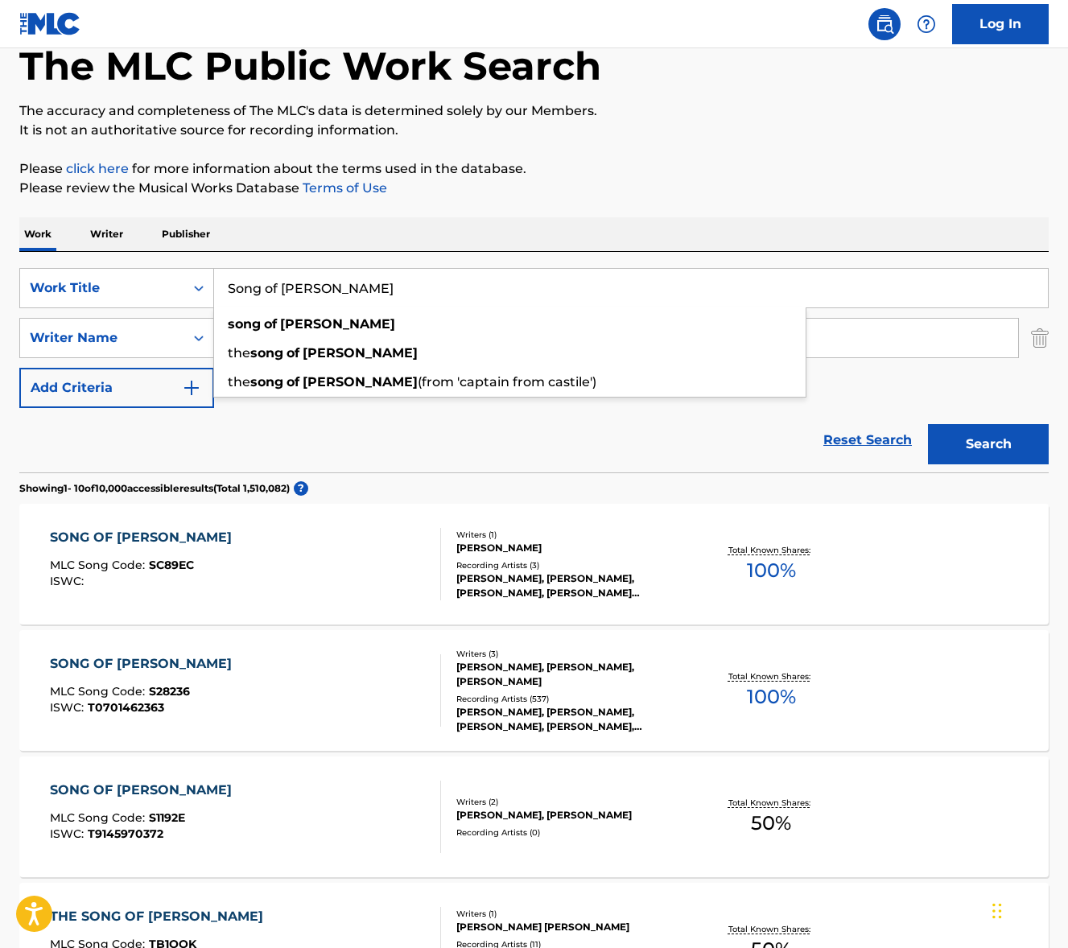
click at [335, 301] on input "Song of [PERSON_NAME]" at bounding box center [631, 288] width 834 height 39
paste input "I Am Here For You"
type input "I Am Here For You"
drag, startPoint x: 598, startPoint y: 209, endPoint x: 564, endPoint y: 239, distance: 45.6
click at [598, 210] on div "The MLC Public Work Search The accuracy and completeness of The MLC's data is d…" at bounding box center [534, 921] width 1068 height 1847
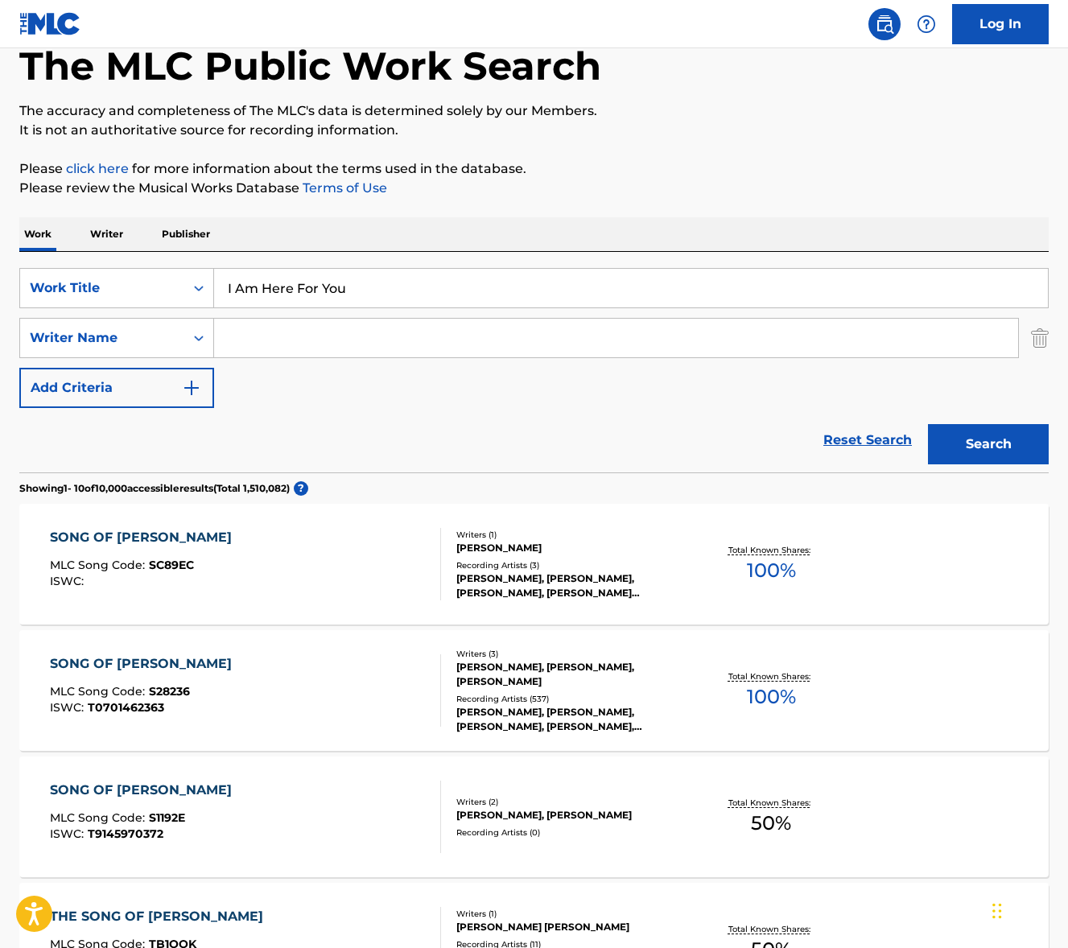
click at [434, 333] on input "Search Form" at bounding box center [616, 338] width 804 height 39
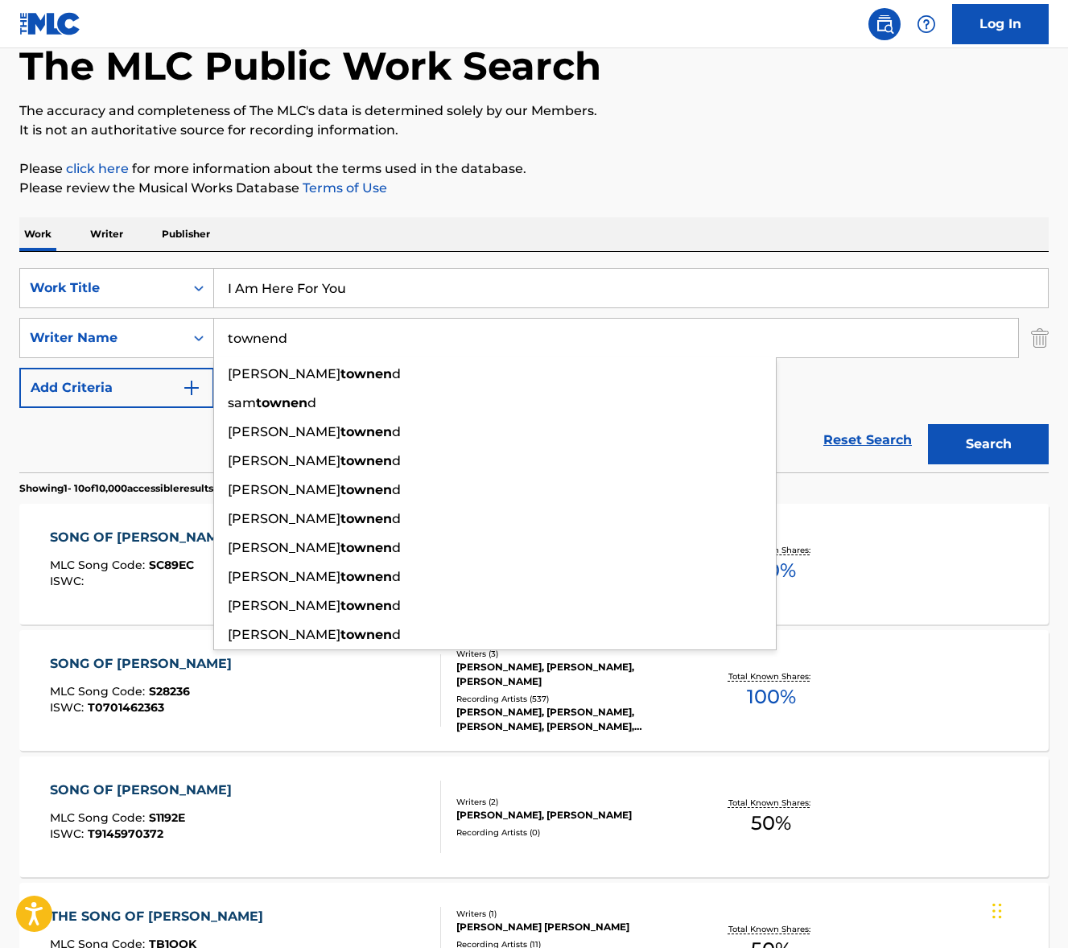
type input "townend"
click at [928, 424] on button "Search" at bounding box center [988, 444] width 121 height 40
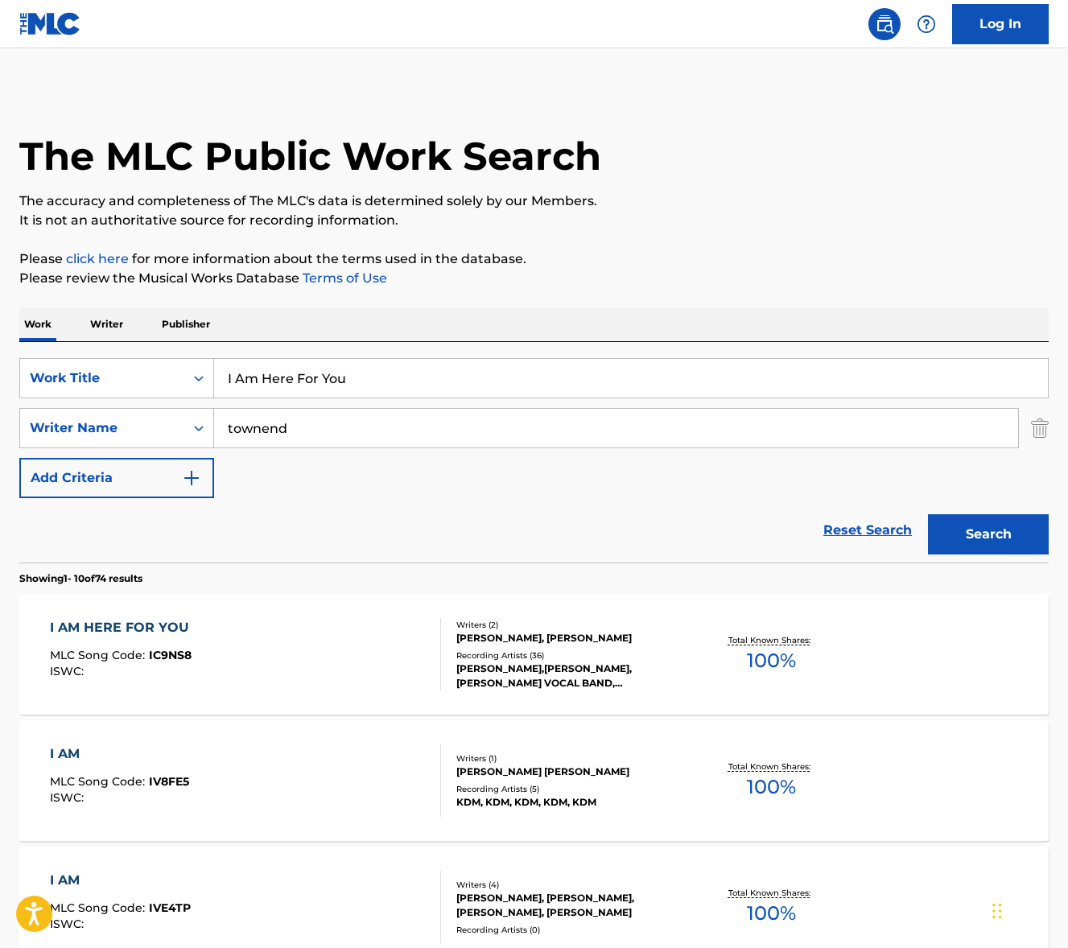
click at [278, 662] on div "I AM HERE FOR YOU MLC Song Code : IC9NS8 ISWC :" at bounding box center [245, 654] width 391 height 72
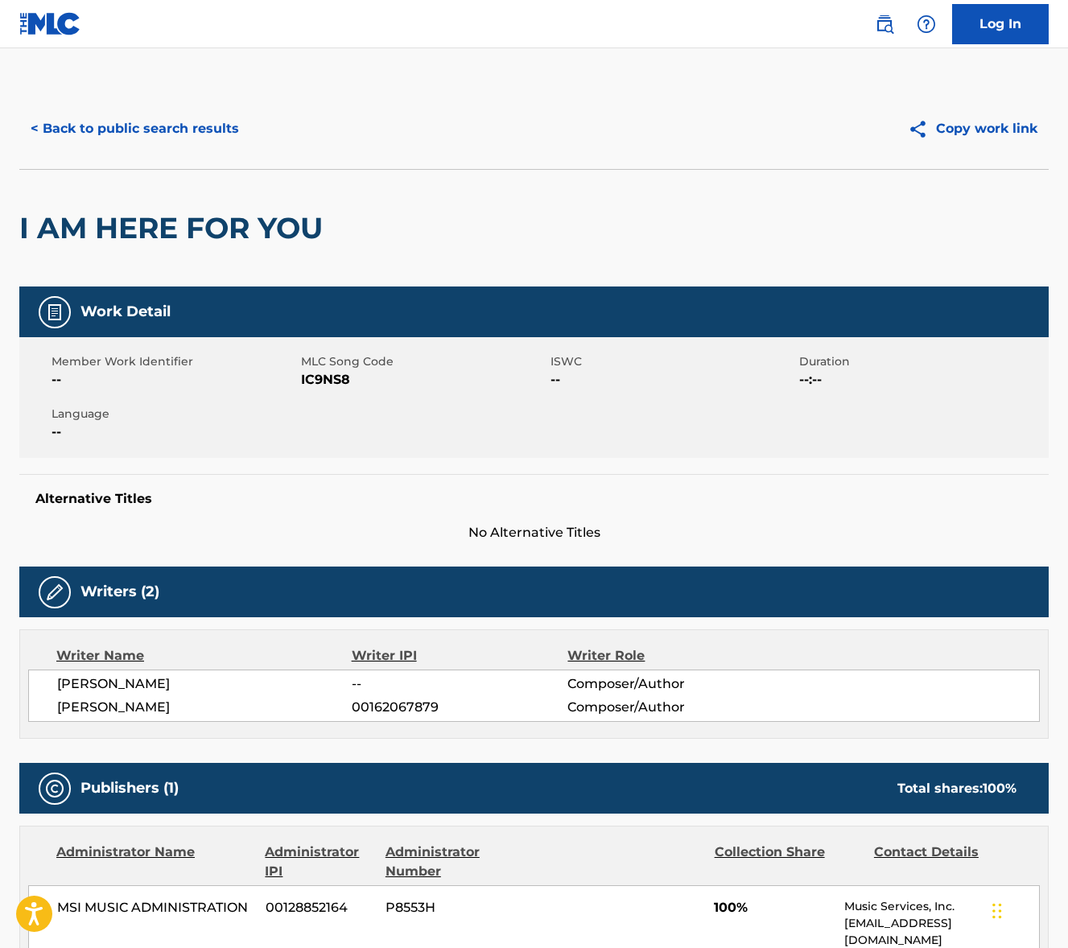
click at [129, 684] on span "[PERSON_NAME]" at bounding box center [204, 684] width 295 height 19
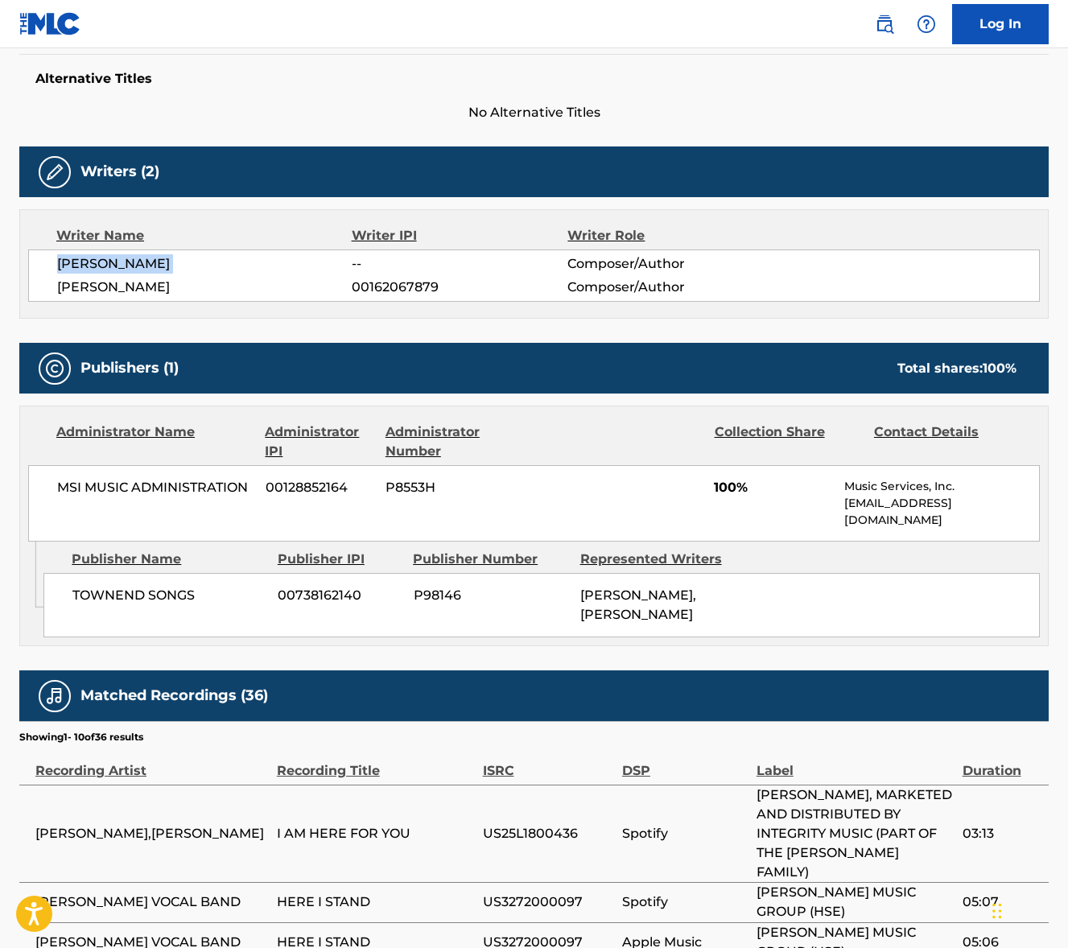
scroll to position [452, 0]
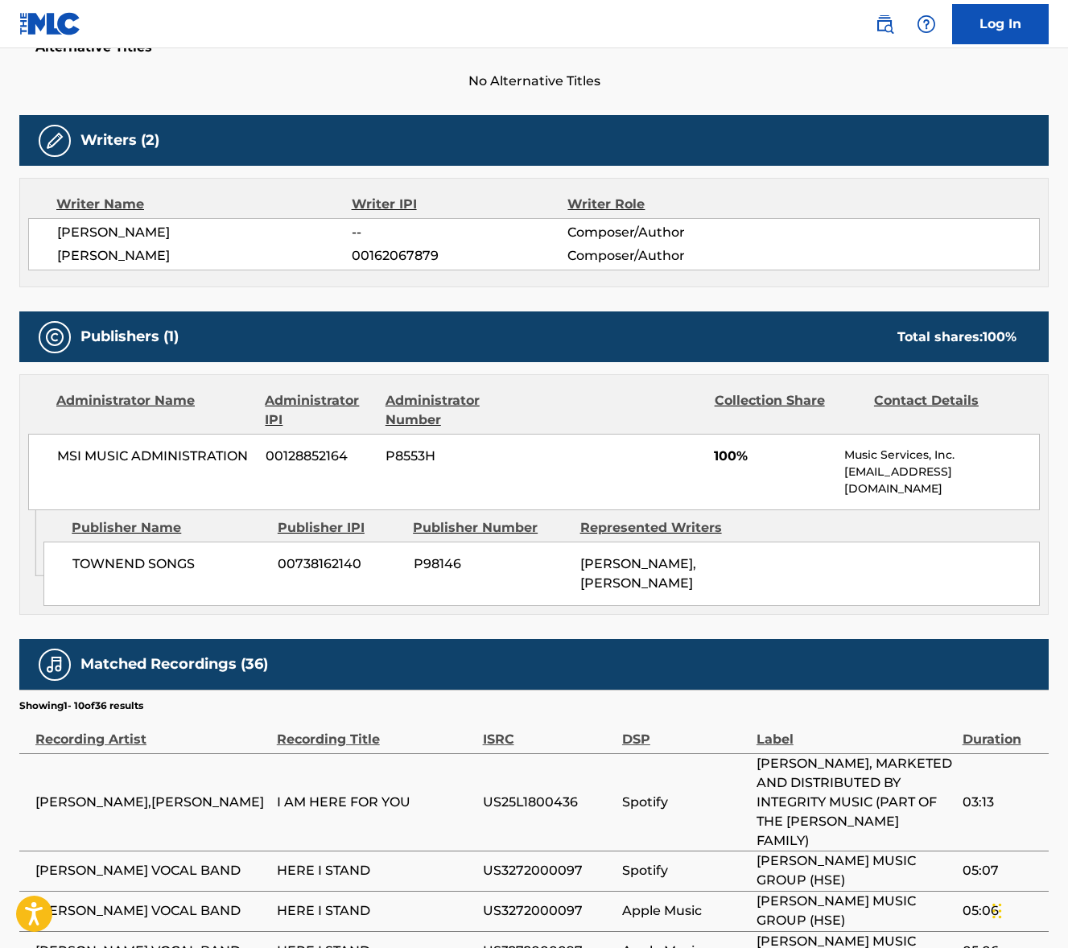
click at [127, 259] on span "[PERSON_NAME]" at bounding box center [204, 255] width 295 height 19
click at [169, 452] on span "MSI MUSIC ADMINISTRATION" at bounding box center [155, 456] width 196 height 19
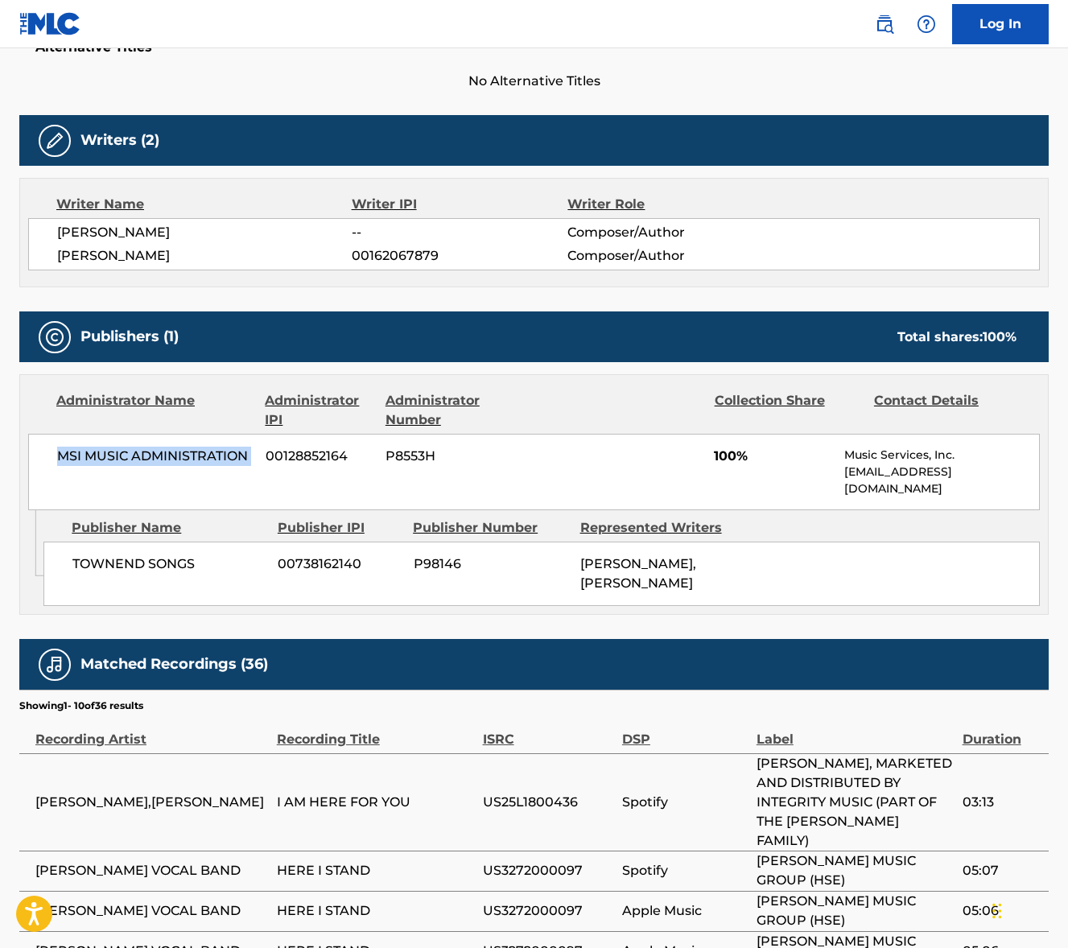
click at [169, 452] on span "MSI MUSIC ADMINISTRATION" at bounding box center [155, 456] width 196 height 19
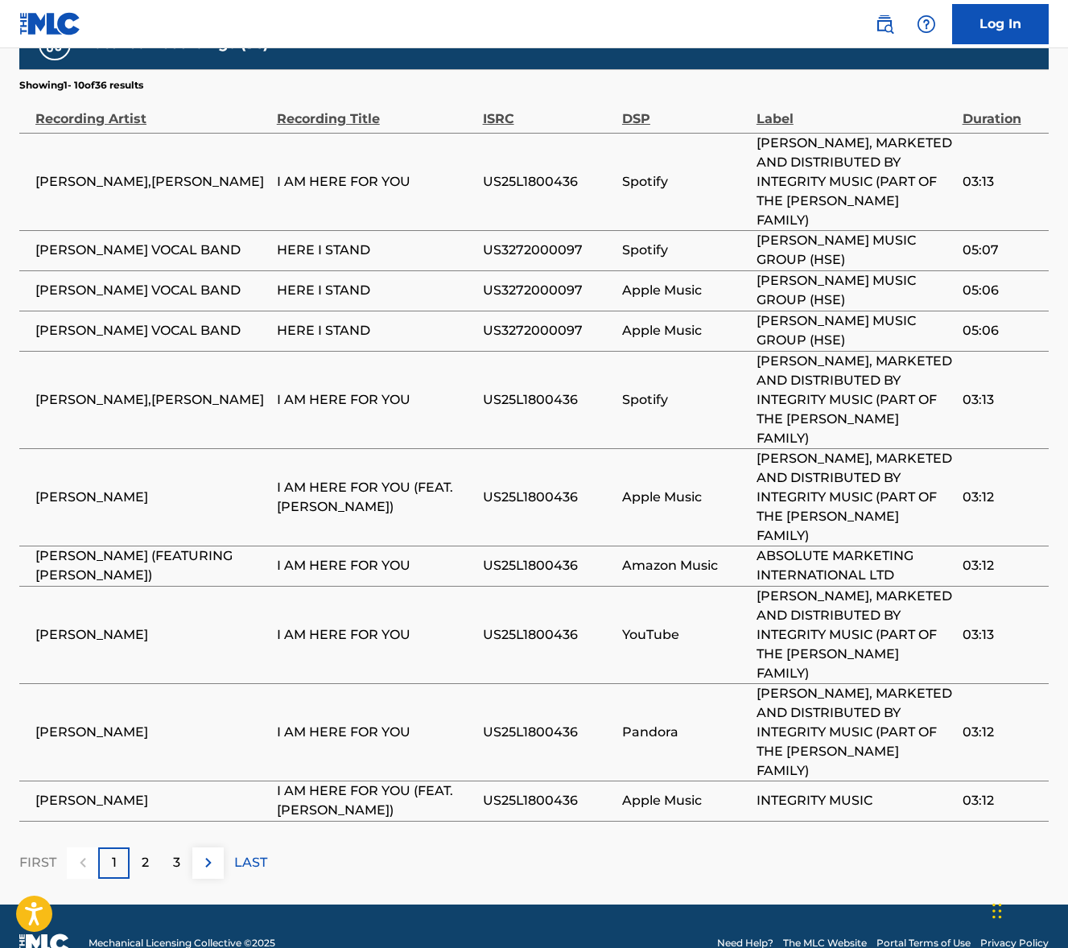
scroll to position [1086, 0]
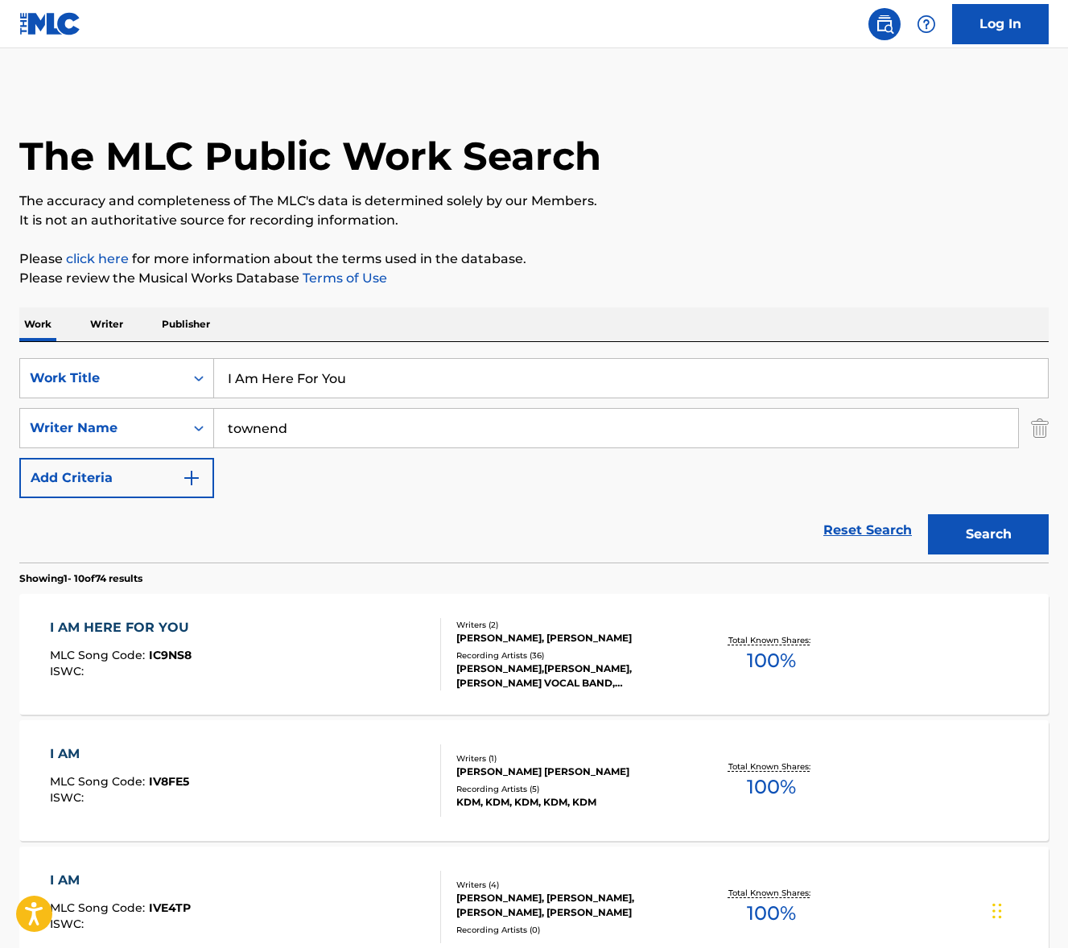
click at [357, 383] on input "I Am Here For You" at bounding box center [631, 378] width 834 height 39
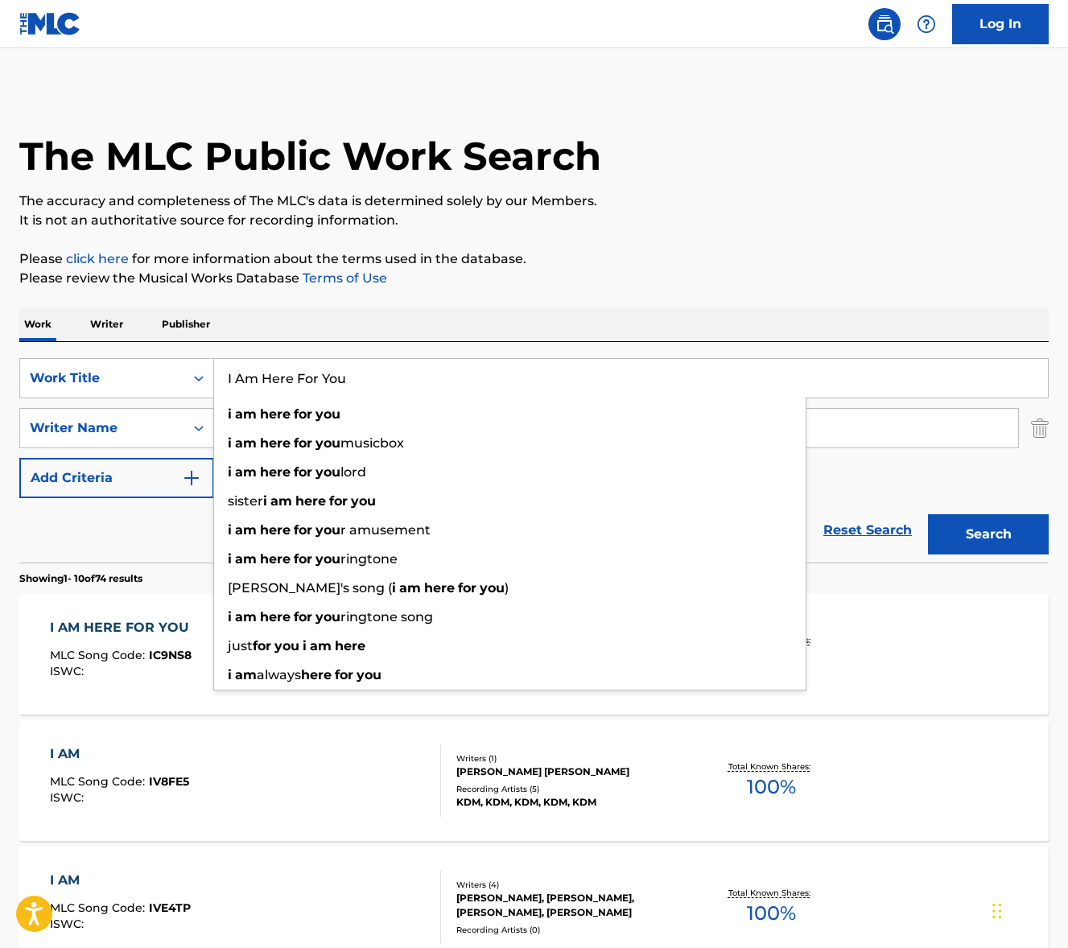
paste input "Saint Patrick's Breastplate"
type input "Saint Patrick's Breastplate"
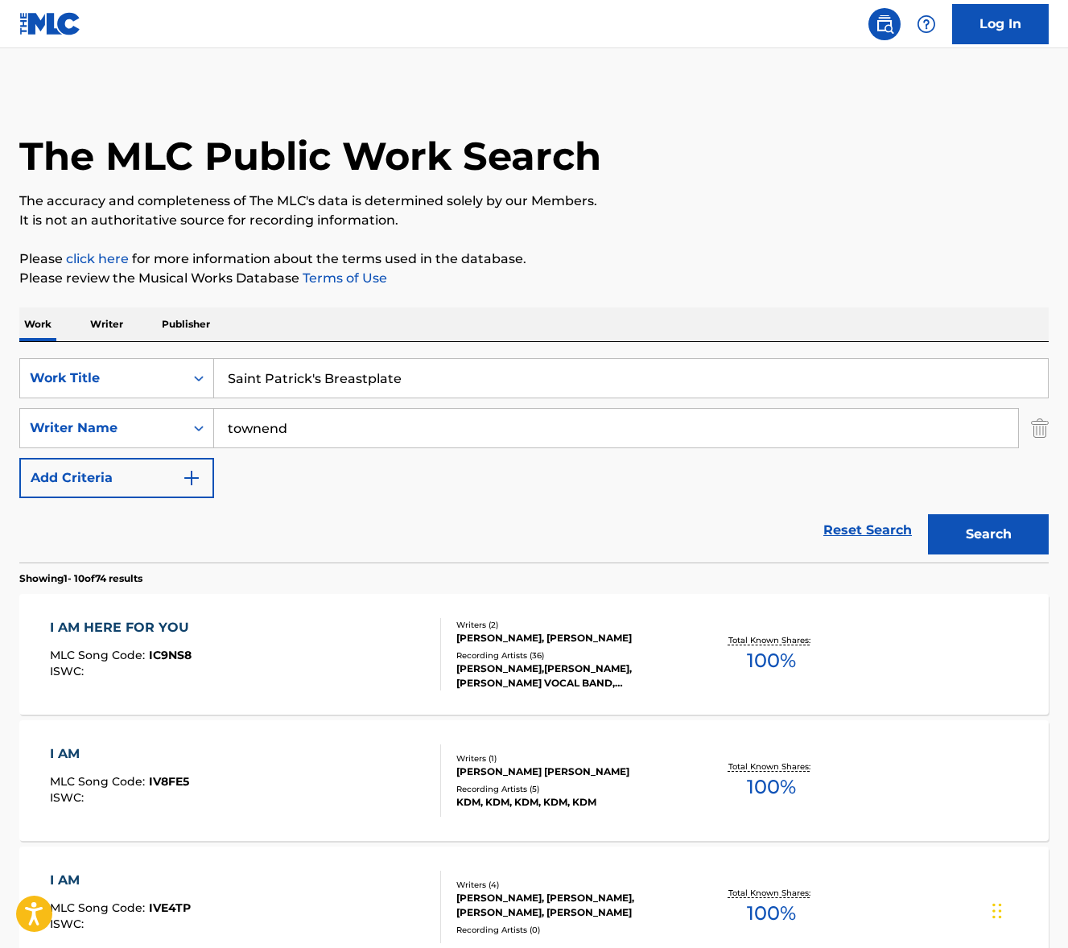
click at [631, 282] on p "Please review the Musical Works Database Terms of Use" at bounding box center [534, 278] width 1030 height 19
click at [396, 424] on input "townend" at bounding box center [616, 428] width 804 height 39
click at [928, 514] on button "Search" at bounding box center [988, 534] width 121 height 40
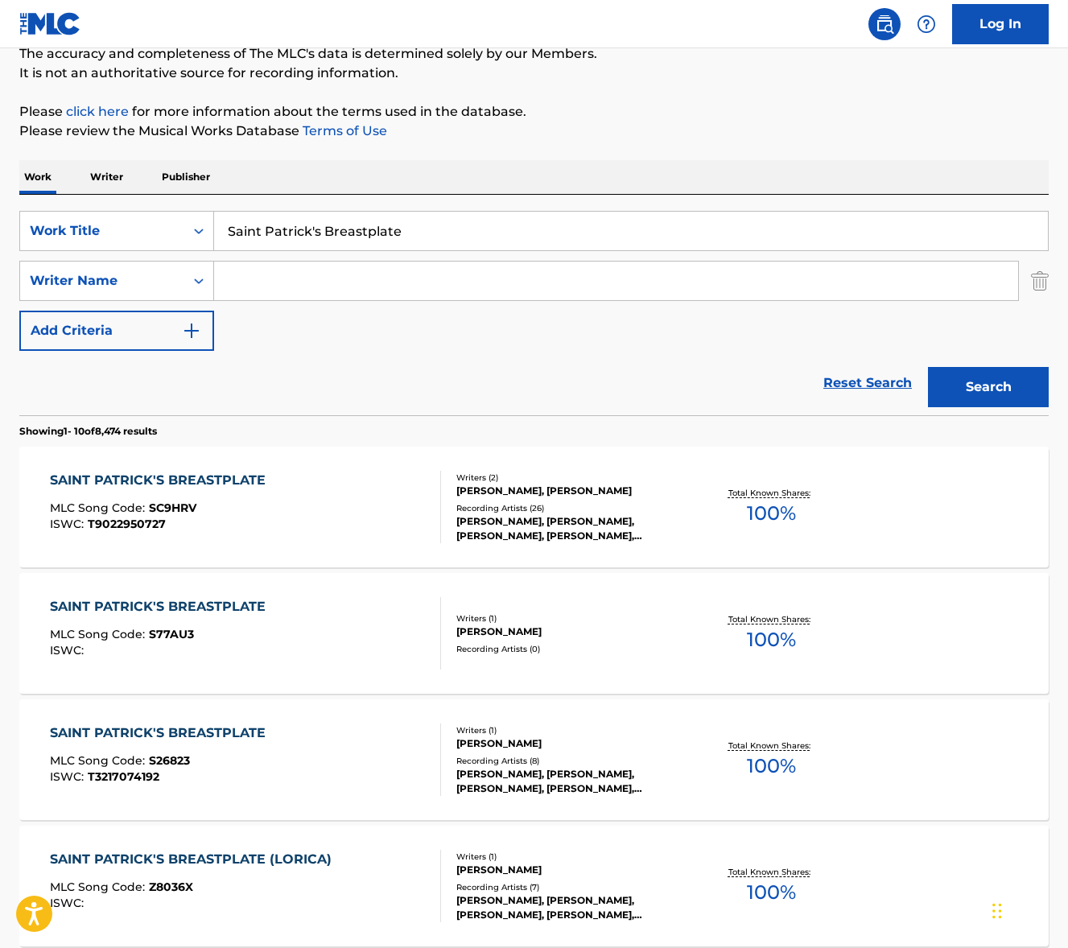
scroll to position [291, 0]
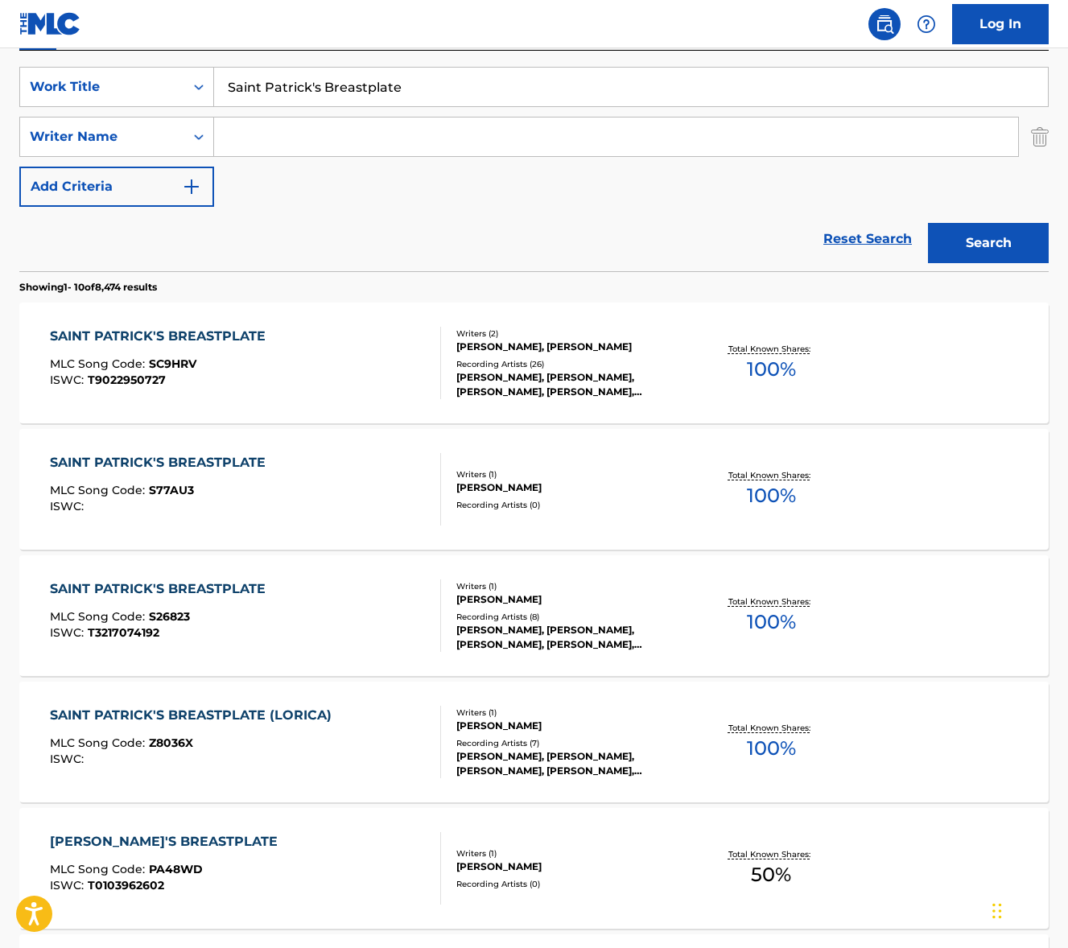
click at [356, 630] on div "SAINT PATRICK'S BREASTPLATE MLC Song Code : S26823 ISWC : T3217074192" at bounding box center [245, 616] width 391 height 72
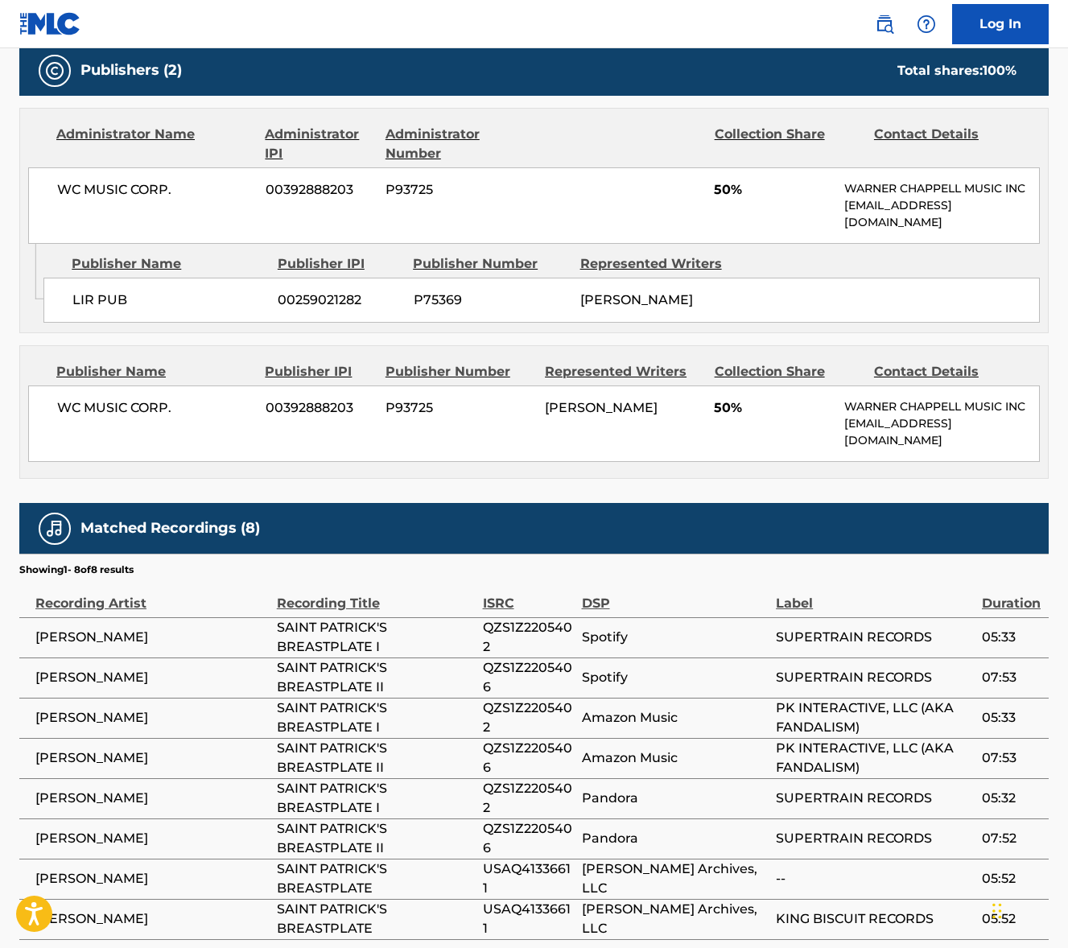
scroll to position [797, 0]
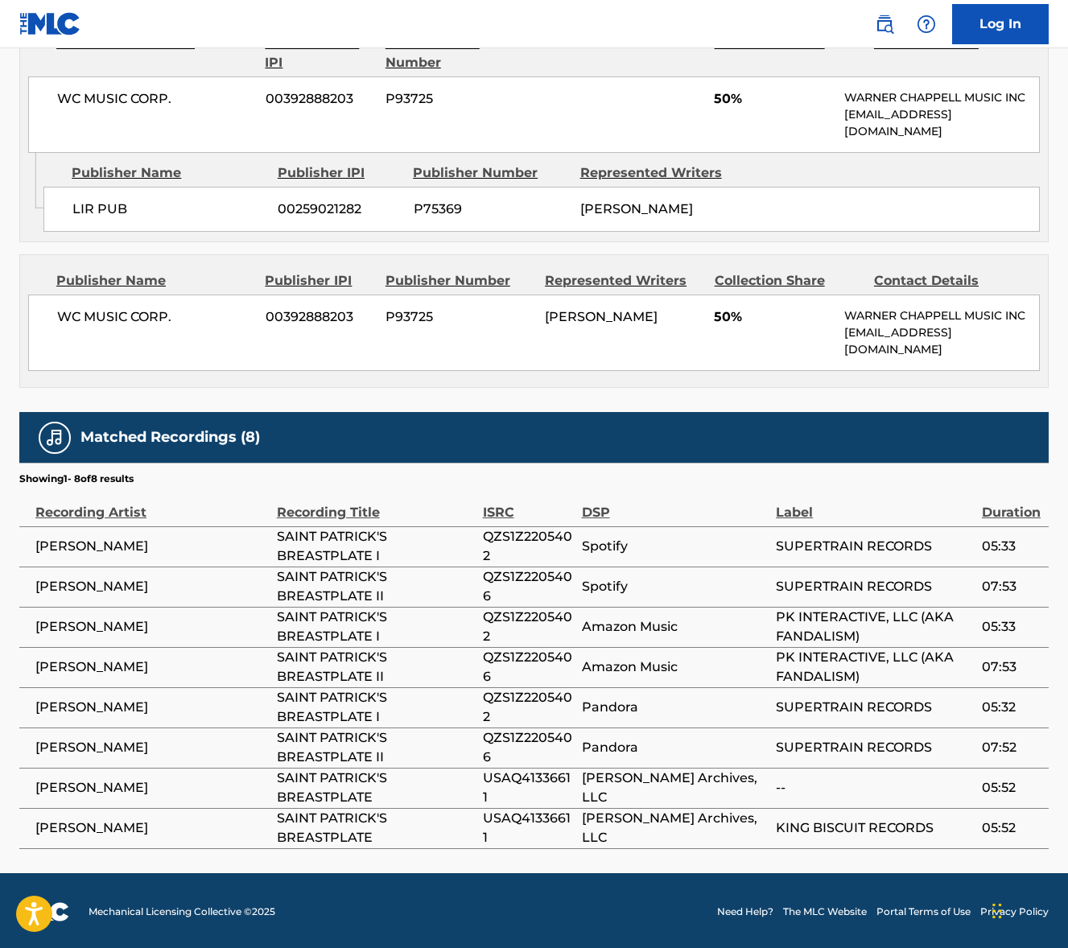
scroll to position [291, 0]
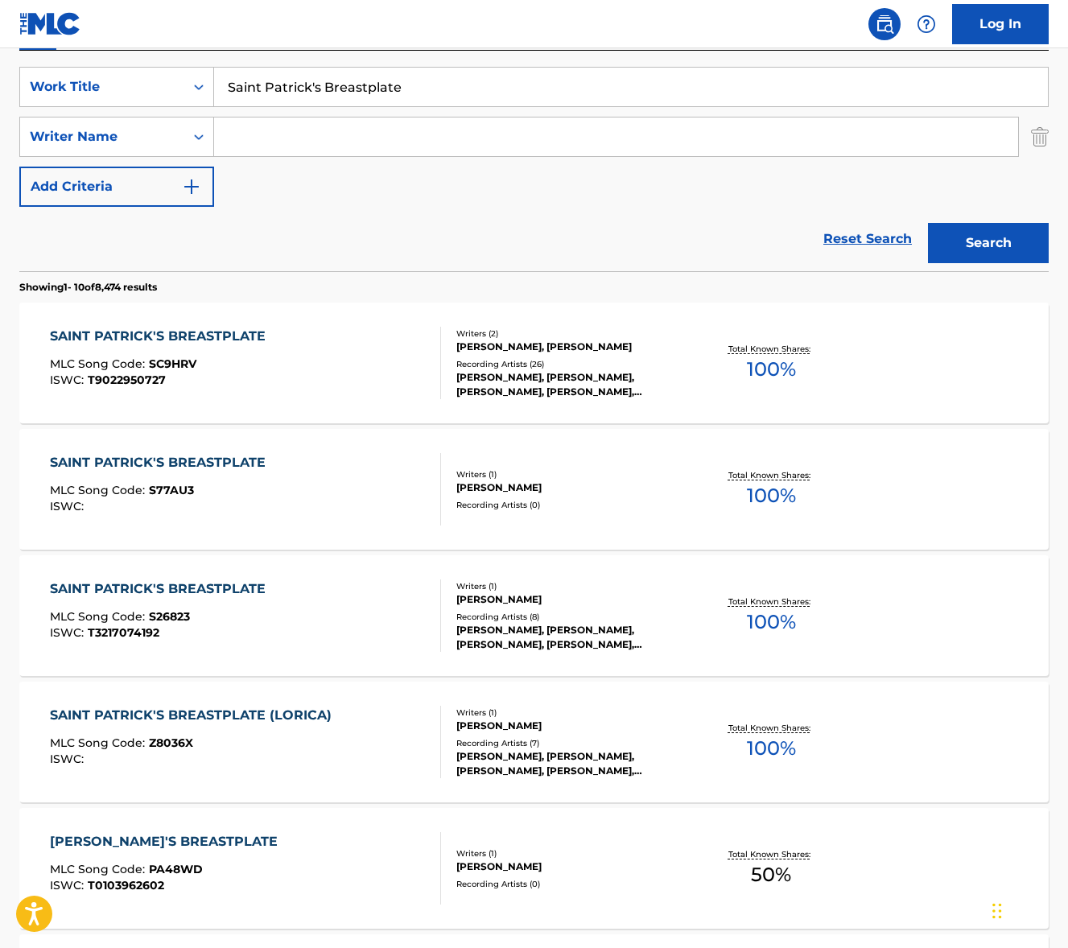
click at [337, 340] on div "SAINT PATRICK'S BREASTPLATE MLC Song Code : SC9HRV ISWC : T9022950727" at bounding box center [245, 363] width 391 height 72
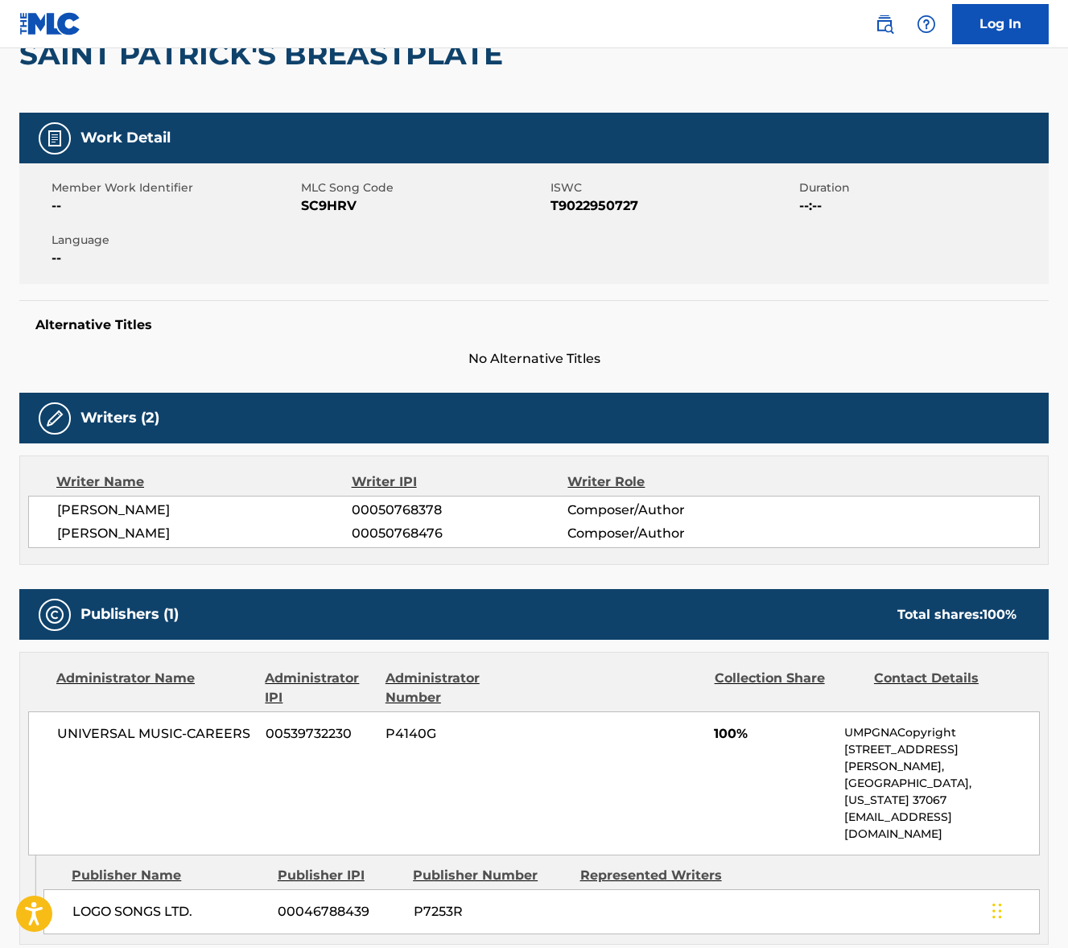
scroll to position [820, 0]
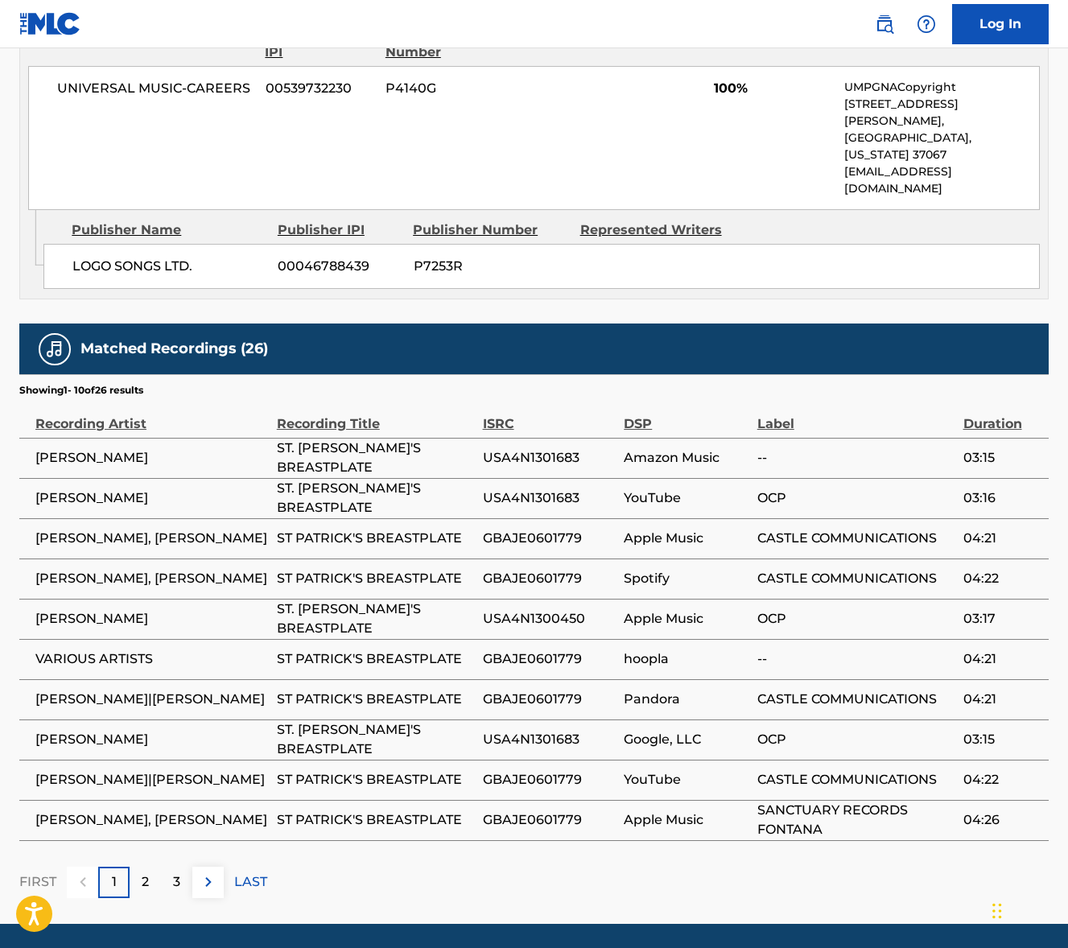
click at [153, 867] on div "2" at bounding box center [145, 882] width 31 height 31
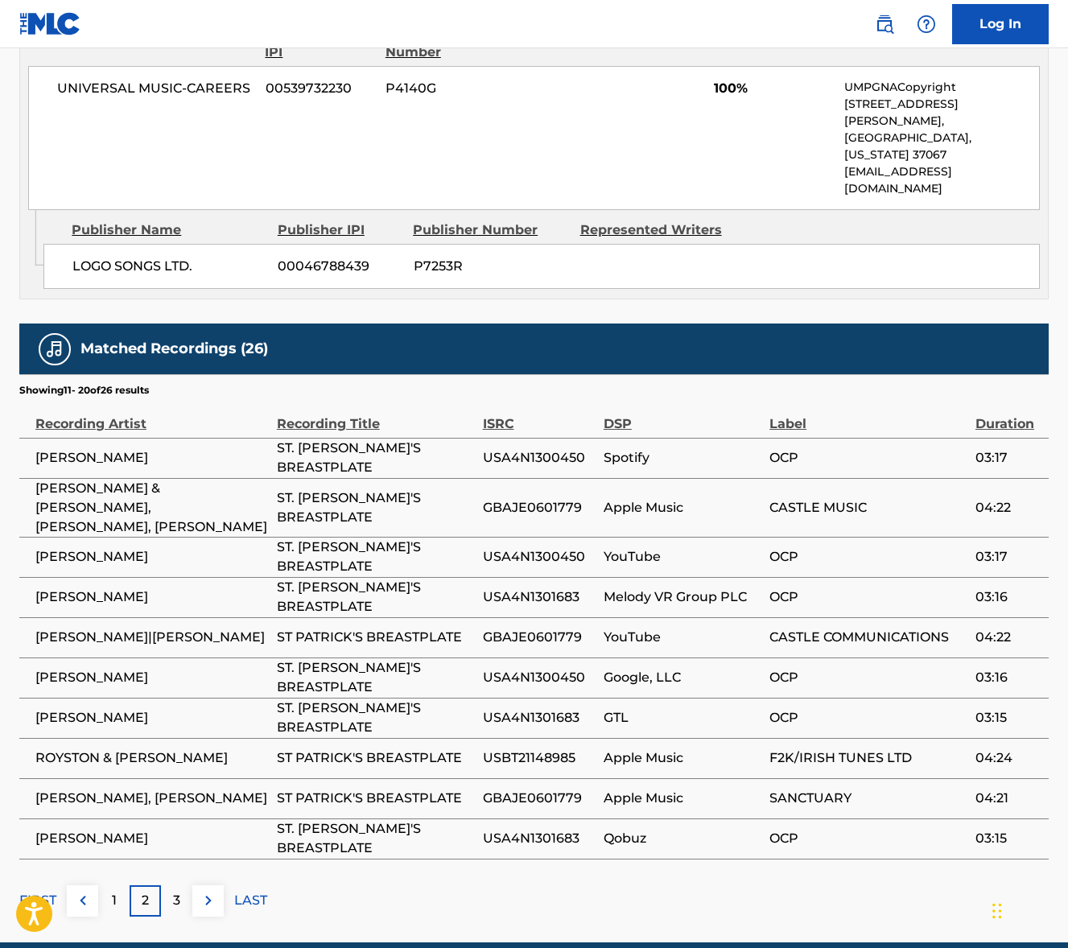
click at [177, 891] on p "3" at bounding box center [176, 900] width 7 height 19
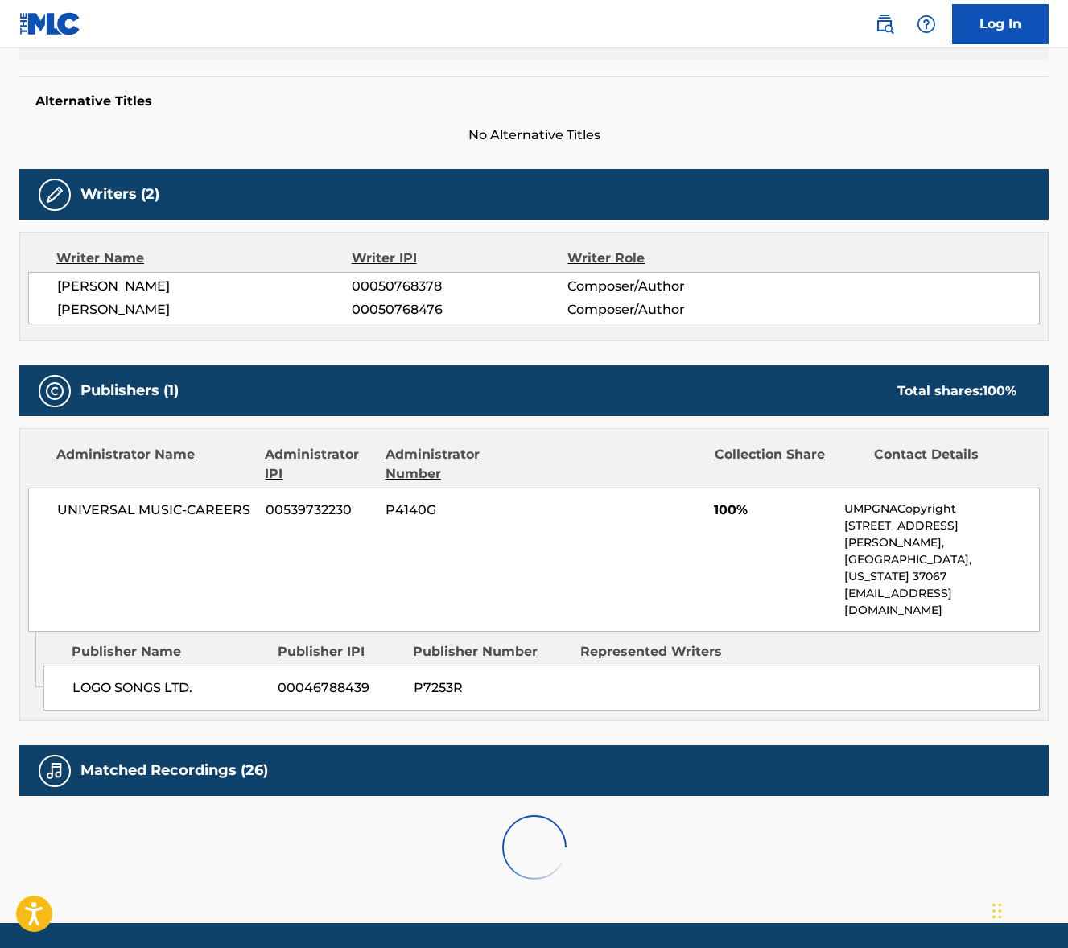
scroll to position [659, 0]
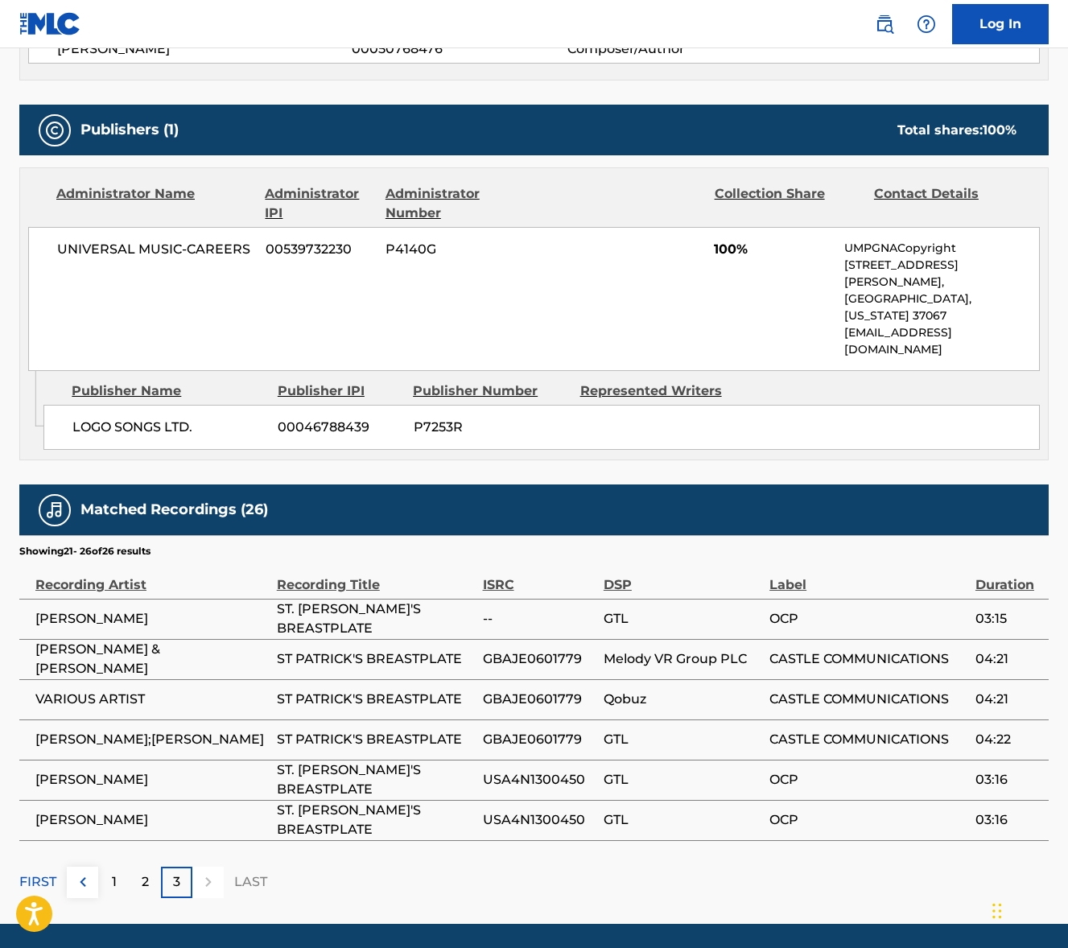
click at [89, 867] on button at bounding box center [82, 882] width 31 height 31
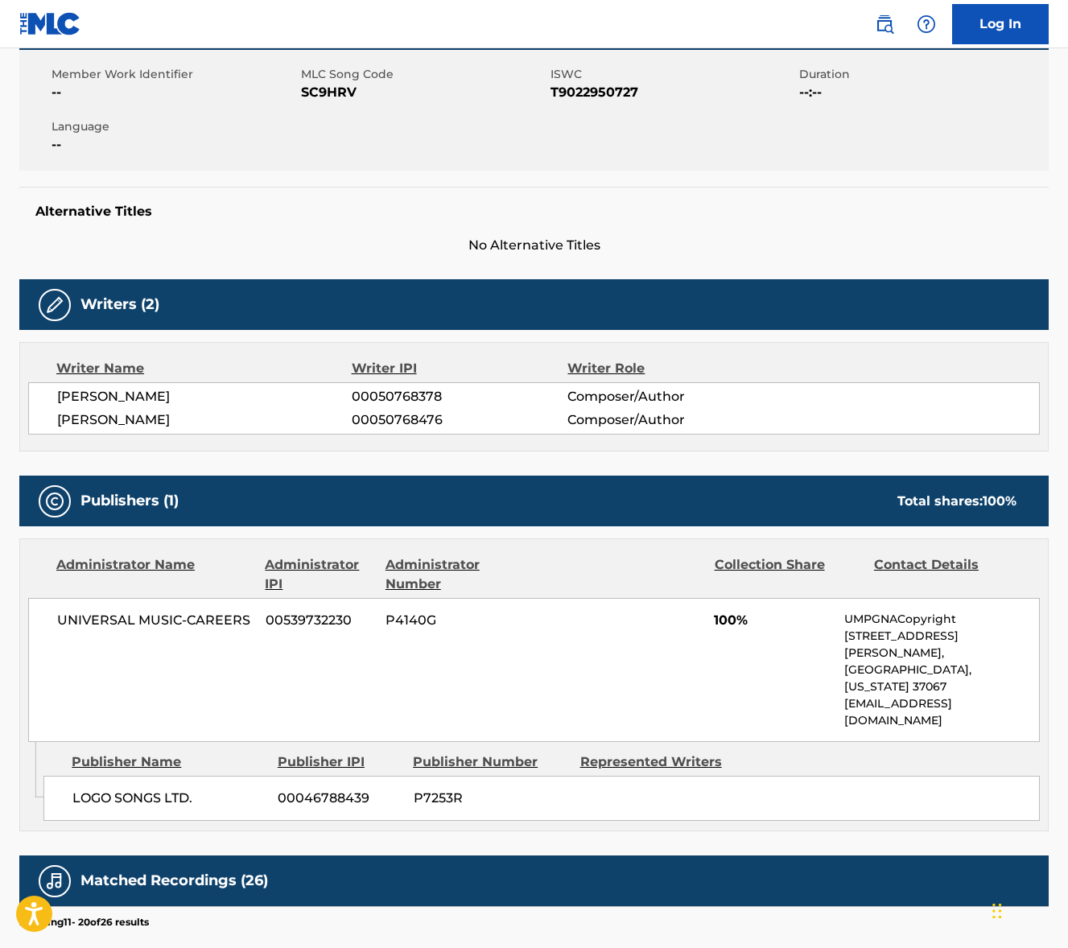
scroll to position [0, 0]
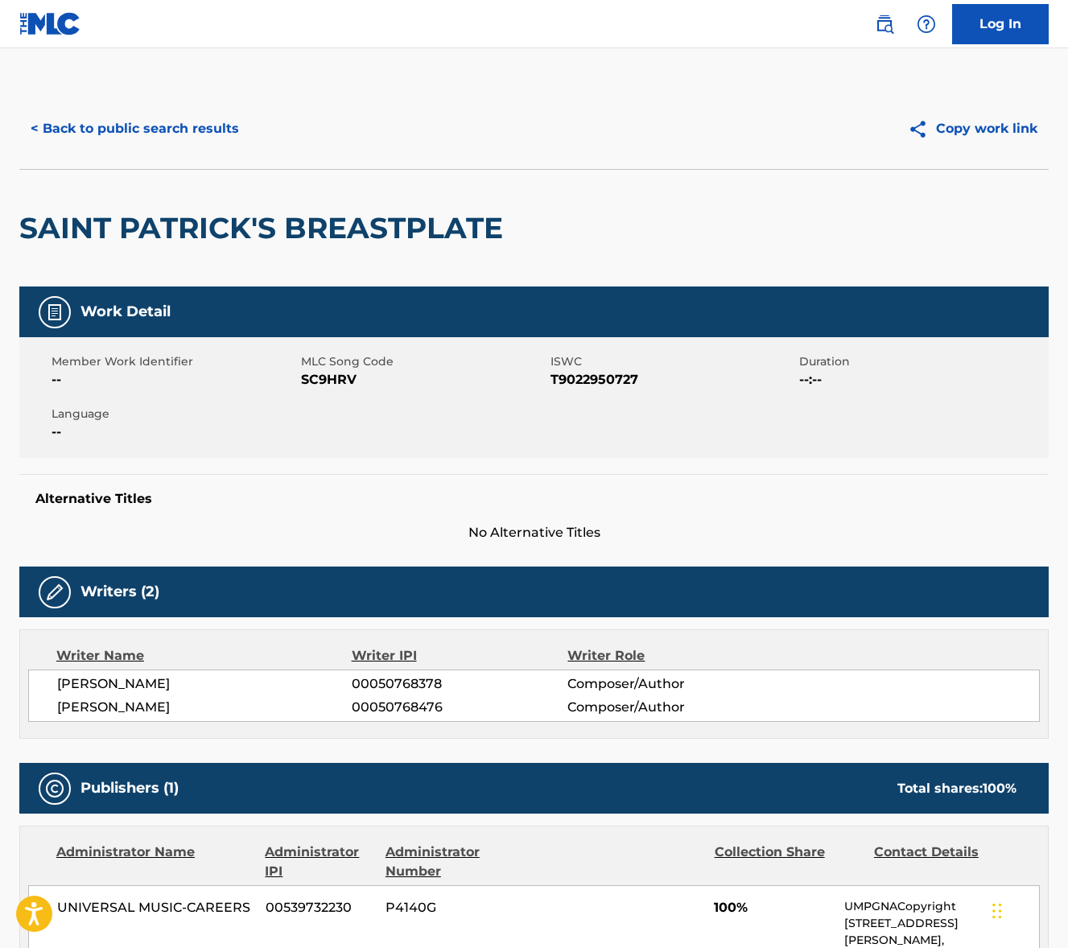
click at [123, 140] on button "< Back to public search results" at bounding box center [134, 129] width 231 height 40
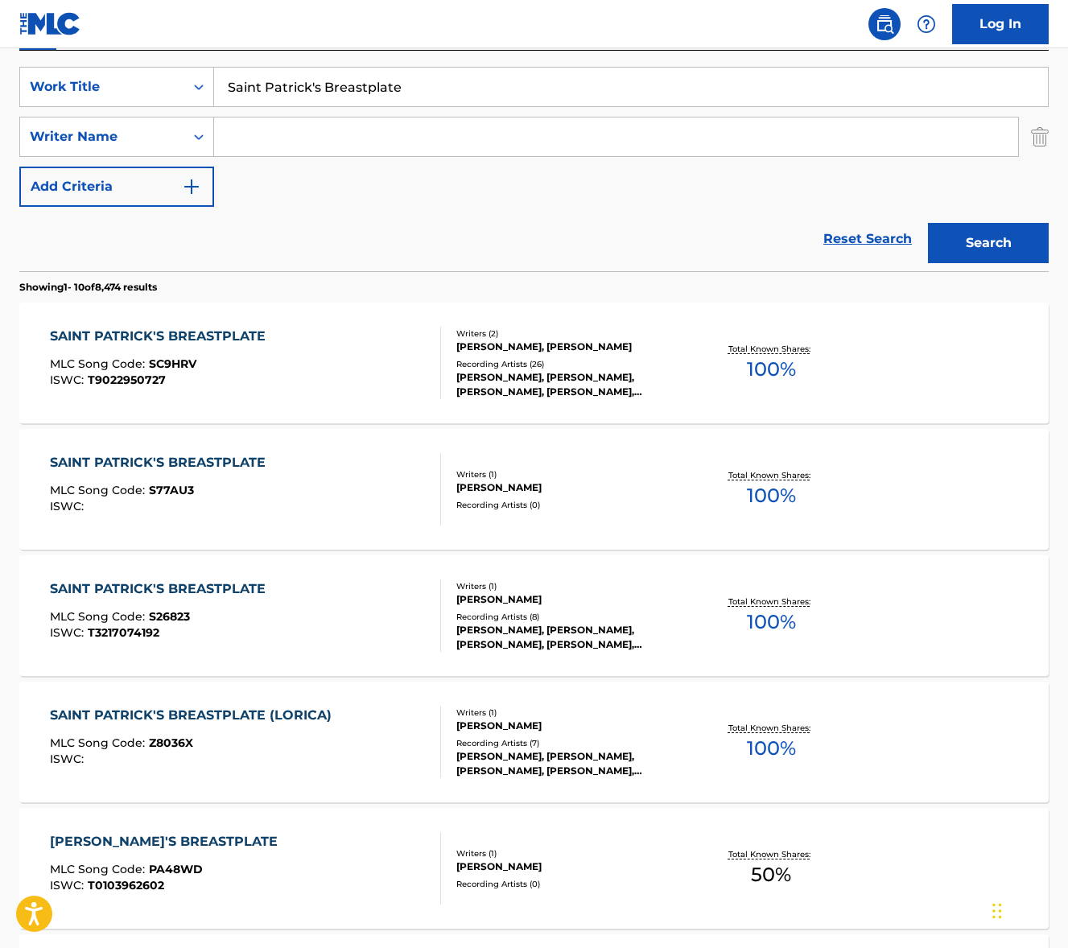
click at [322, 139] on input "Search Form" at bounding box center [616, 137] width 804 height 39
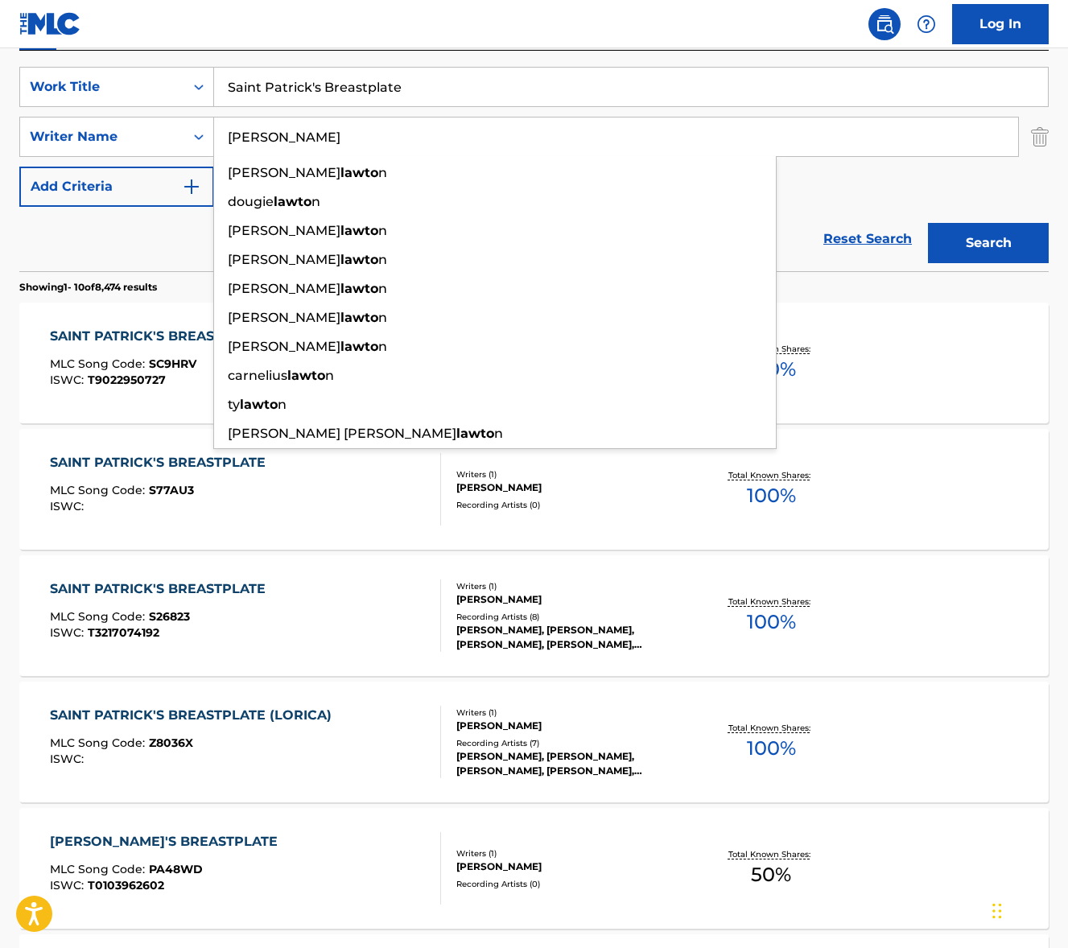
type input "[PERSON_NAME]"
click at [928, 223] on button "Search" at bounding box center [988, 243] width 121 height 40
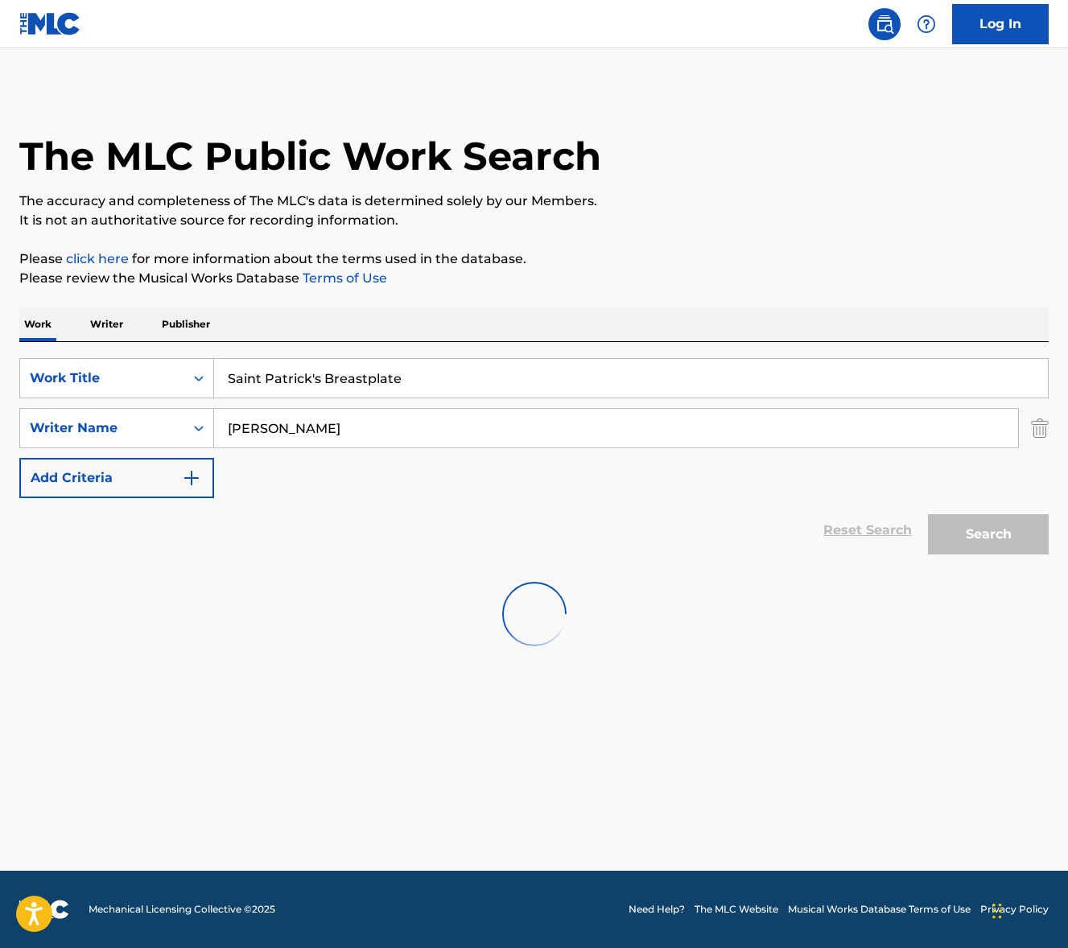
scroll to position [0, 0]
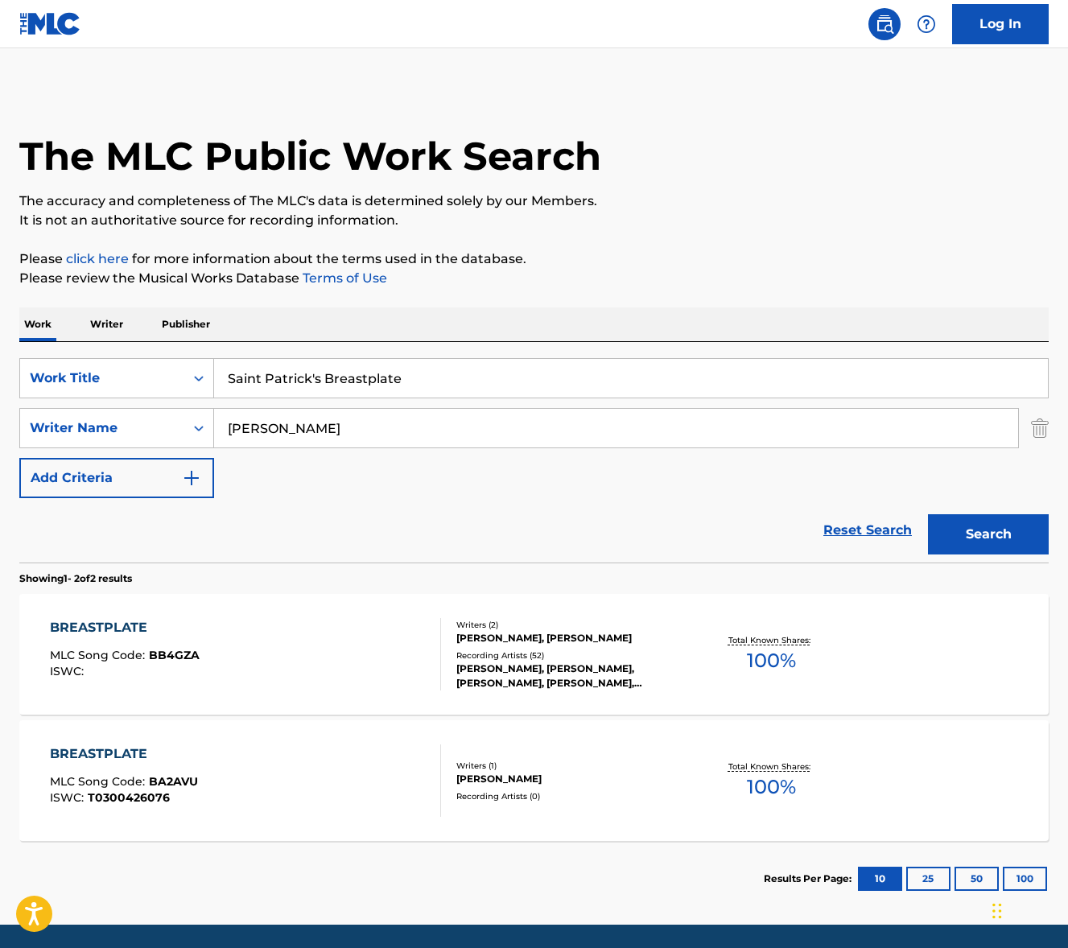
click at [295, 637] on div "BREASTPLATE MLC Song Code : BB4GZA ISWC :" at bounding box center [245, 654] width 391 height 72
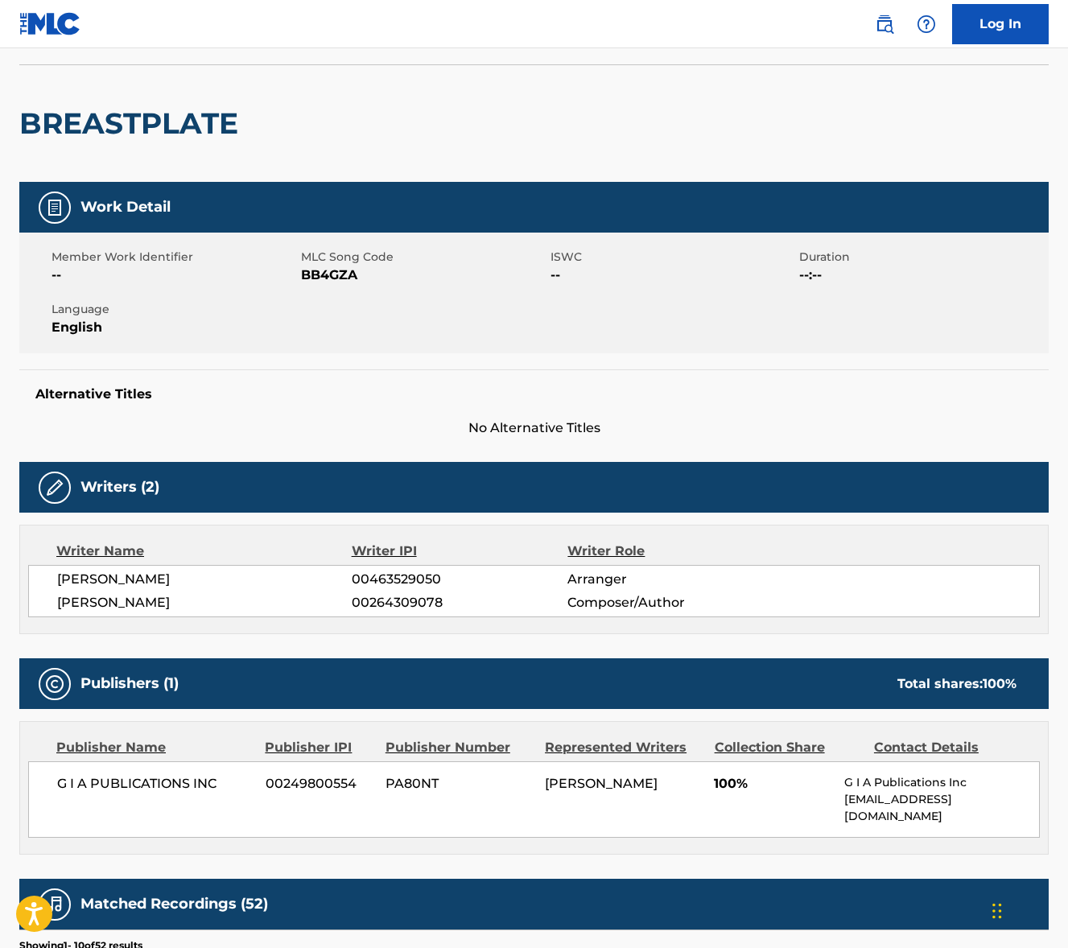
scroll to position [312, 0]
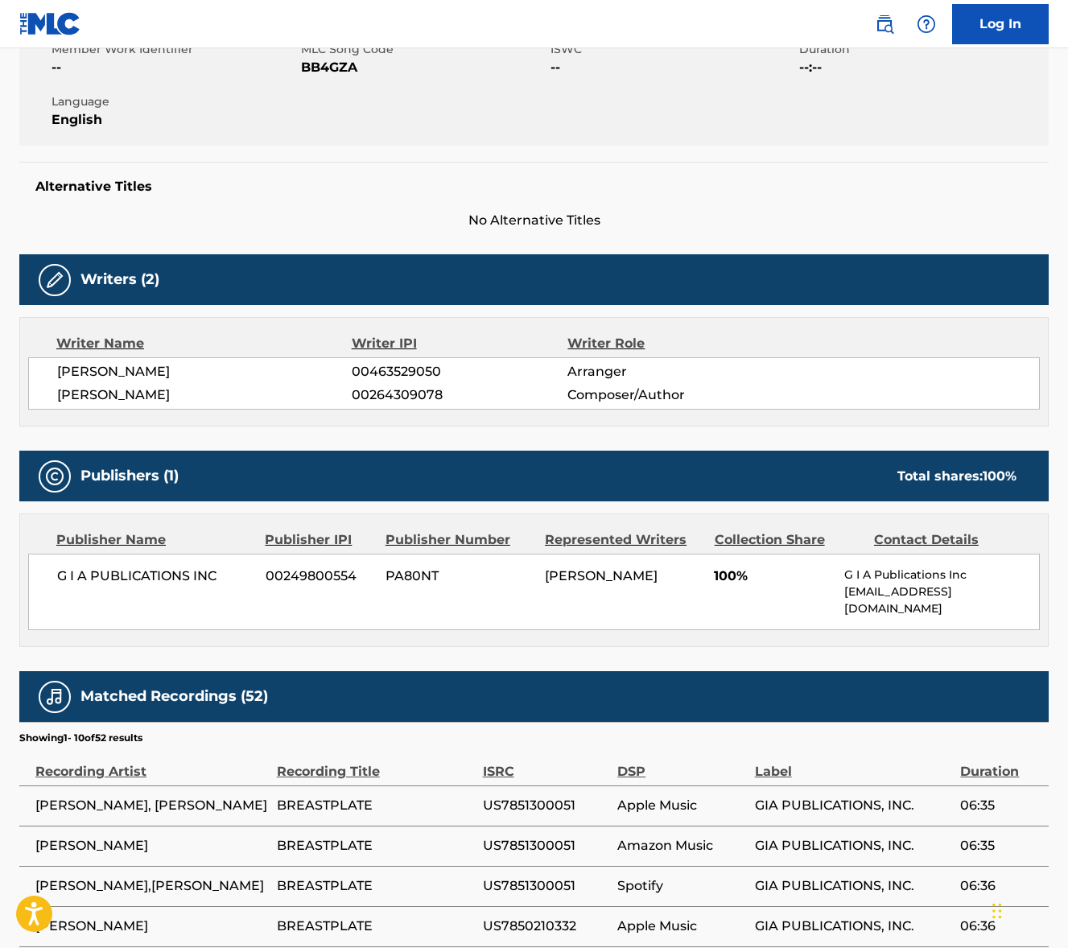
click at [152, 578] on span "G I A PUBLICATIONS INC" at bounding box center [155, 576] width 196 height 19
click at [118, 371] on span "[PERSON_NAME]" at bounding box center [204, 371] width 295 height 19
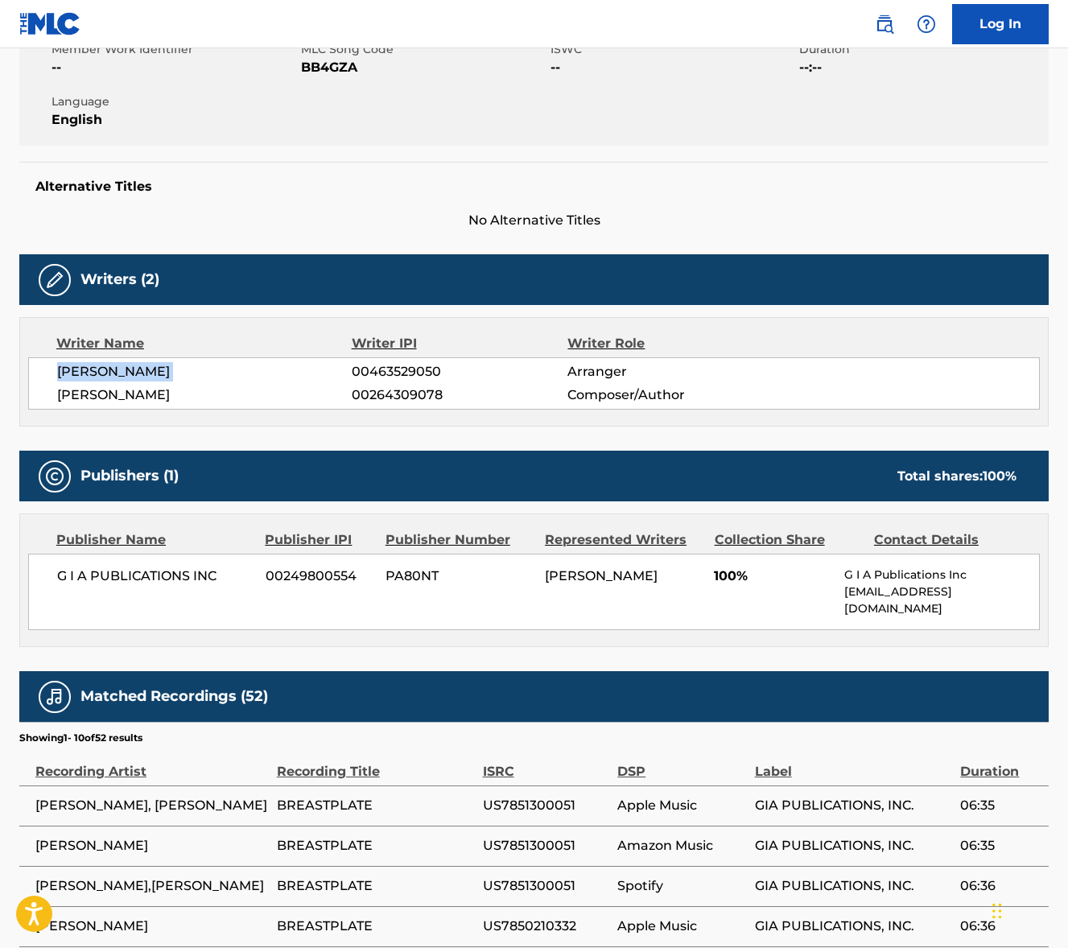
click at [118, 371] on span "[PERSON_NAME]" at bounding box center [204, 371] width 295 height 19
click at [128, 399] on span "[PERSON_NAME]" at bounding box center [204, 395] width 295 height 19
